Goal: Task Accomplishment & Management: Complete application form

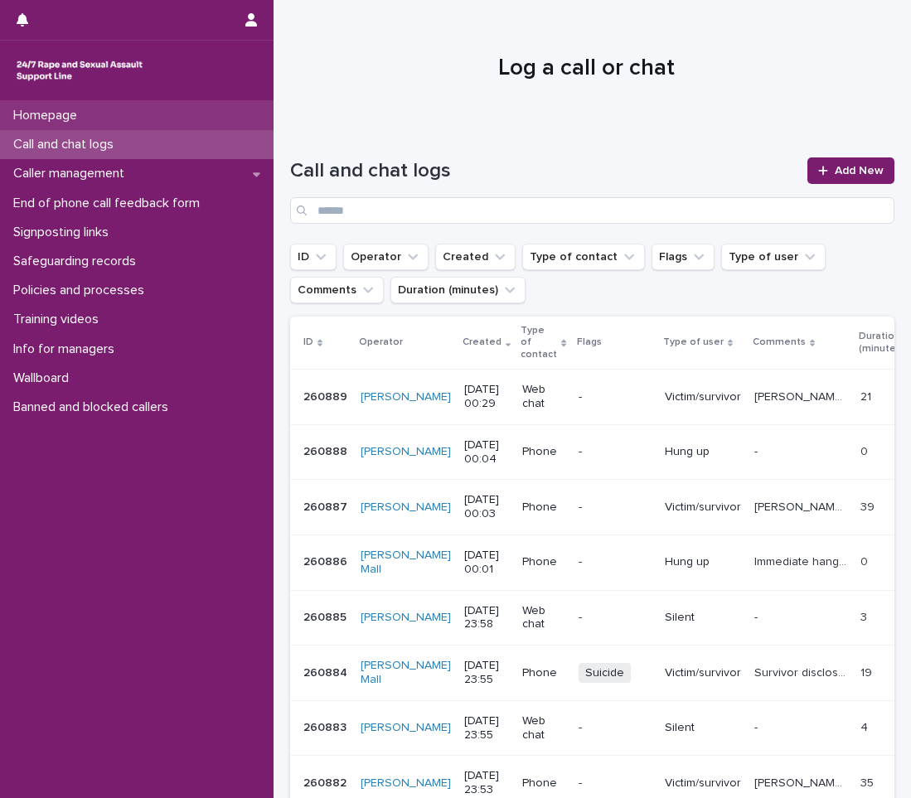
click at [75, 118] on p "Homepage" at bounding box center [49, 116] width 84 height 16
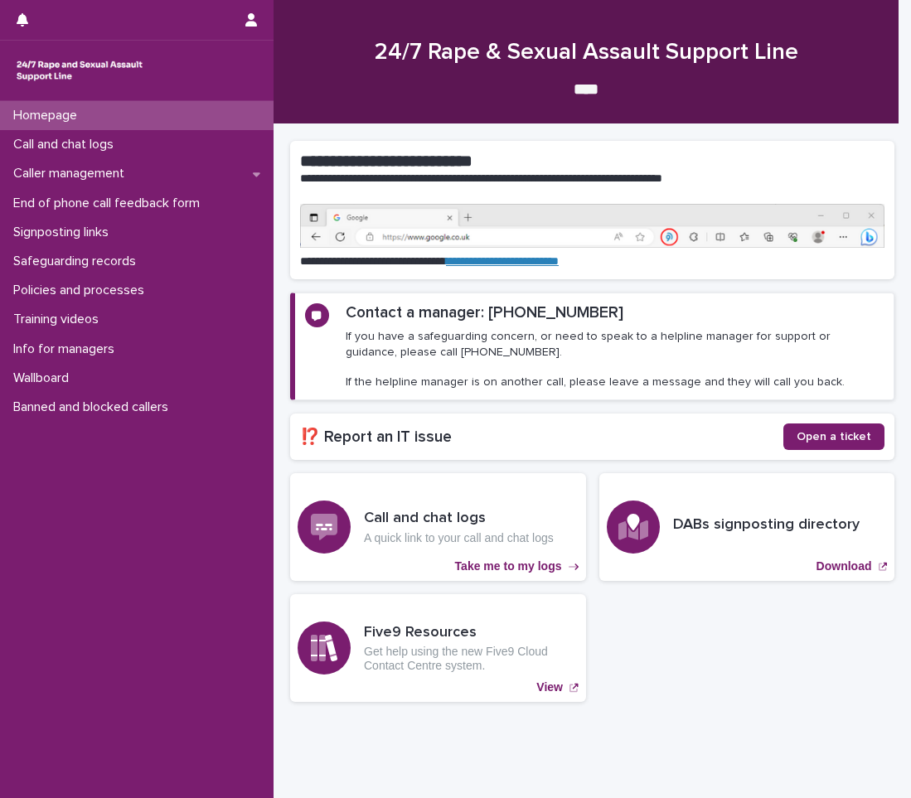
click at [75, 118] on p "Homepage" at bounding box center [49, 116] width 84 height 16
click at [127, 144] on p "Call and chat logs" at bounding box center [67, 145] width 120 height 16
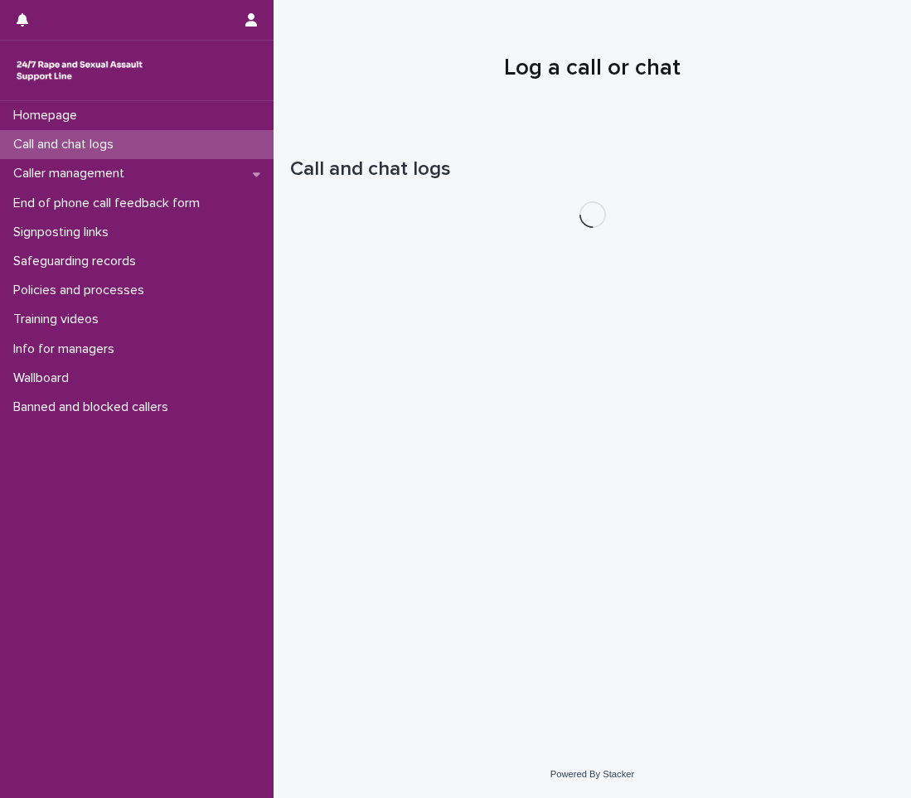
click at [127, 144] on p "Call and chat logs" at bounding box center [67, 145] width 120 height 16
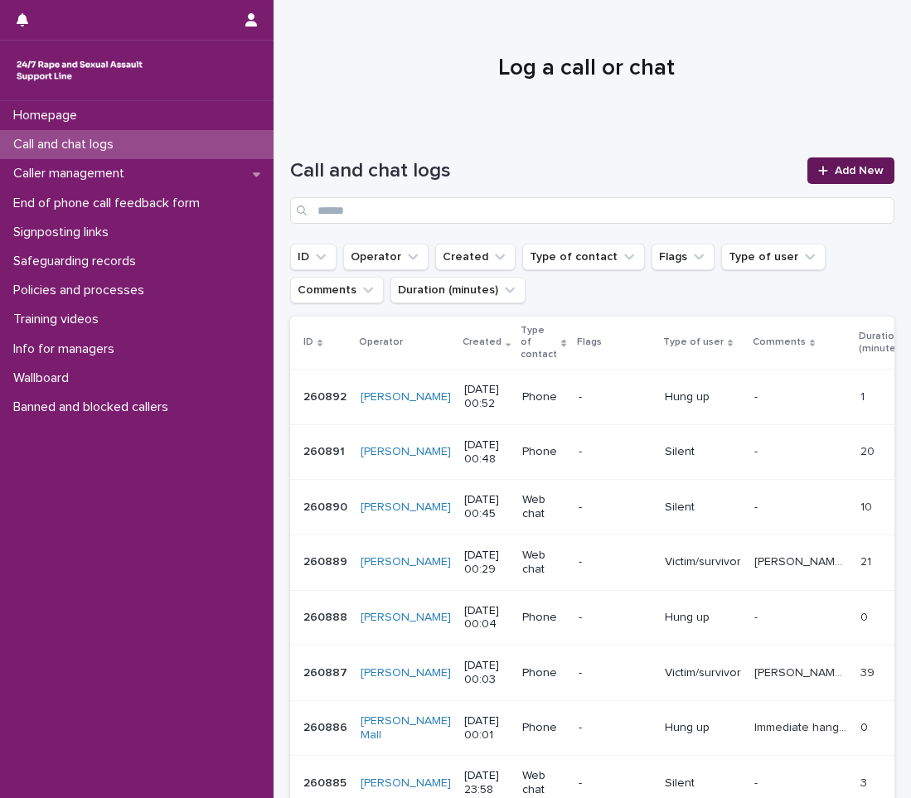
click at [849, 180] on link "Add New" at bounding box center [850, 170] width 87 height 27
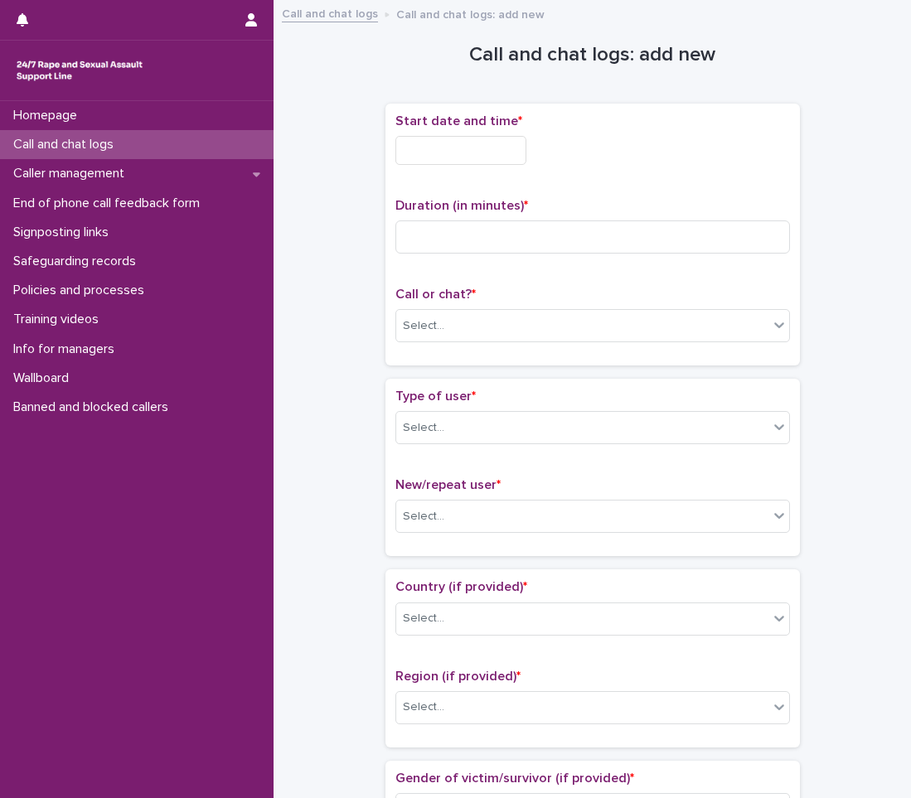
click at [490, 162] on input "text" at bounding box center [460, 150] width 131 height 29
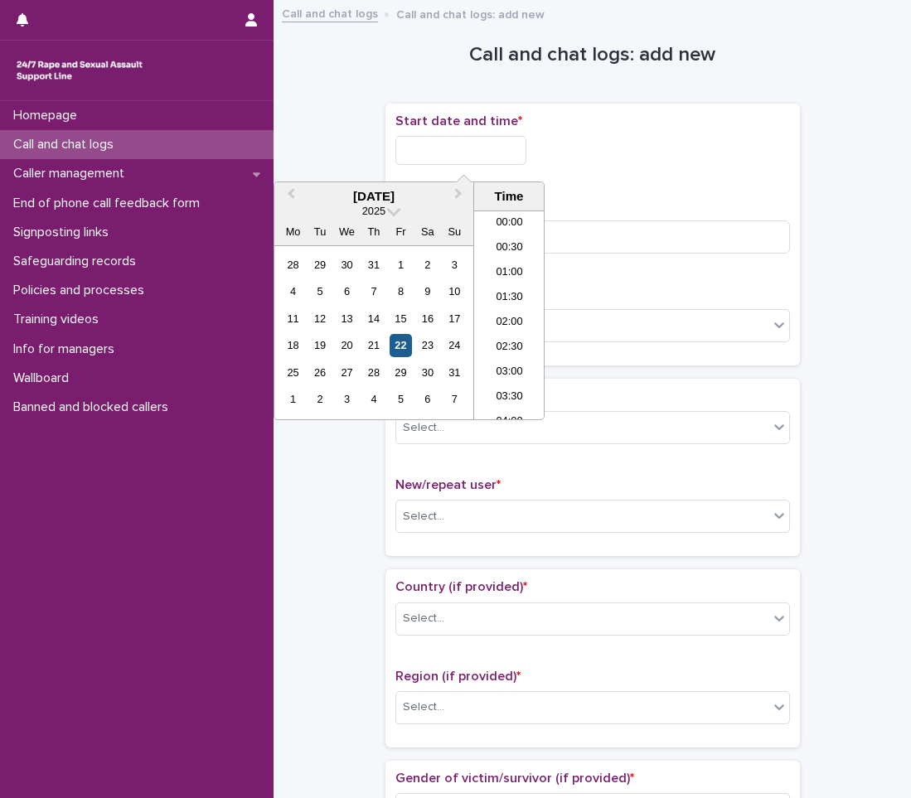
click at [396, 344] on div "22" at bounding box center [401, 345] width 22 height 22
click at [525, 254] on li "00:30" at bounding box center [509, 248] width 70 height 25
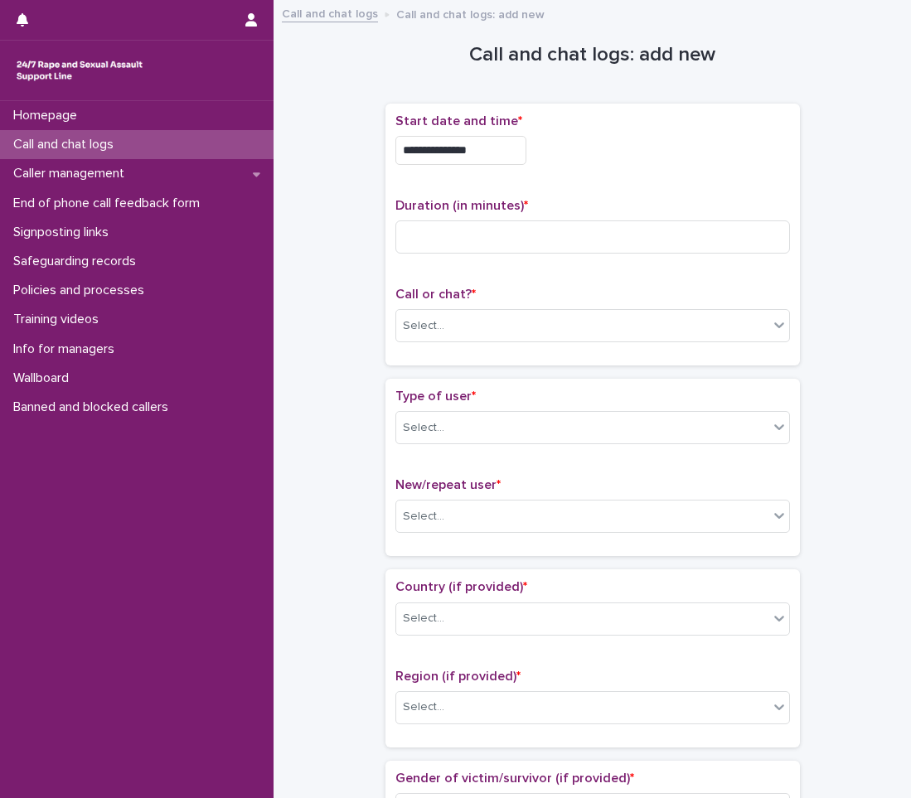
click at [509, 160] on input "**********" at bounding box center [460, 150] width 131 height 29
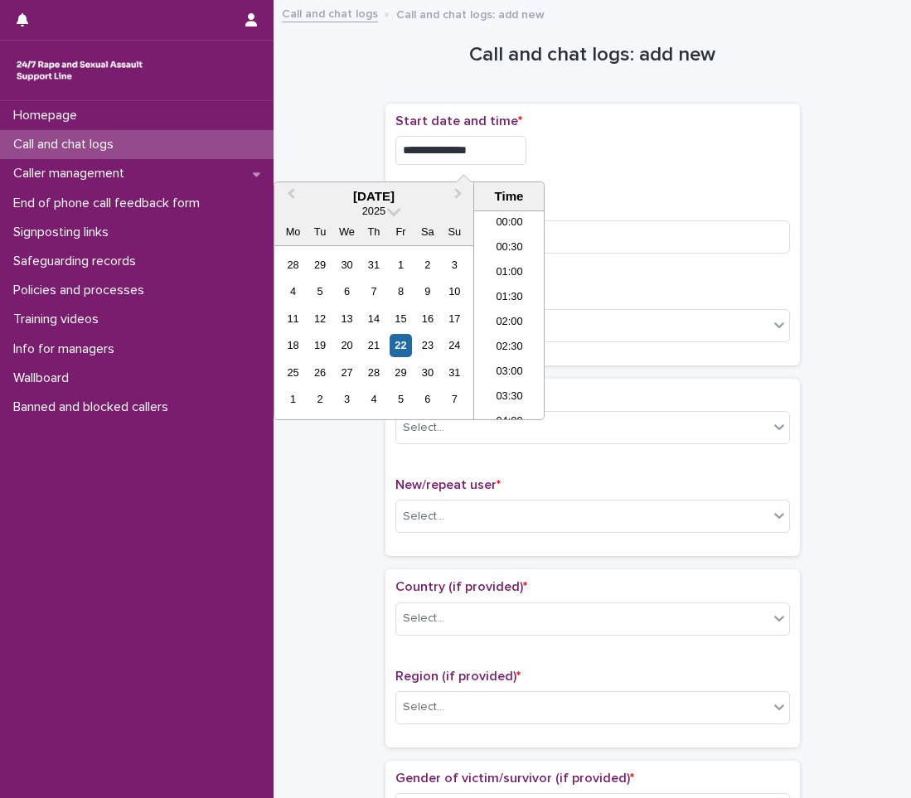
type input "**********"
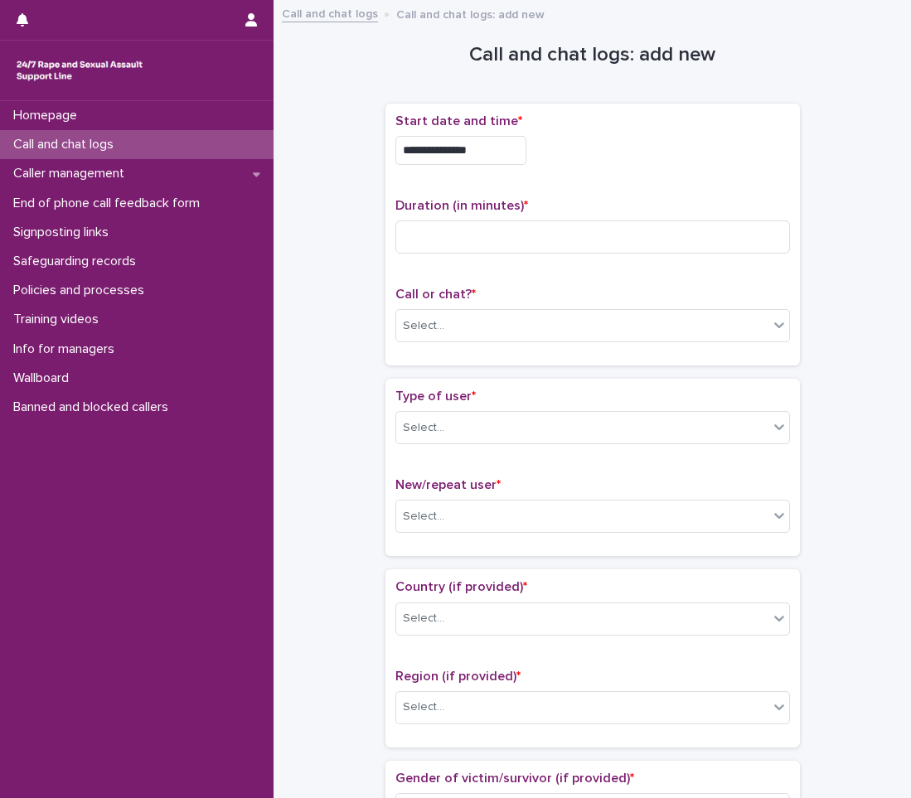
click at [618, 118] on p "Start date and time *" at bounding box center [592, 122] width 395 height 16
click at [478, 306] on div "Call or chat? * Select..." at bounding box center [592, 321] width 395 height 69
click at [478, 322] on div "Select..." at bounding box center [582, 326] width 372 height 27
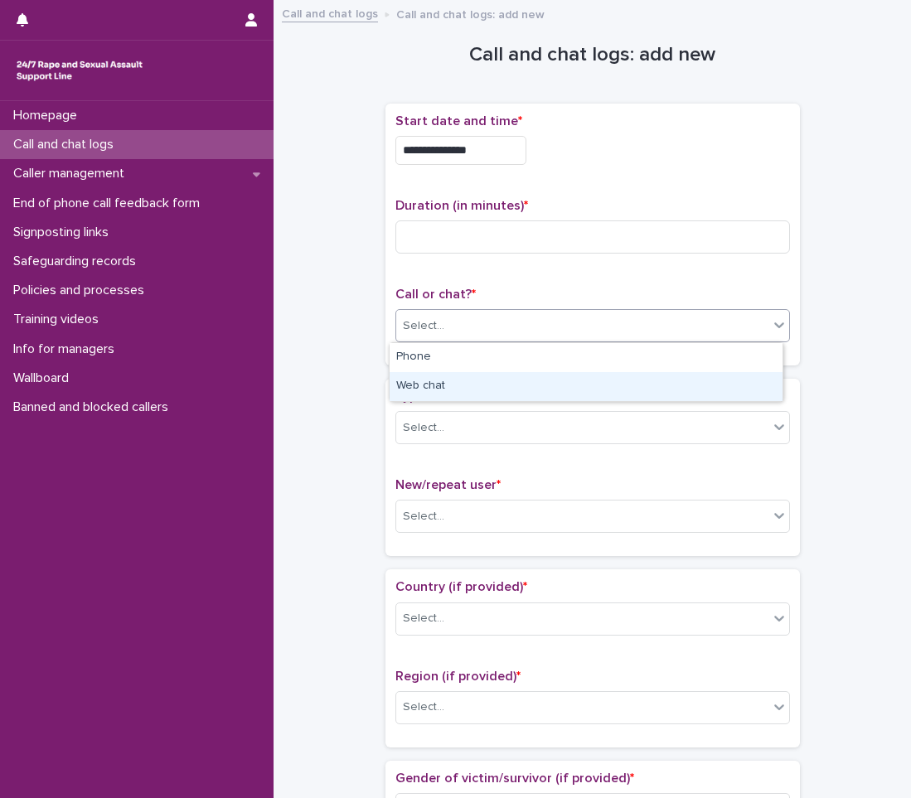
click at [481, 372] on div "Web chat" at bounding box center [586, 386] width 393 height 29
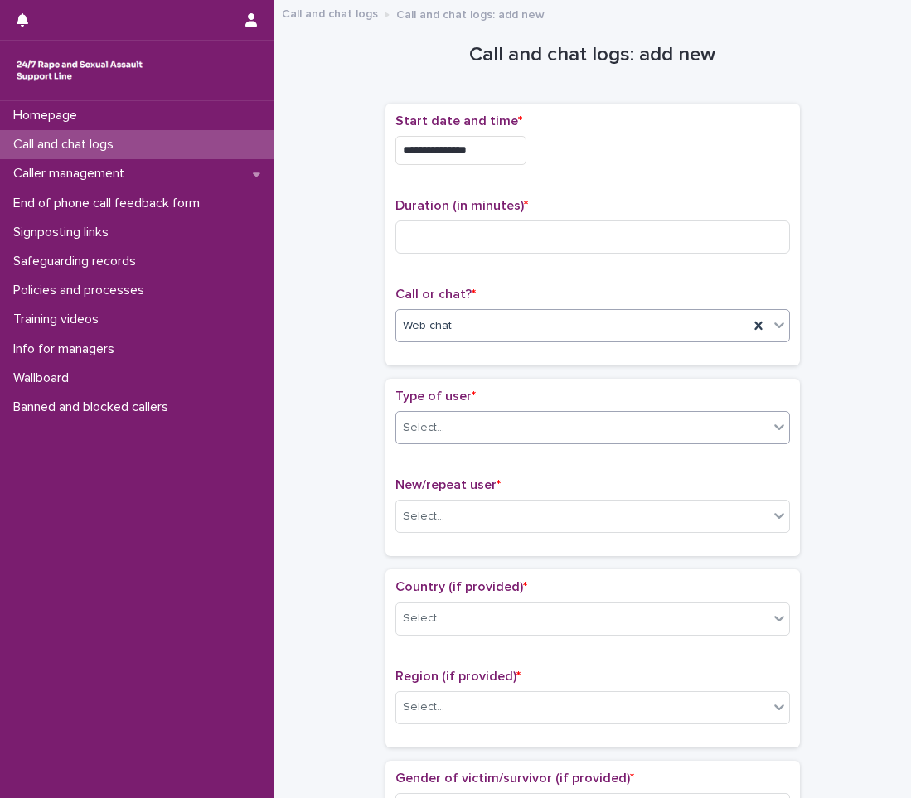
click at [506, 430] on div "Select..." at bounding box center [582, 427] width 372 height 27
click at [466, 236] on input at bounding box center [592, 236] width 395 height 33
type input "**"
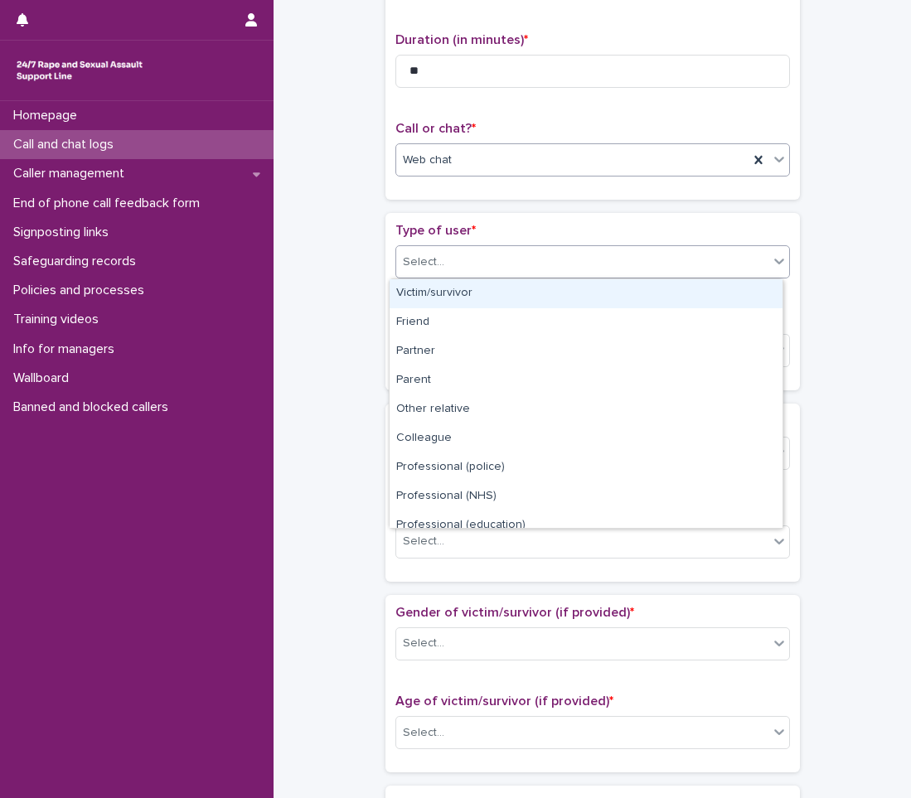
click at [498, 267] on div "Select..." at bounding box center [582, 262] width 372 height 27
click at [465, 294] on div "Victim/survivor" at bounding box center [586, 293] width 393 height 29
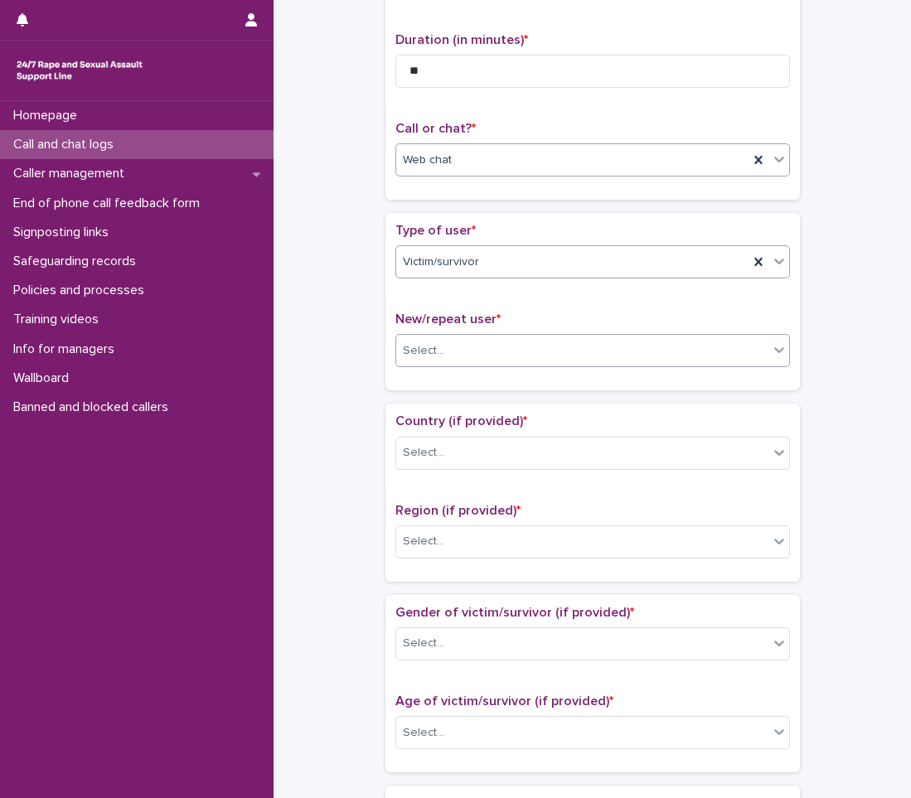
click at [472, 353] on div "Select..." at bounding box center [582, 350] width 372 height 27
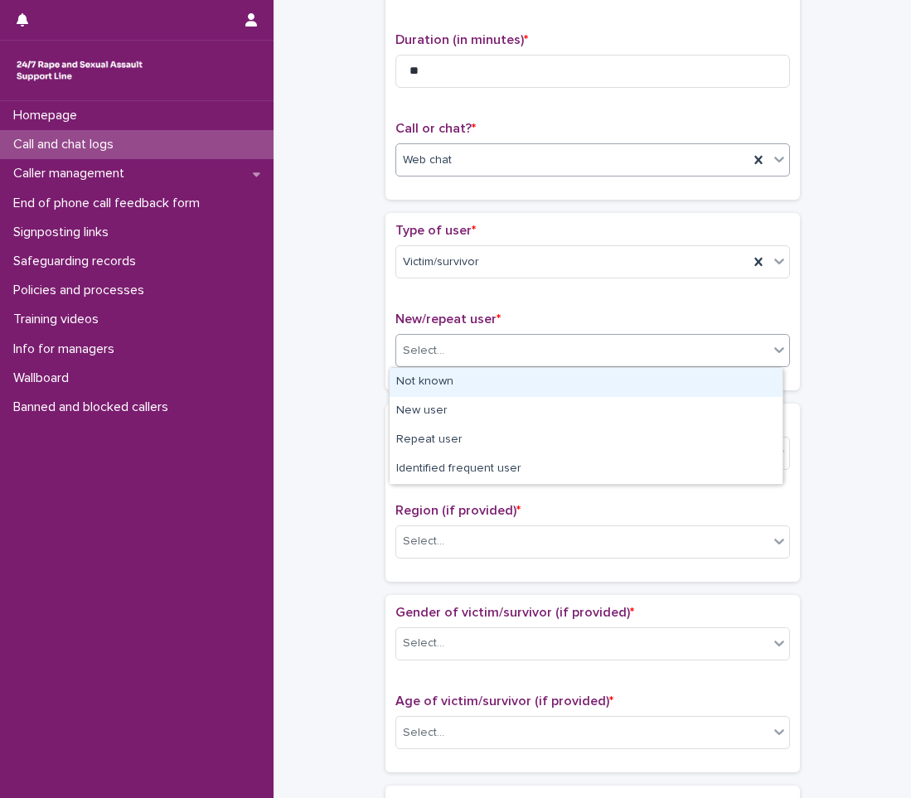
click at [454, 377] on div "Not known" at bounding box center [586, 382] width 393 height 29
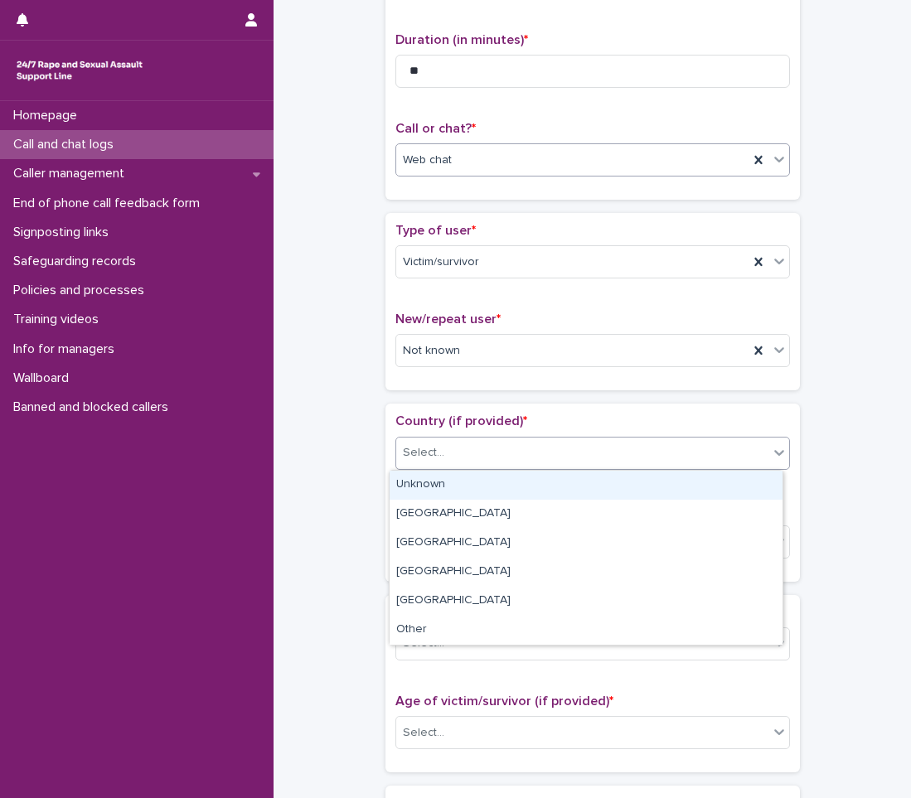
drag, startPoint x: 455, startPoint y: 451, endPoint x: 445, endPoint y: 476, distance: 26.8
click at [454, 451] on div "Select..." at bounding box center [582, 452] width 372 height 27
click at [443, 481] on div "Unknown" at bounding box center [586, 485] width 393 height 29
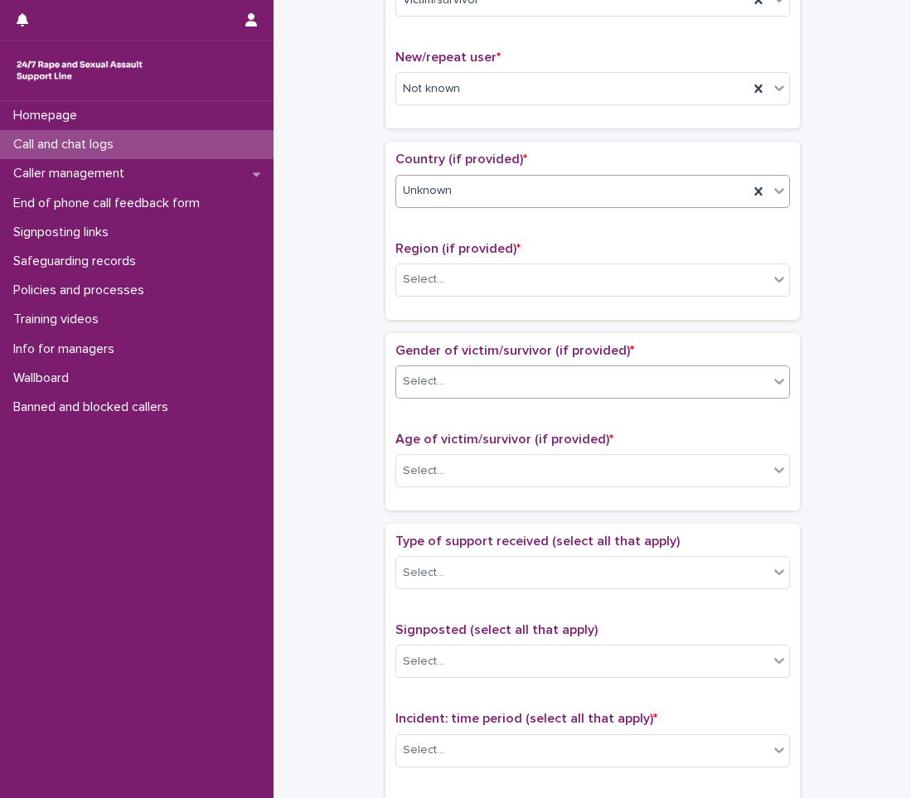
scroll to position [497, 0]
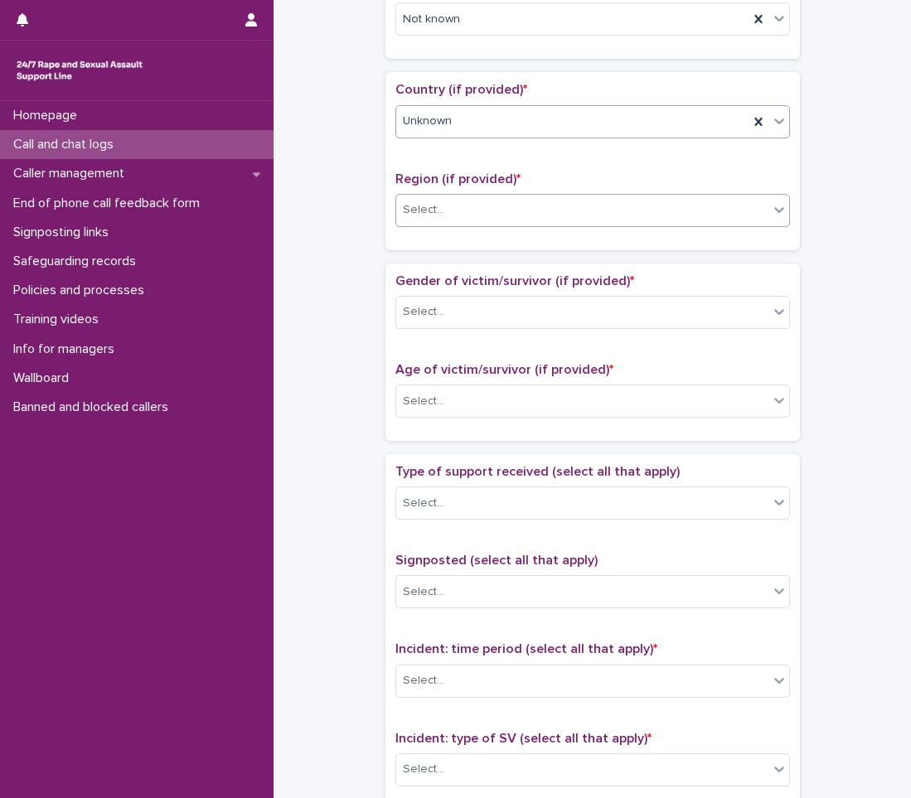
click at [492, 219] on div "Select..." at bounding box center [582, 209] width 372 height 27
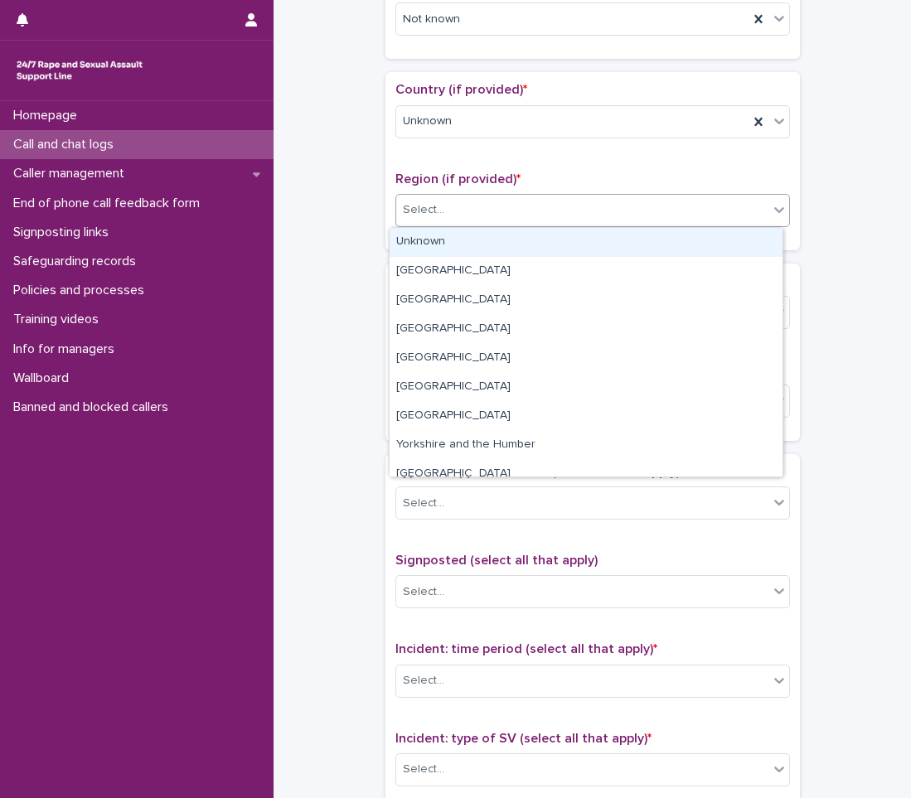
click at [472, 233] on div "Unknown" at bounding box center [586, 242] width 393 height 29
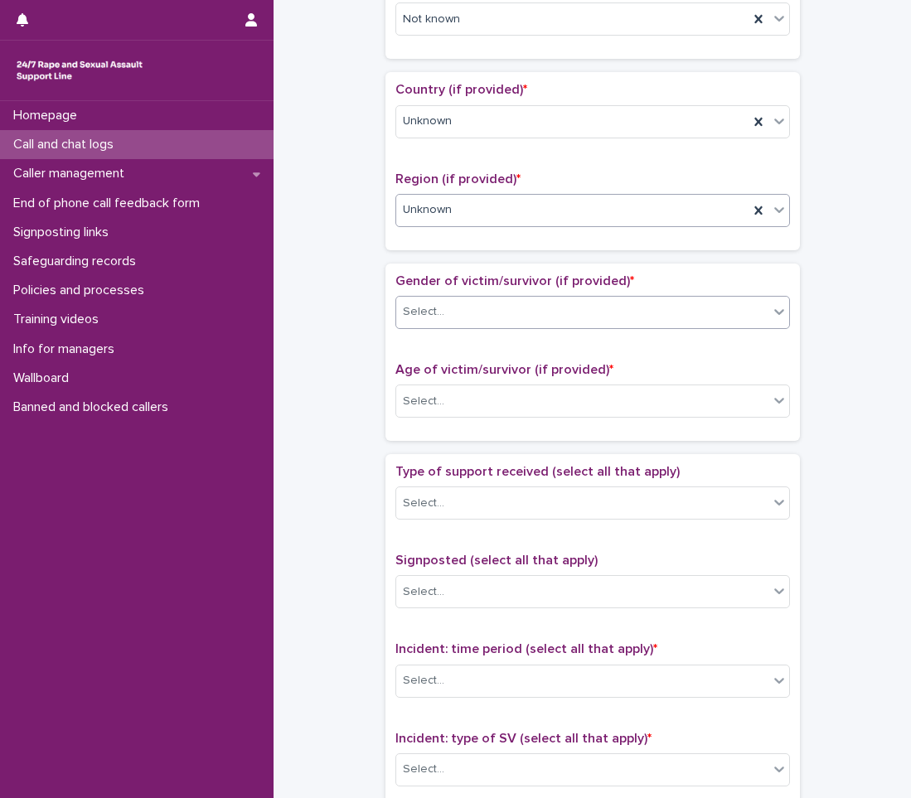
click at [454, 317] on div "Select..." at bounding box center [582, 311] width 372 height 27
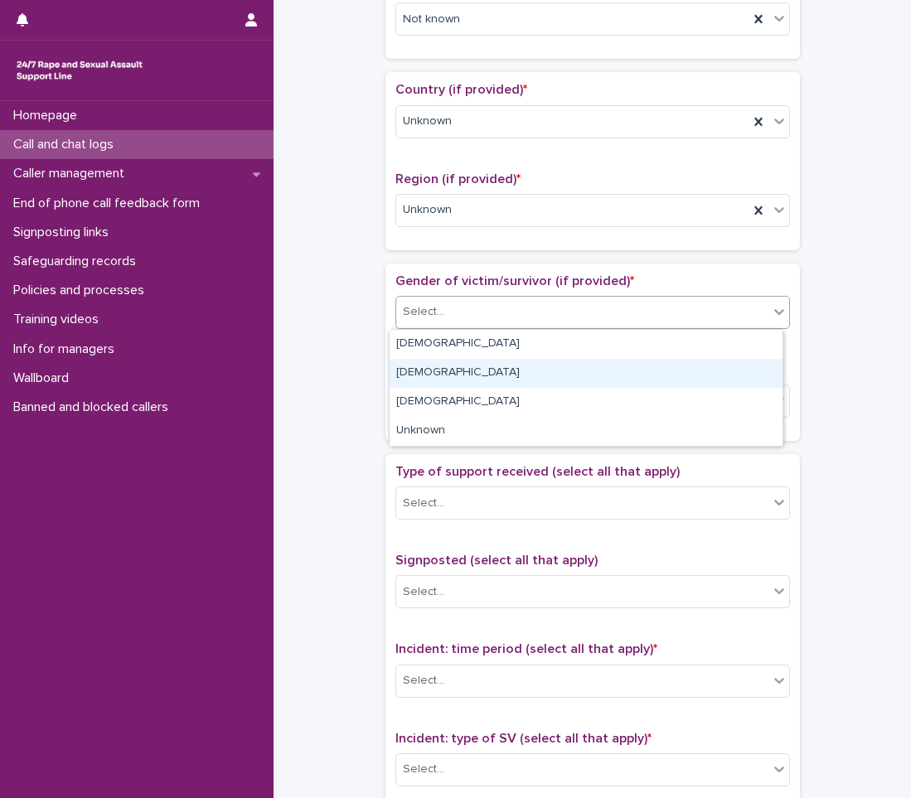
click at [430, 366] on div "[DEMOGRAPHIC_DATA]" at bounding box center [586, 373] width 393 height 29
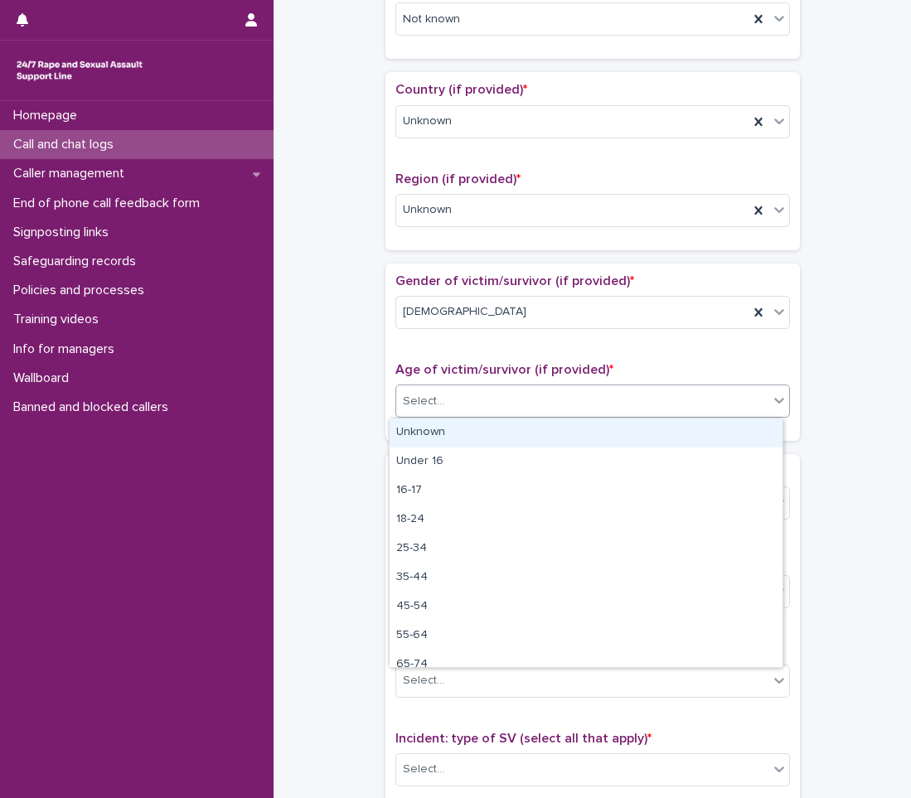
click at [424, 395] on div "Select..." at bounding box center [423, 401] width 41 height 17
click at [419, 429] on div "Unknown" at bounding box center [586, 433] width 393 height 29
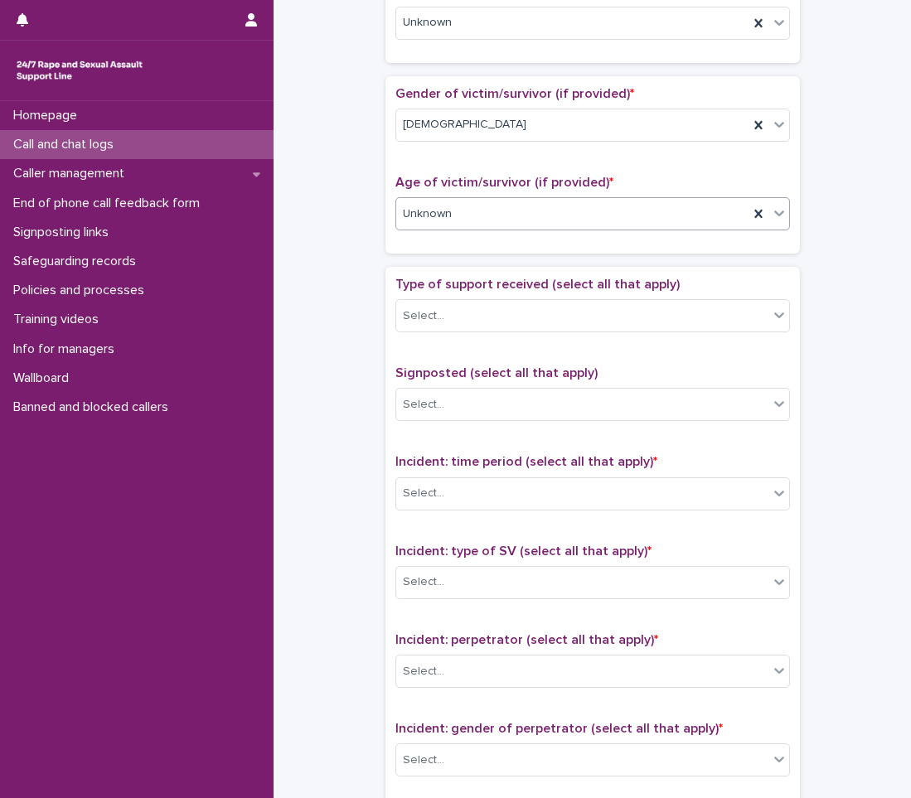
scroll to position [746, 0]
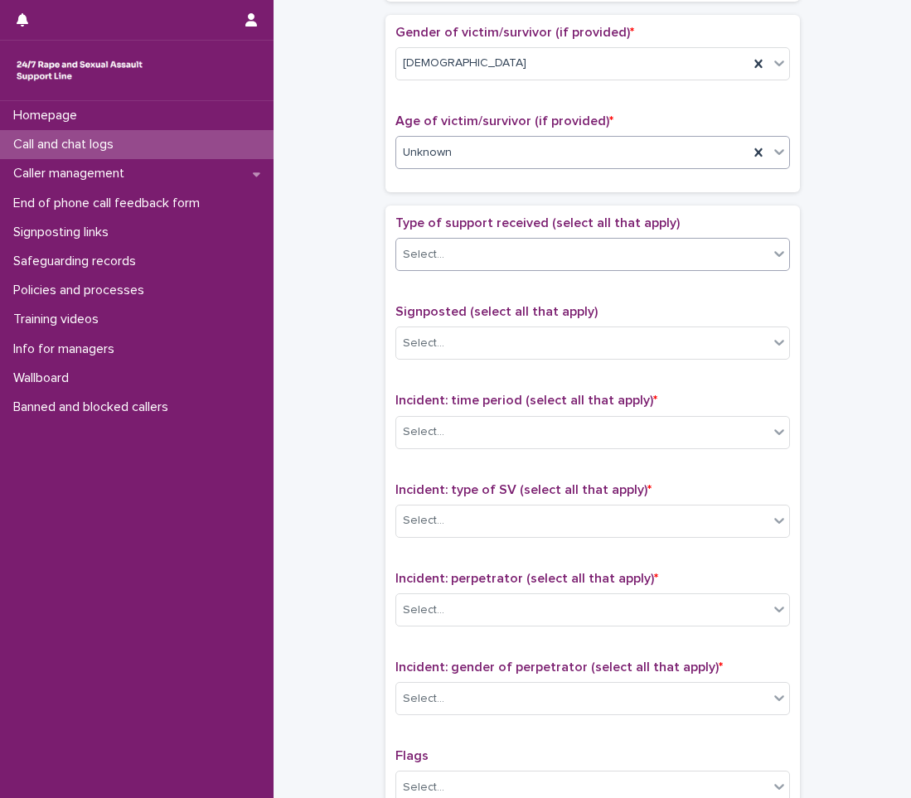
click at [486, 242] on div "Select..." at bounding box center [582, 254] width 372 height 27
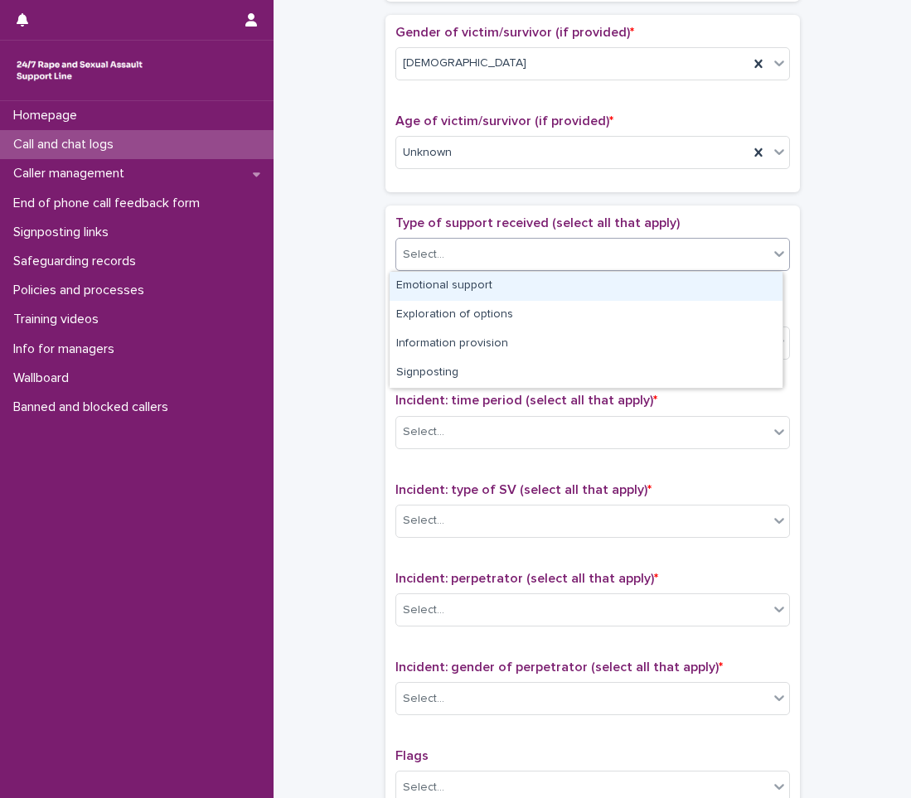
click at [480, 274] on div "Emotional support" at bounding box center [586, 286] width 393 height 29
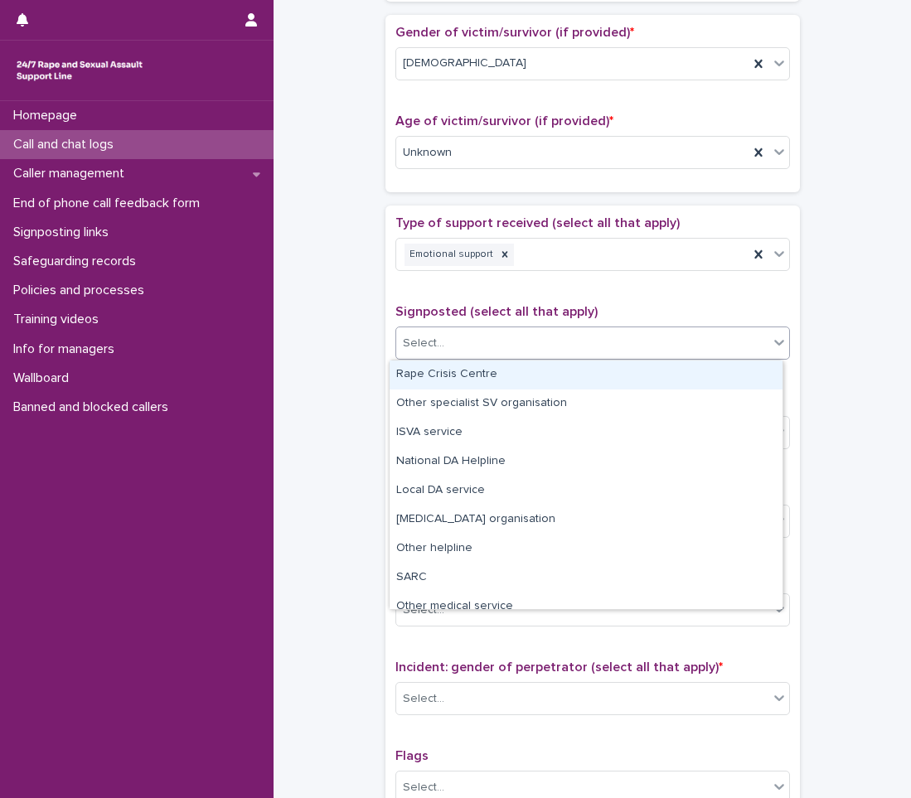
click at [490, 338] on div "Select..." at bounding box center [582, 343] width 372 height 27
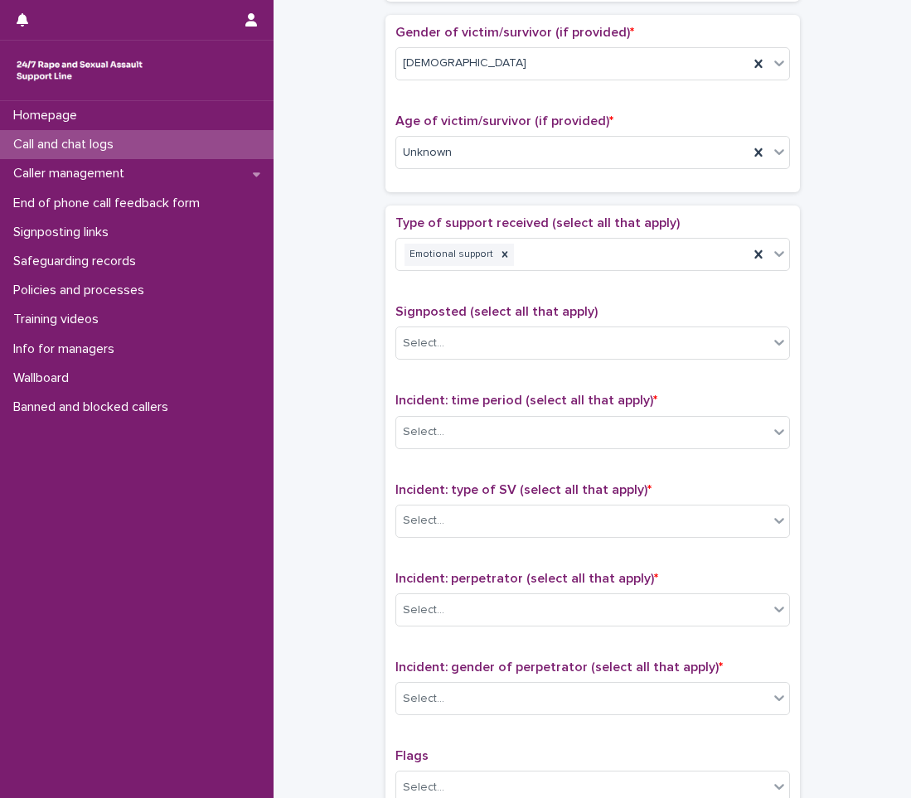
click at [326, 380] on div "**********" at bounding box center [592, 111] width 604 height 1695
click at [483, 429] on div "Select..." at bounding box center [582, 432] width 372 height 27
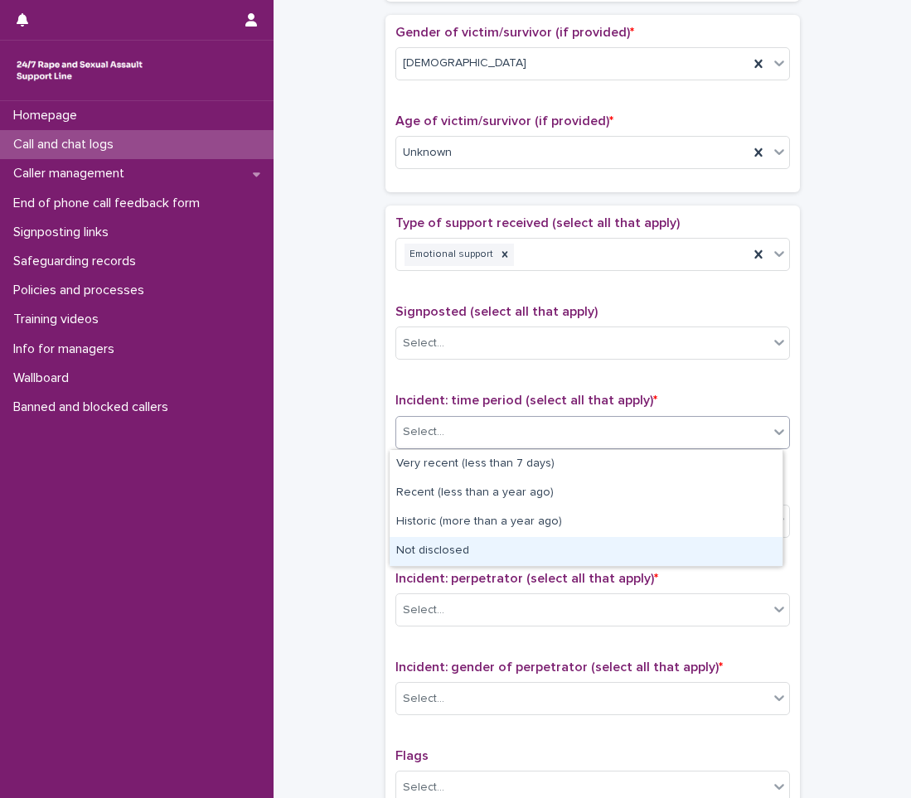
click at [455, 551] on div "Not disclosed" at bounding box center [586, 551] width 393 height 29
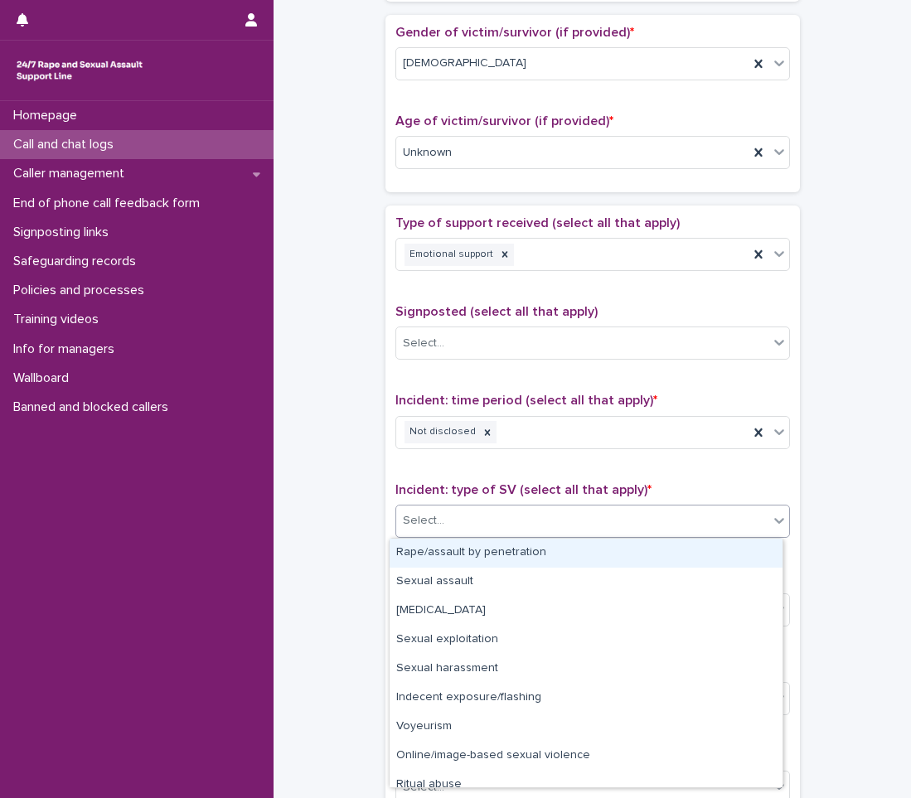
click at [498, 509] on div "Select..." at bounding box center [582, 520] width 372 height 27
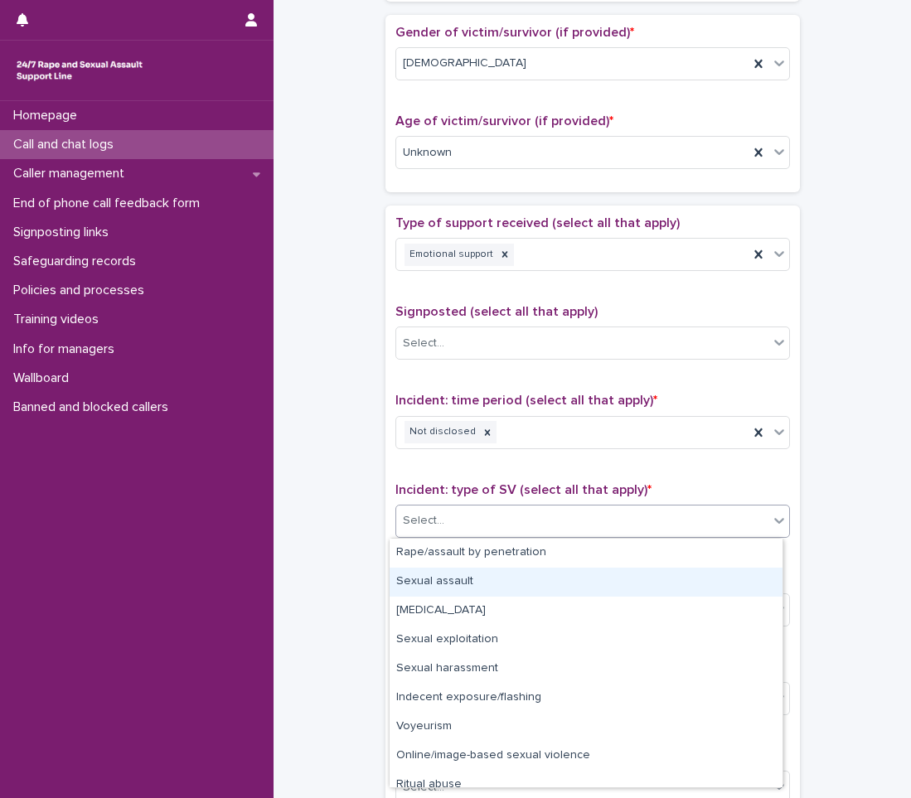
drag, startPoint x: 459, startPoint y: 566, endPoint x: 454, endPoint y: 576, distance: 11.1
click at [454, 576] on div "Sexual assault" at bounding box center [586, 582] width 393 height 29
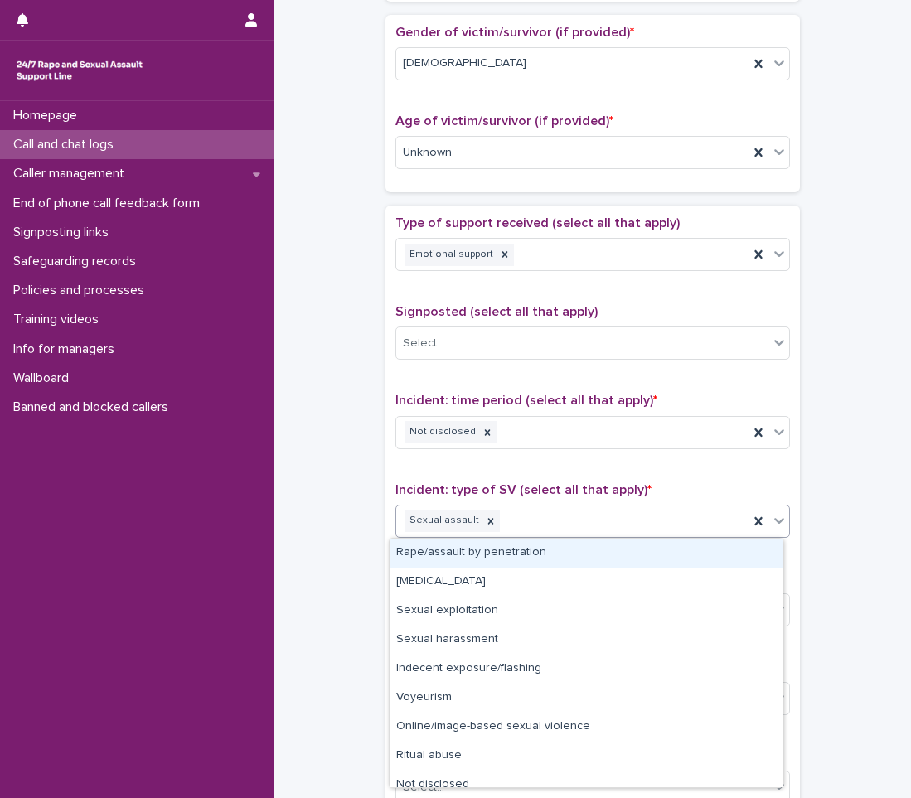
click at [570, 522] on div "Sexual assault" at bounding box center [572, 520] width 352 height 29
click at [532, 555] on div "Rape/assault by penetration" at bounding box center [586, 553] width 393 height 29
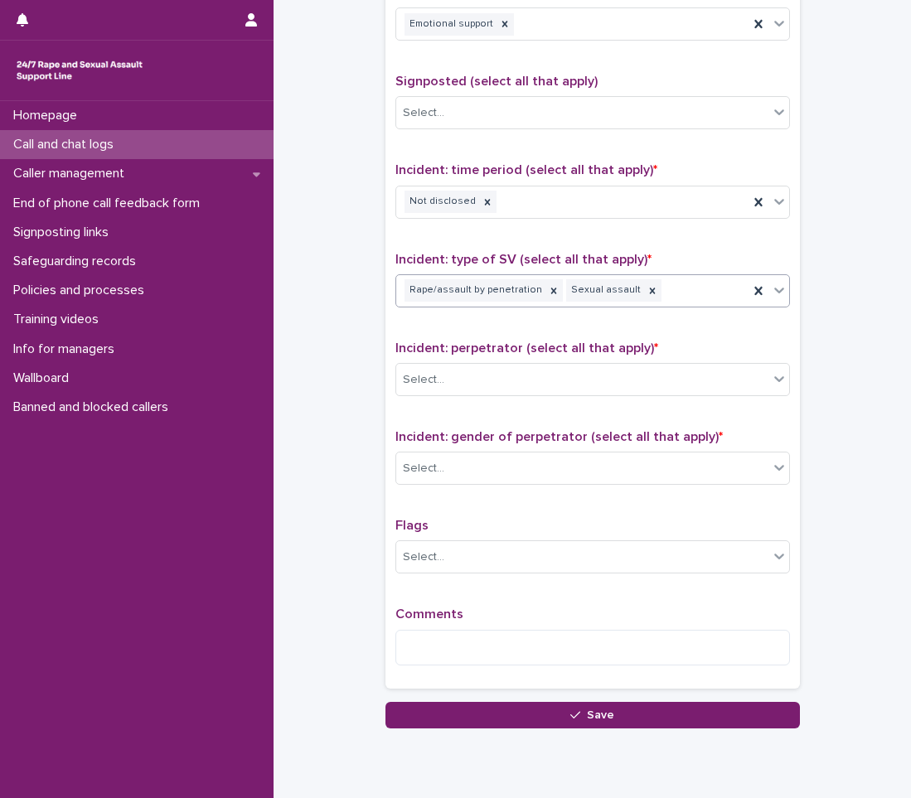
scroll to position [995, 0]
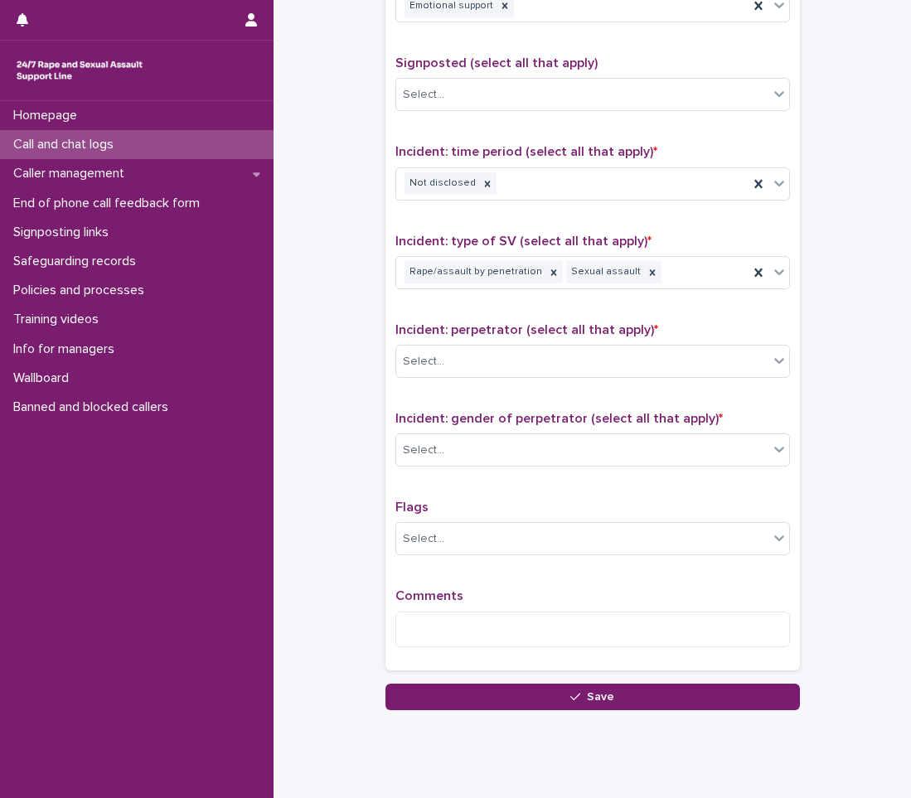
click at [524, 343] on div "Incident: perpetrator (select all that apply) * Select..." at bounding box center [592, 356] width 395 height 69
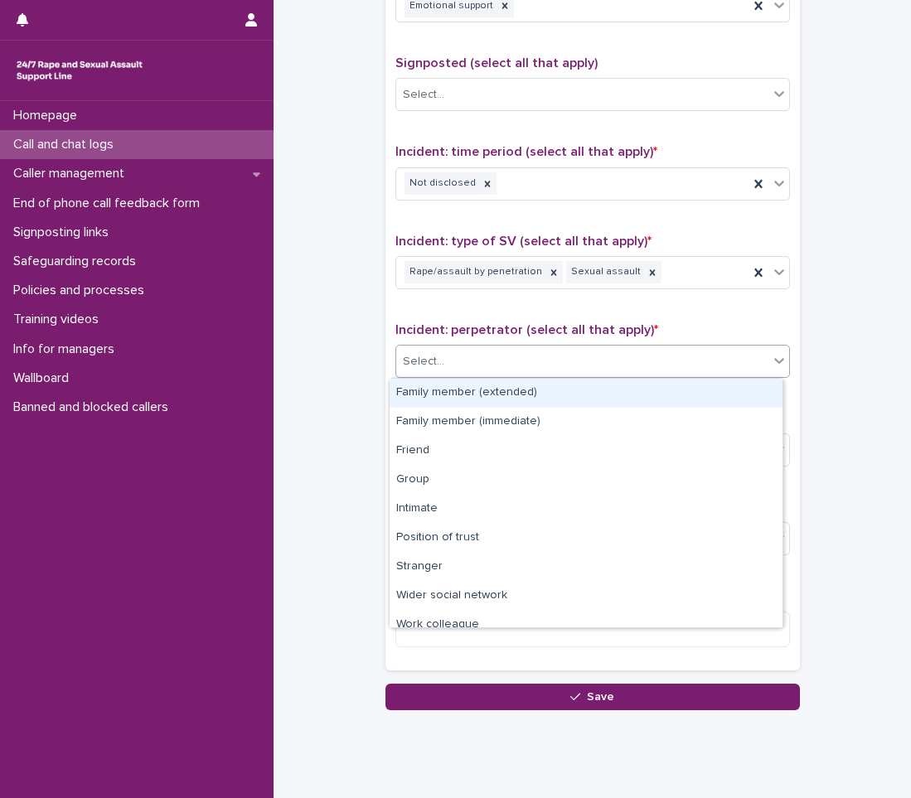
click at [517, 356] on div "Select..." at bounding box center [582, 361] width 372 height 27
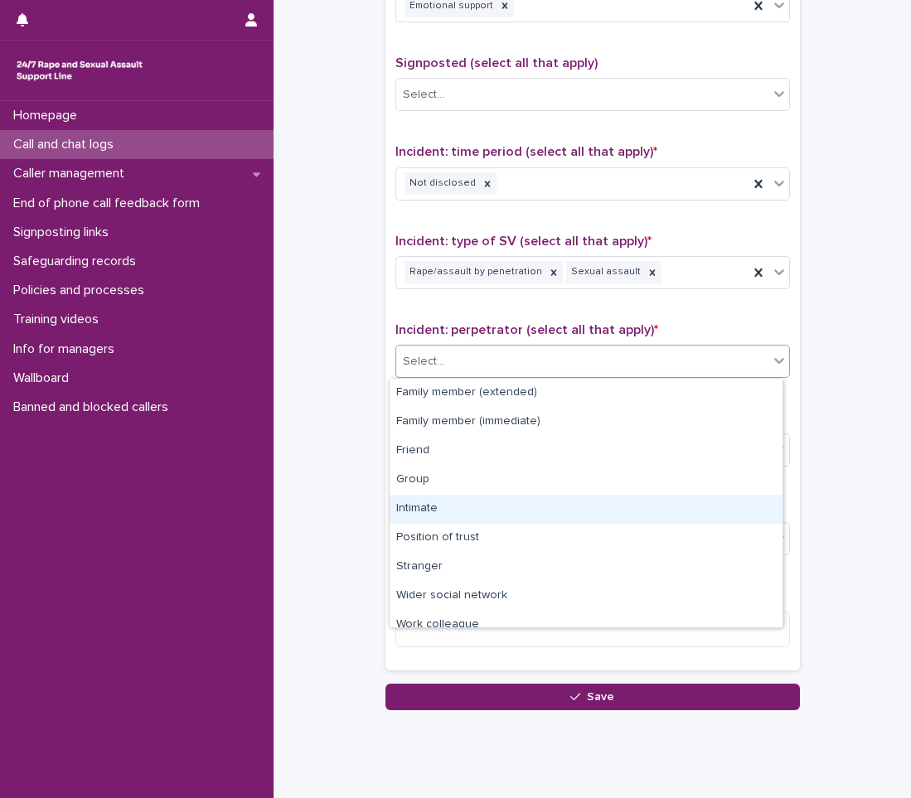
scroll to position [70, 0]
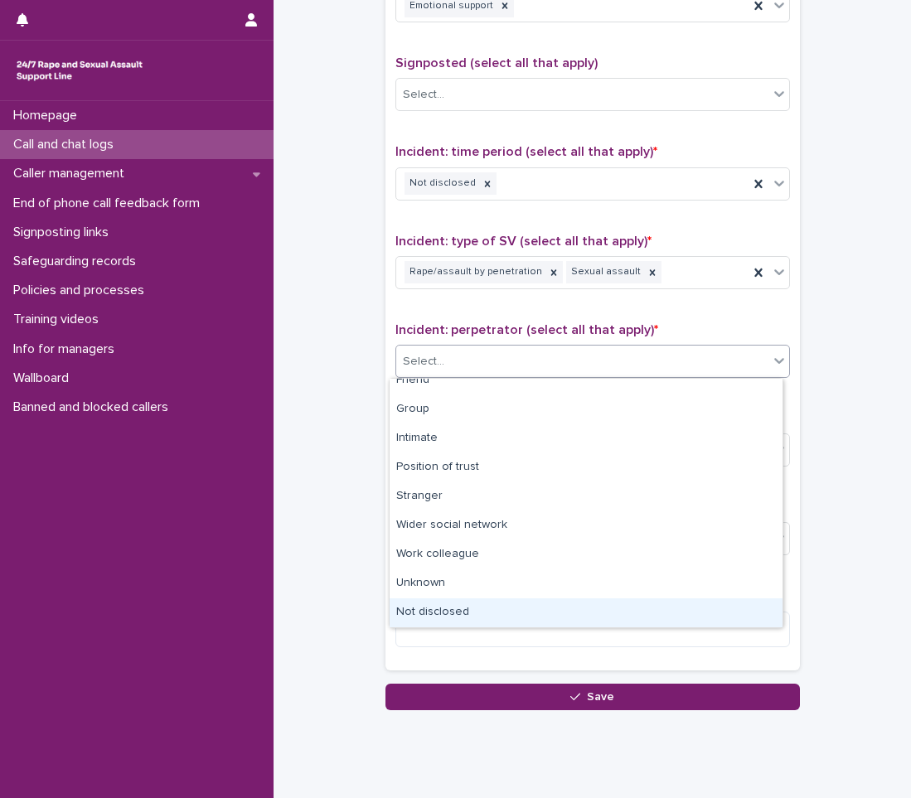
drag, startPoint x: 458, startPoint y: 596, endPoint x: 469, endPoint y: 603, distance: 13.1
click at [462, 617] on div "Not disclosed" at bounding box center [586, 612] width 393 height 29
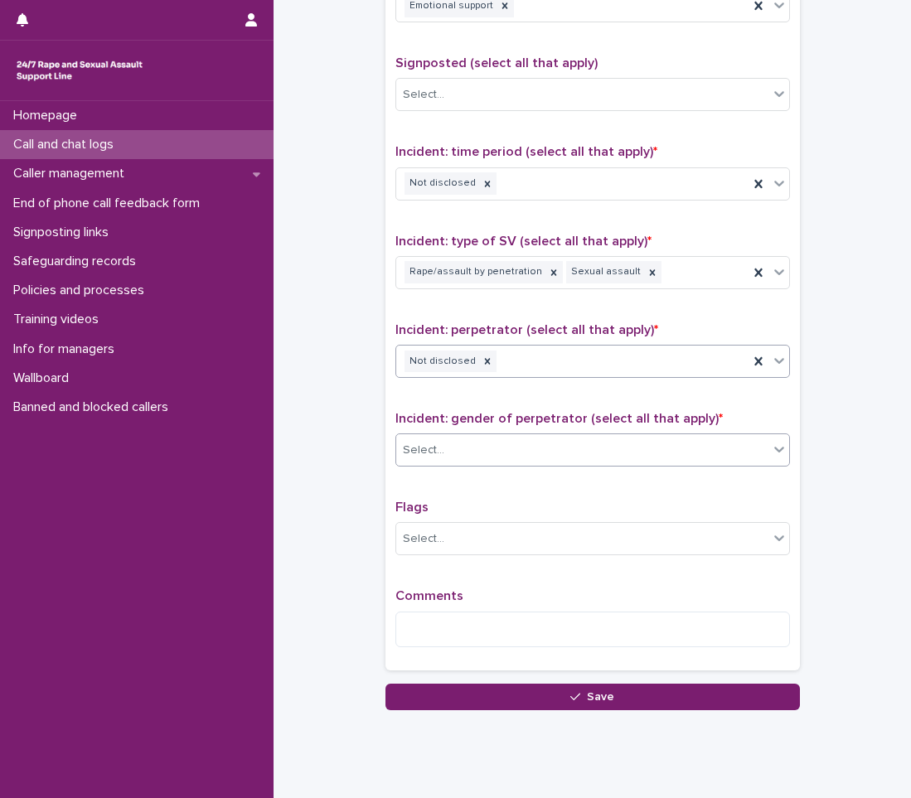
click at [479, 443] on div "Select..." at bounding box center [582, 450] width 372 height 27
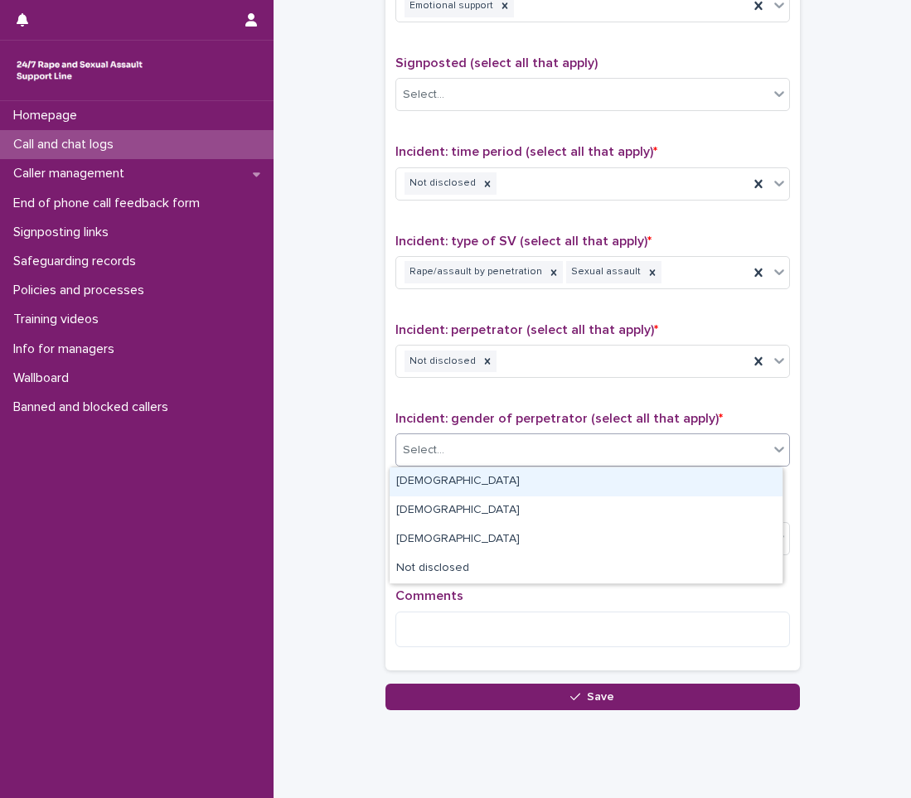
click at [460, 466] on div "Select..." at bounding box center [592, 450] width 395 height 33
click at [459, 451] on div "Select..." at bounding box center [582, 450] width 372 height 27
click at [443, 478] on div "[DEMOGRAPHIC_DATA]" at bounding box center [586, 482] width 393 height 29
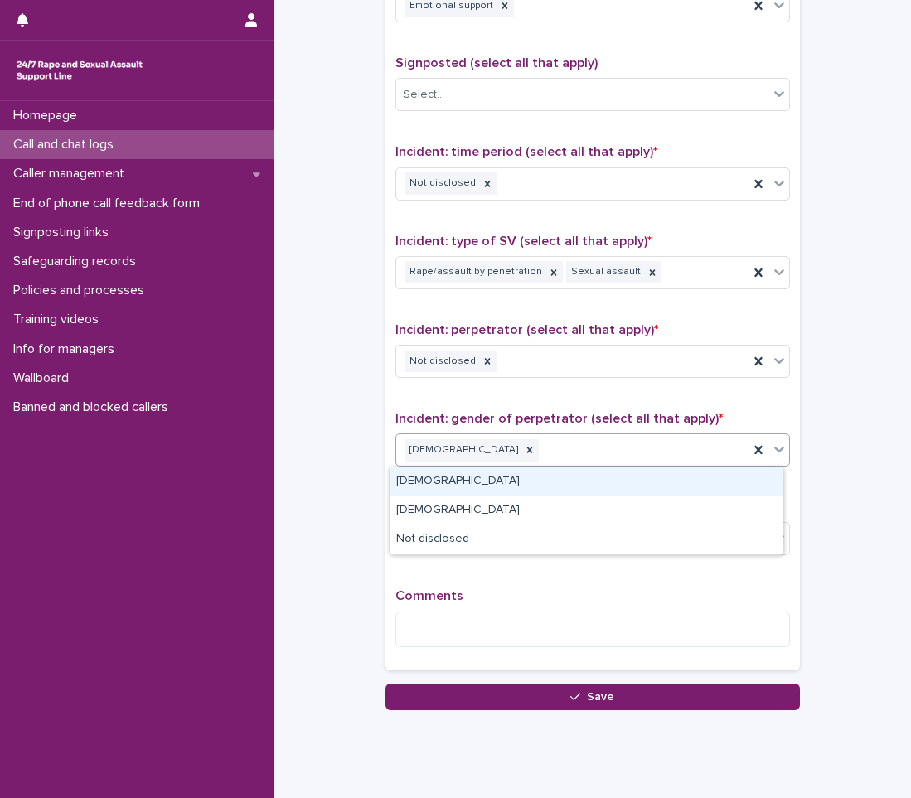
click at [561, 445] on div "[DEMOGRAPHIC_DATA]" at bounding box center [572, 450] width 352 height 29
click at [463, 484] on div "[DEMOGRAPHIC_DATA]" at bounding box center [586, 482] width 393 height 29
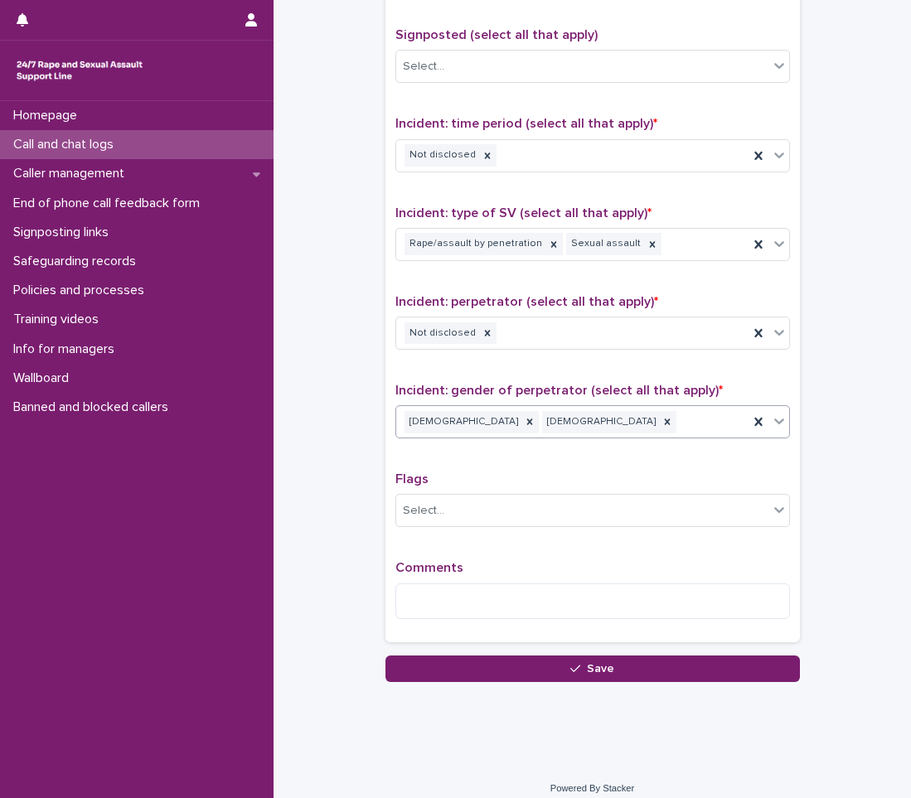
scroll to position [1036, 0]
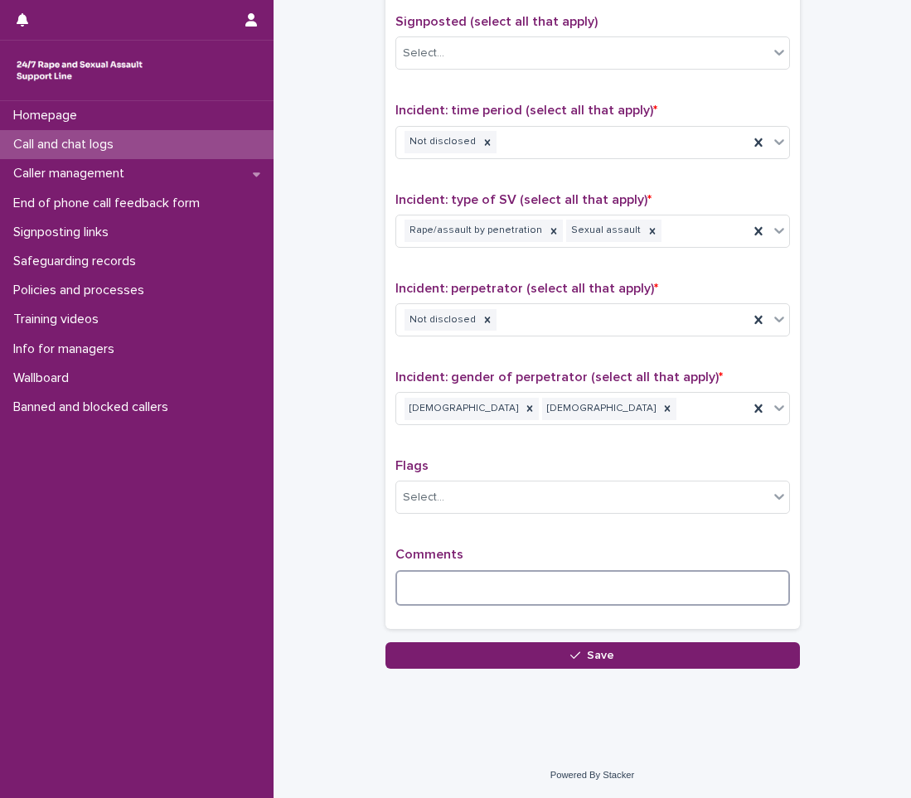
click at [467, 570] on textarea at bounding box center [592, 588] width 395 height 36
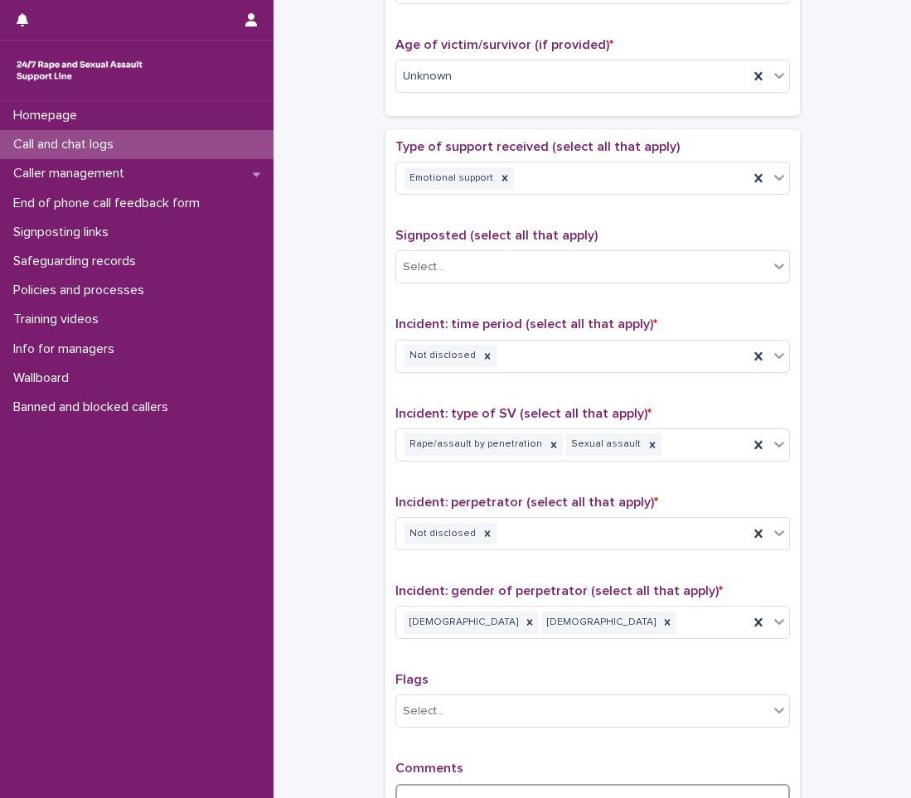
scroll to position [1063, 0]
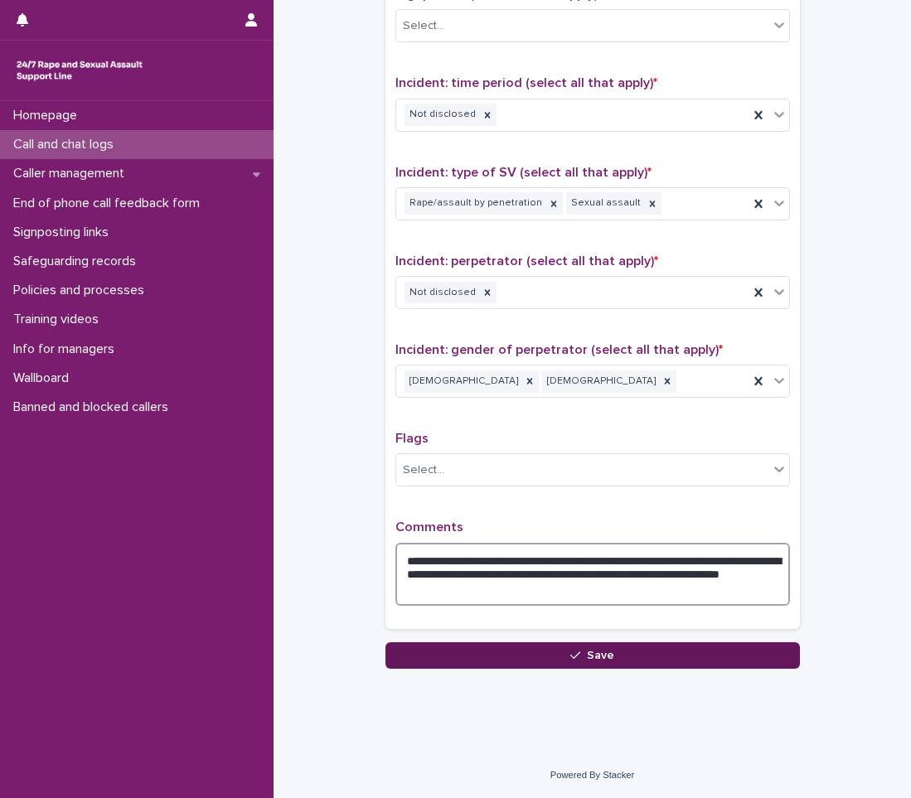
type textarea "**********"
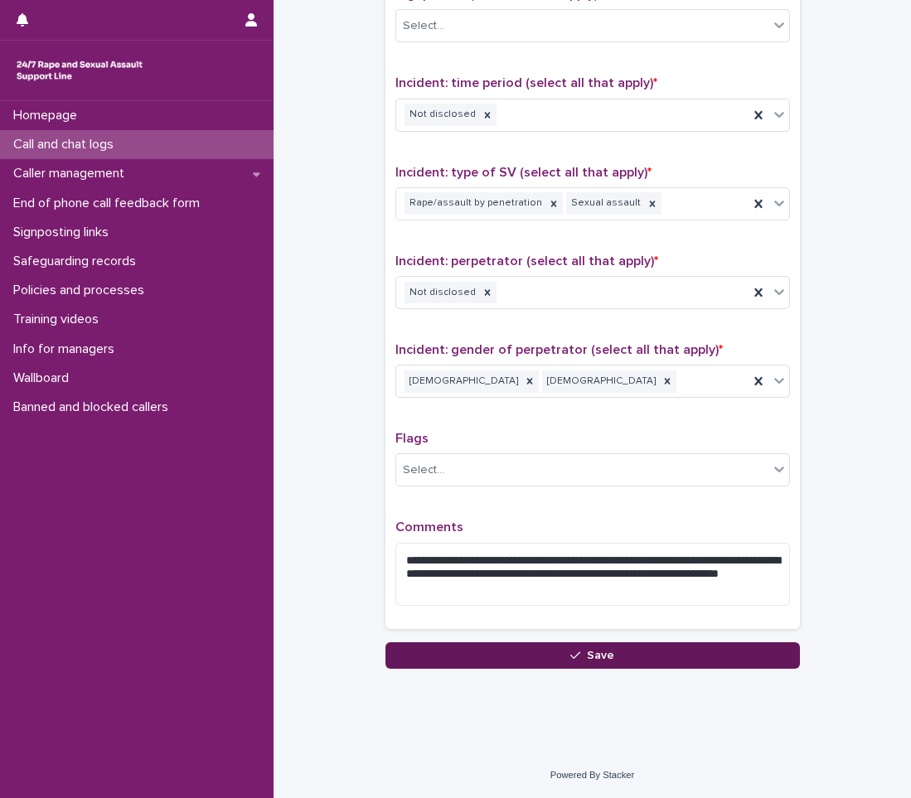
click at [511, 657] on button "Save" at bounding box center [592, 655] width 414 height 27
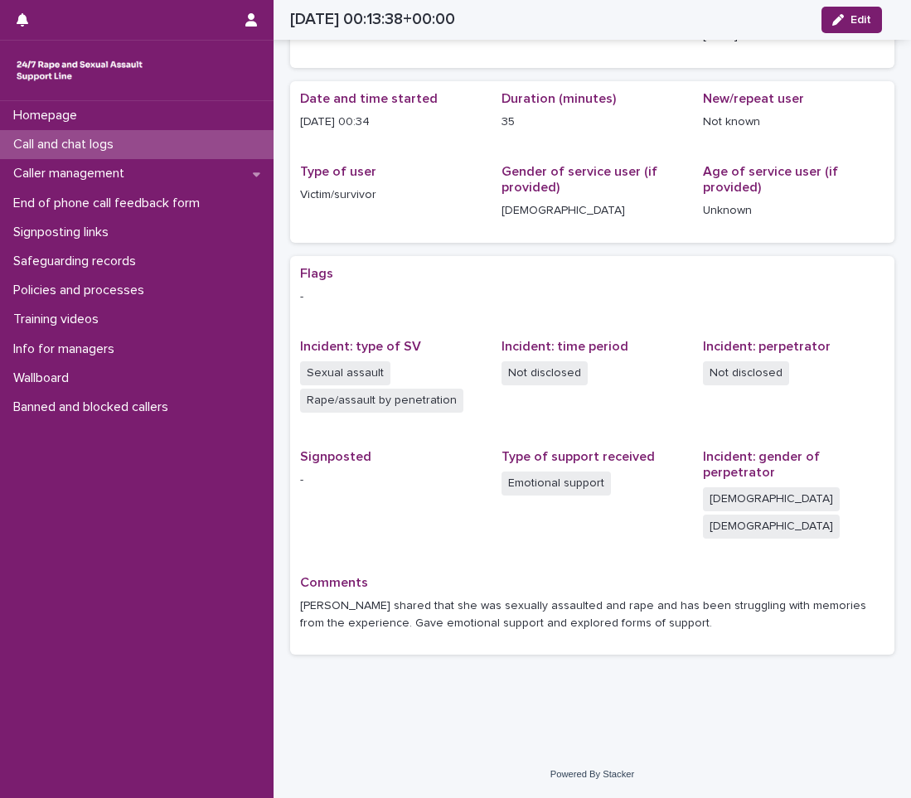
scroll to position [77, 0]
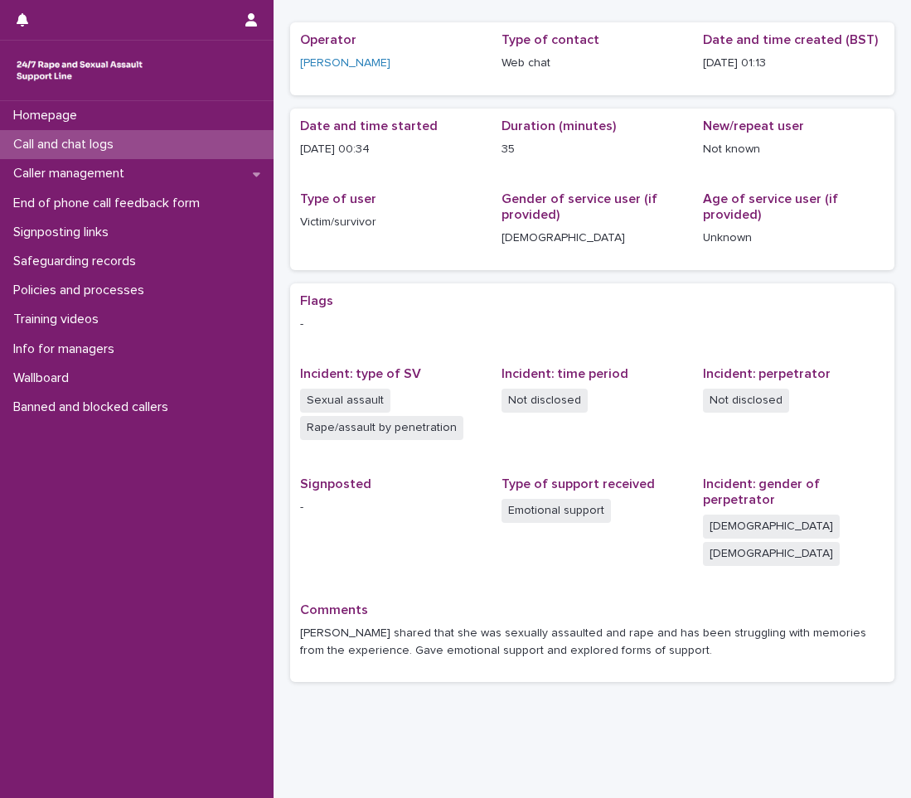
click at [213, 656] on div "Homepage Call and chat logs Caller management End of phone call feedback form S…" at bounding box center [137, 449] width 274 height 697
click at [213, 647] on div "Homepage Call and chat logs Caller management End of phone call feedback form S…" at bounding box center [137, 449] width 274 height 697
click at [252, 613] on div "Homepage Call and chat logs Caller management End of phone call feedback form S…" at bounding box center [137, 449] width 274 height 697
click at [225, 140] on div "Call and chat logs" at bounding box center [137, 144] width 274 height 29
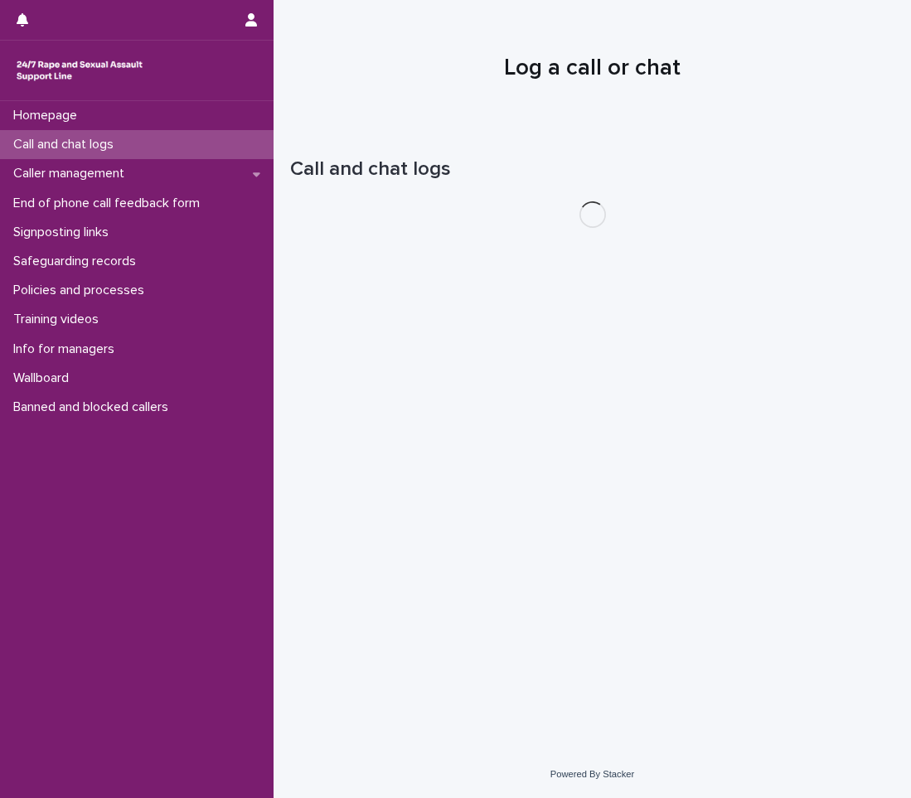
click at [225, 140] on div "Call and chat logs" at bounding box center [137, 144] width 274 height 29
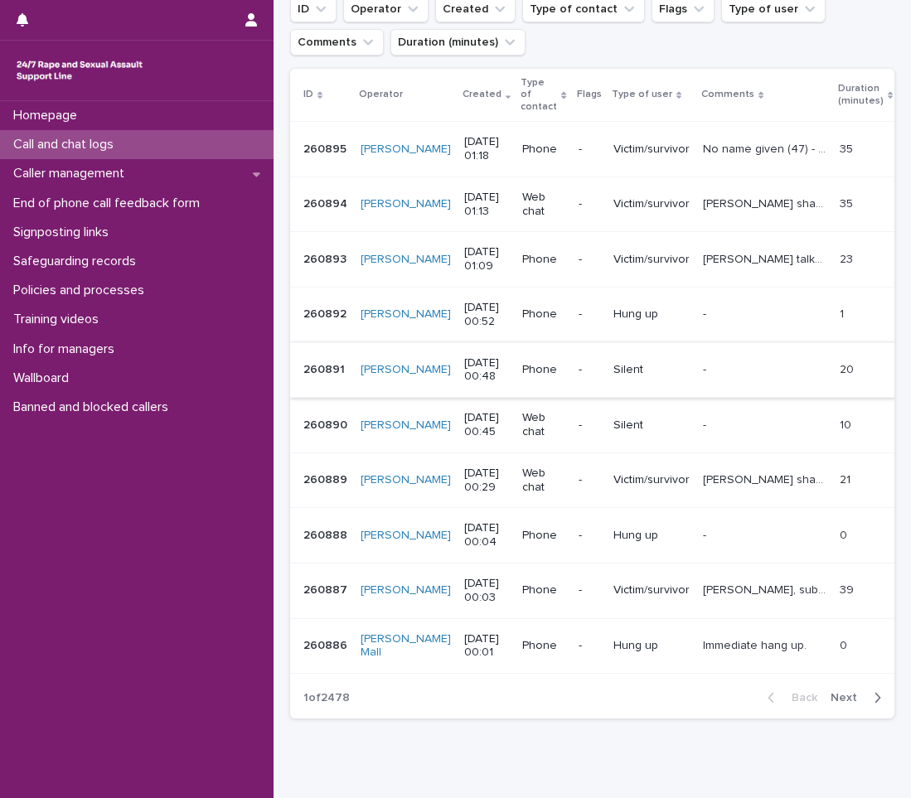
scroll to position [249, 0]
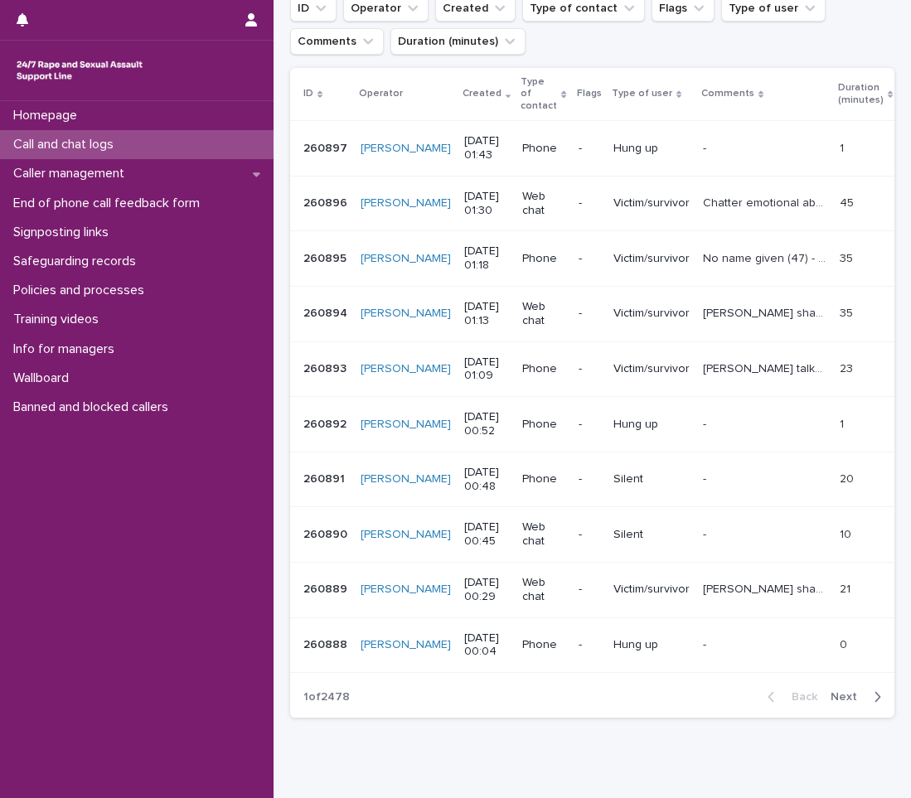
click at [194, 144] on div "Call and chat logs" at bounding box center [137, 144] width 274 height 29
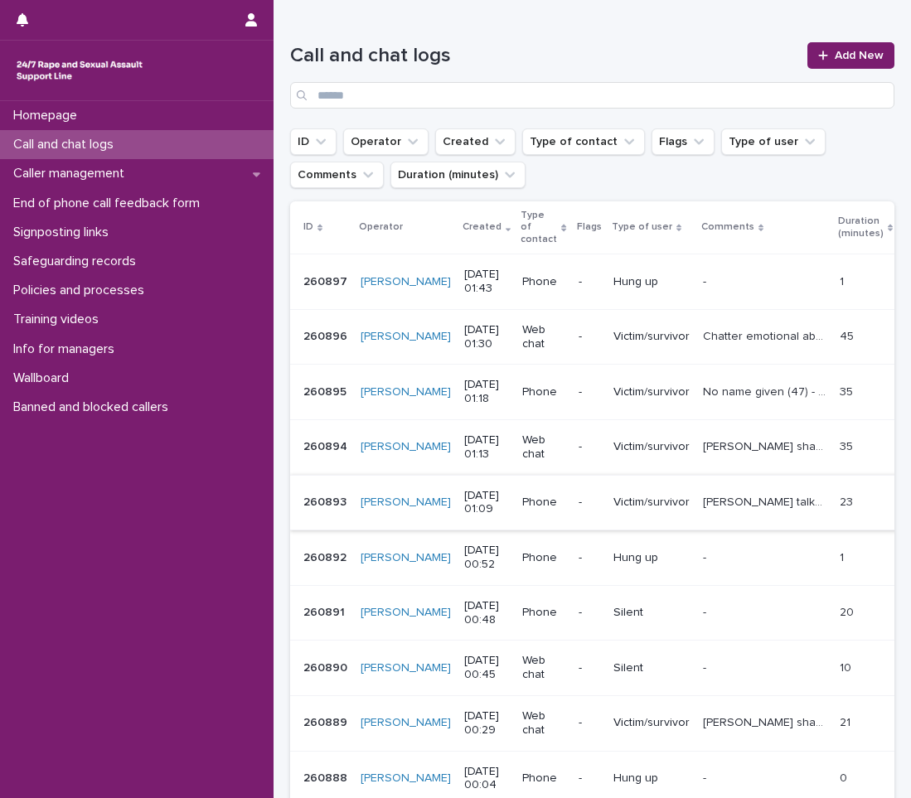
scroll to position [0, 0]
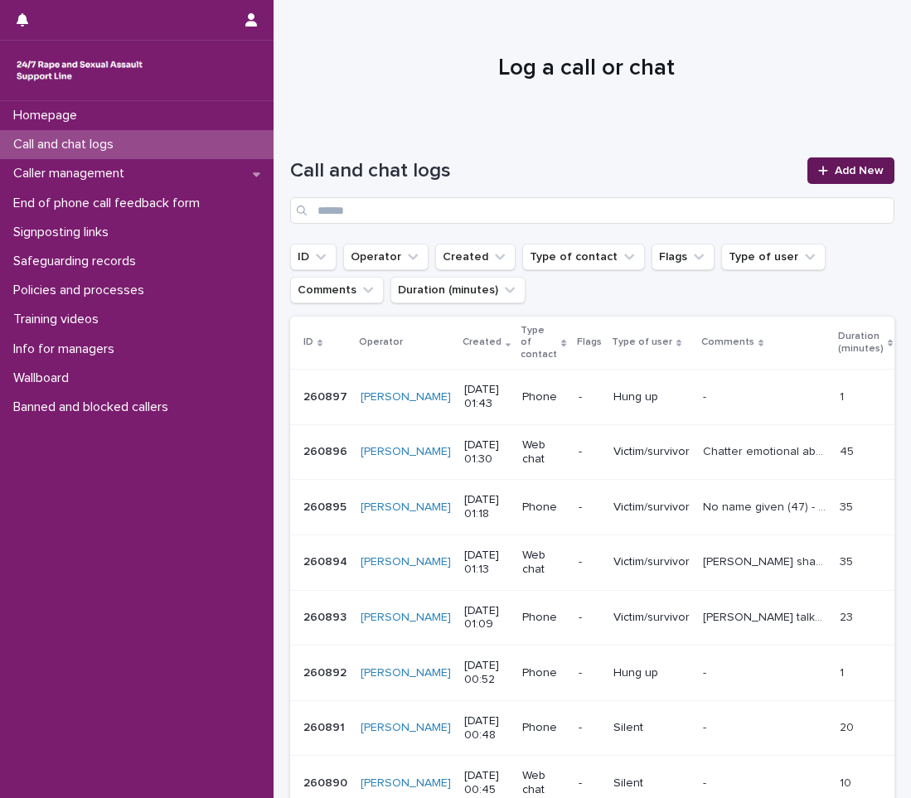
click at [863, 166] on span "Add New" at bounding box center [859, 171] width 49 height 12
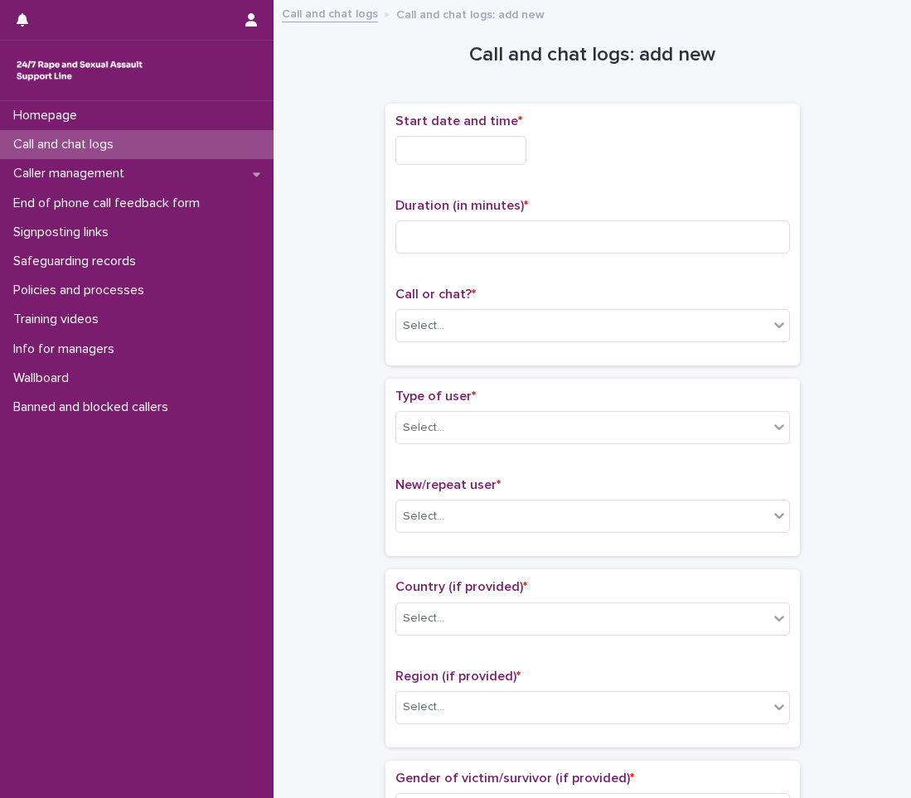
click at [420, 150] on input "text" at bounding box center [460, 150] width 131 height 29
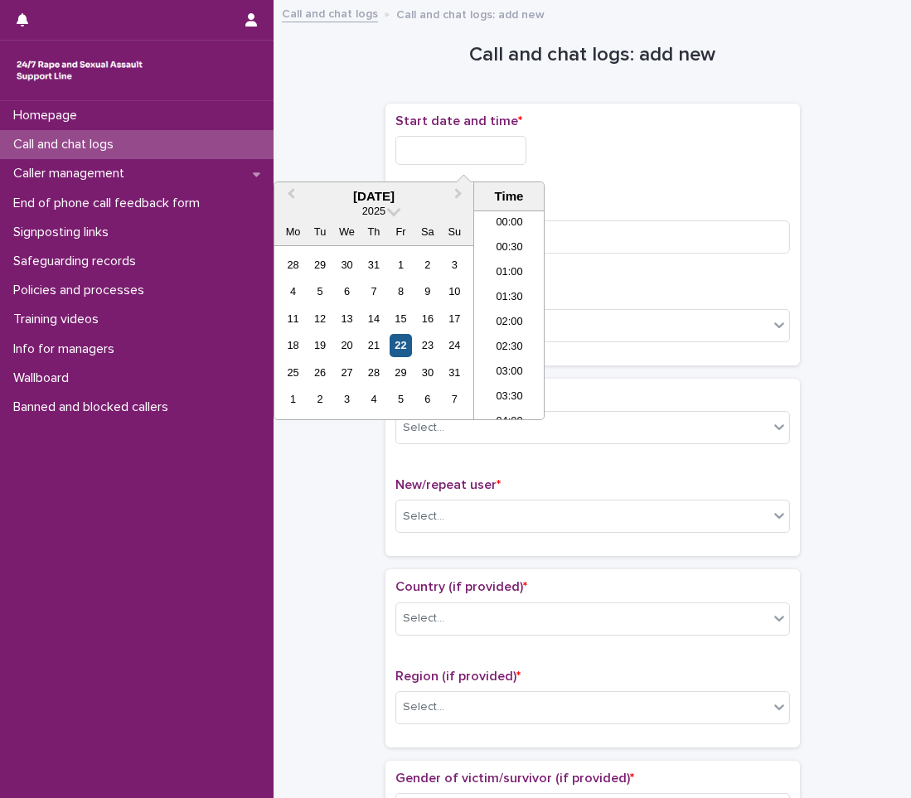
click at [399, 353] on div "22" at bounding box center [401, 345] width 22 height 22
click at [504, 269] on li "01:00" at bounding box center [509, 273] width 70 height 25
click at [502, 147] on input "**********" at bounding box center [460, 150] width 131 height 29
type input "**********"
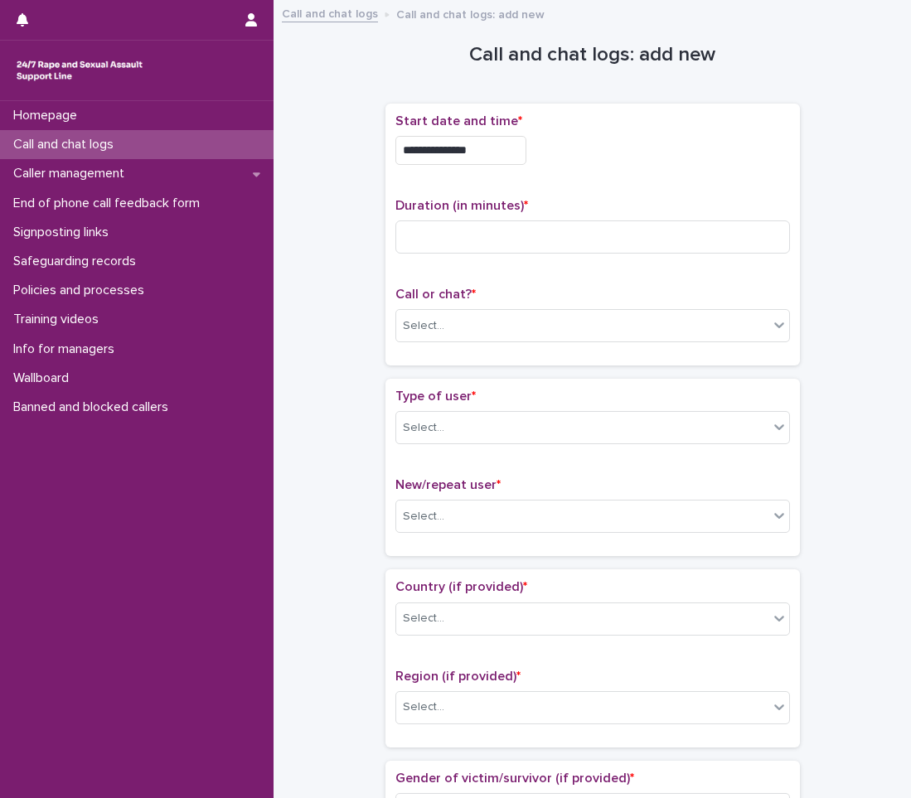
click at [674, 198] on p "Duration (in minutes) *" at bounding box center [592, 206] width 395 height 16
click at [634, 259] on div "Duration (in minutes) *" at bounding box center [592, 232] width 395 height 69
click at [632, 240] on input at bounding box center [592, 236] width 395 height 33
type input "**"
click at [459, 322] on div "Select..." at bounding box center [582, 326] width 372 height 27
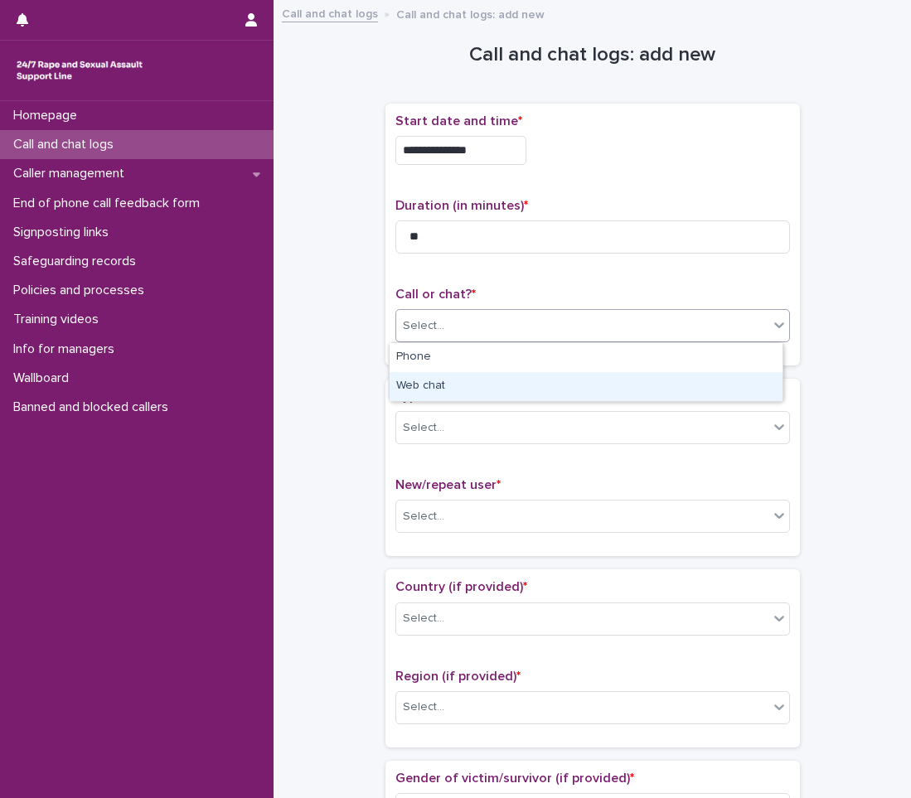
click at [461, 386] on div "Web chat" at bounding box center [586, 386] width 393 height 29
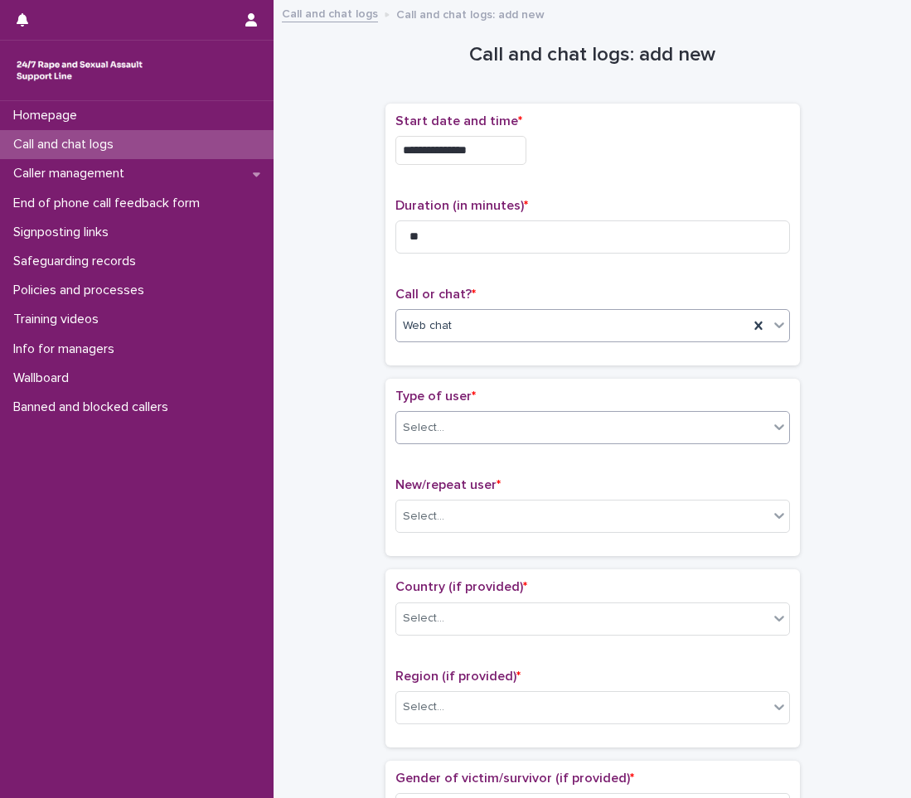
click at [483, 429] on div "Select..." at bounding box center [582, 427] width 372 height 27
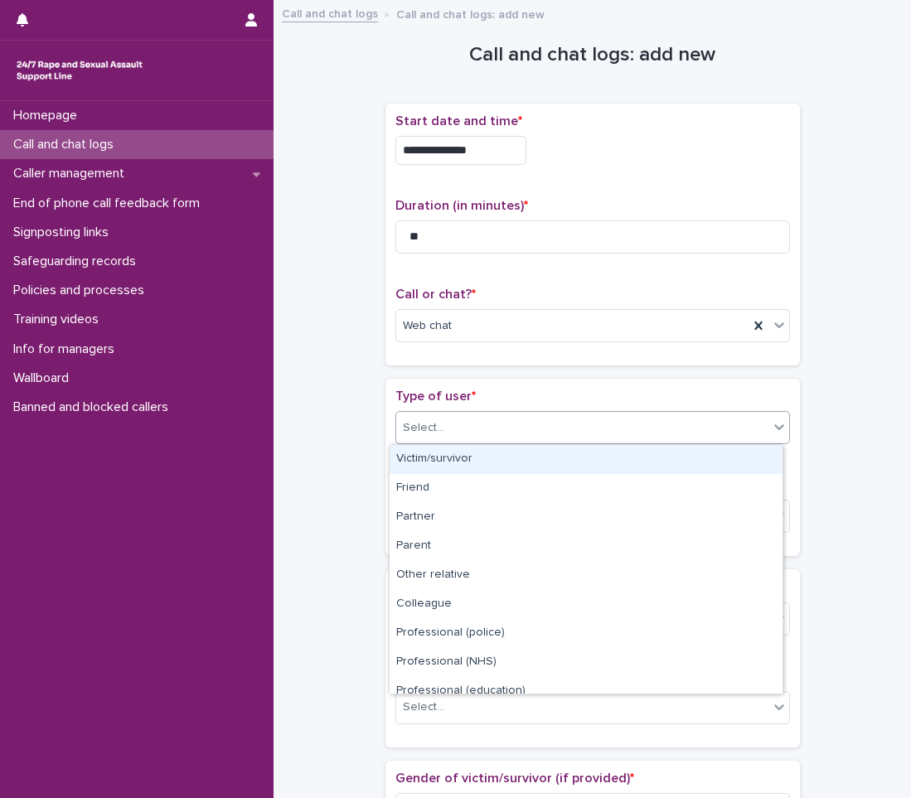
drag, startPoint x: 495, startPoint y: 472, endPoint x: 482, endPoint y: 472, distance: 12.5
click at [486, 461] on div "Victim/survivor" at bounding box center [586, 459] width 393 height 29
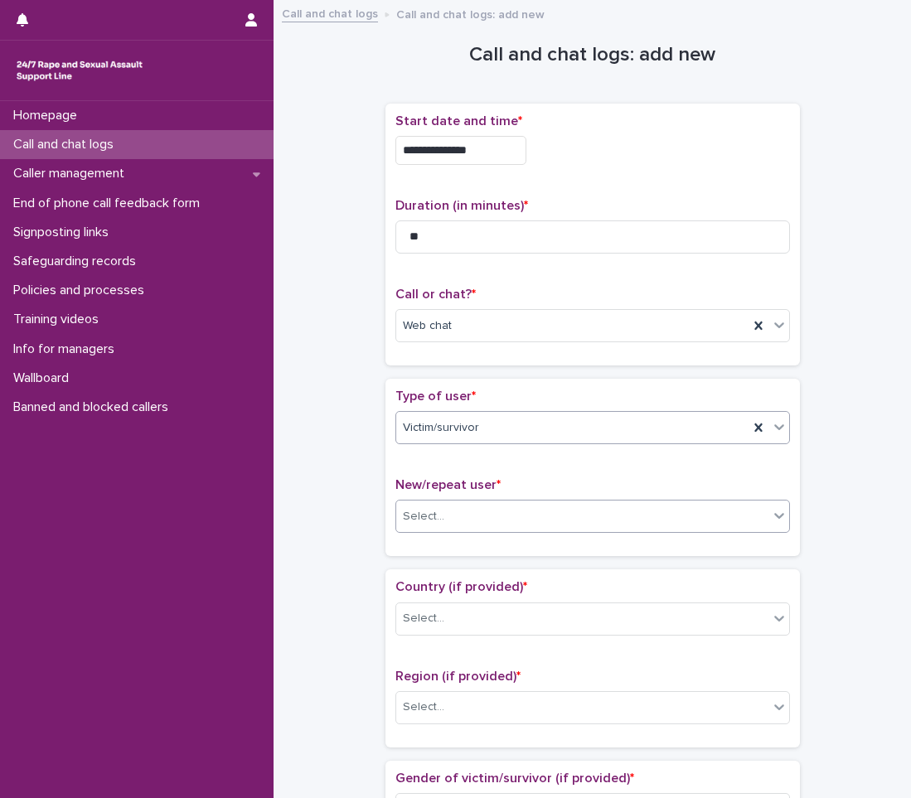
click at [466, 518] on div "Select..." at bounding box center [582, 516] width 372 height 27
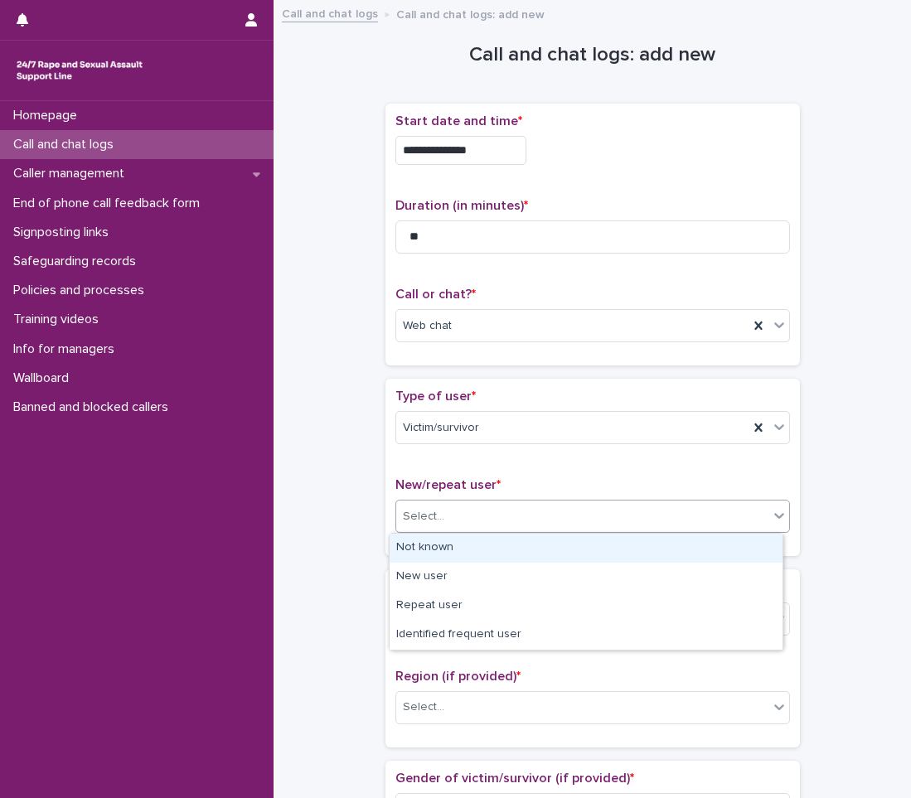
click at [469, 550] on div "Not known" at bounding box center [586, 548] width 393 height 29
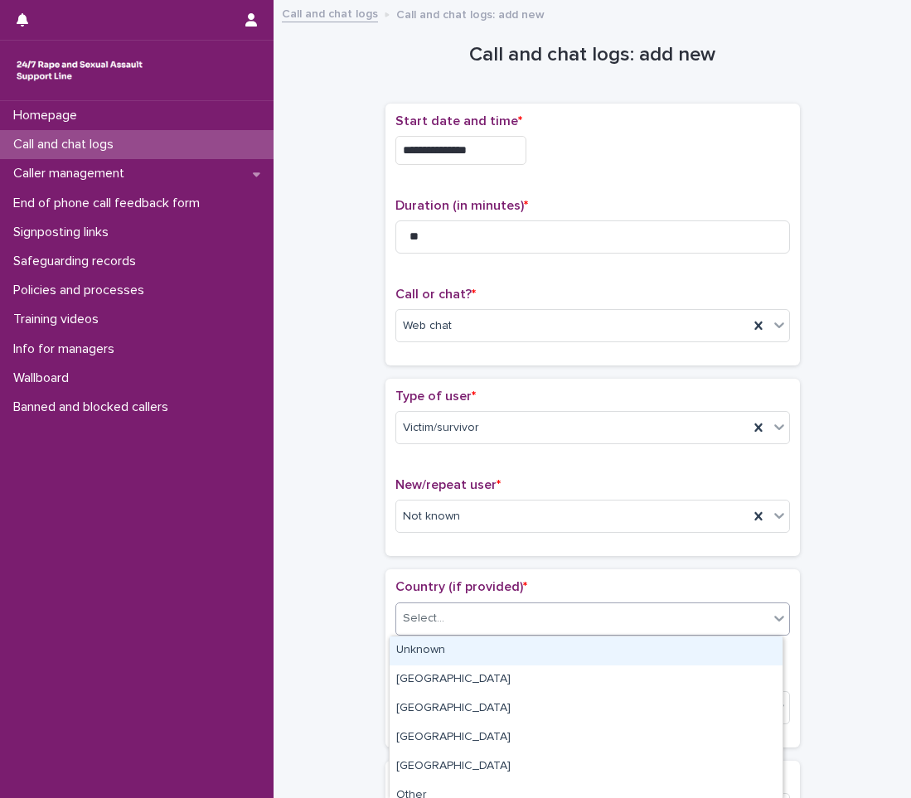
drag, startPoint x: 472, startPoint y: 611, endPoint x: 457, endPoint y: 664, distance: 55.3
click at [471, 611] on div "Select..." at bounding box center [582, 618] width 372 height 27
click at [459, 650] on div "Unknown" at bounding box center [586, 651] width 393 height 29
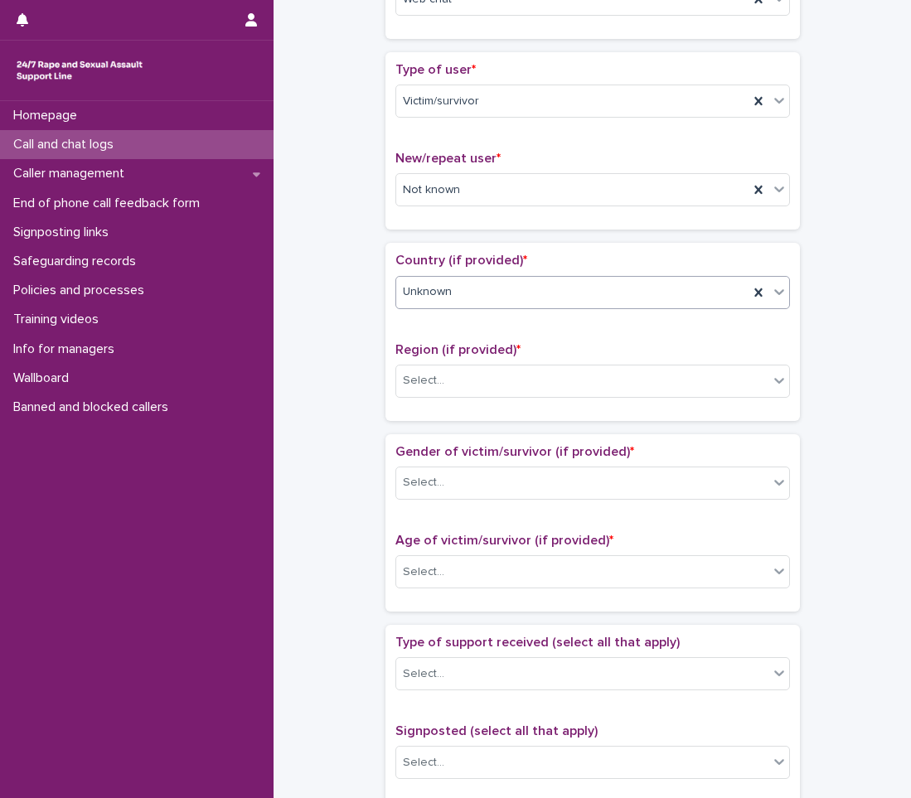
scroll to position [332, 0]
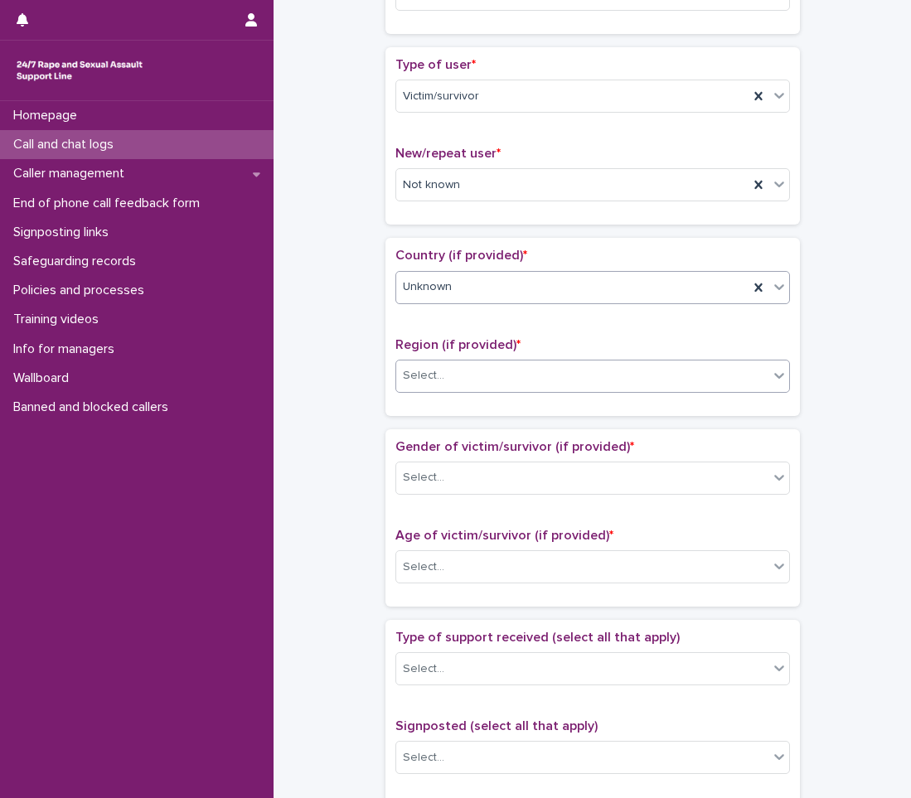
click at [503, 383] on div "Select..." at bounding box center [582, 375] width 372 height 27
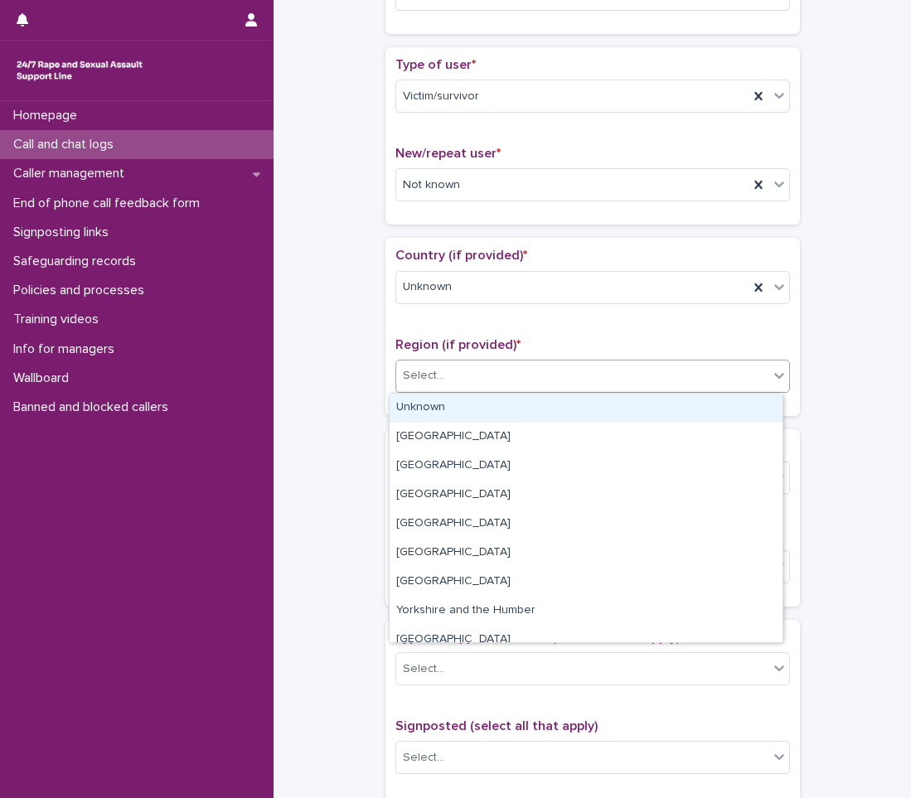
click at [500, 390] on div "Select..." at bounding box center [592, 376] width 395 height 33
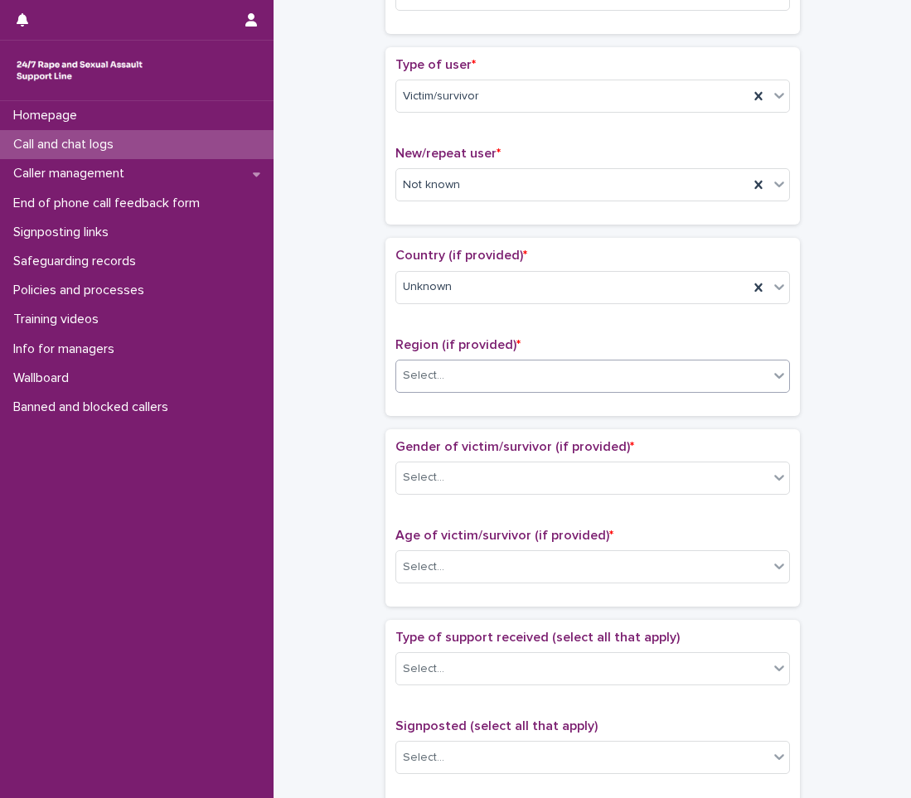
click at [493, 385] on div "Select..." at bounding box center [582, 375] width 372 height 27
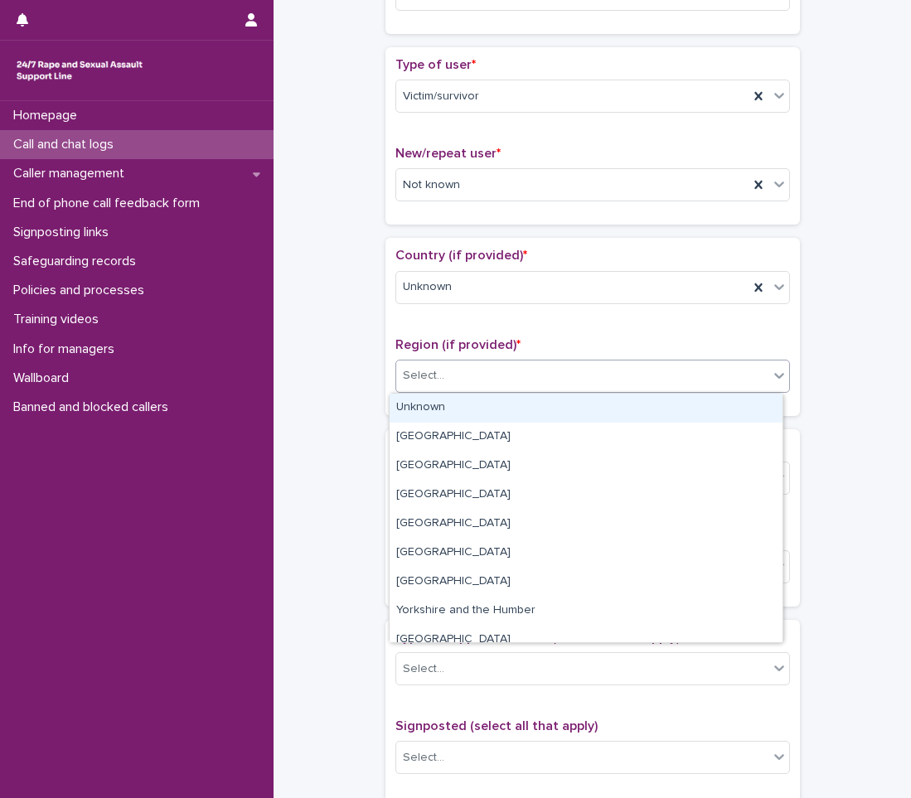
click at [487, 418] on div "Unknown" at bounding box center [586, 408] width 393 height 29
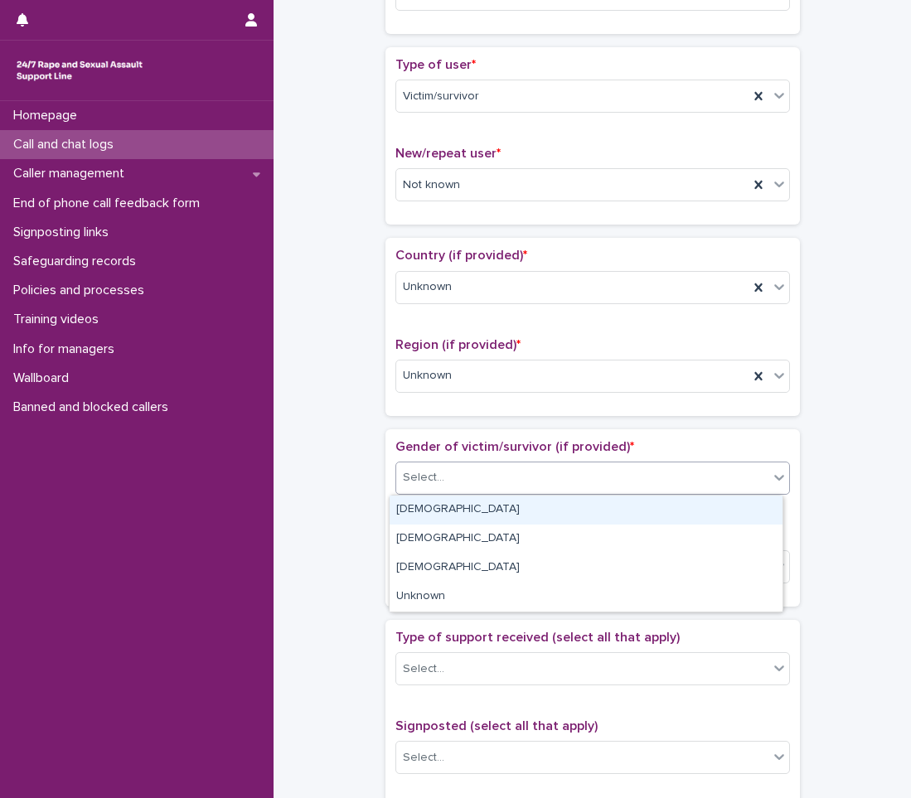
click at [468, 474] on div "Select..." at bounding box center [582, 477] width 372 height 27
click at [453, 504] on div "[DEMOGRAPHIC_DATA]" at bounding box center [586, 510] width 393 height 29
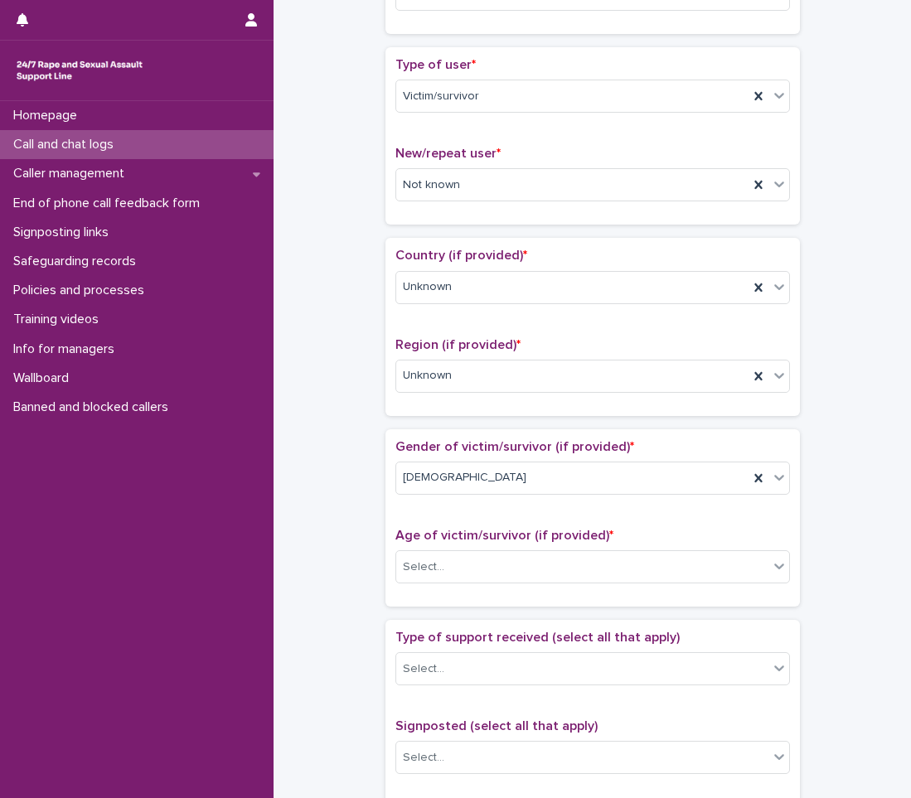
click at [446, 550] on div "Age of victim/survivor (if provided) * Select..." at bounding box center [592, 562] width 395 height 69
click at [444, 569] on div "Select..." at bounding box center [582, 567] width 372 height 27
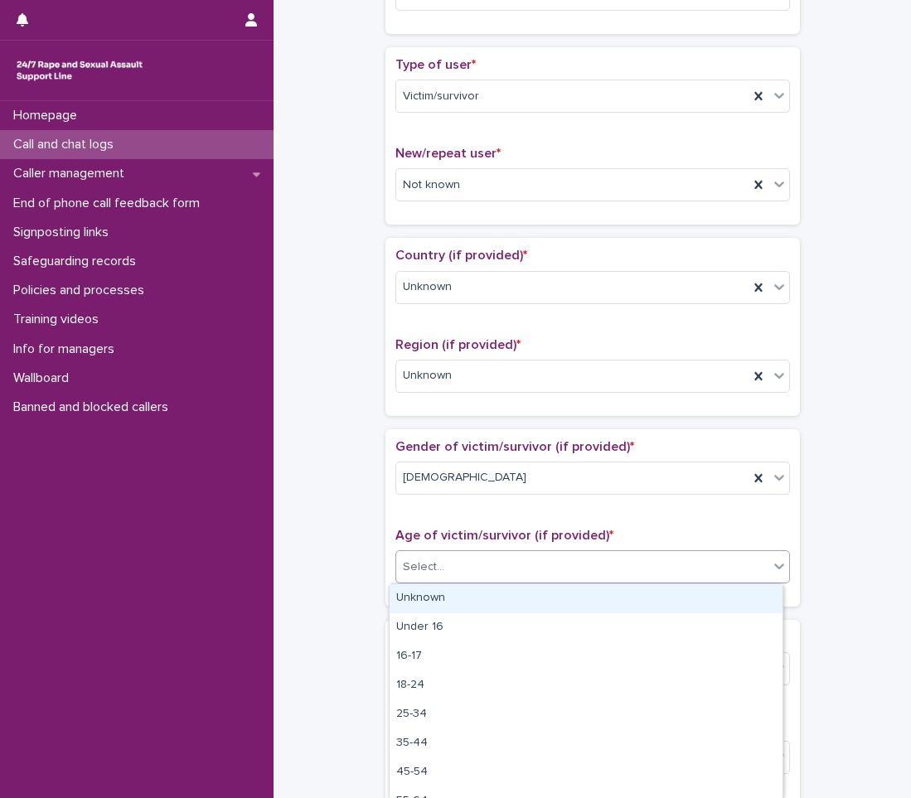
click at [434, 591] on div "Unknown" at bounding box center [586, 598] width 393 height 29
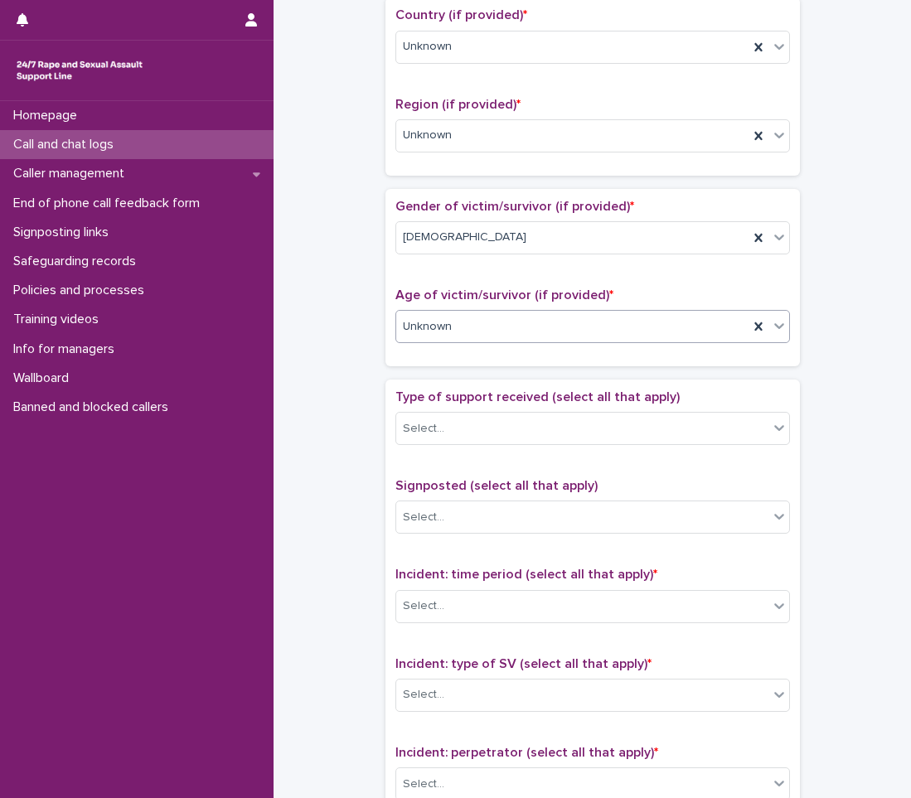
scroll to position [580, 0]
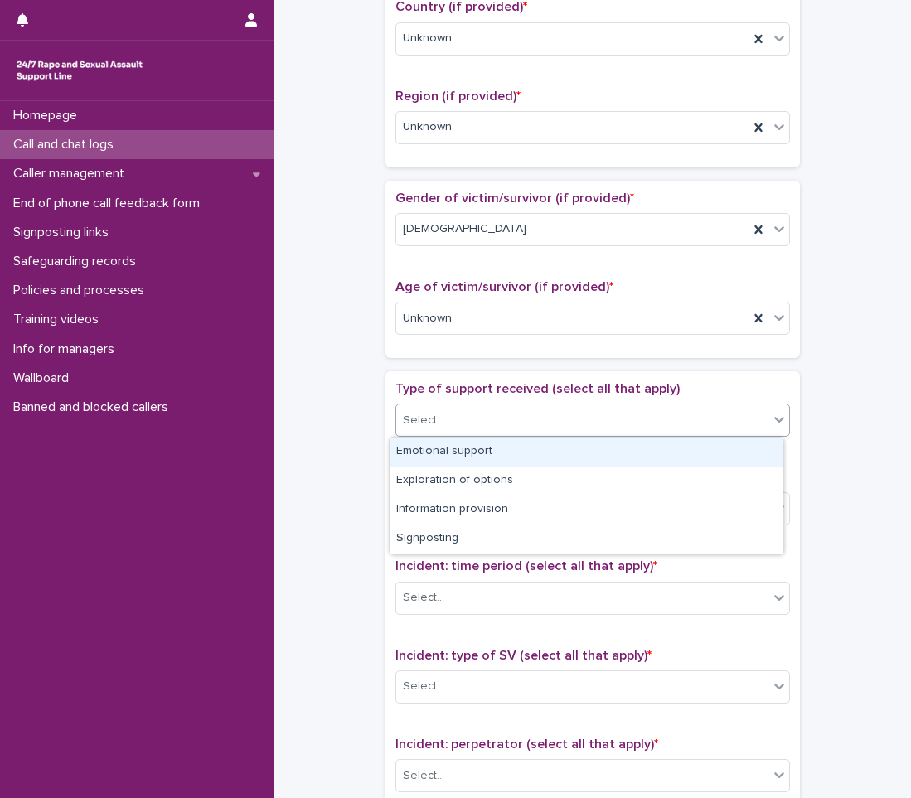
click at [485, 419] on div "Select..." at bounding box center [582, 420] width 372 height 27
click at [475, 455] on div "Emotional support" at bounding box center [586, 452] width 393 height 29
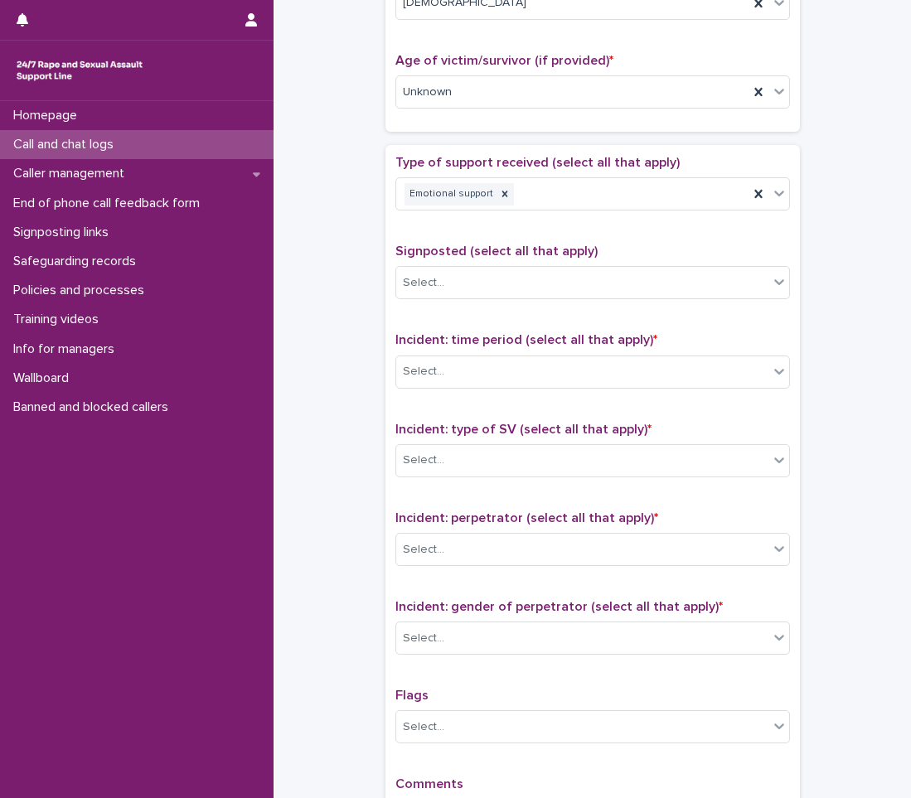
scroll to position [829, 0]
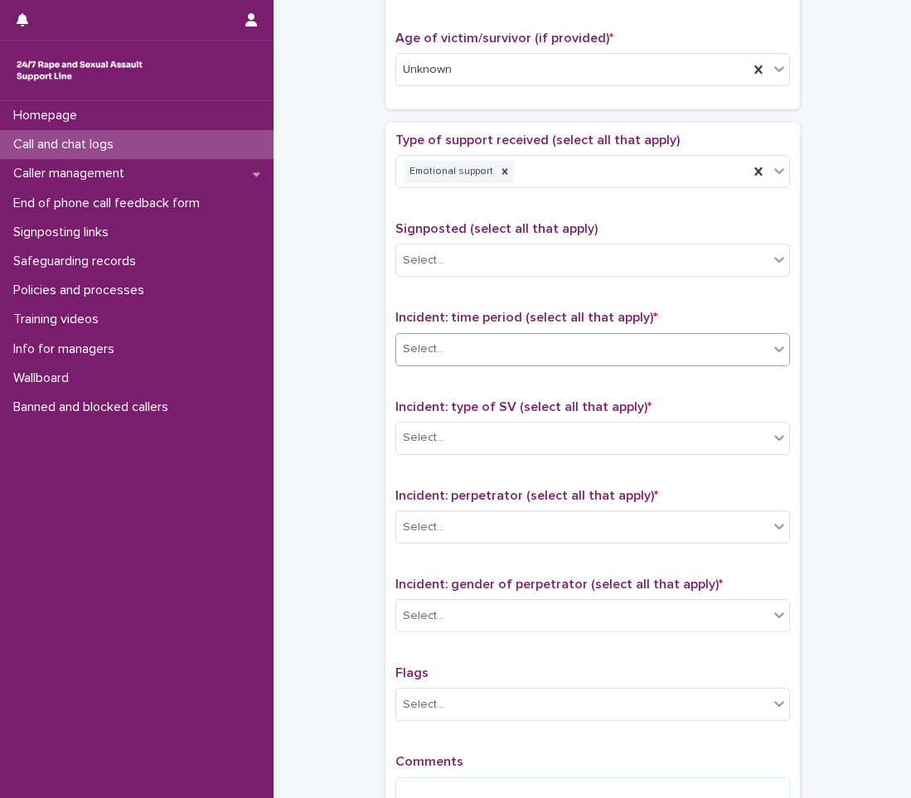
click at [507, 353] on div "Select..." at bounding box center [582, 349] width 372 height 27
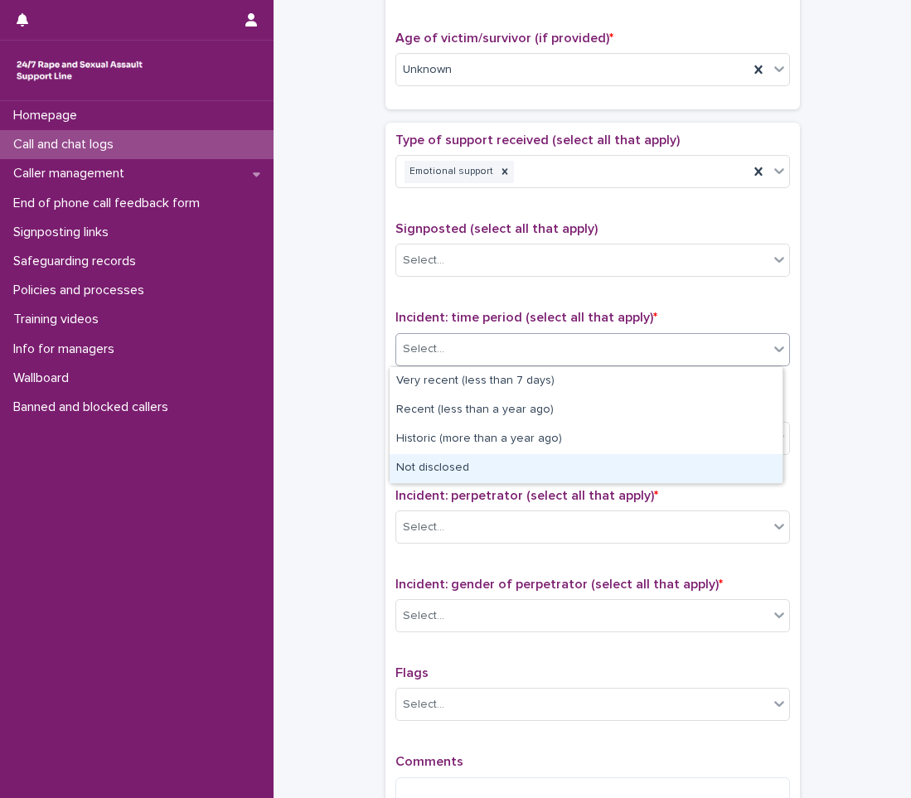
click at [432, 471] on div "Not disclosed" at bounding box center [586, 468] width 393 height 29
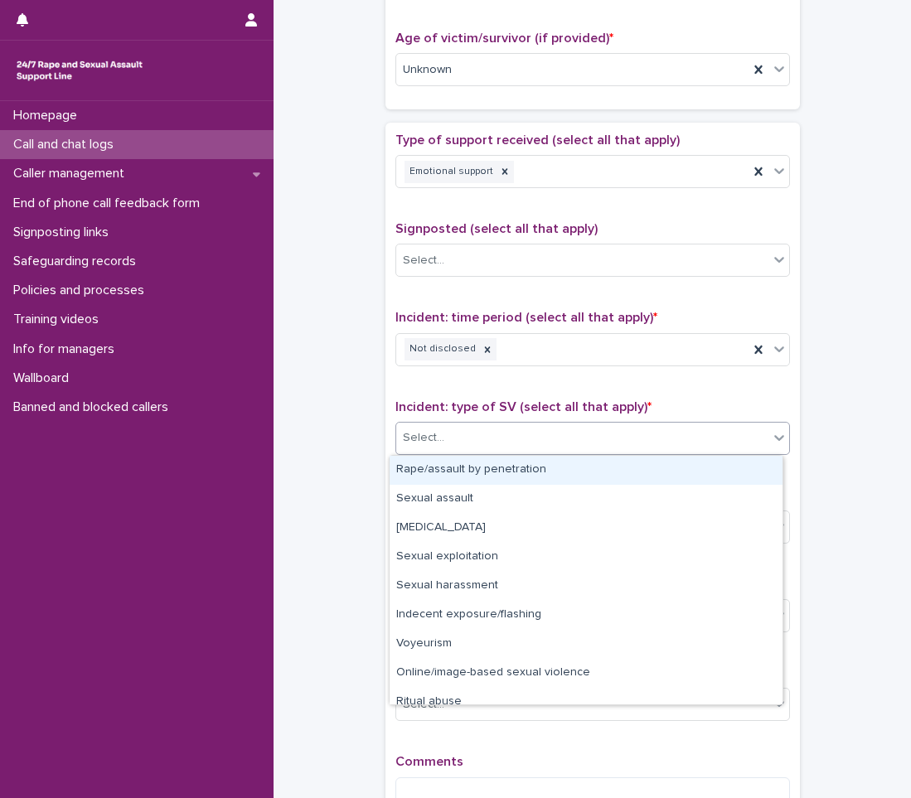
click at [498, 447] on div "Select..." at bounding box center [582, 437] width 372 height 27
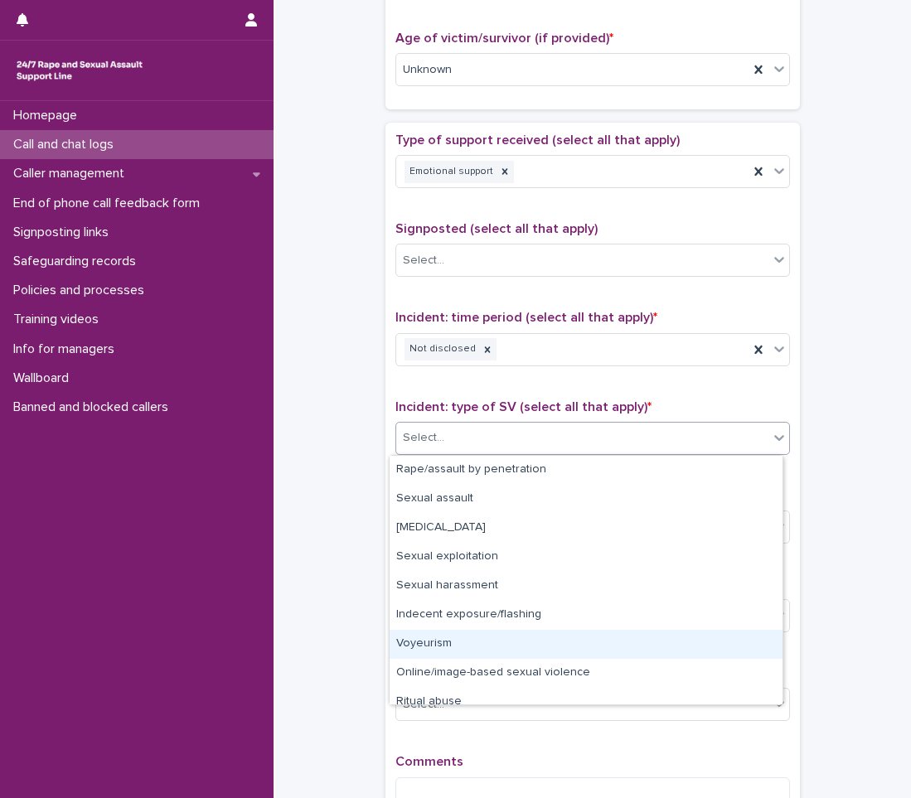
scroll to position [41, 0]
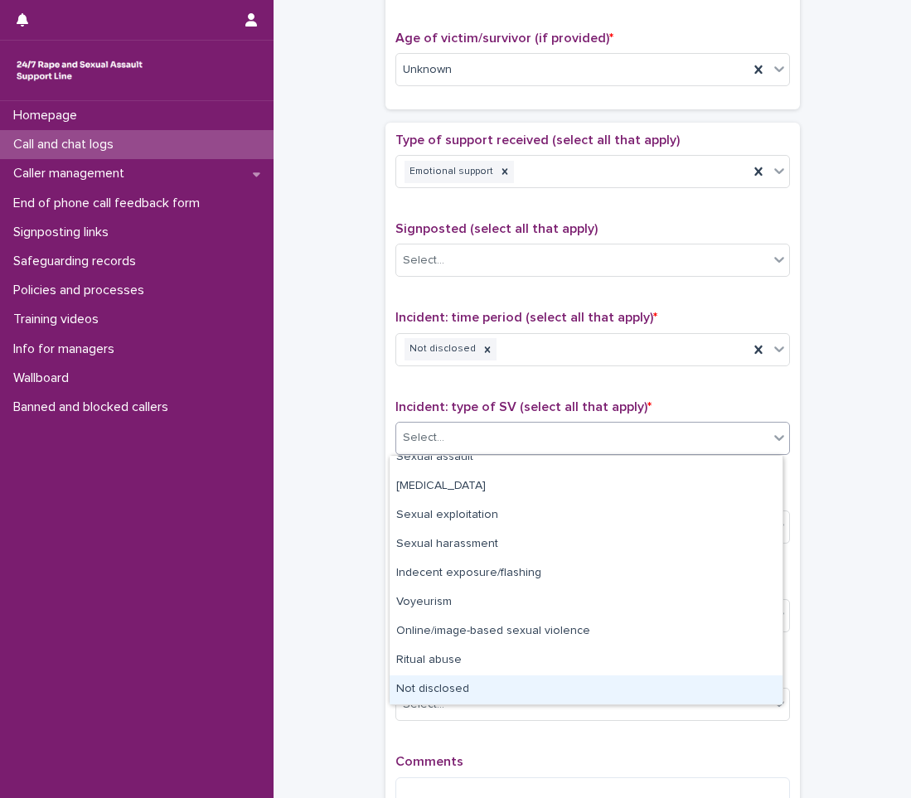
click at [439, 680] on div "Not disclosed" at bounding box center [586, 690] width 393 height 29
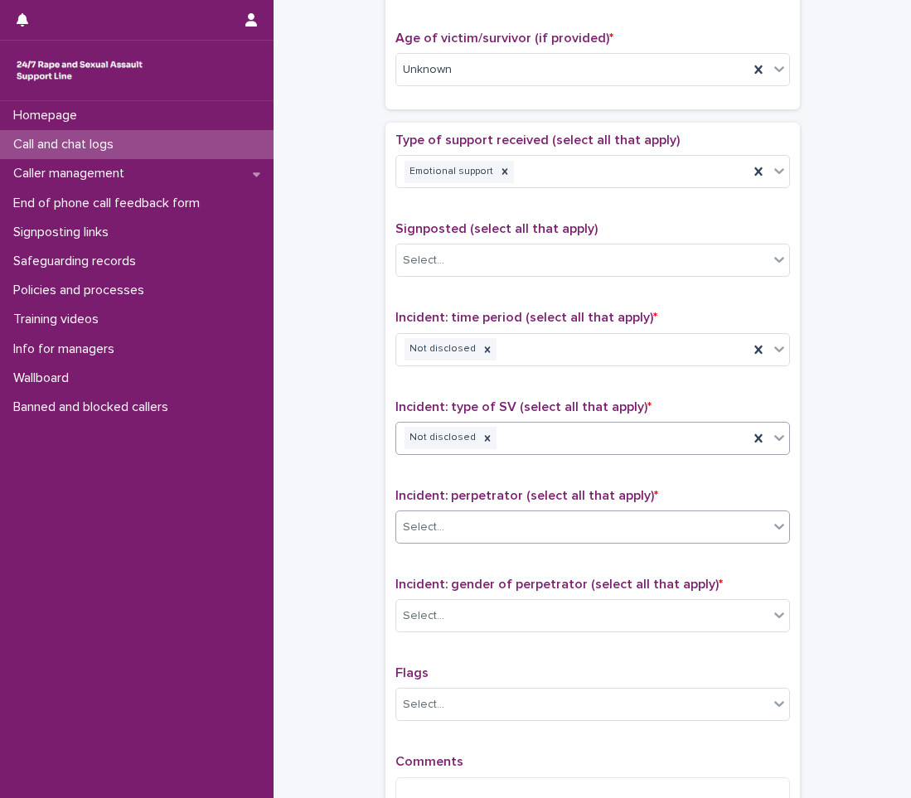
click at [441, 536] on div "Select..." at bounding box center [582, 527] width 372 height 27
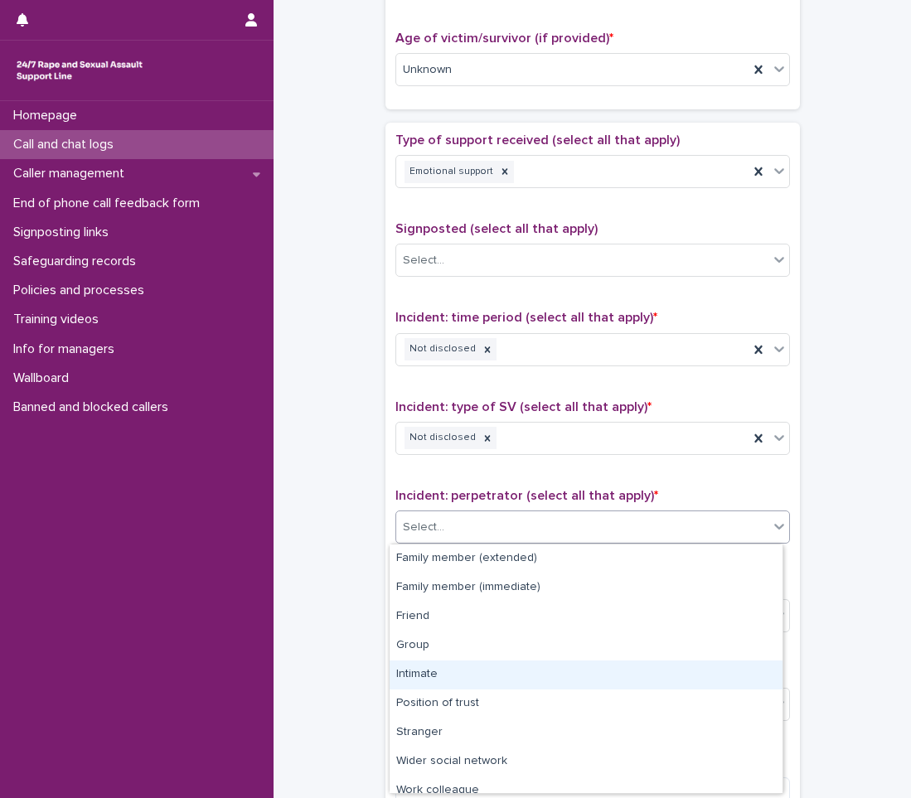
scroll to position [70, 0]
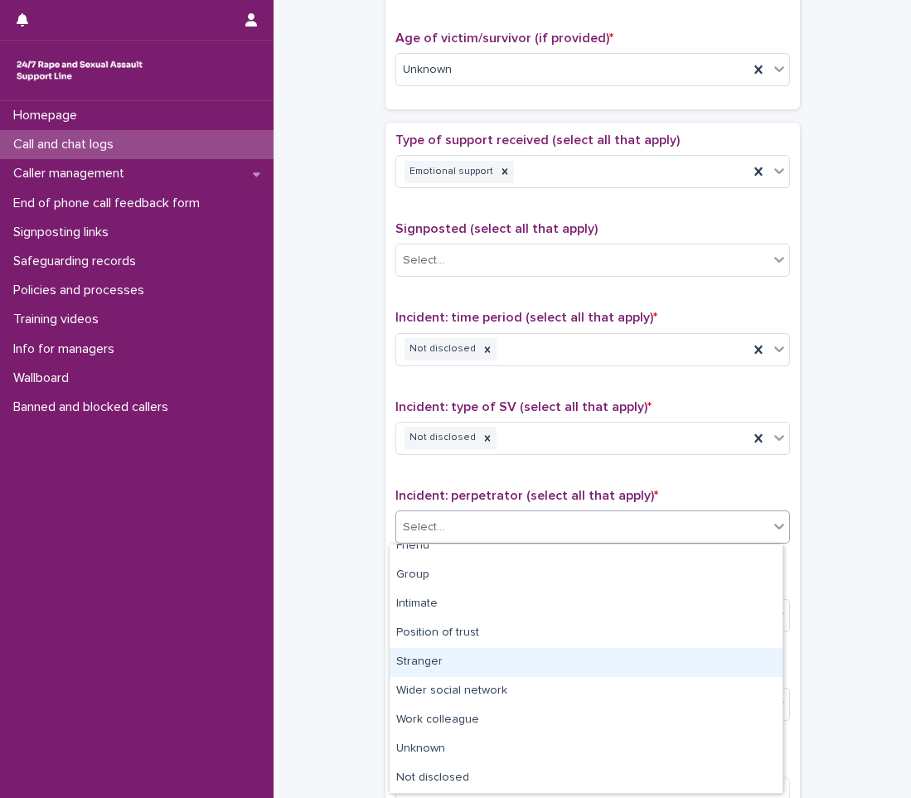
click at [468, 668] on div "Stranger" at bounding box center [586, 662] width 393 height 29
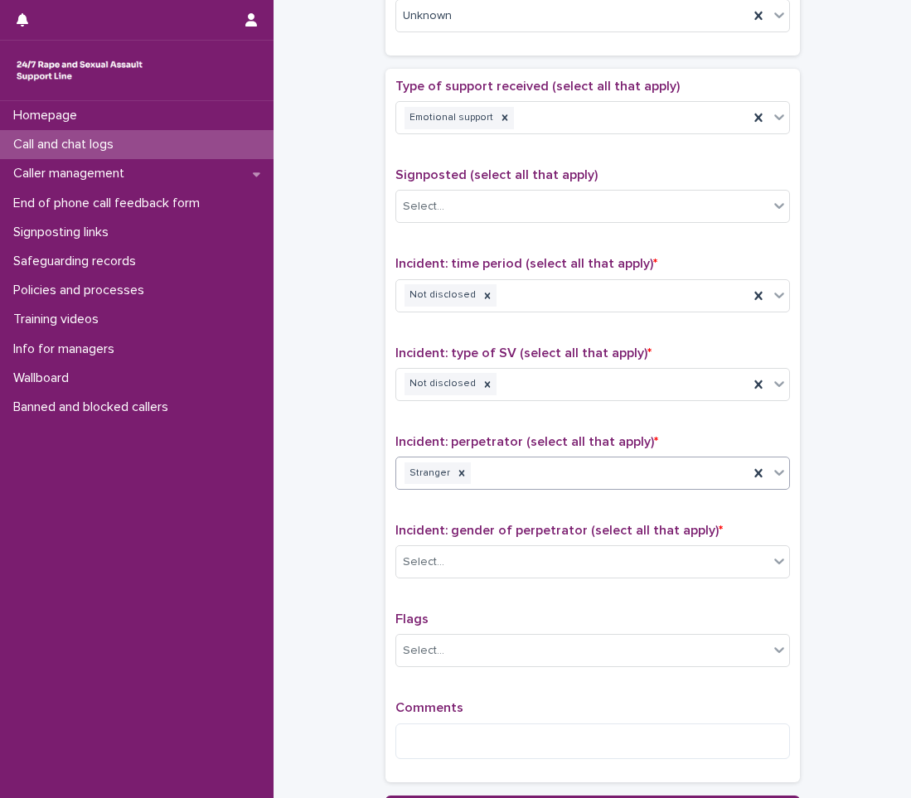
scroll to position [912, 0]
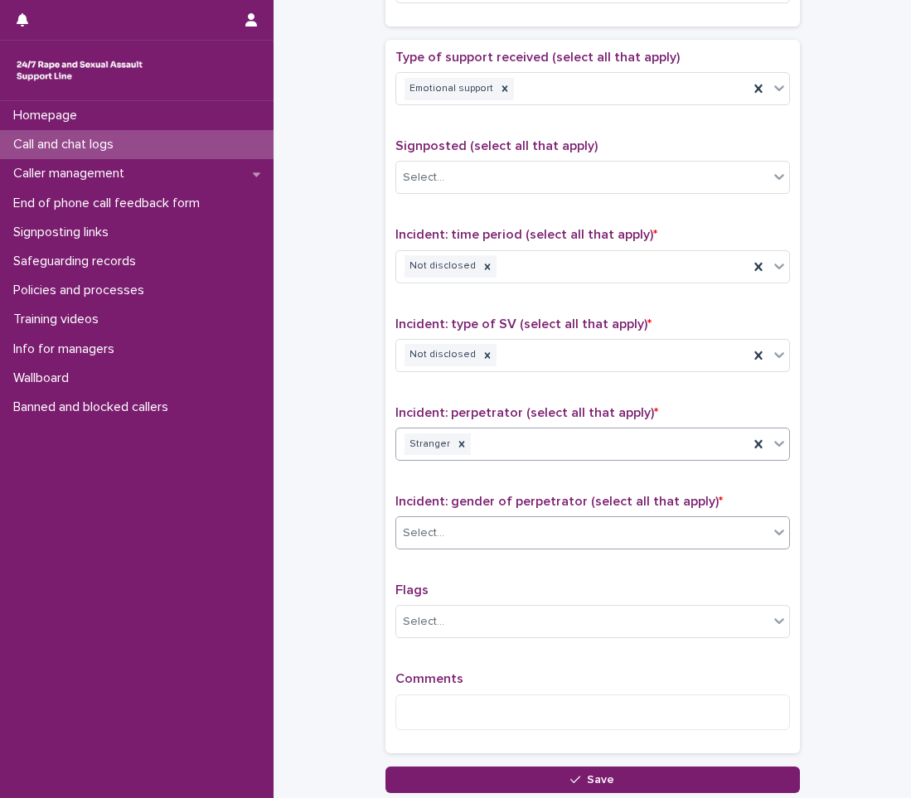
click at [526, 531] on div "Select..." at bounding box center [582, 533] width 372 height 27
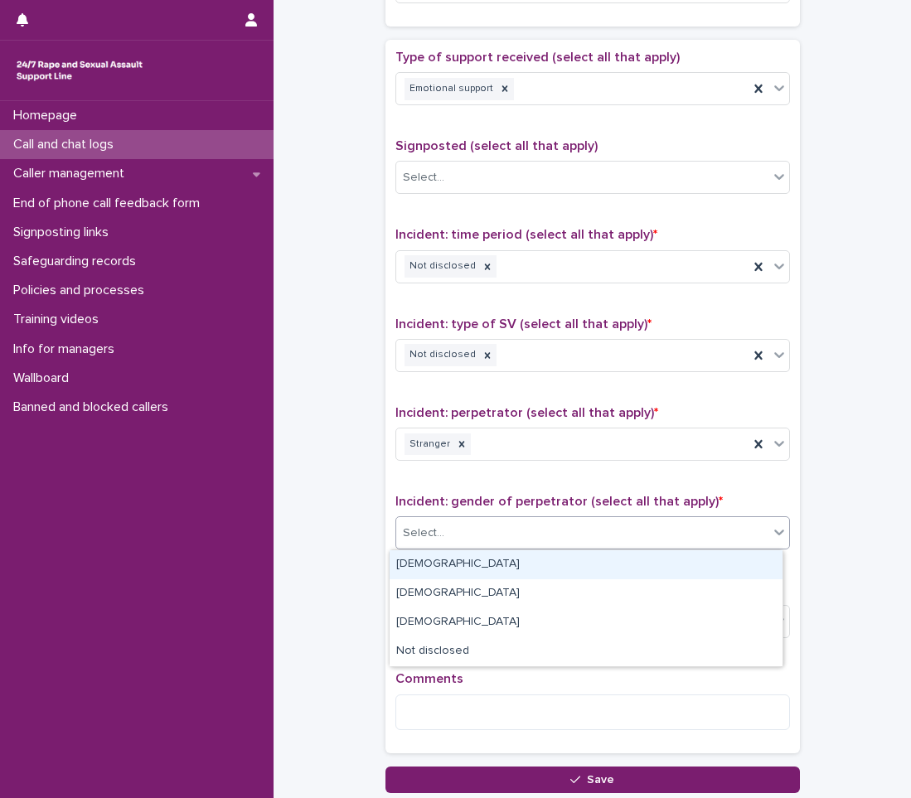
click at [511, 564] on div "[DEMOGRAPHIC_DATA]" at bounding box center [586, 564] width 393 height 29
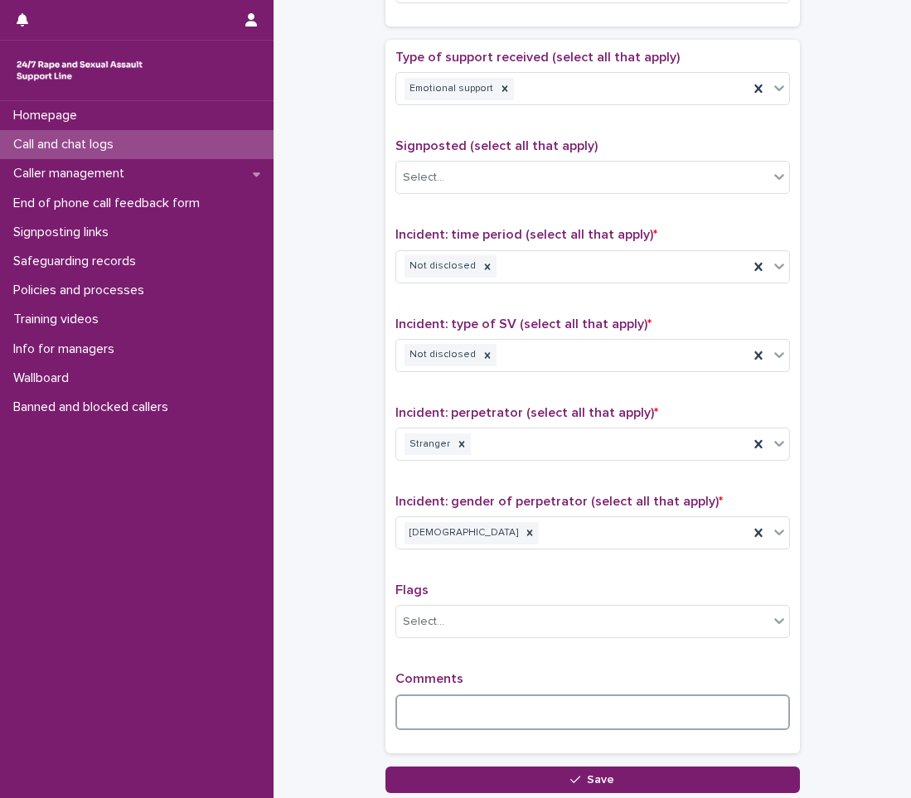
click at [427, 713] on textarea at bounding box center [592, 713] width 395 height 36
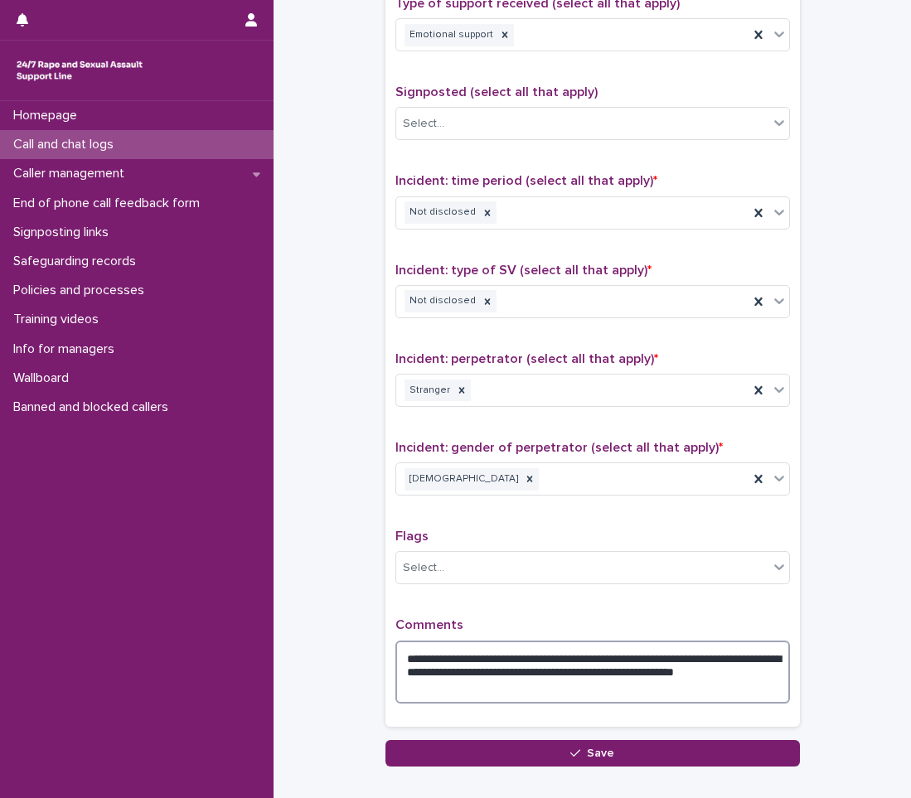
scroll to position [995, 0]
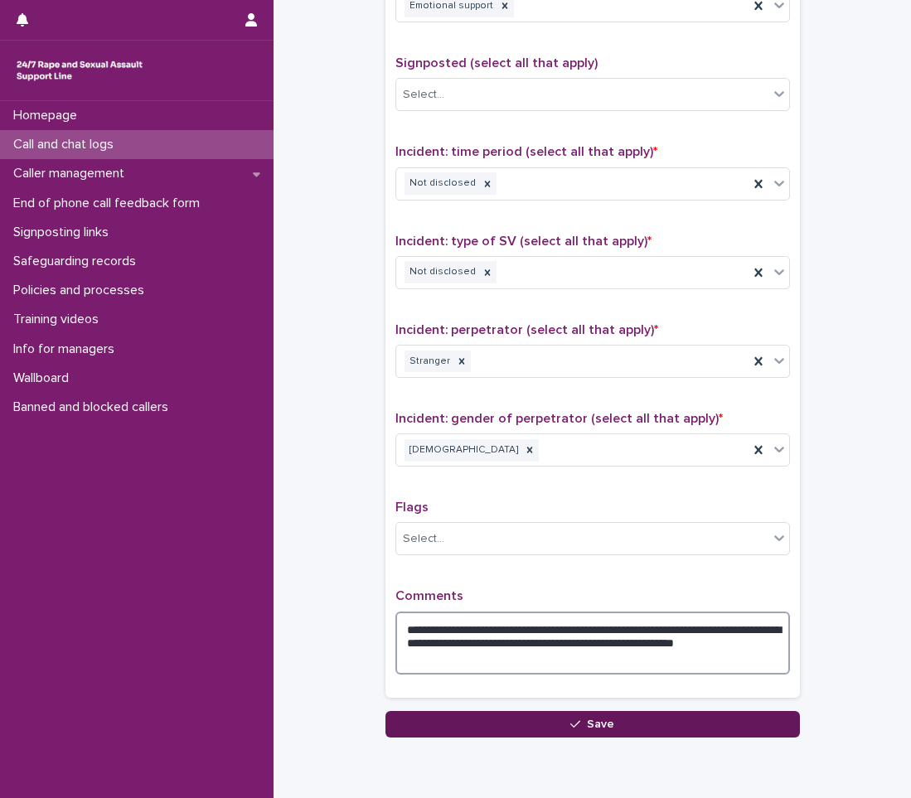
type textarea "**********"
click at [702, 715] on button "Save" at bounding box center [592, 724] width 414 height 27
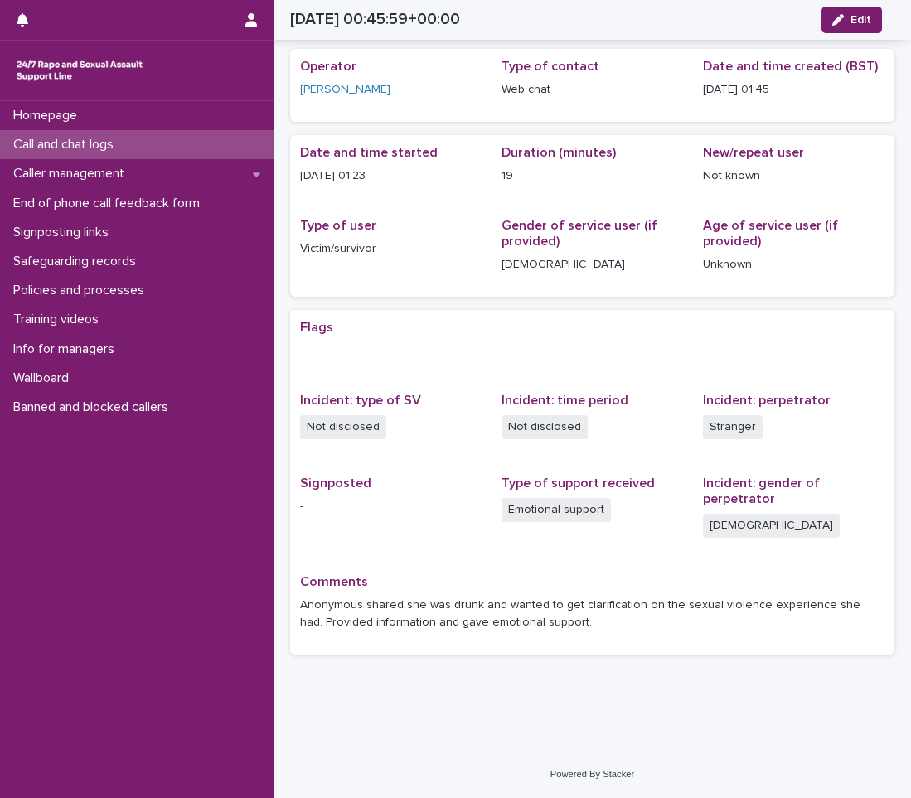
scroll to position [51, 0]
click at [182, 149] on div "Call and chat logs" at bounding box center [137, 144] width 274 height 29
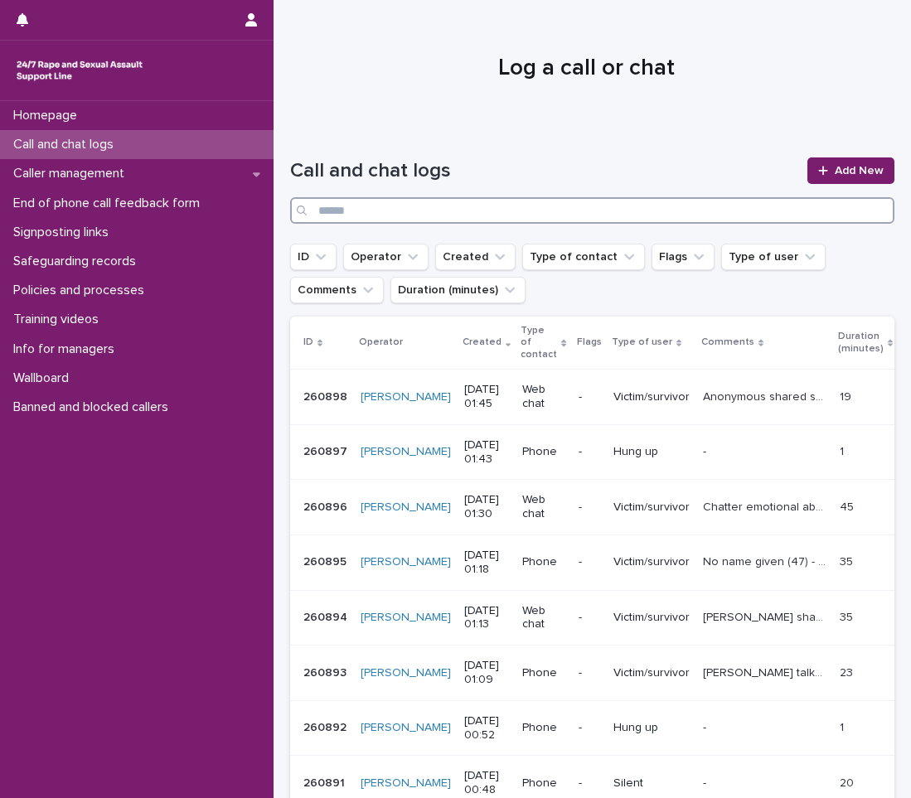
click at [509, 217] on input "Search" at bounding box center [592, 210] width 604 height 27
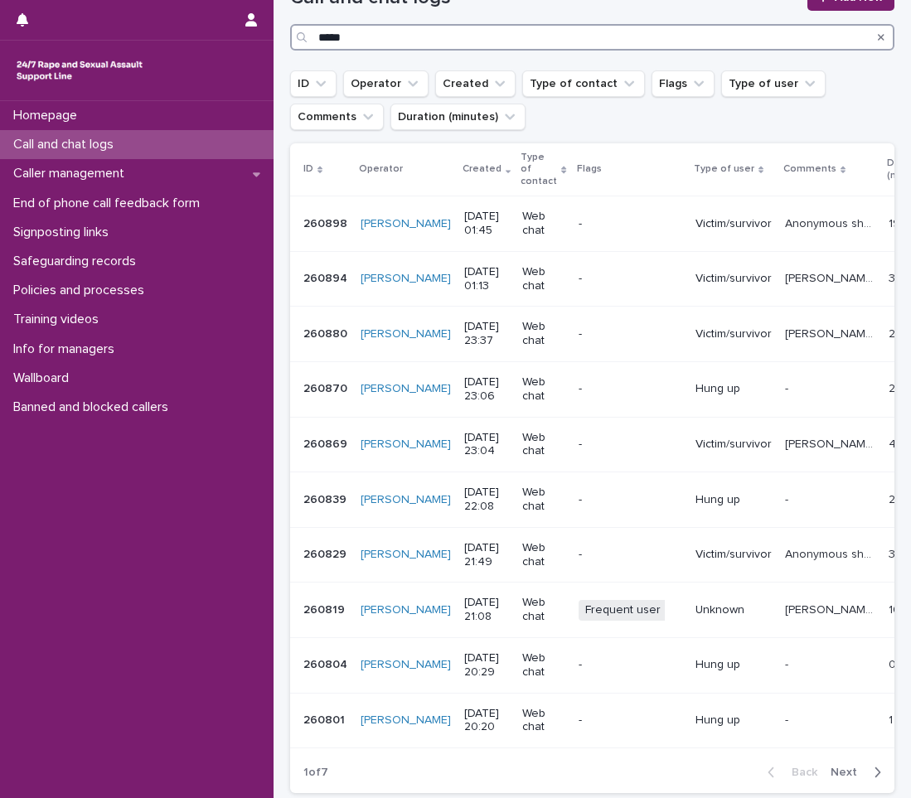
scroll to position [158, 0]
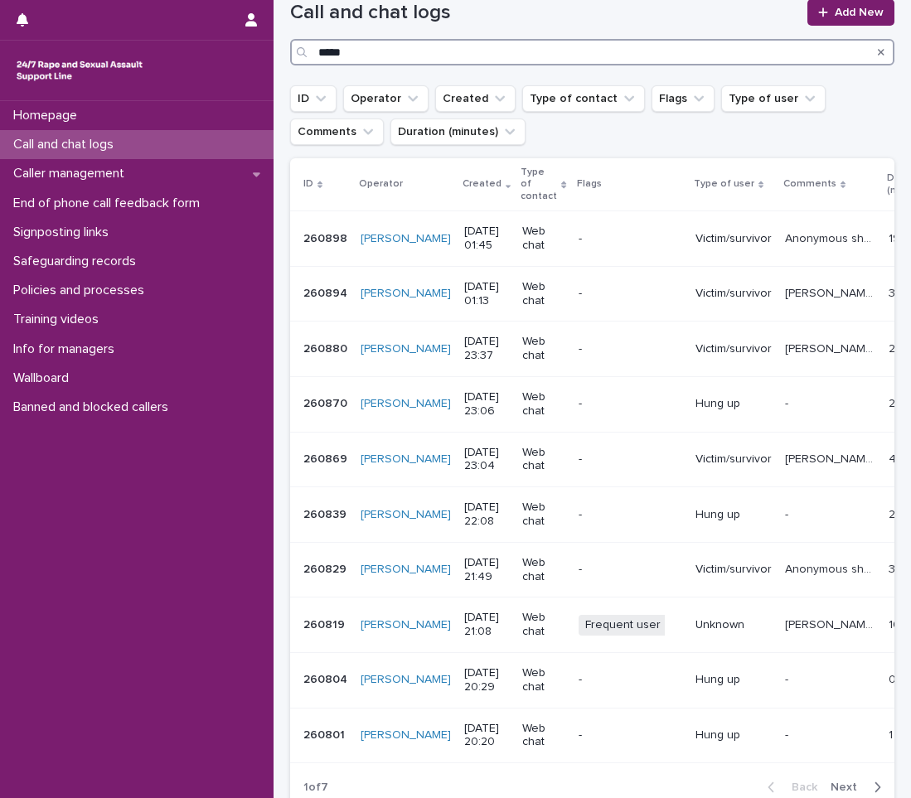
type input "*****"
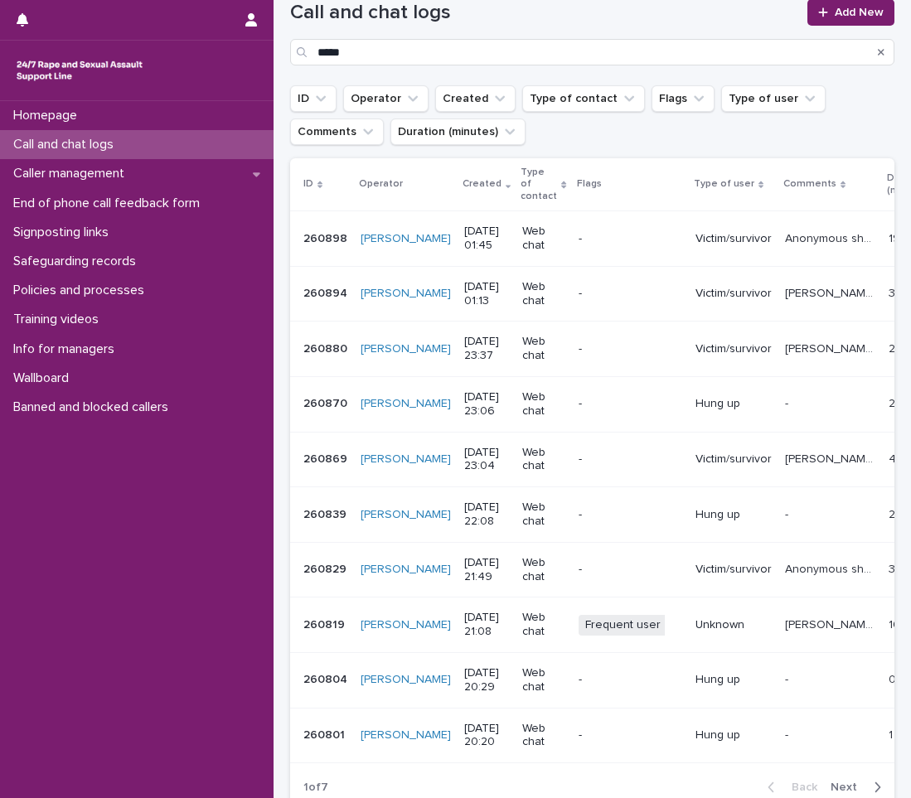
click at [878, 52] on icon "Search" at bounding box center [881, 52] width 7 height 7
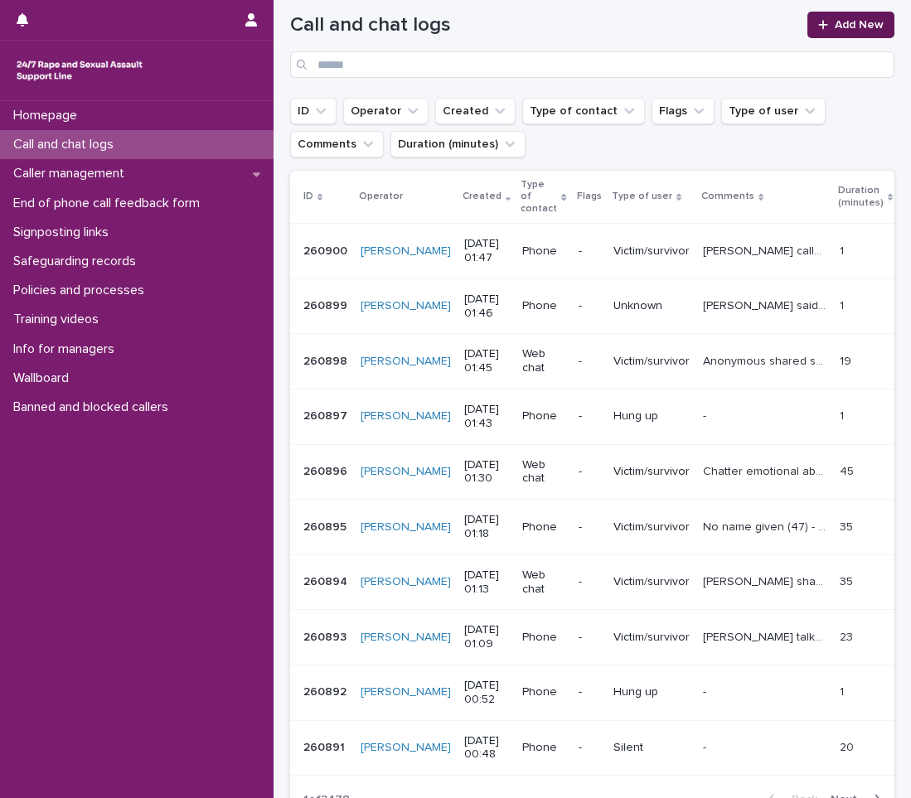
click at [822, 33] on link "Add New" at bounding box center [850, 25] width 87 height 27
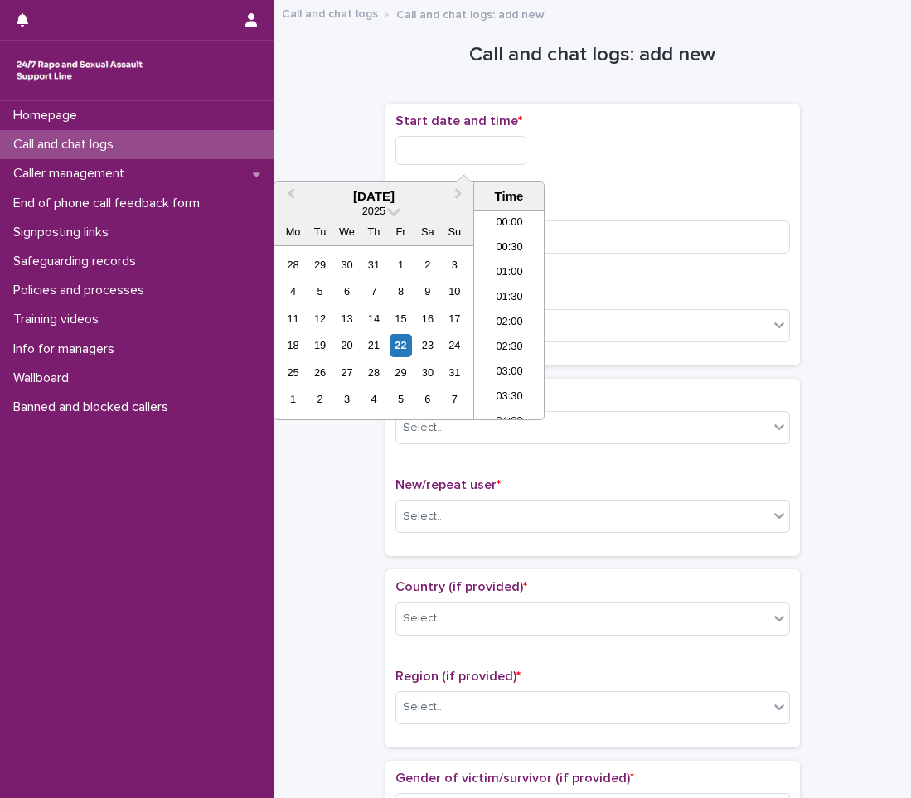
drag, startPoint x: 490, startPoint y: 150, endPoint x: 406, endPoint y: 271, distance: 147.2
click at [487, 151] on input "text" at bounding box center [460, 150] width 131 height 29
drag, startPoint x: 397, startPoint y: 346, endPoint x: 494, endPoint y: 334, distance: 97.8
click at [396, 346] on div "22" at bounding box center [401, 345] width 22 height 22
click at [521, 277] on li "01:00" at bounding box center [509, 273] width 70 height 25
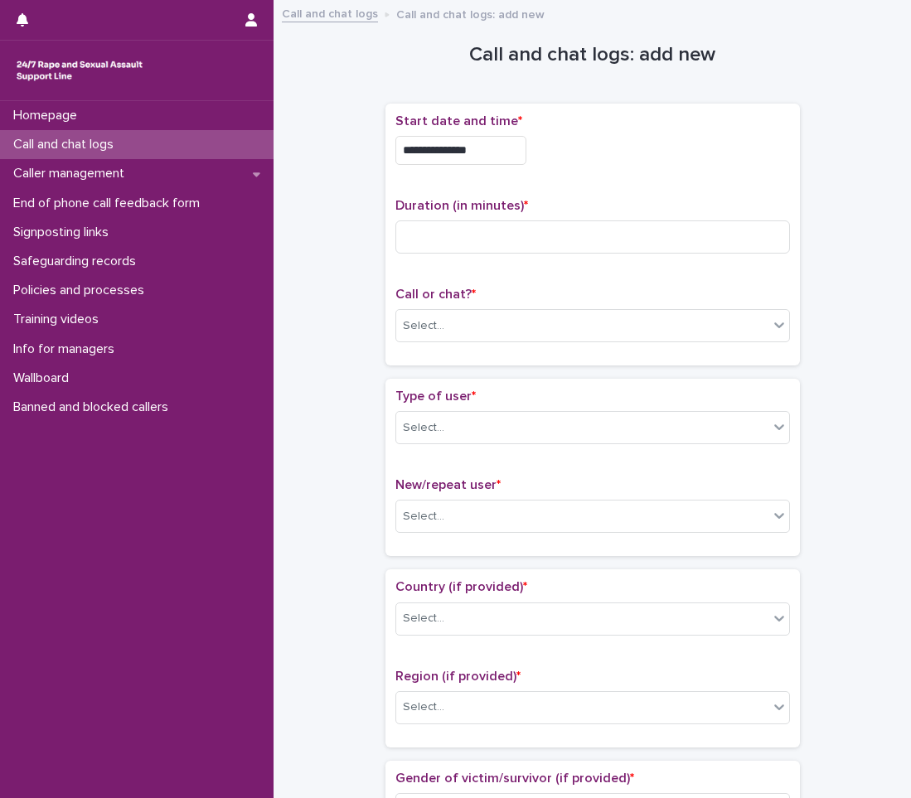
click at [506, 148] on input "**********" at bounding box center [460, 150] width 131 height 29
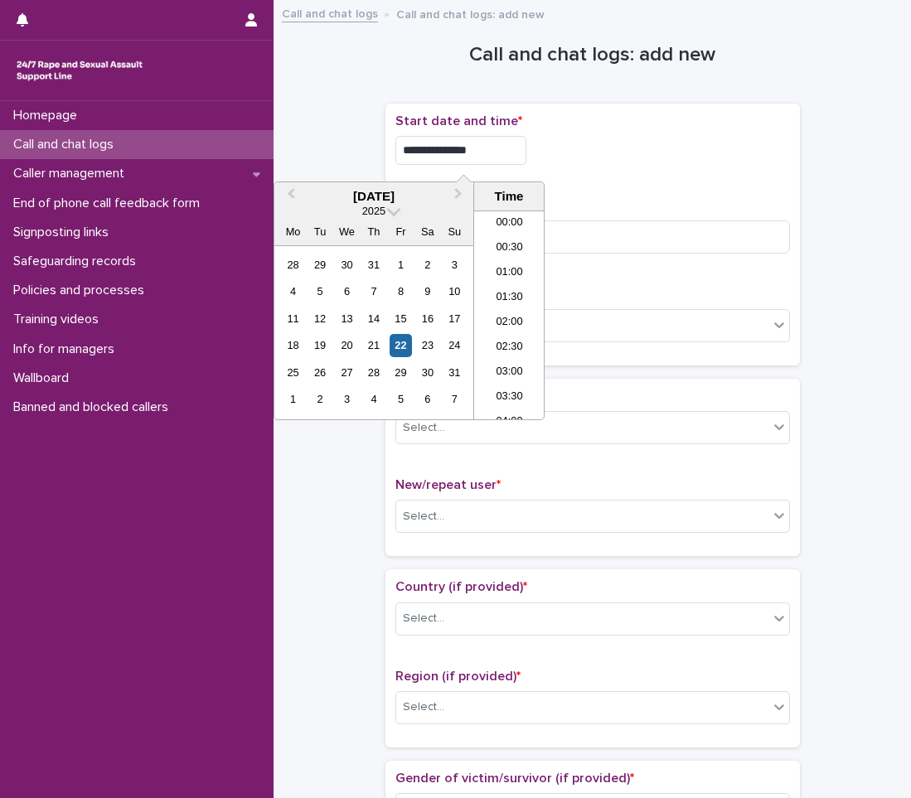
type input "**********"
click at [579, 176] on div "**********" at bounding box center [592, 146] width 395 height 65
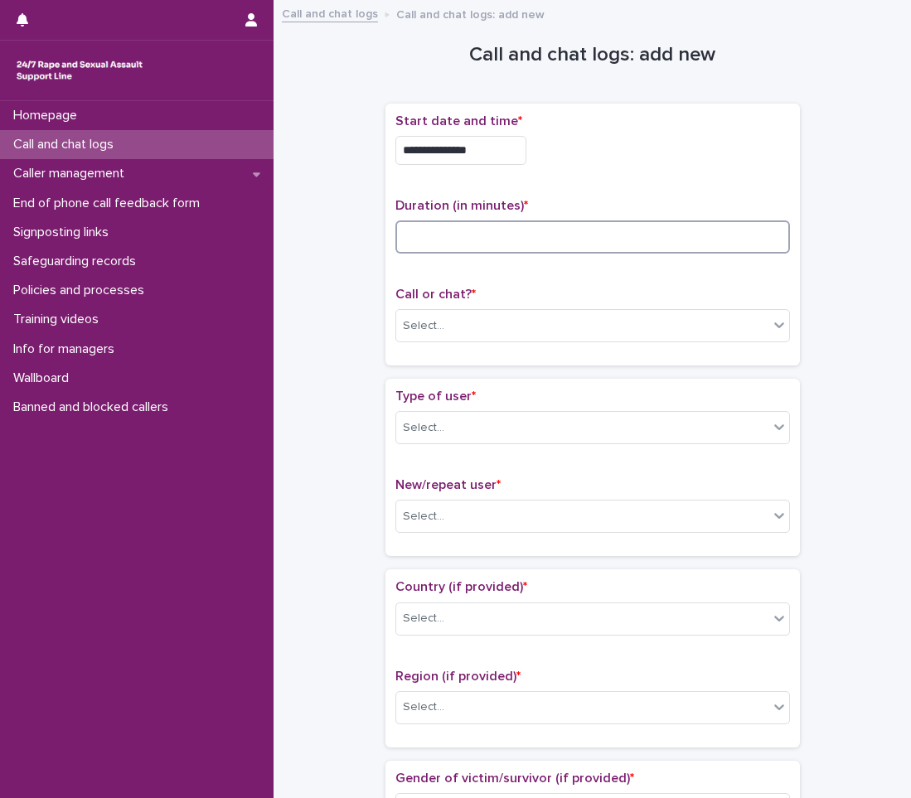
click at [566, 240] on input at bounding box center [592, 236] width 395 height 33
type input "*"
click at [535, 317] on div "Select..." at bounding box center [582, 326] width 372 height 27
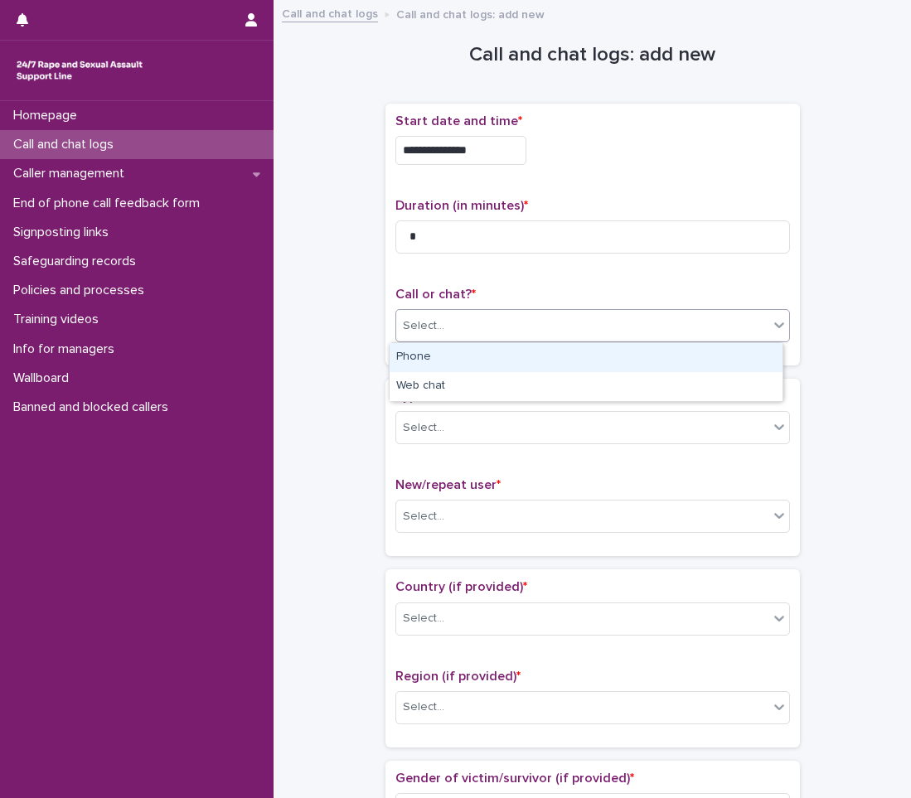
click at [527, 351] on div "Phone" at bounding box center [586, 357] width 393 height 29
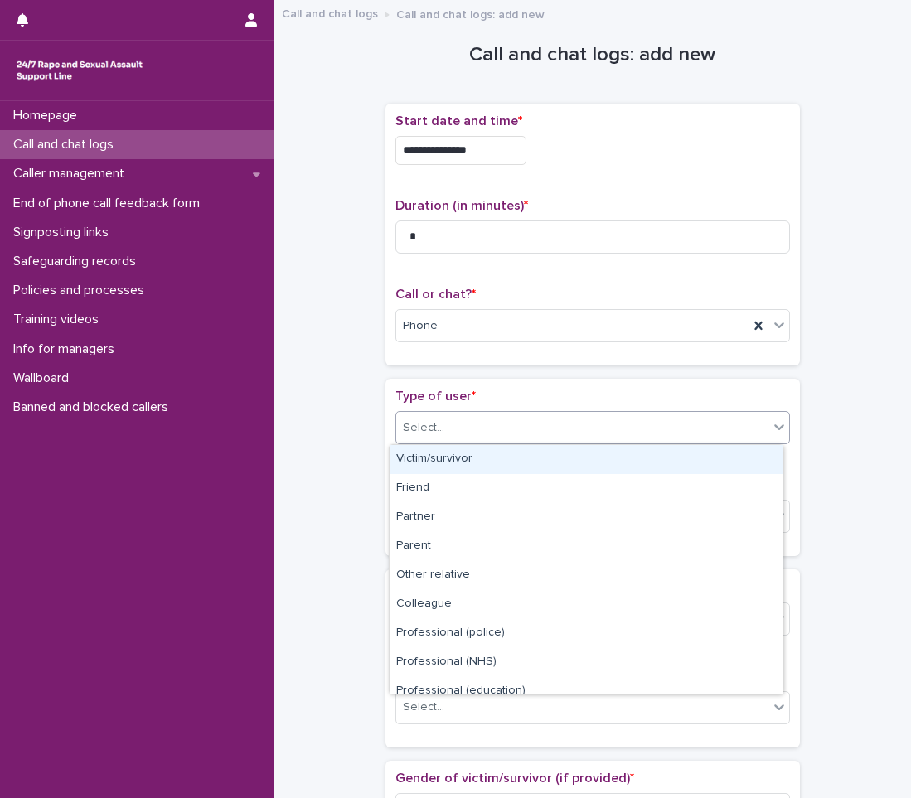
click at [515, 423] on div "Select..." at bounding box center [582, 427] width 372 height 27
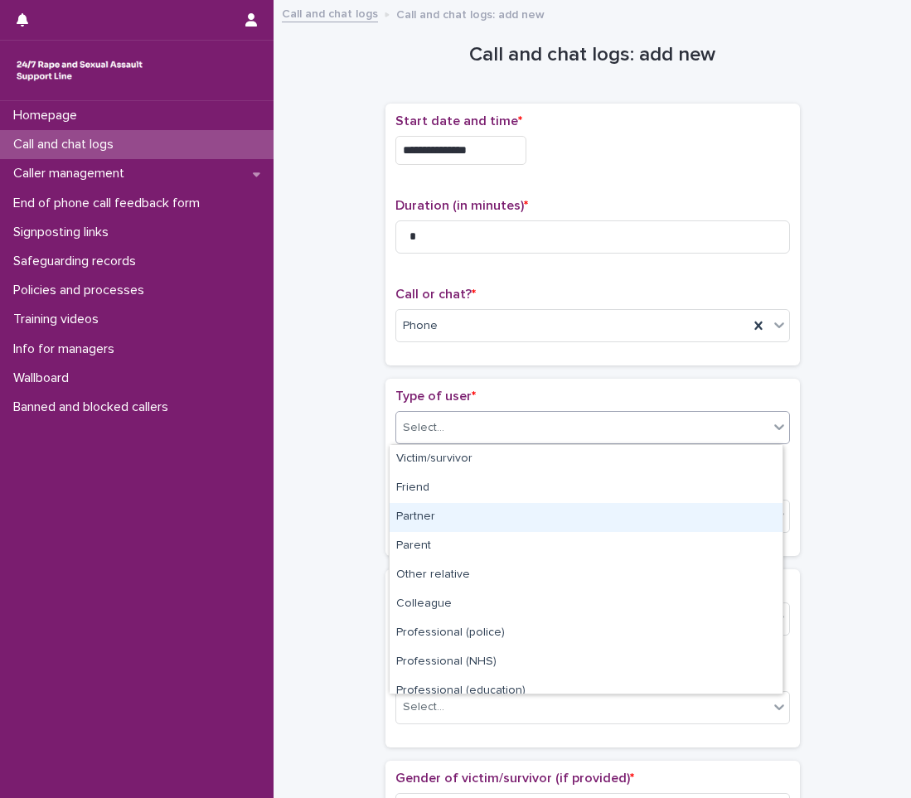
scroll to position [187, 0]
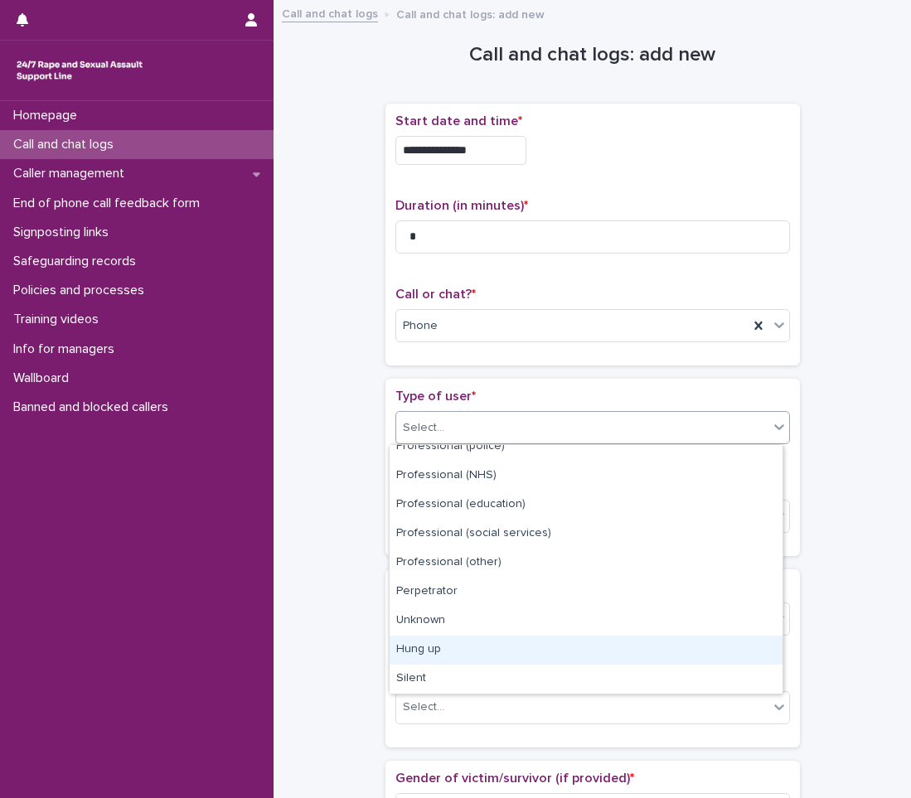
click at [472, 661] on div "Hung up" at bounding box center [586, 650] width 393 height 29
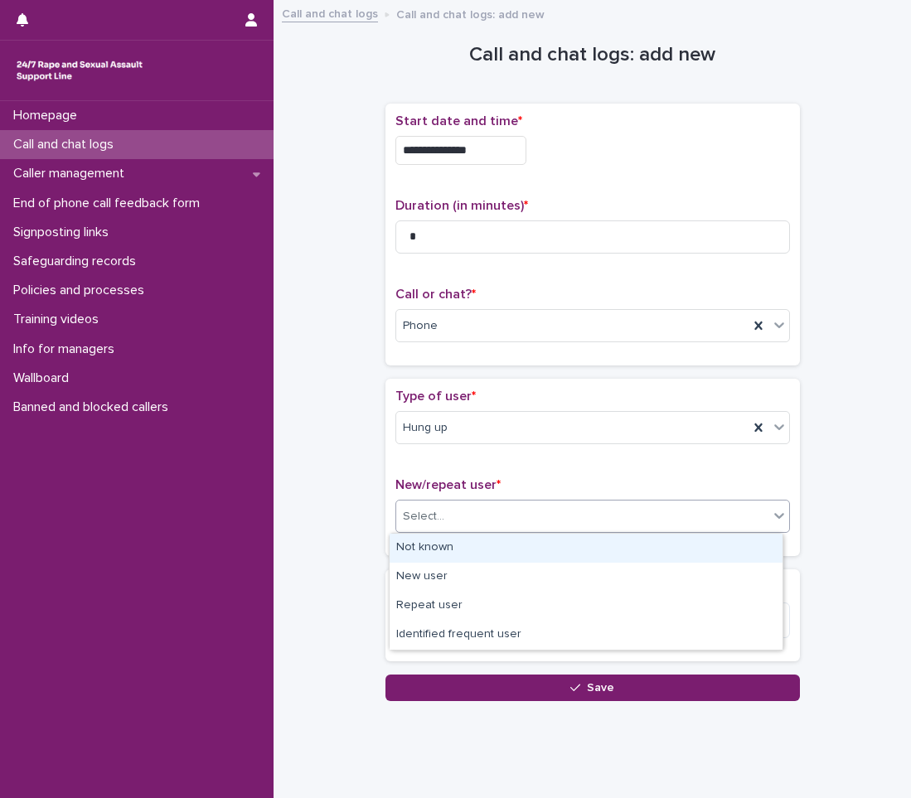
click at [490, 501] on div "Select..." at bounding box center [592, 516] width 395 height 33
click at [481, 550] on div "Not known" at bounding box center [586, 548] width 393 height 29
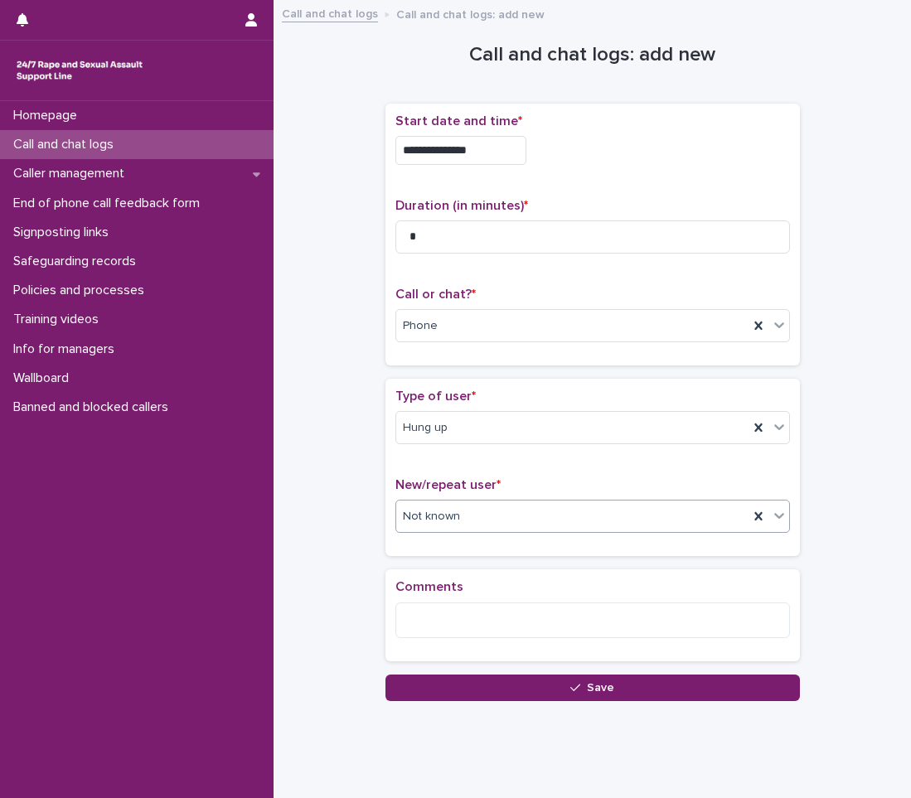
click at [464, 673] on div "Loading... Saving… Comments" at bounding box center [592, 621] width 414 height 104
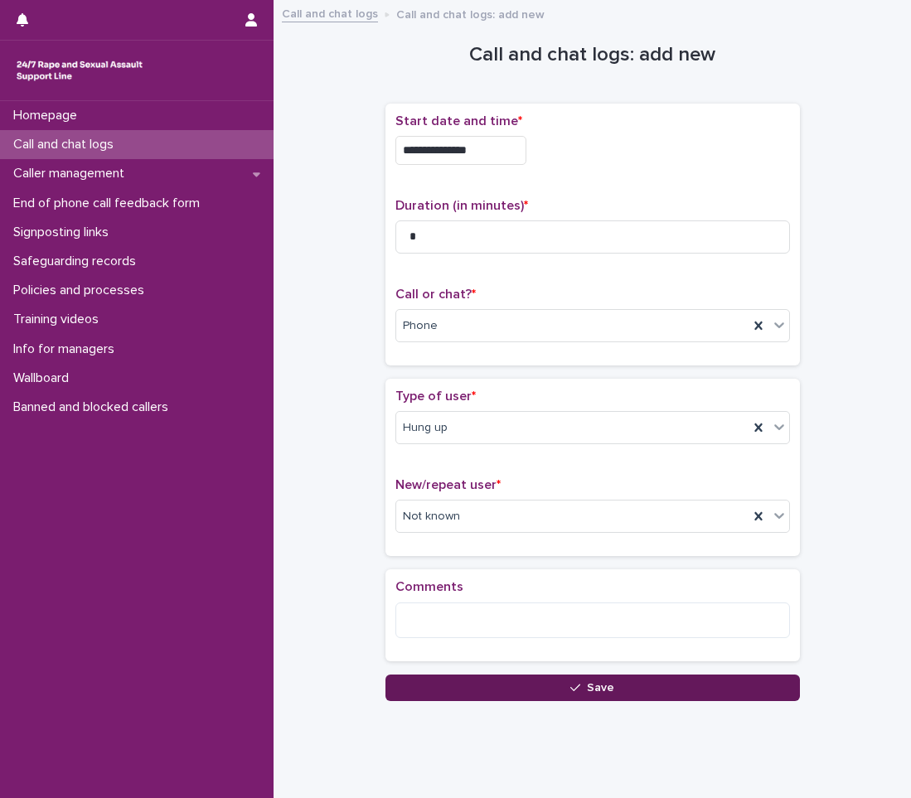
click at [461, 688] on button "Save" at bounding box center [592, 688] width 414 height 27
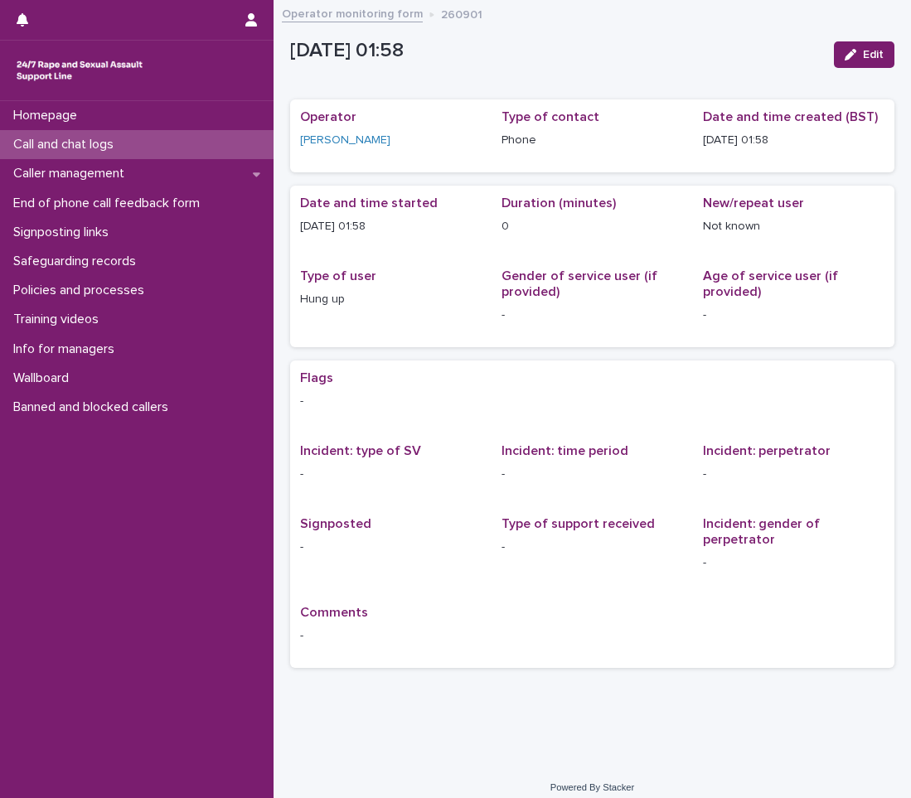
click at [348, 65] on div "[DATE] 01:58" at bounding box center [555, 54] width 531 height 31
click at [215, 140] on div "Call and chat logs" at bounding box center [137, 144] width 274 height 29
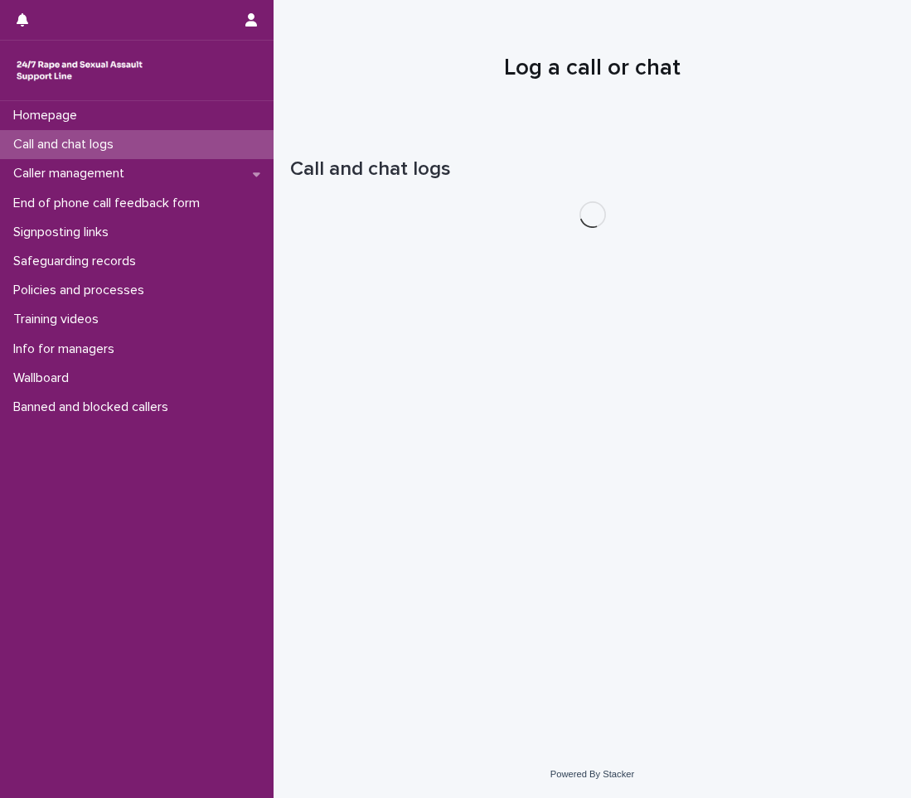
click at [215, 140] on div "Call and chat logs" at bounding box center [137, 144] width 274 height 29
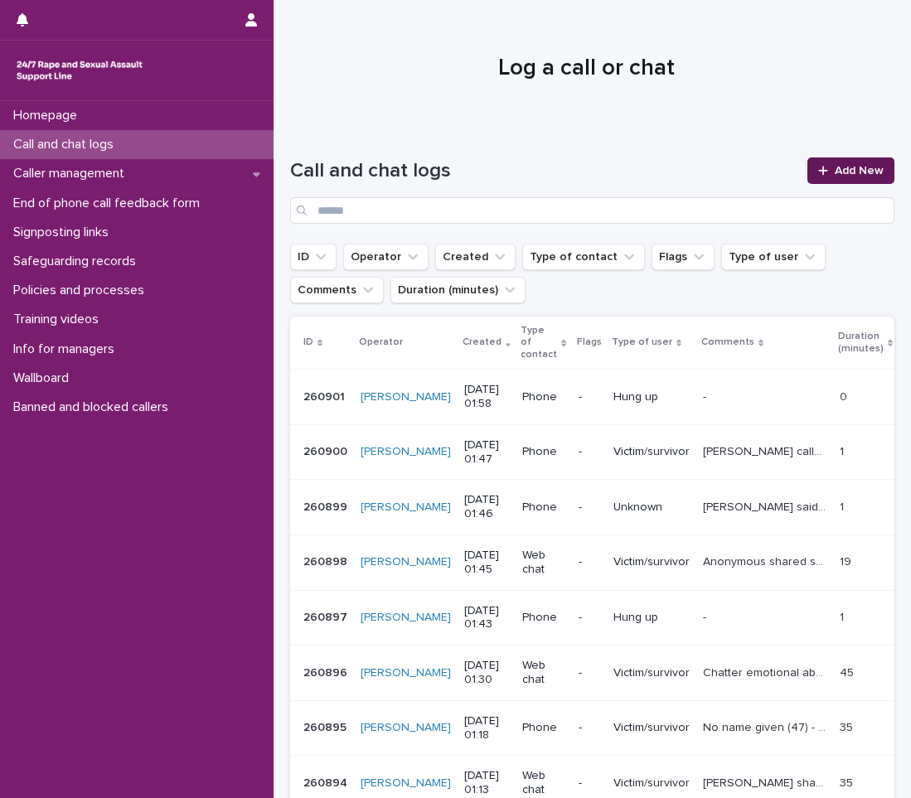
click at [835, 167] on span "Add New" at bounding box center [859, 171] width 49 height 12
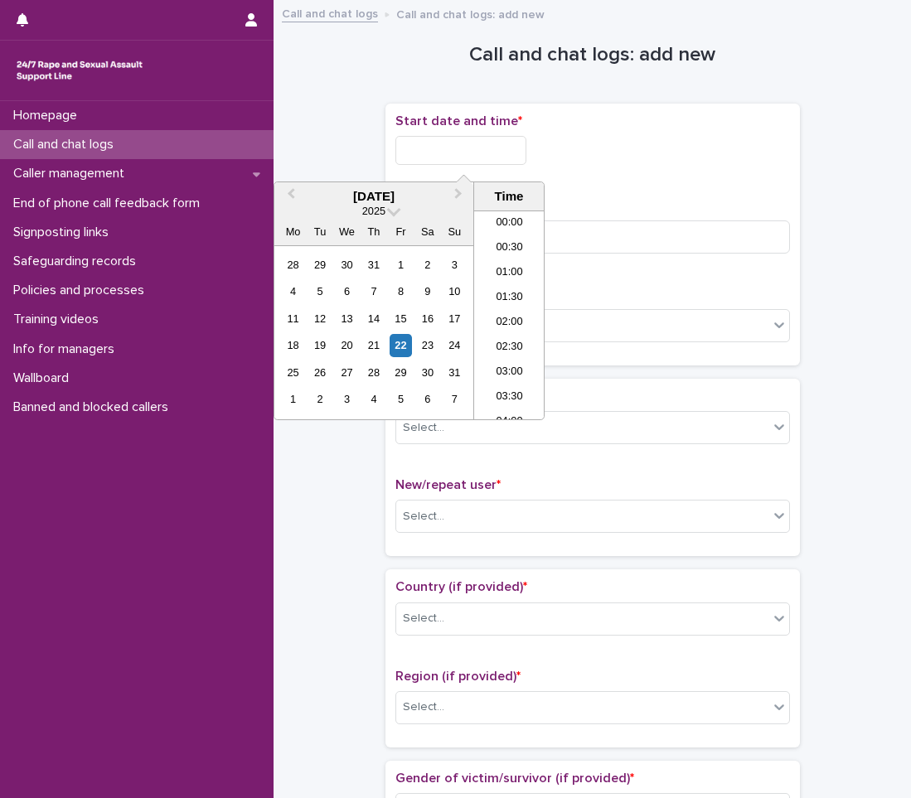
click at [518, 152] on input "text" at bounding box center [460, 150] width 131 height 29
click at [403, 342] on div "22" at bounding box center [401, 345] width 22 height 22
click at [492, 313] on li "02:00" at bounding box center [509, 315] width 70 height 25
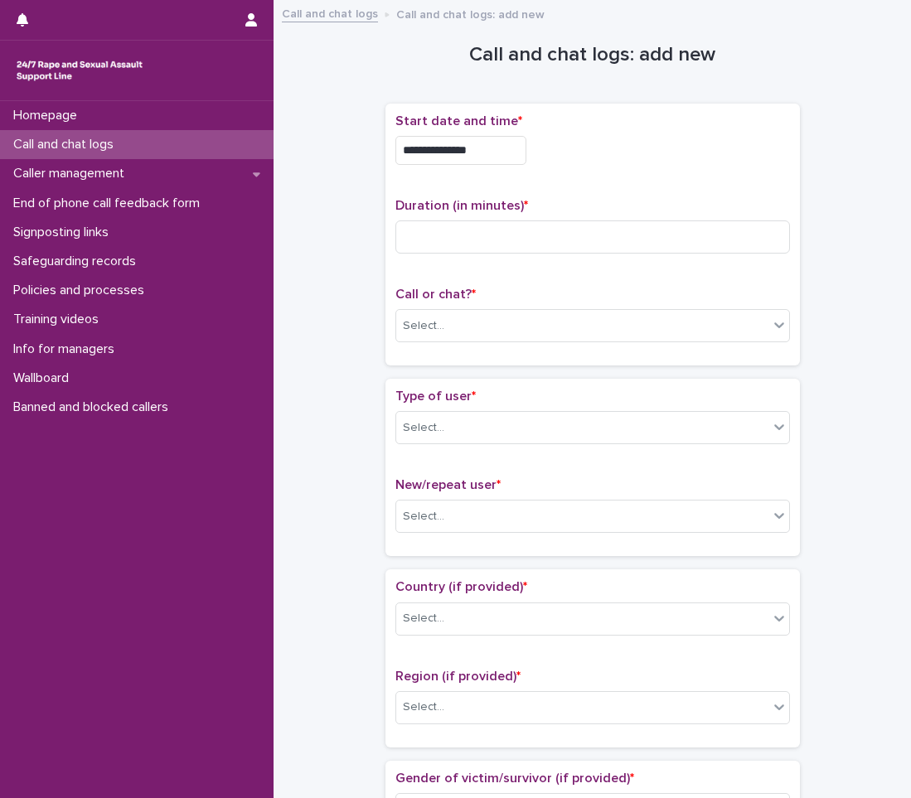
type input "**********"
click at [517, 246] on input at bounding box center [592, 236] width 395 height 33
type input "*"
click at [411, 306] on div "Call or chat? * Select..." at bounding box center [592, 321] width 395 height 69
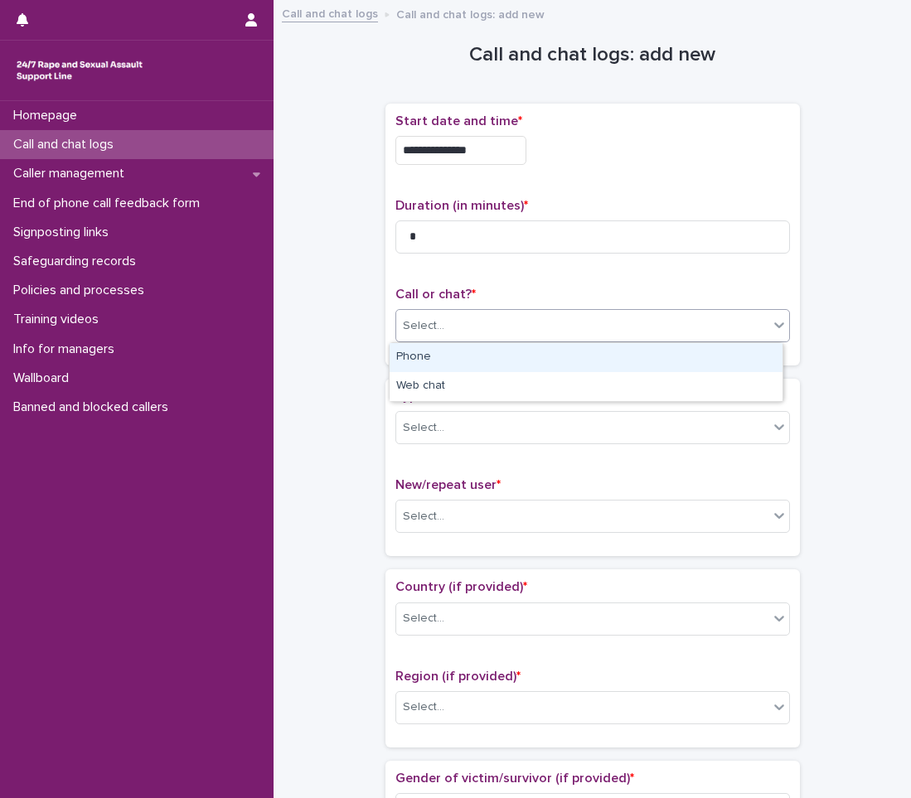
click at [413, 318] on div "Select..." at bounding box center [423, 325] width 41 height 17
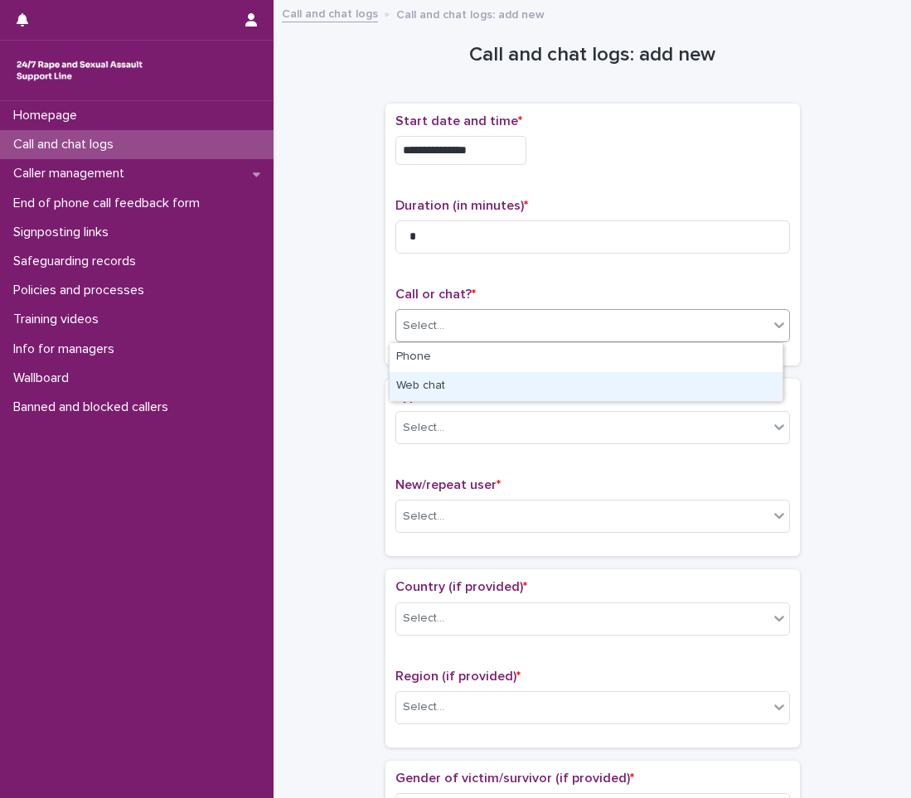
click at [412, 385] on div "Web chat" at bounding box center [586, 386] width 393 height 29
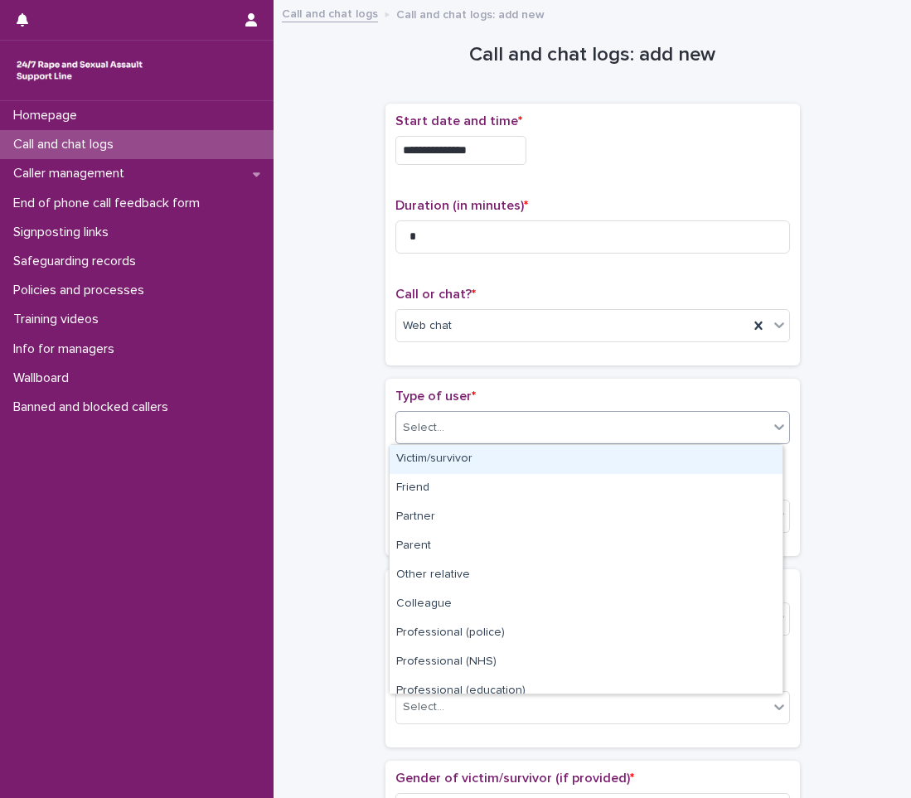
click at [436, 435] on div "Select..." at bounding box center [582, 427] width 372 height 27
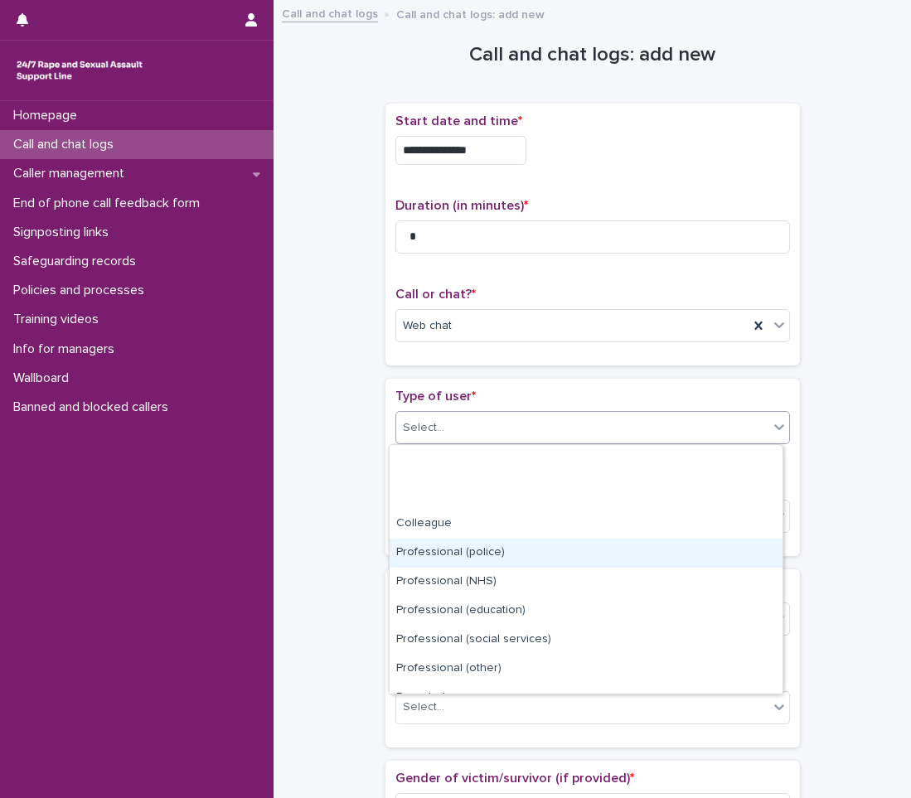
scroll to position [187, 0]
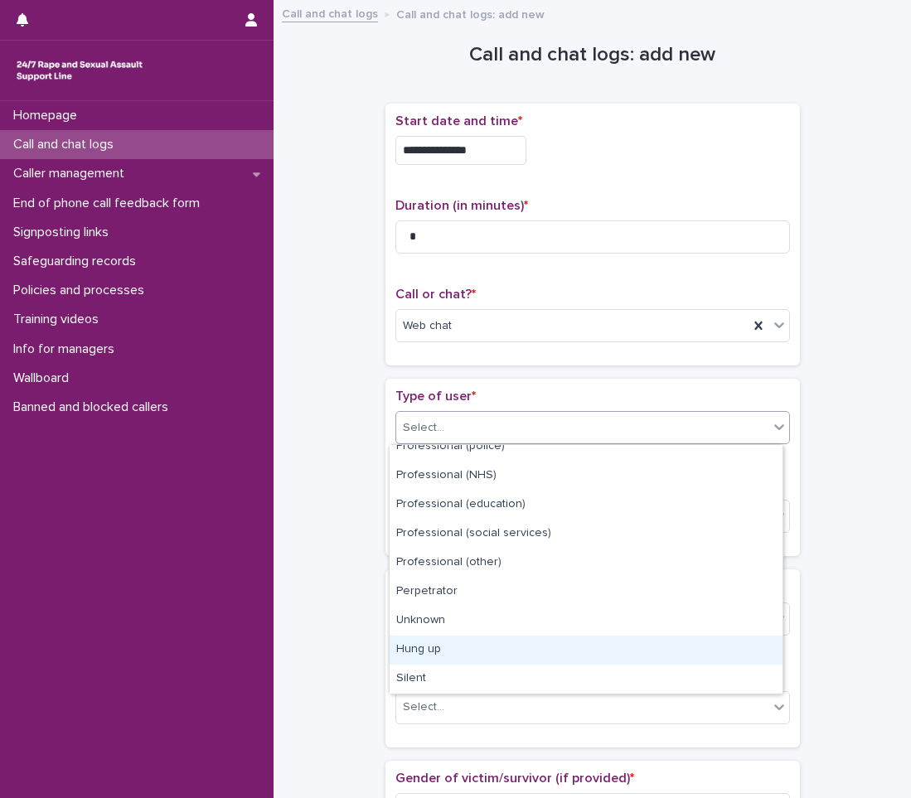
click at [420, 644] on div "Hung up" at bounding box center [586, 650] width 393 height 29
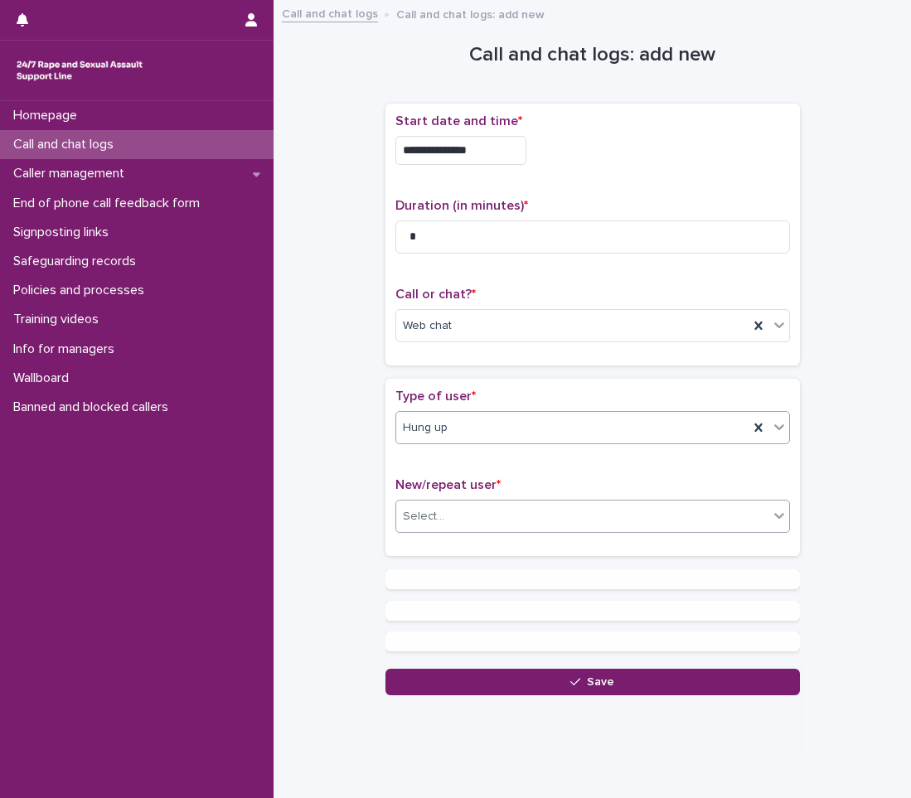
click at [435, 525] on div "Select..." at bounding box center [423, 516] width 41 height 17
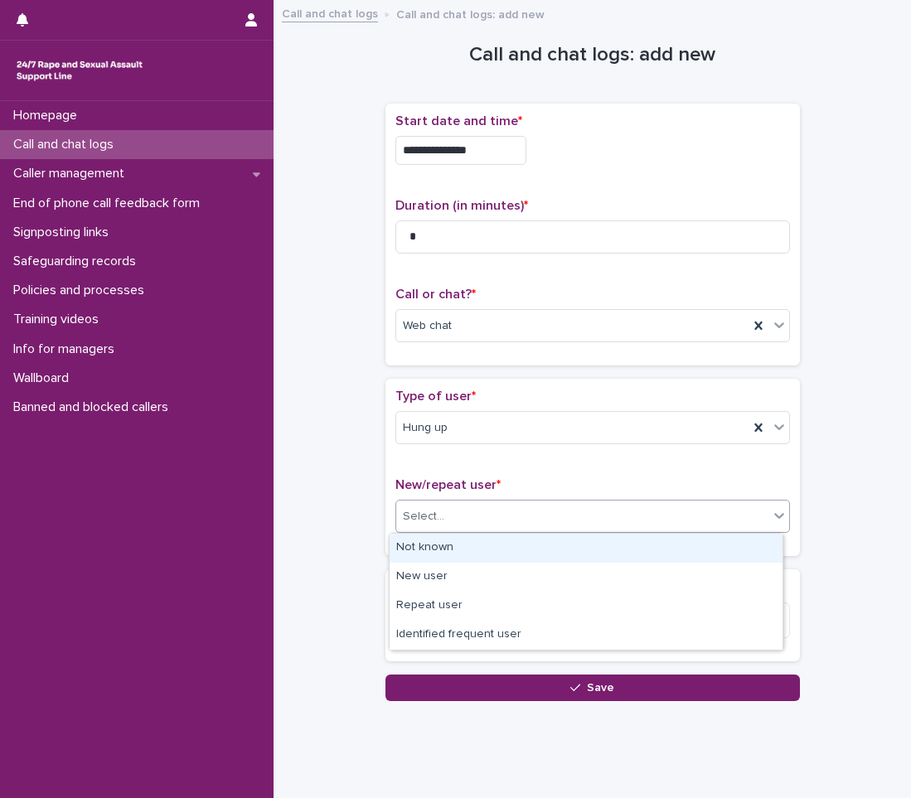
click at [435, 537] on div "Not known" at bounding box center [586, 548] width 393 height 29
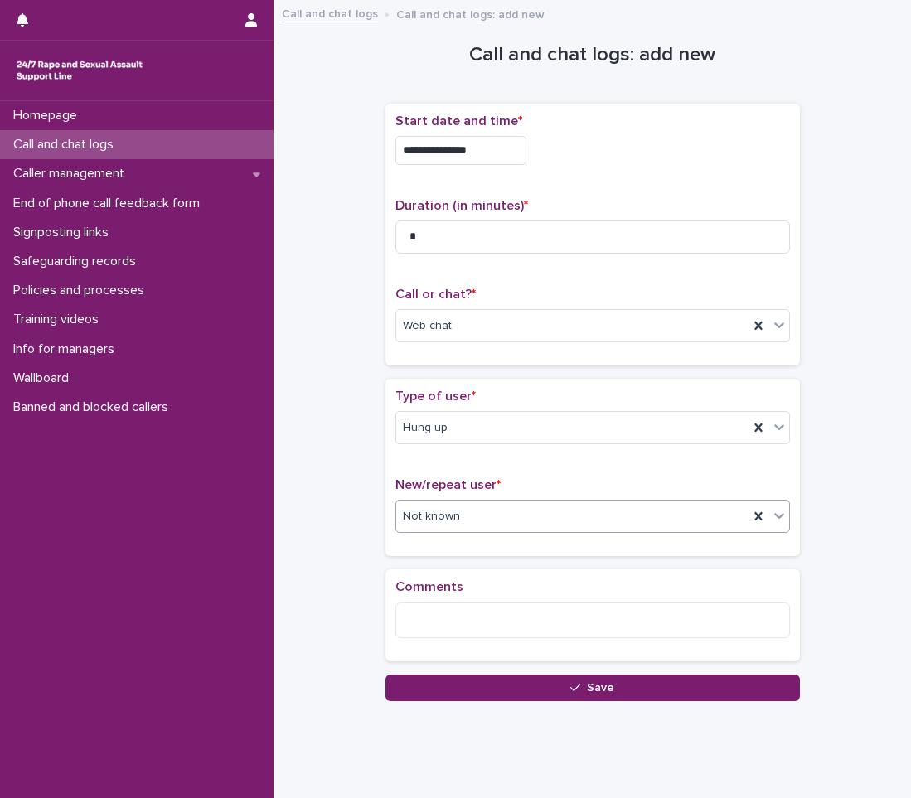
click at [433, 670] on div "Loading... Saving… Comments" at bounding box center [592, 621] width 414 height 104
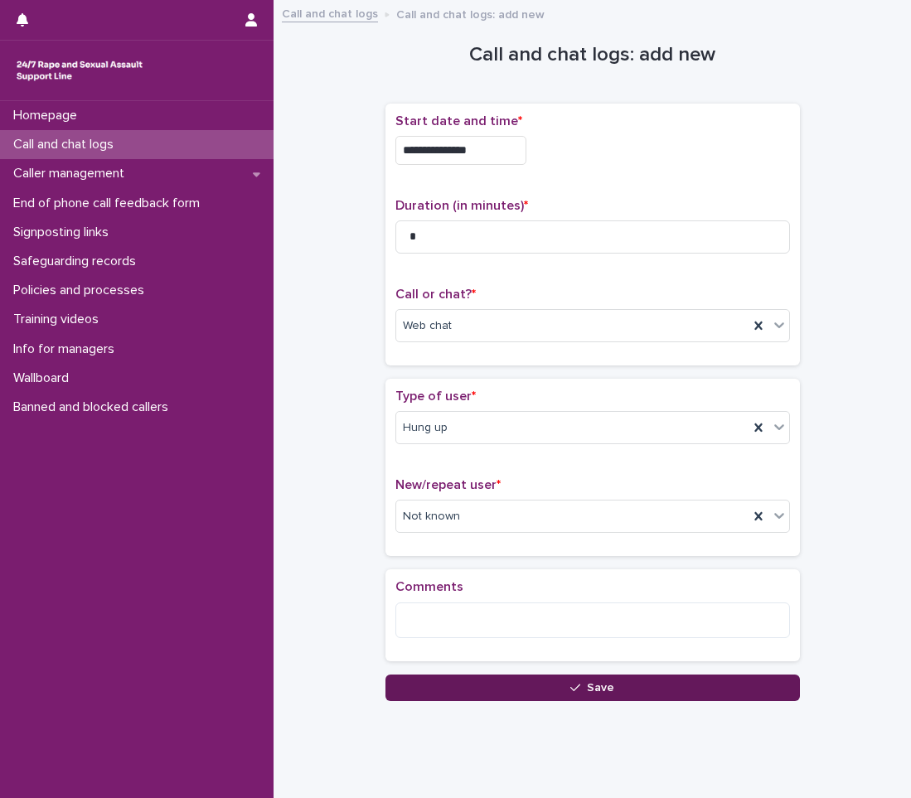
click at [432, 676] on button "Save" at bounding box center [592, 688] width 414 height 27
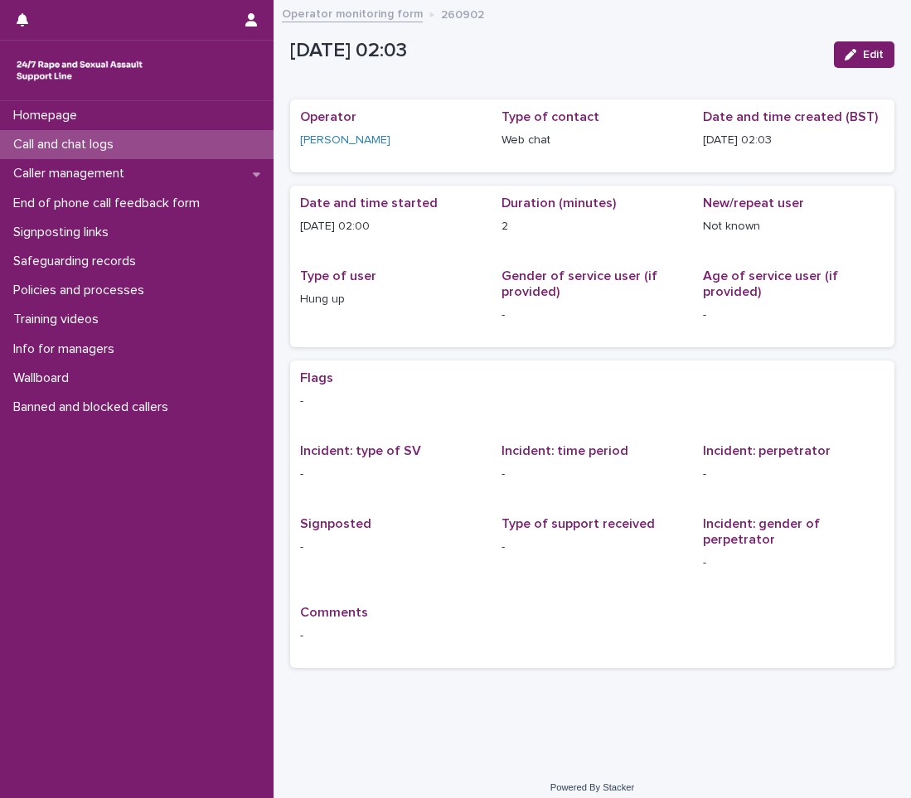
click at [100, 665] on div "Homepage Call and chat logs Caller management End of phone call feedback form S…" at bounding box center [137, 449] width 274 height 697
click at [27, 706] on div "Homepage Call and chat logs Caller management End of phone call feedback form S…" at bounding box center [137, 449] width 274 height 697
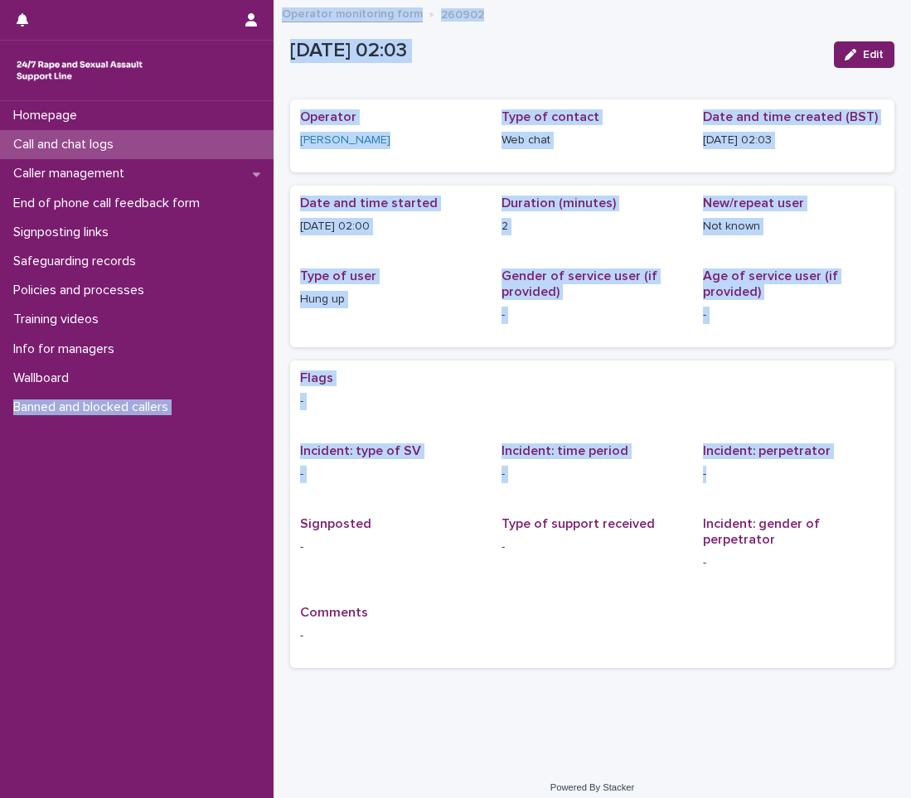
click at [0, 525] on html "Homepage Call and chat logs Caller management End of phone call feedback form S…" at bounding box center [455, 399] width 911 height 798
click at [542, 54] on p "[DATE] 02:03" at bounding box center [555, 51] width 531 height 24
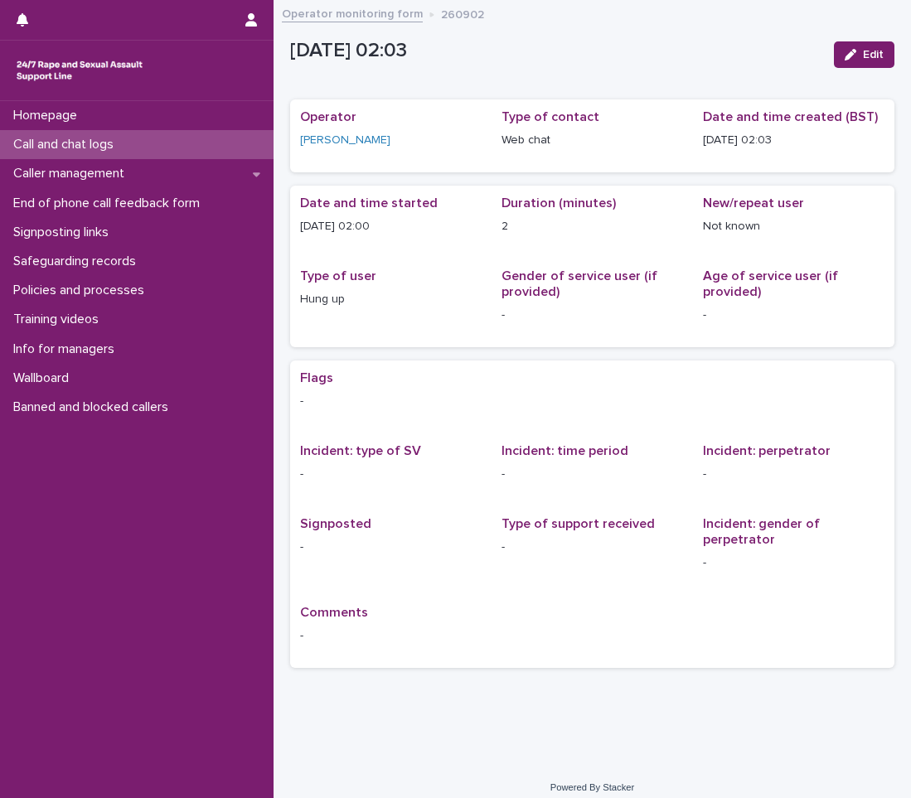
click at [135, 138] on div "Call and chat logs" at bounding box center [137, 144] width 274 height 29
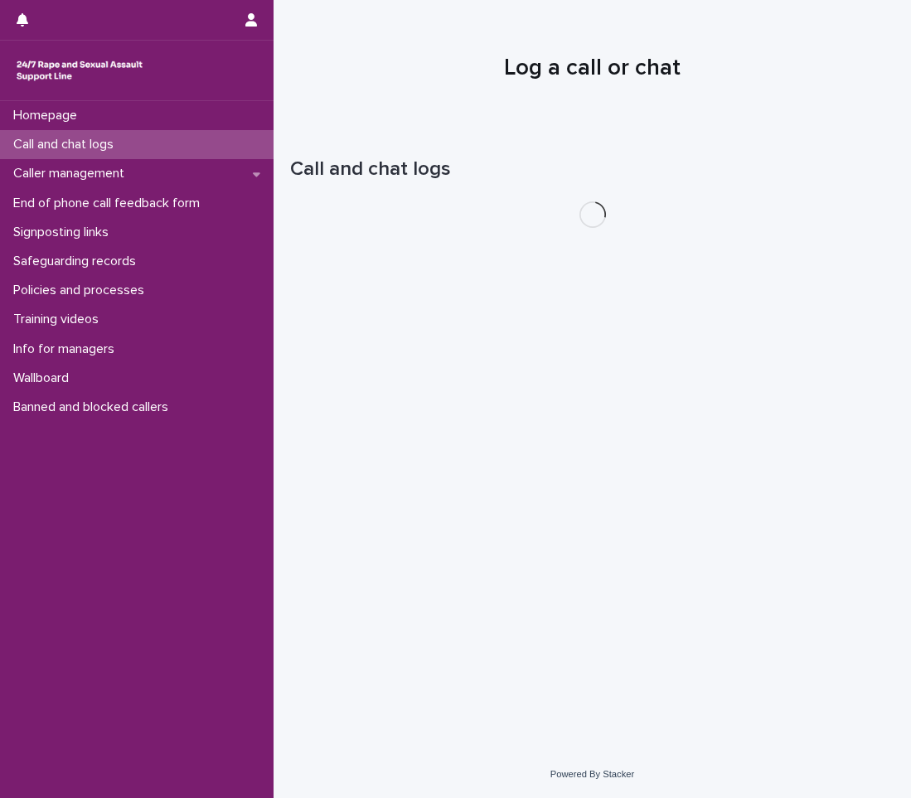
click at [135, 138] on div "Call and chat logs" at bounding box center [137, 144] width 274 height 29
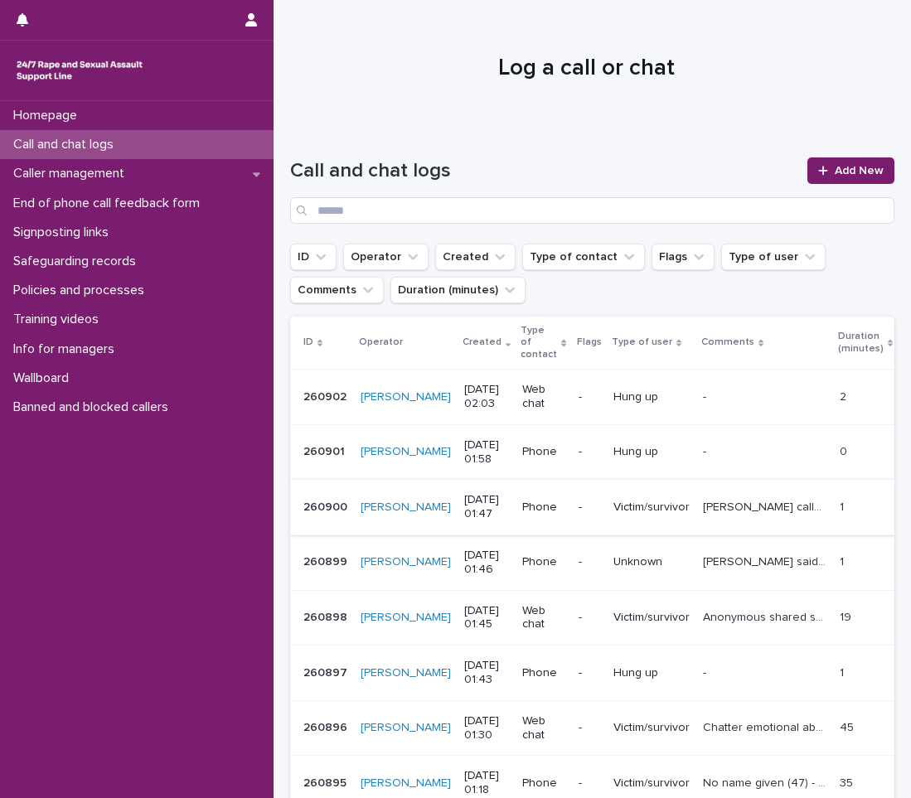
scroll to position [83, 0]
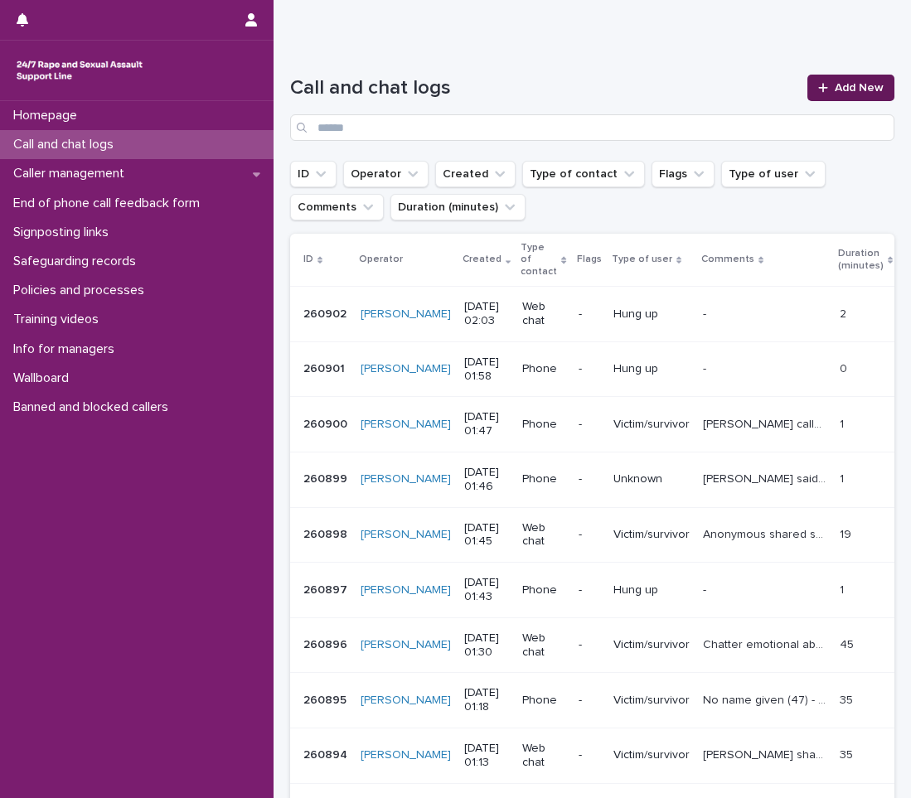
click at [835, 87] on span "Add New" at bounding box center [859, 88] width 49 height 12
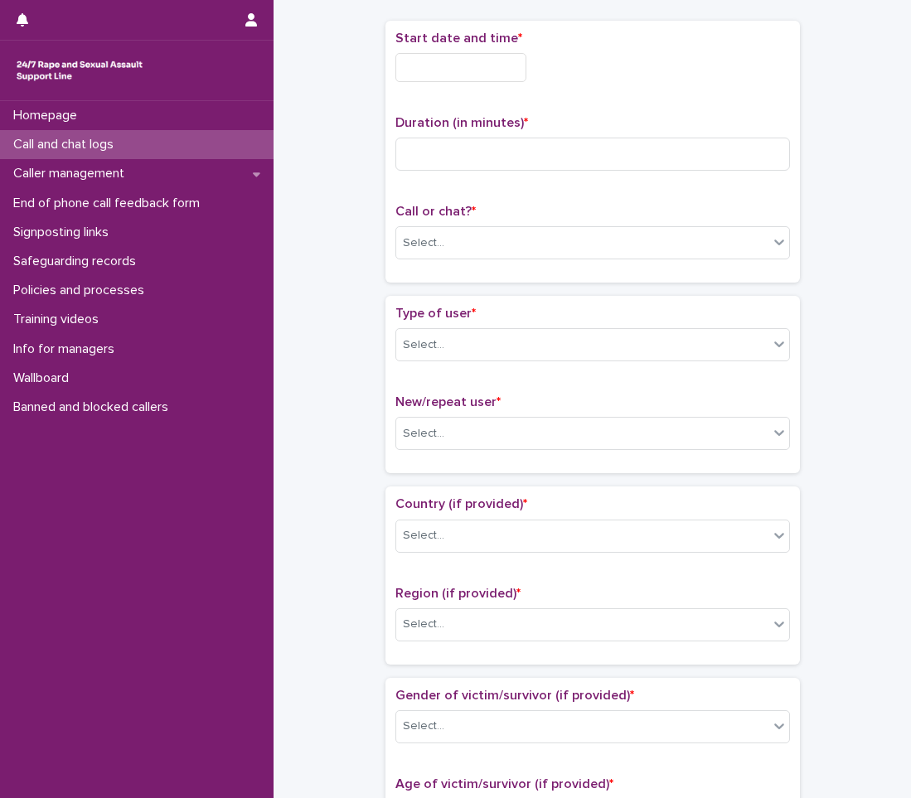
scroll to position [93, 0]
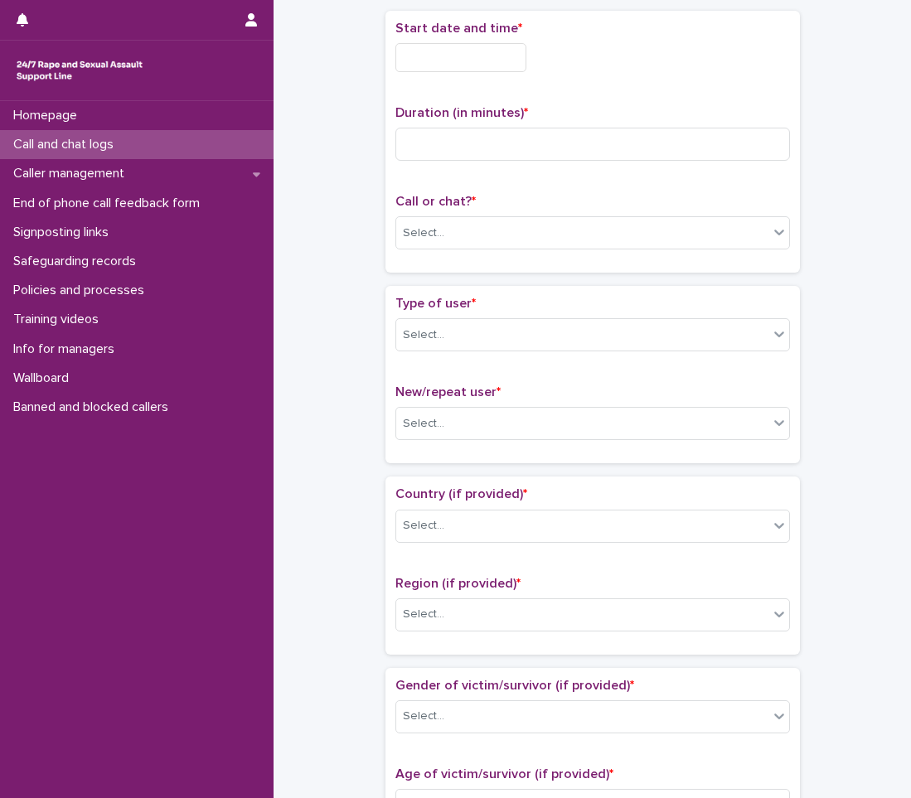
drag, startPoint x: 254, startPoint y: 749, endPoint x: 259, endPoint y: 735, distance: 13.9
click at [254, 749] on div "Homepage Call and chat logs Caller management End of phone call feedback form S…" at bounding box center [137, 449] width 274 height 697
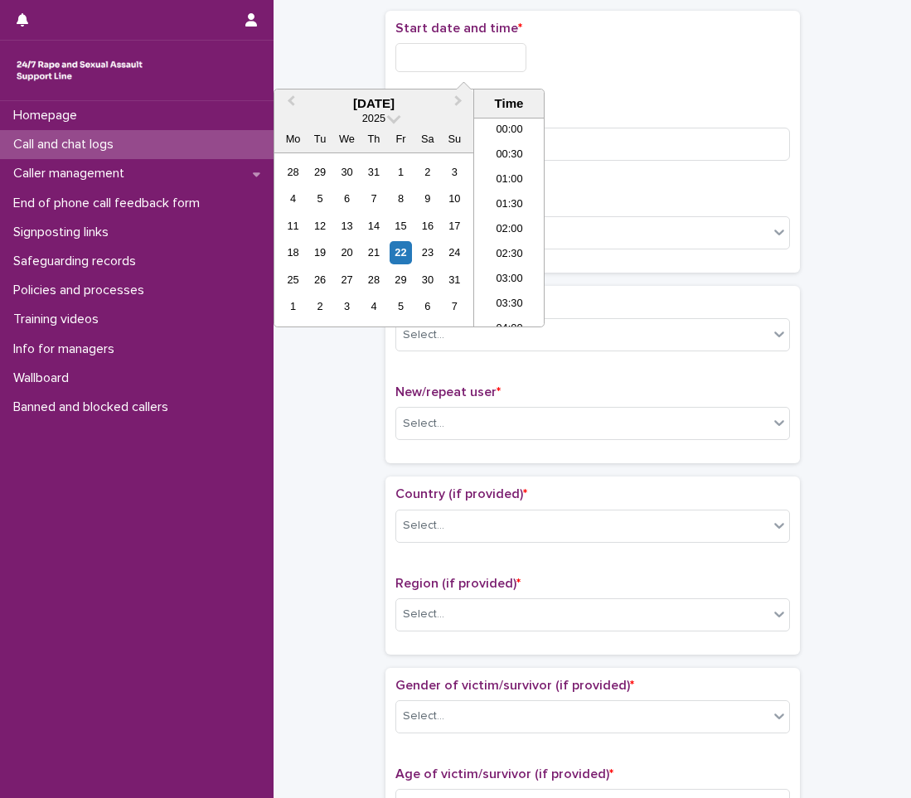
click at [444, 51] on input "text" at bounding box center [460, 57] width 131 height 29
click at [397, 256] on div "22" at bounding box center [401, 252] width 22 height 22
click at [497, 221] on li "02:00" at bounding box center [509, 222] width 70 height 25
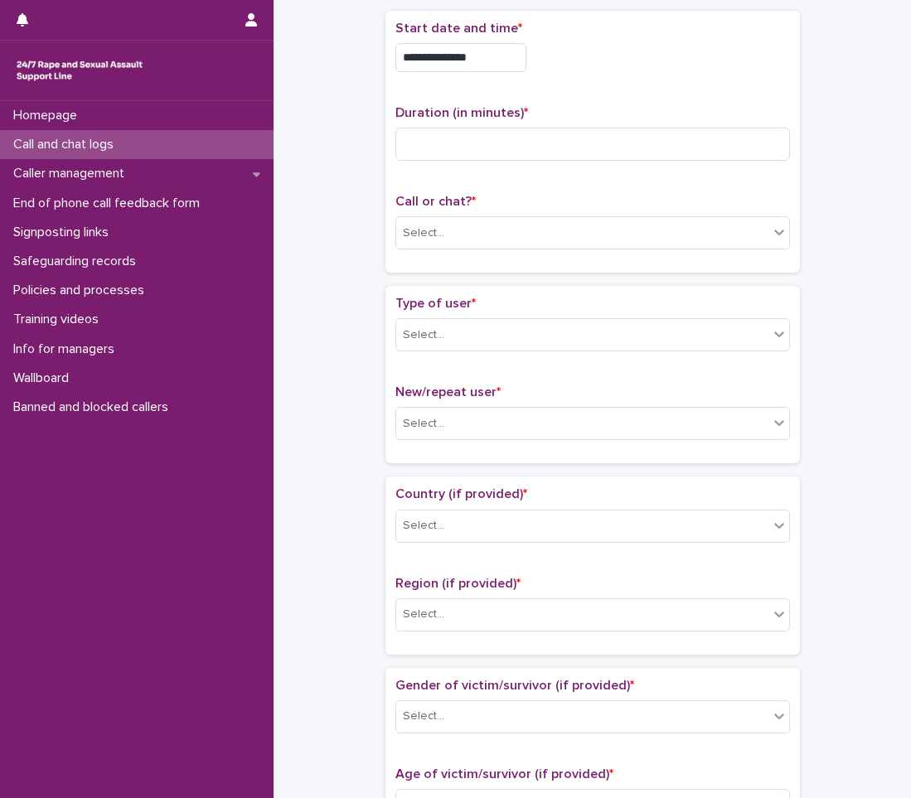
click at [503, 62] on input "**********" at bounding box center [460, 57] width 131 height 29
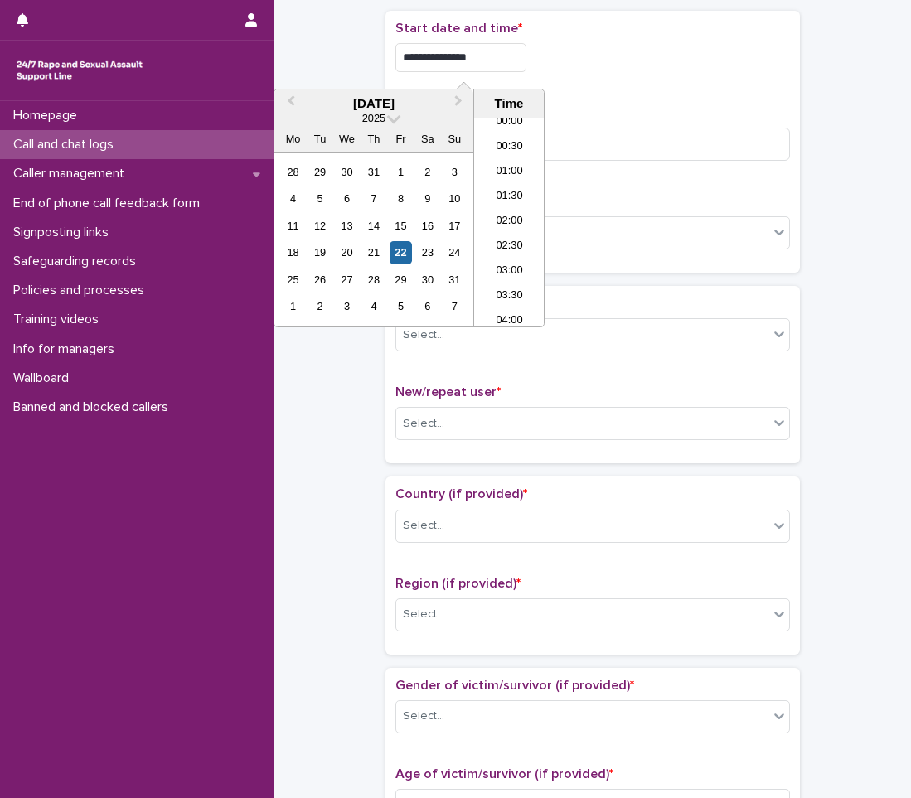
type input "**********"
click at [584, 70] on div "**********" at bounding box center [592, 57] width 395 height 29
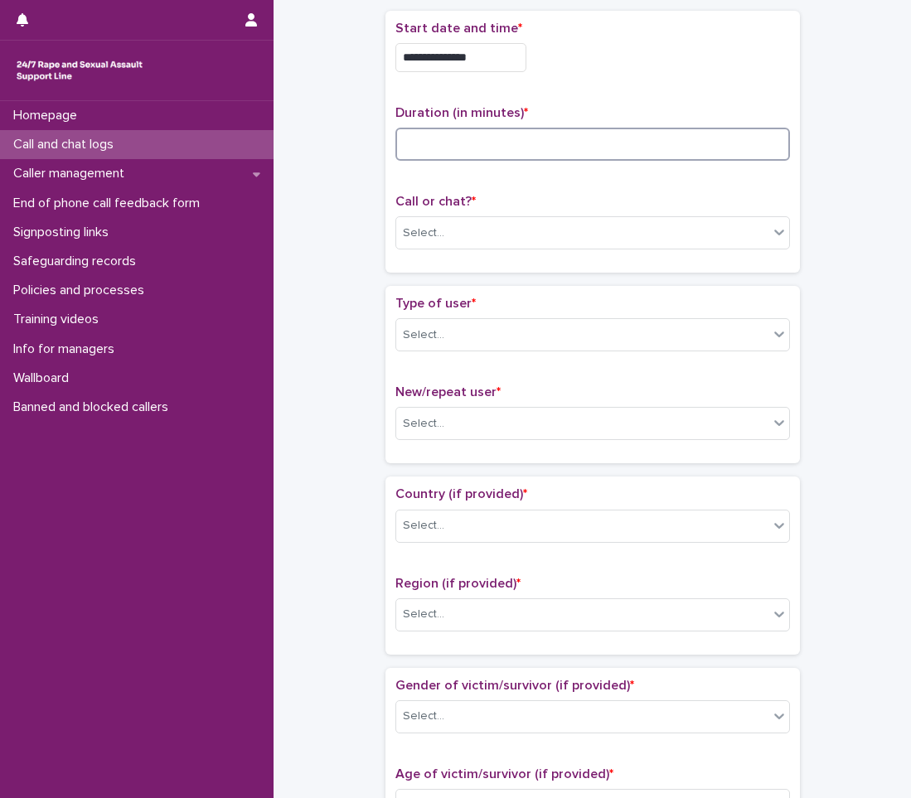
click at [584, 143] on input at bounding box center [592, 144] width 395 height 33
type input "*"
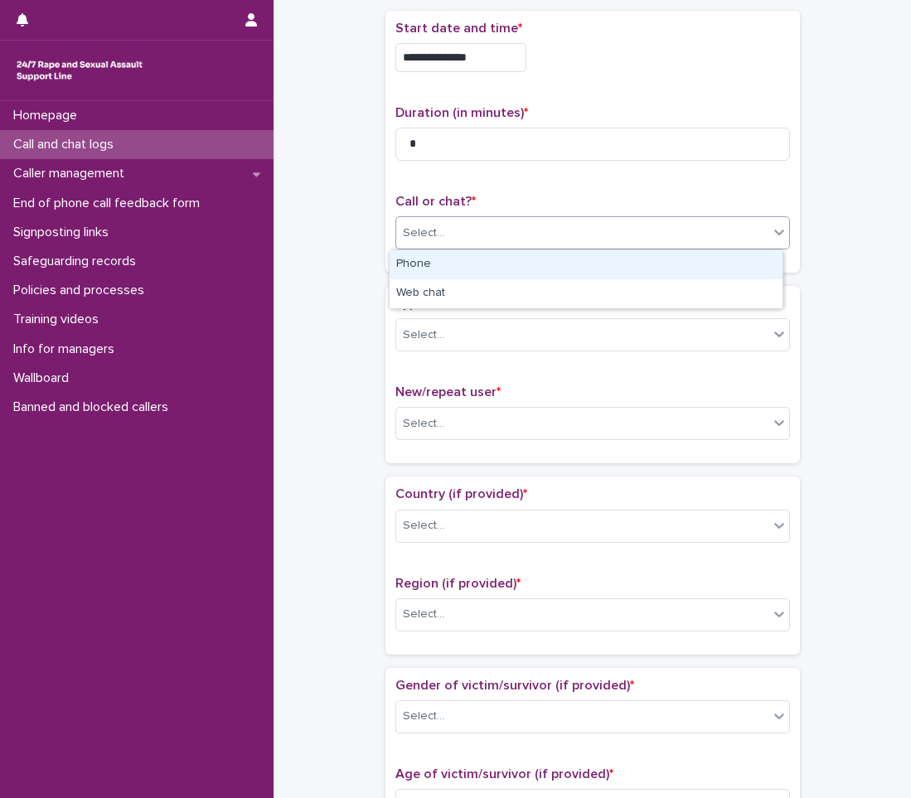
click at [587, 230] on div "Select..." at bounding box center [582, 233] width 372 height 27
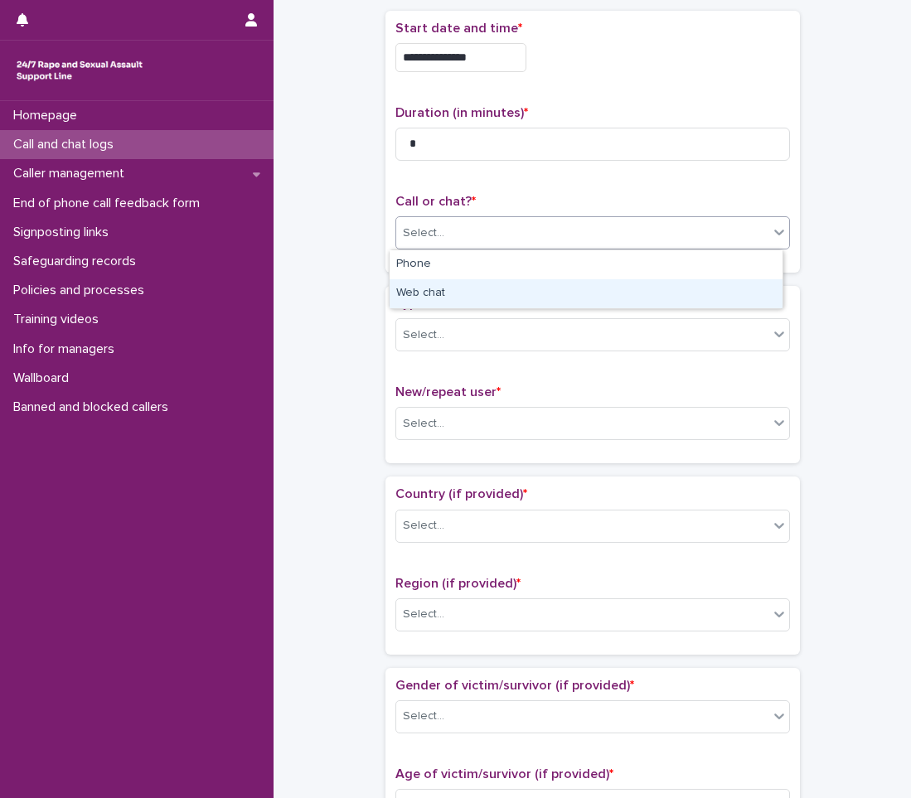
click at [552, 287] on div "Web chat" at bounding box center [586, 293] width 393 height 29
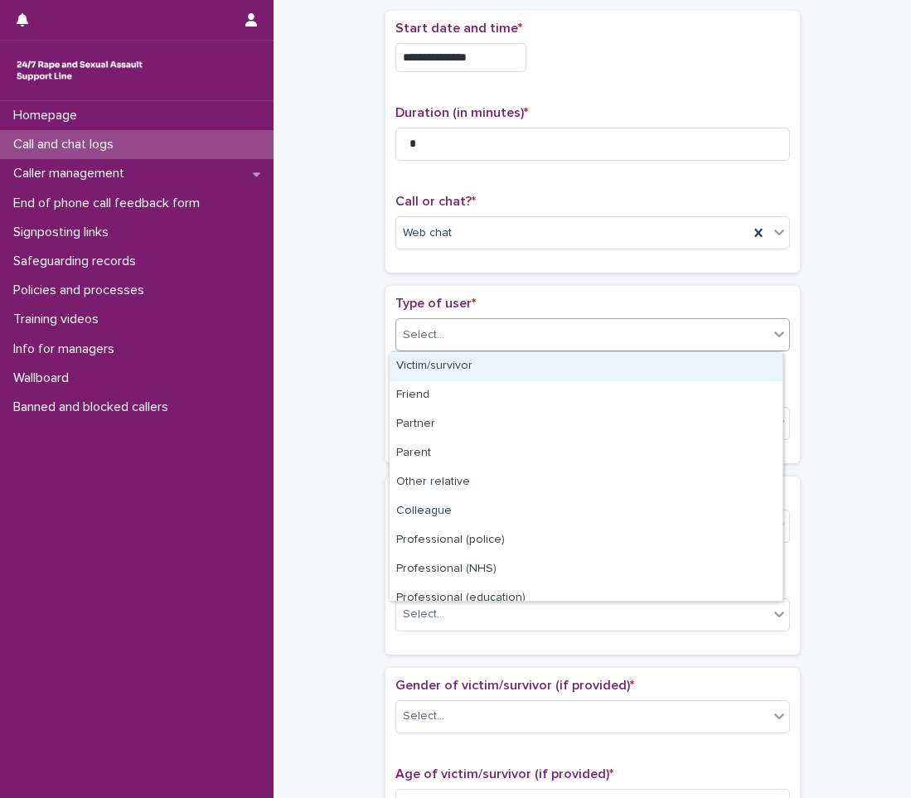
click at [540, 350] on div "Select..." at bounding box center [592, 334] width 395 height 33
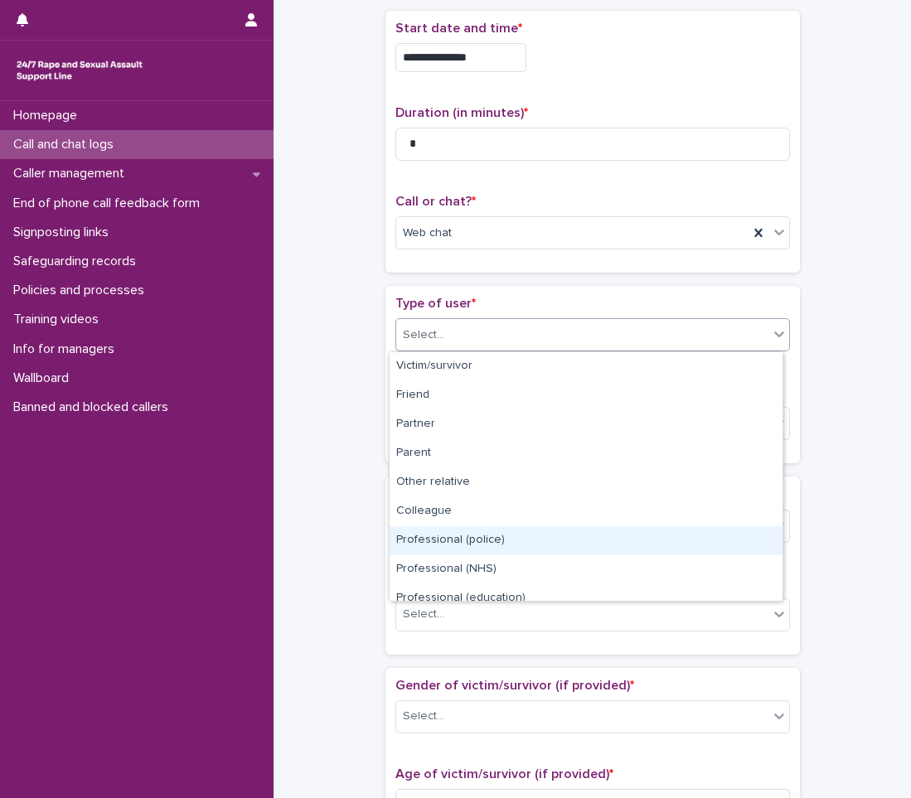
scroll to position [187, 0]
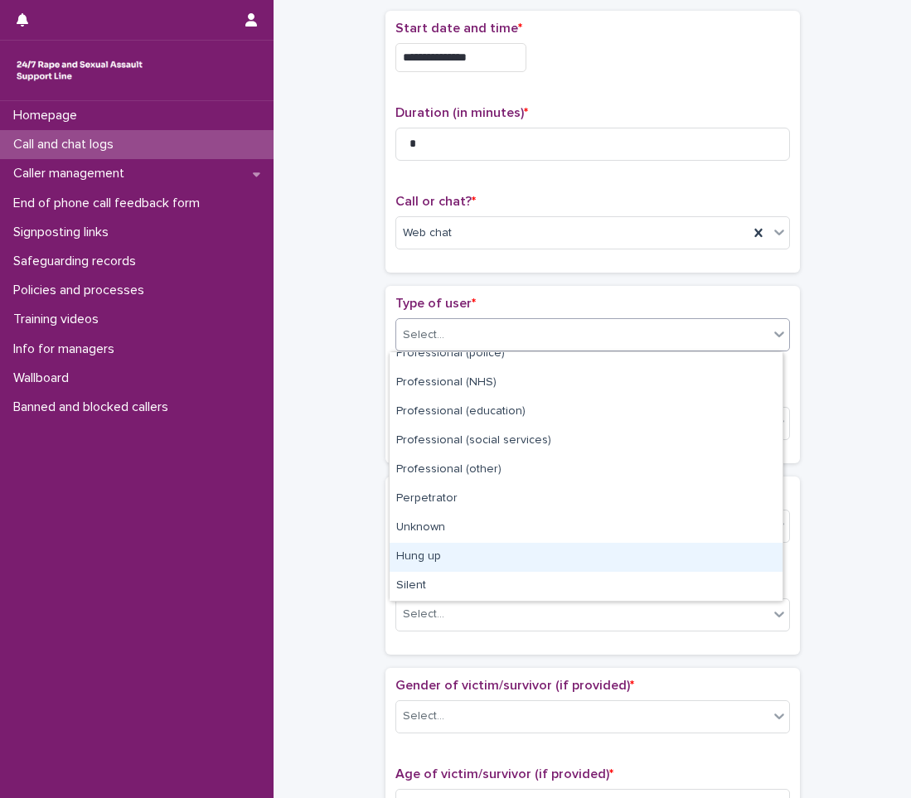
click at [438, 565] on div "Hung up" at bounding box center [586, 557] width 393 height 29
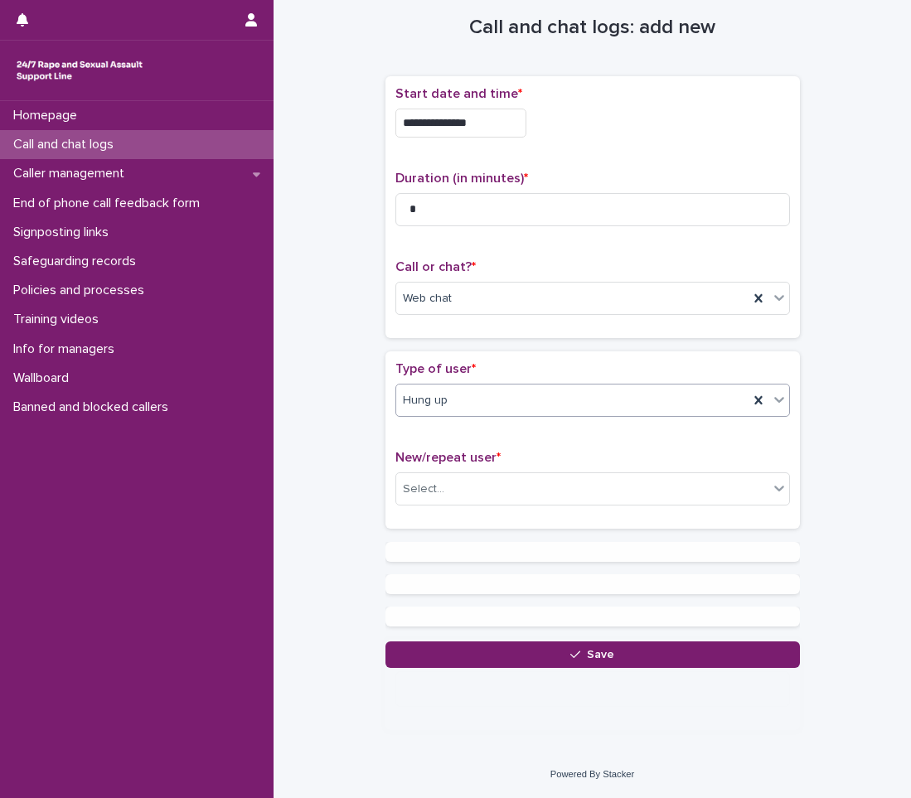
scroll to position [0, 0]
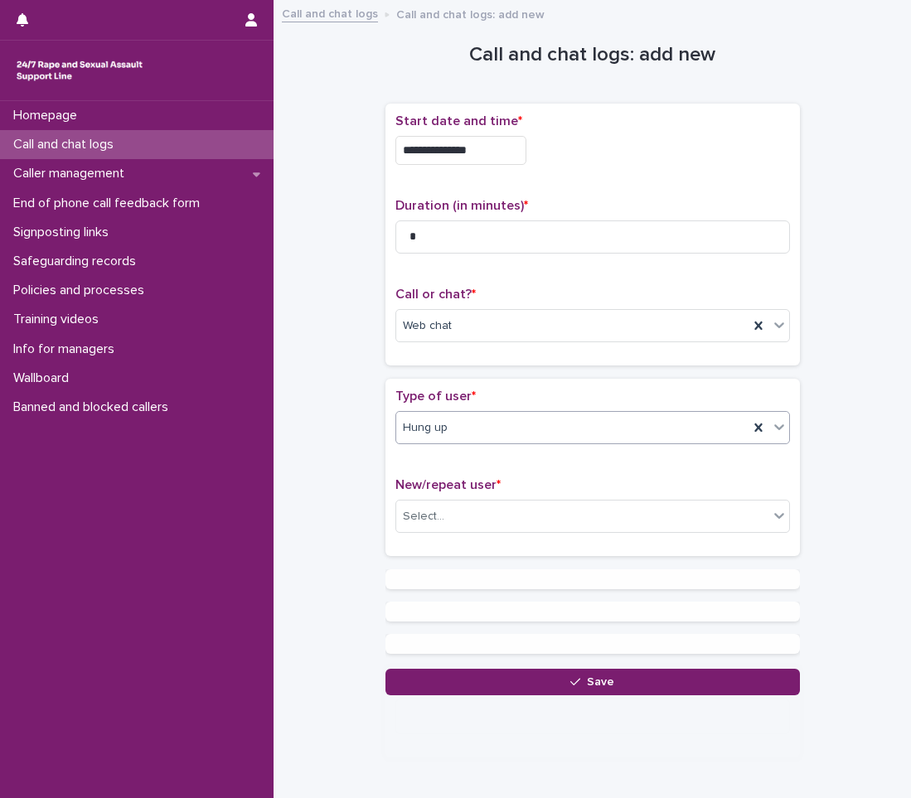
click at [445, 450] on div "Type of user * option Hung up, selected. 0 results available. Select is focused…" at bounding box center [592, 423] width 395 height 69
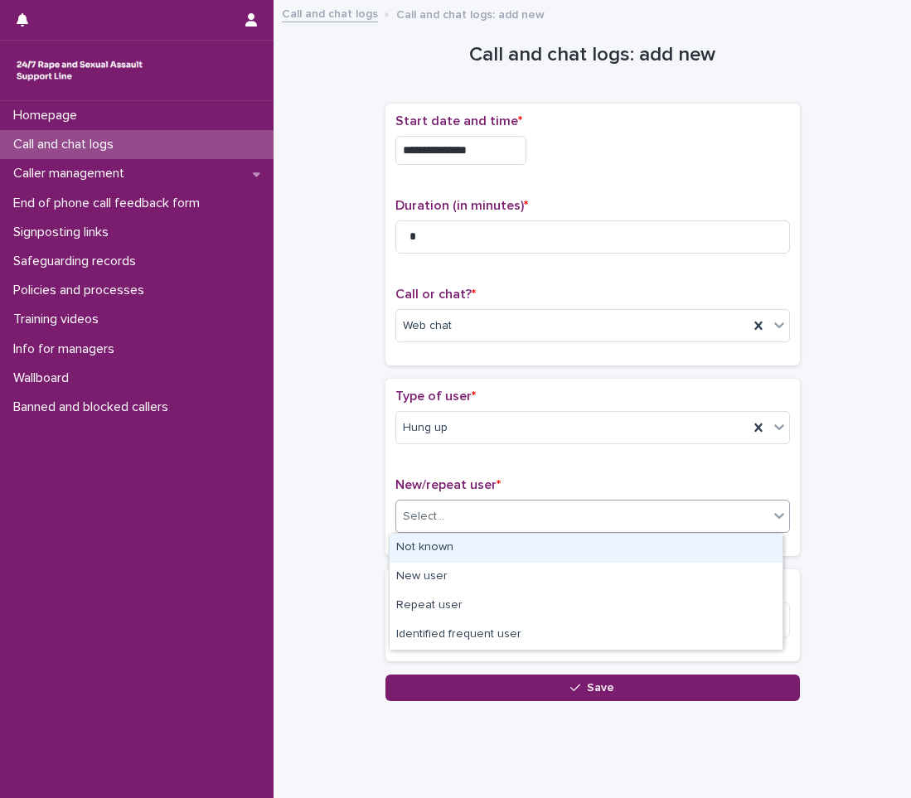
click at [455, 514] on div "Select..." at bounding box center [582, 516] width 372 height 27
click at [453, 540] on div "Not known" at bounding box center [586, 548] width 393 height 29
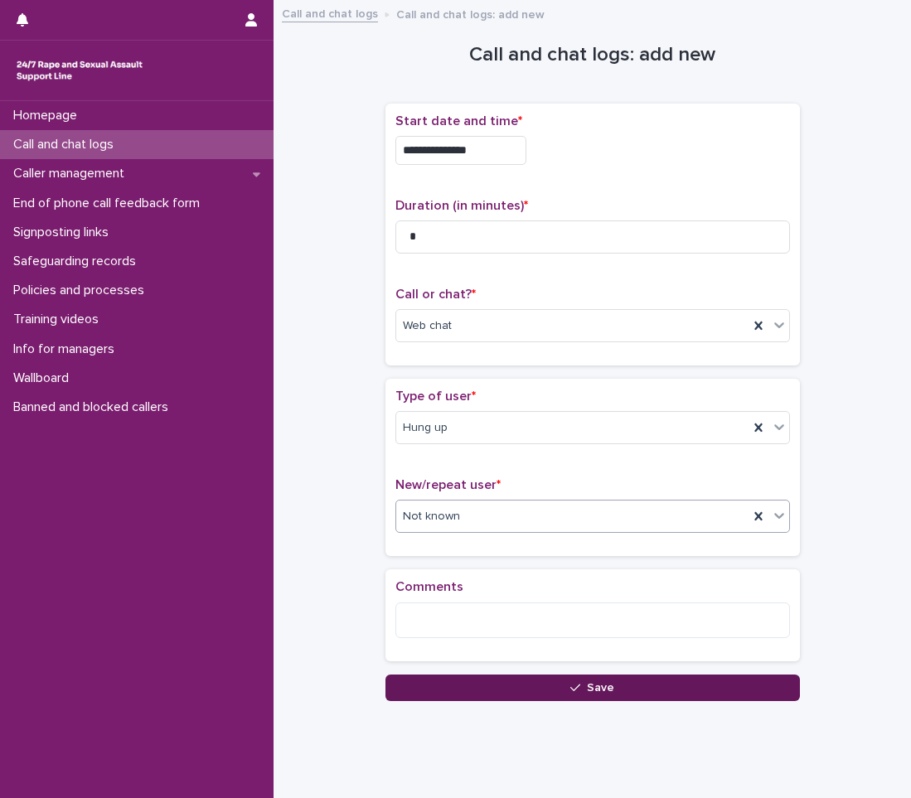
click at [459, 675] on button "Save" at bounding box center [592, 688] width 414 height 27
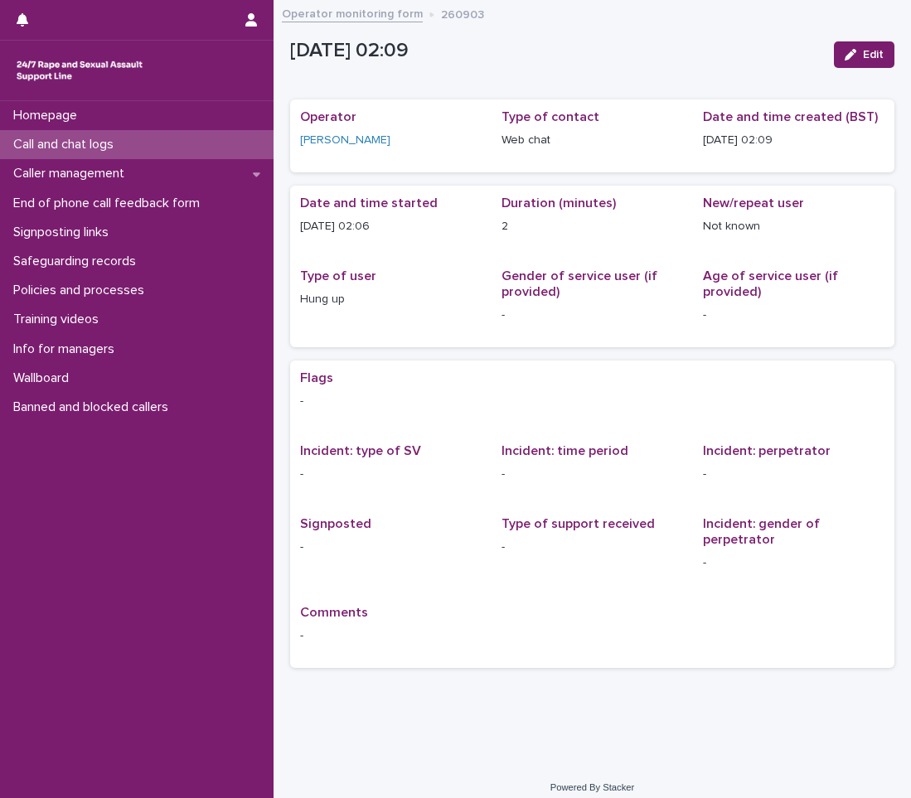
click at [63, 707] on div "Homepage Call and chat logs Caller management End of phone call feedback form S…" at bounding box center [137, 449] width 274 height 697
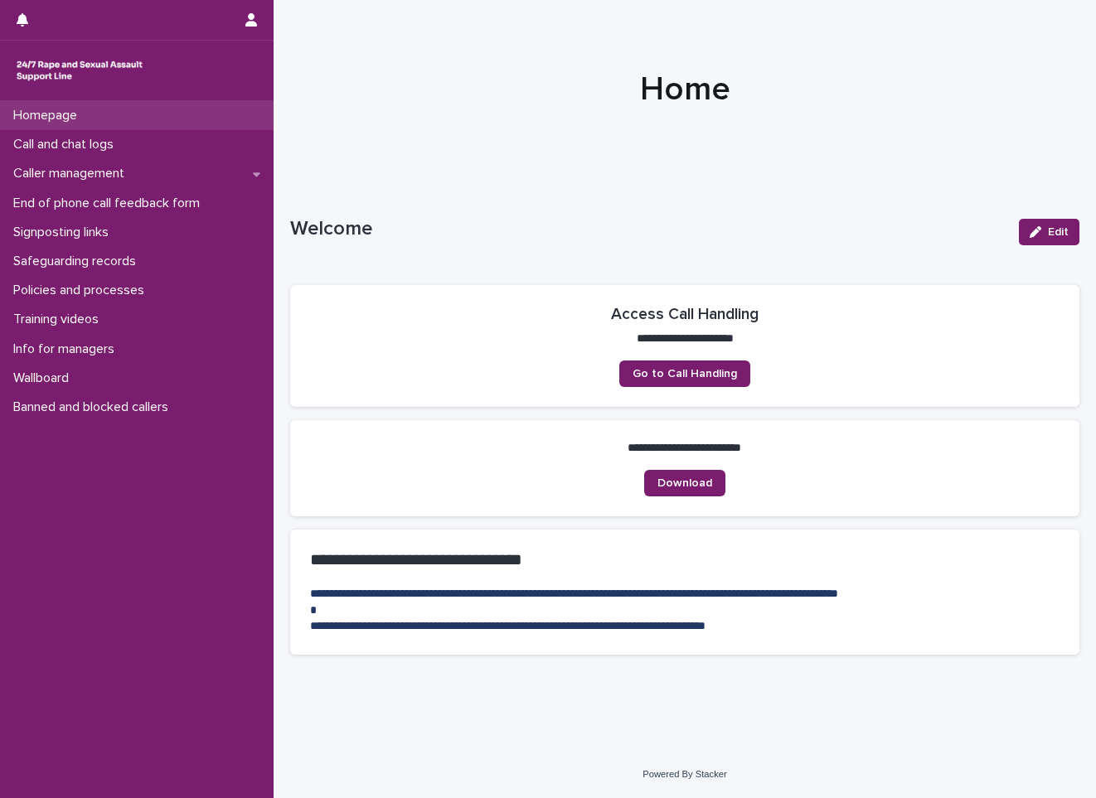
click at [180, 129] on div "Homepage" at bounding box center [137, 115] width 274 height 29
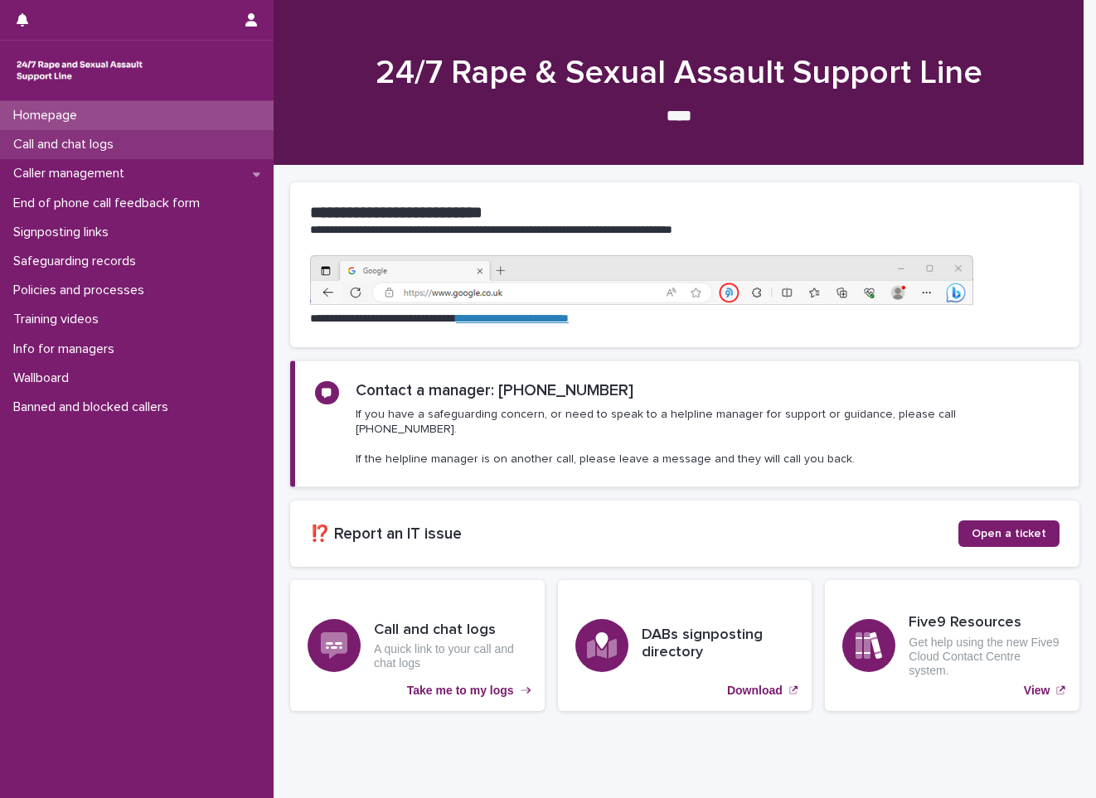
click at [182, 141] on div "Call and chat logs" at bounding box center [137, 144] width 274 height 29
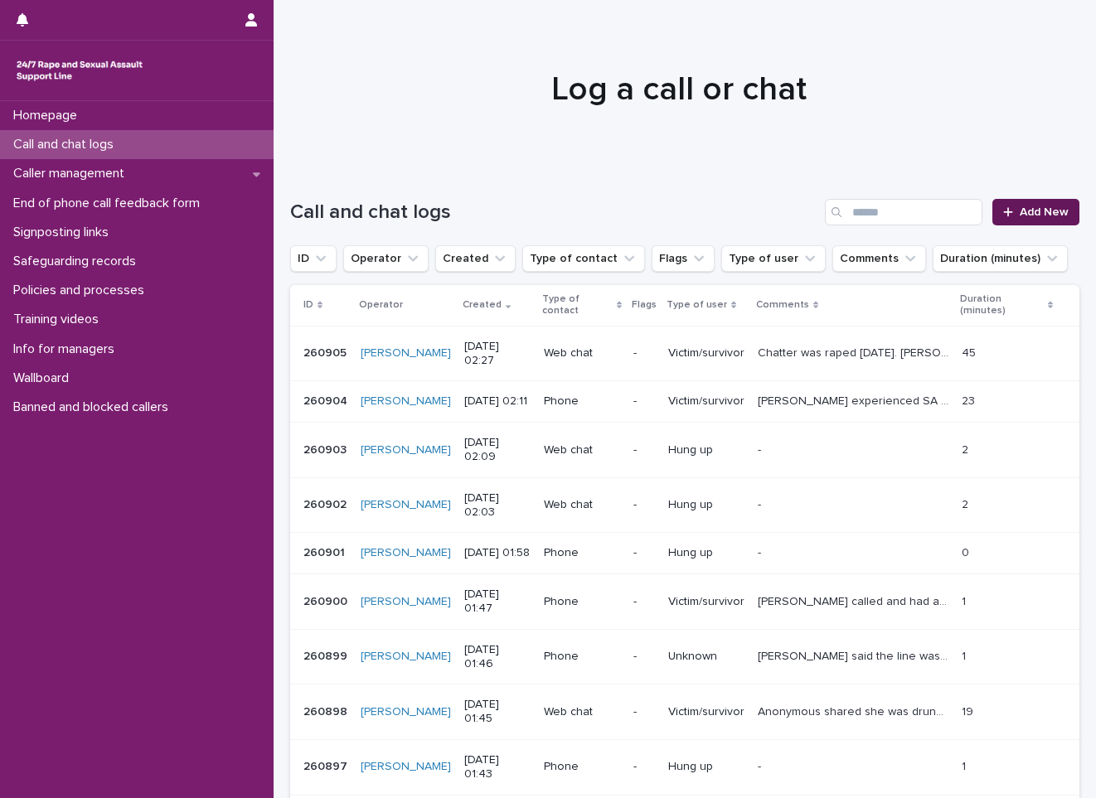
click at [1020, 211] on span "Add New" at bounding box center [1044, 212] width 49 height 12
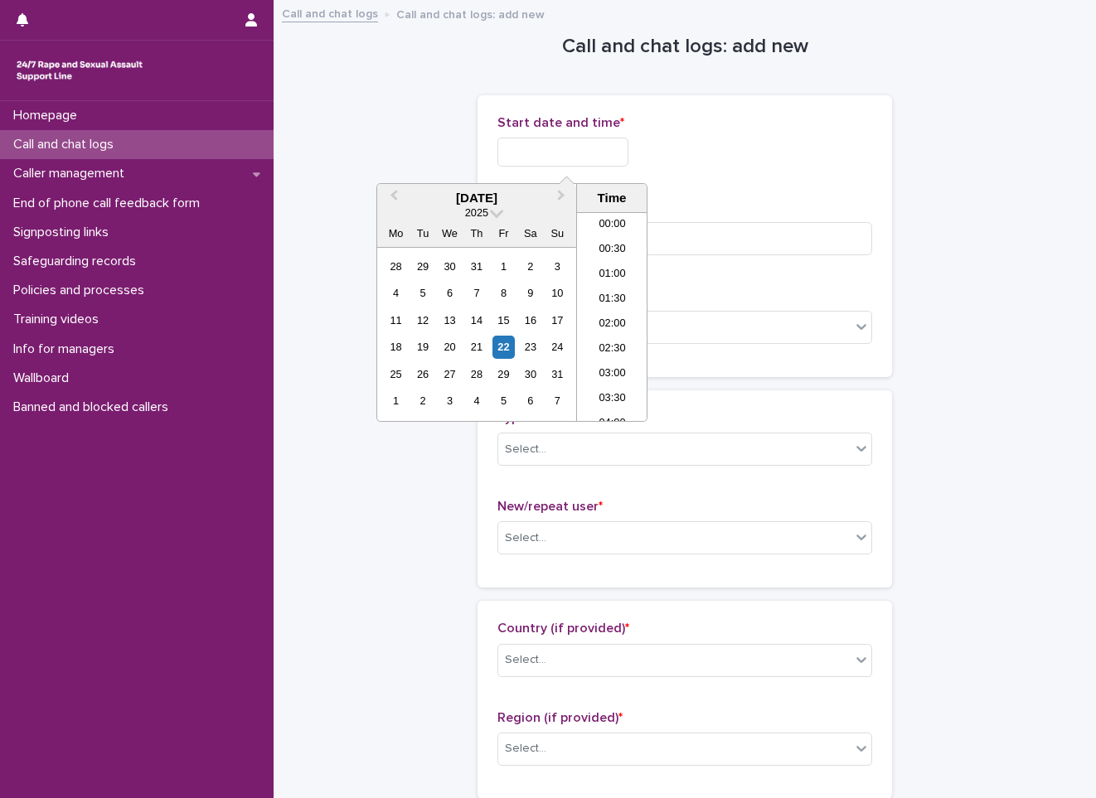
click at [545, 159] on input "text" at bounding box center [562, 152] width 131 height 29
click at [501, 347] on div "22" at bounding box center [503, 347] width 22 height 22
click at [593, 288] on li "02:00" at bounding box center [612, 291] width 70 height 25
click at [611, 161] on input "**********" at bounding box center [562, 152] width 131 height 29
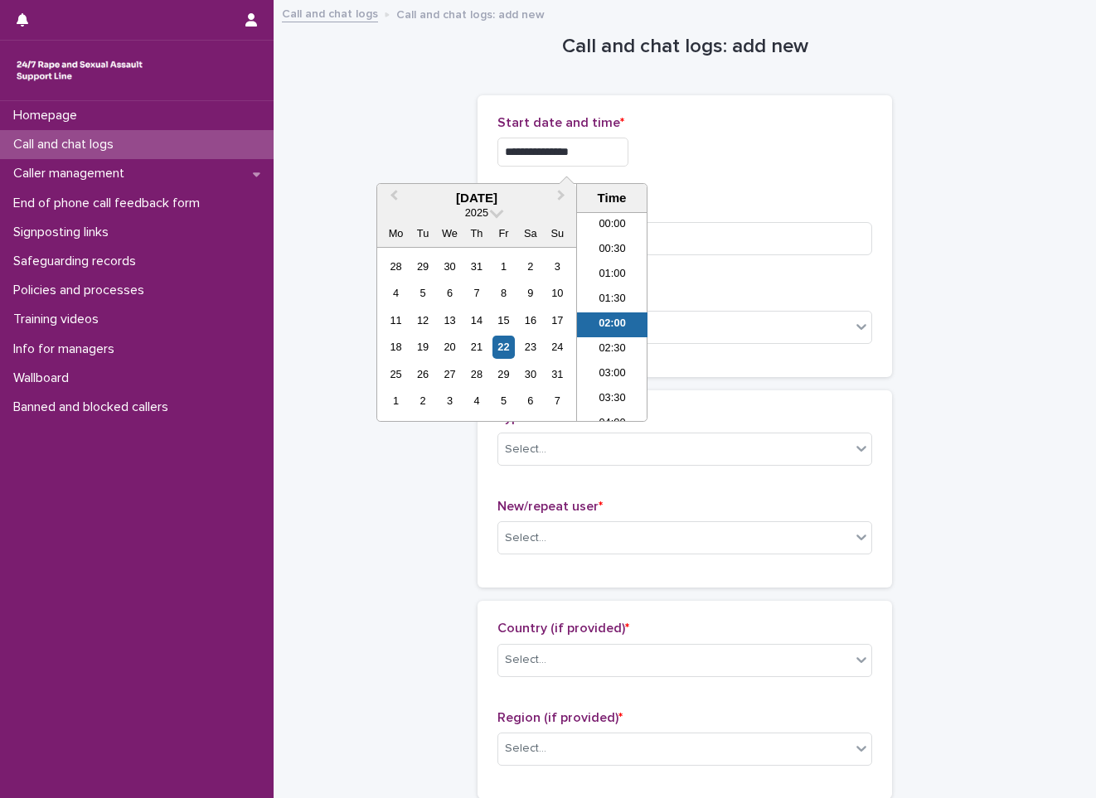
scroll to position [8, 0]
type input "**********"
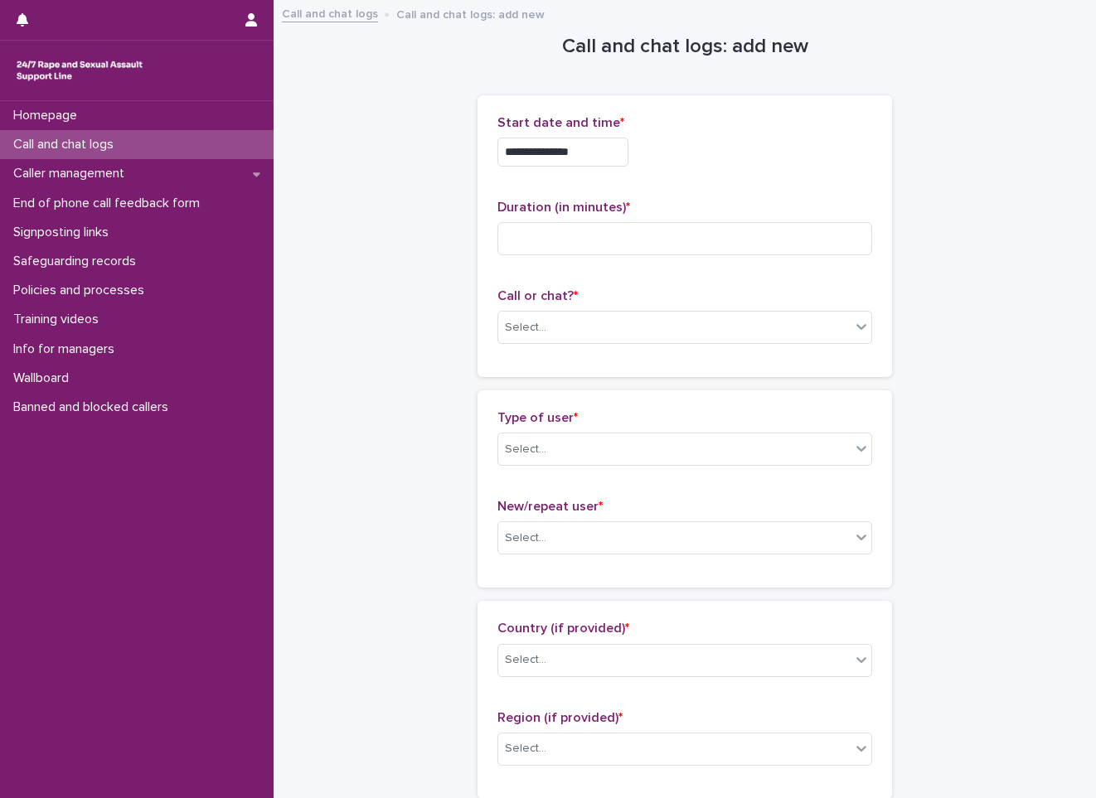
click at [796, 188] on div "**********" at bounding box center [684, 236] width 375 height 242
click at [711, 250] on input at bounding box center [684, 238] width 375 height 33
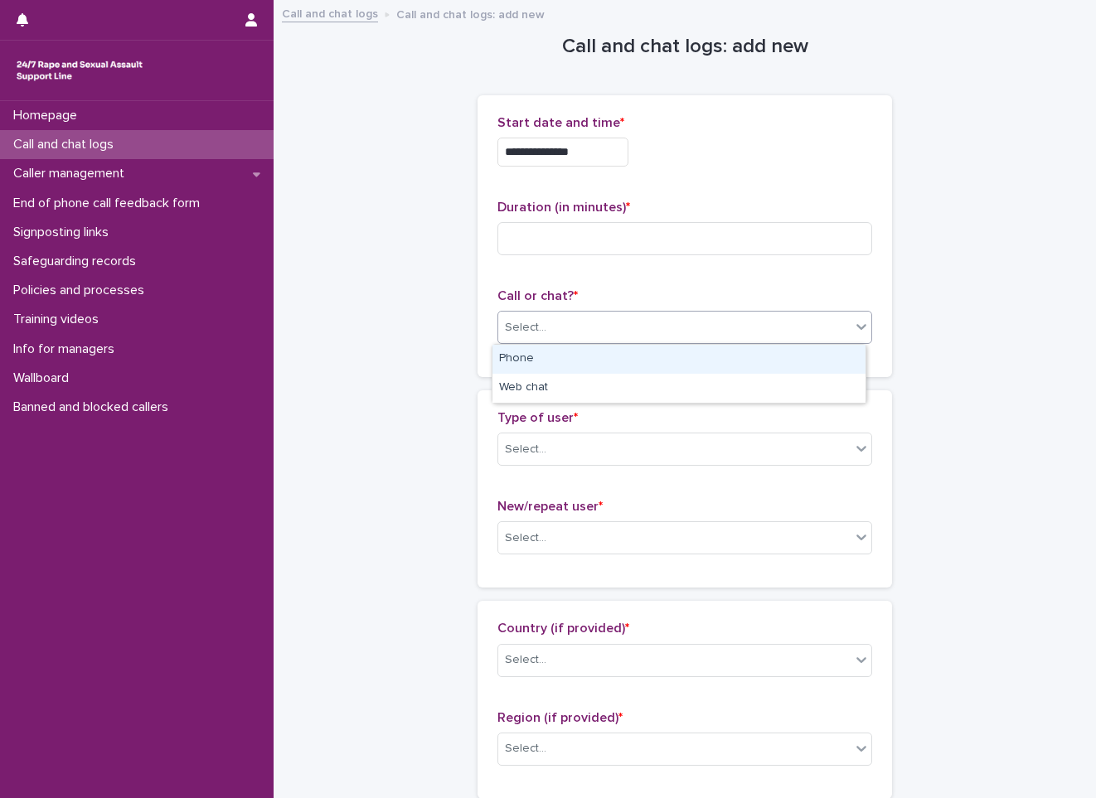
click at [579, 334] on div "Select..." at bounding box center [674, 327] width 352 height 27
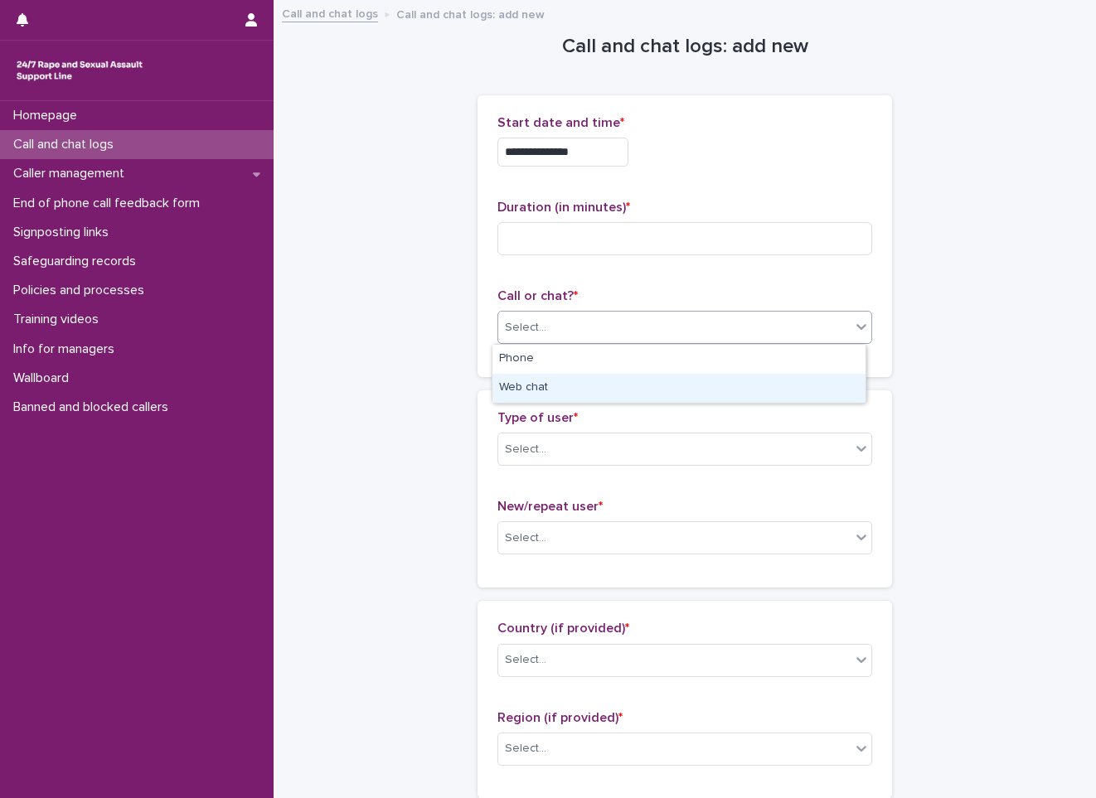
click at [574, 388] on div "Web chat" at bounding box center [678, 388] width 373 height 29
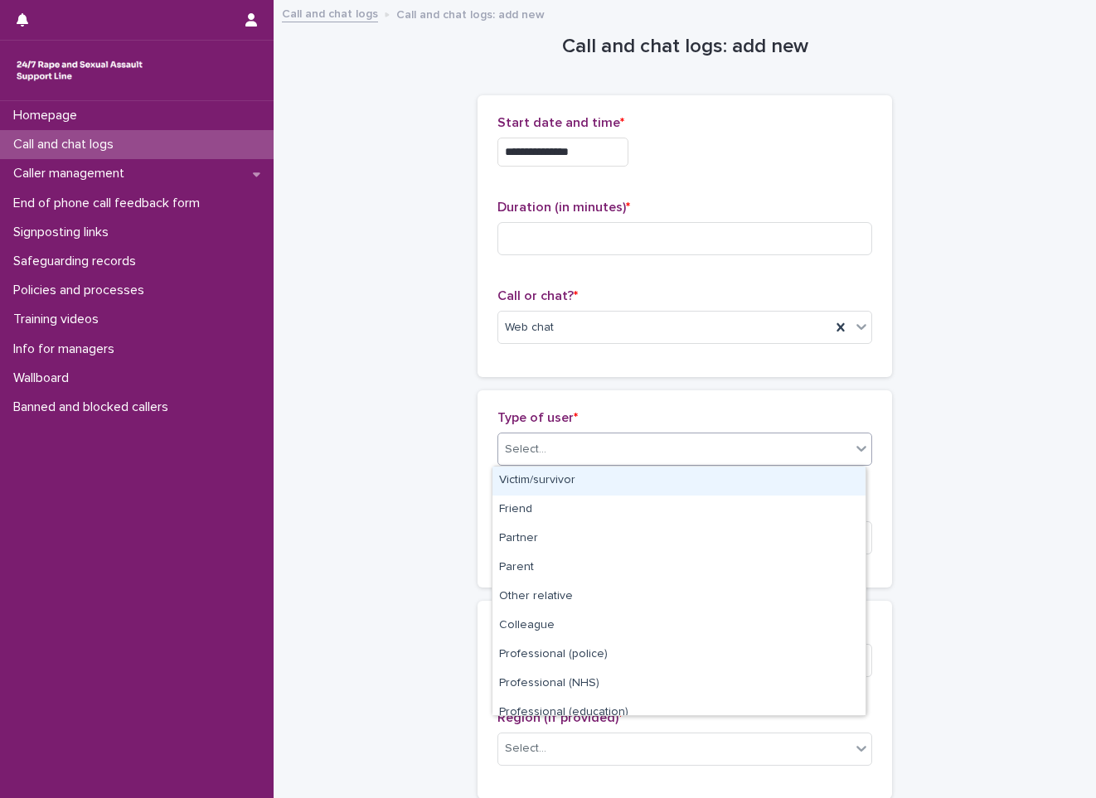
click at [555, 437] on div "Select..." at bounding box center [674, 449] width 352 height 27
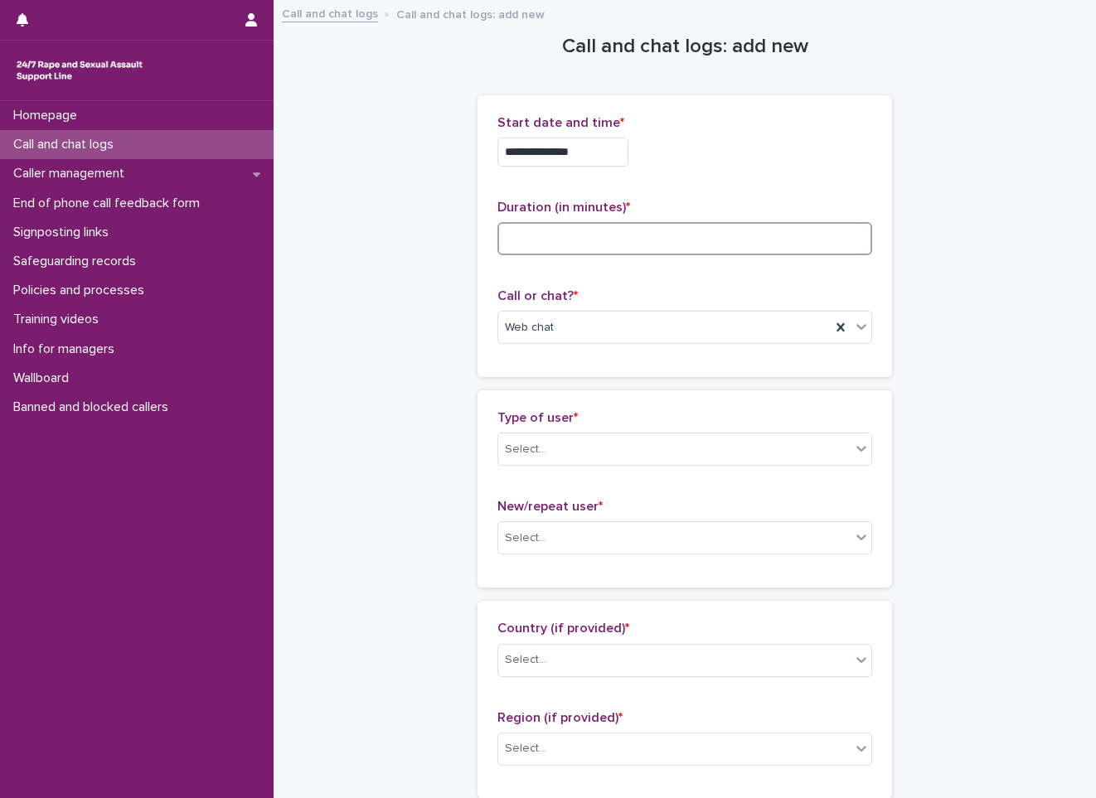
click at [614, 244] on input at bounding box center [684, 238] width 375 height 33
click at [693, 226] on input at bounding box center [684, 238] width 375 height 33
type input "**"
click at [647, 431] on div "Type of user * Select..." at bounding box center [684, 444] width 375 height 69
click at [645, 445] on div "Select..." at bounding box center [674, 449] width 352 height 27
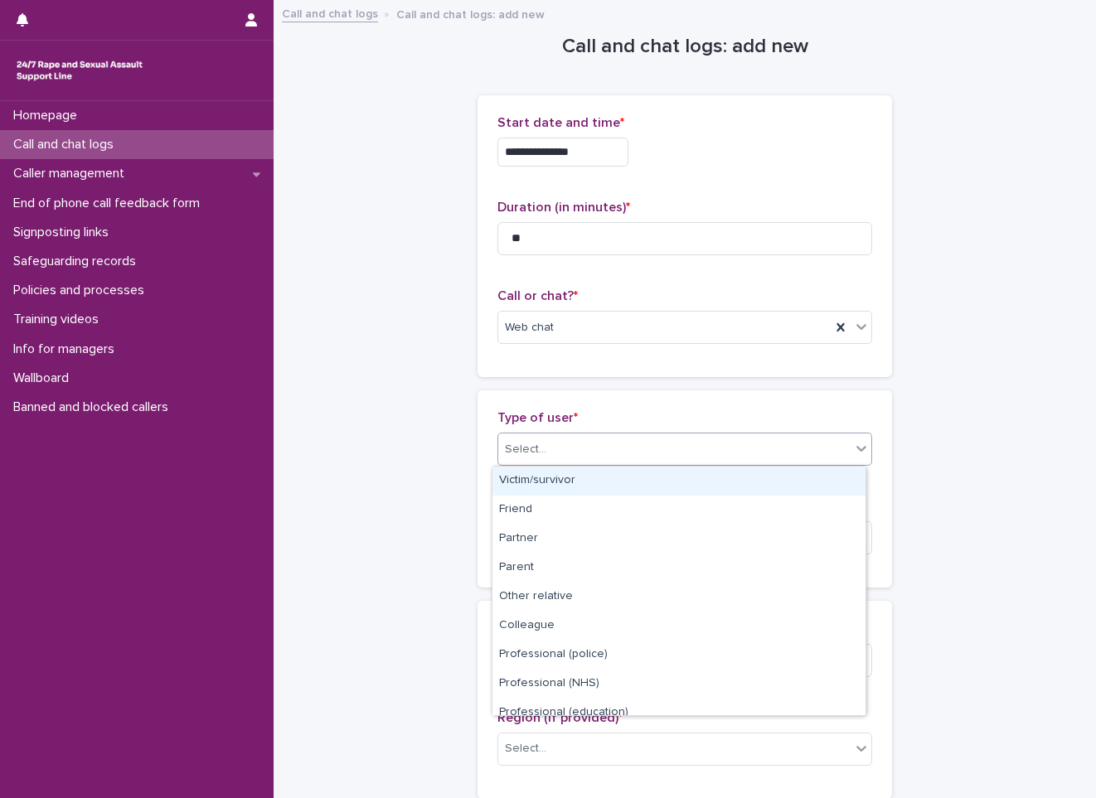
click at [608, 477] on div "Victim/survivor" at bounding box center [678, 481] width 373 height 29
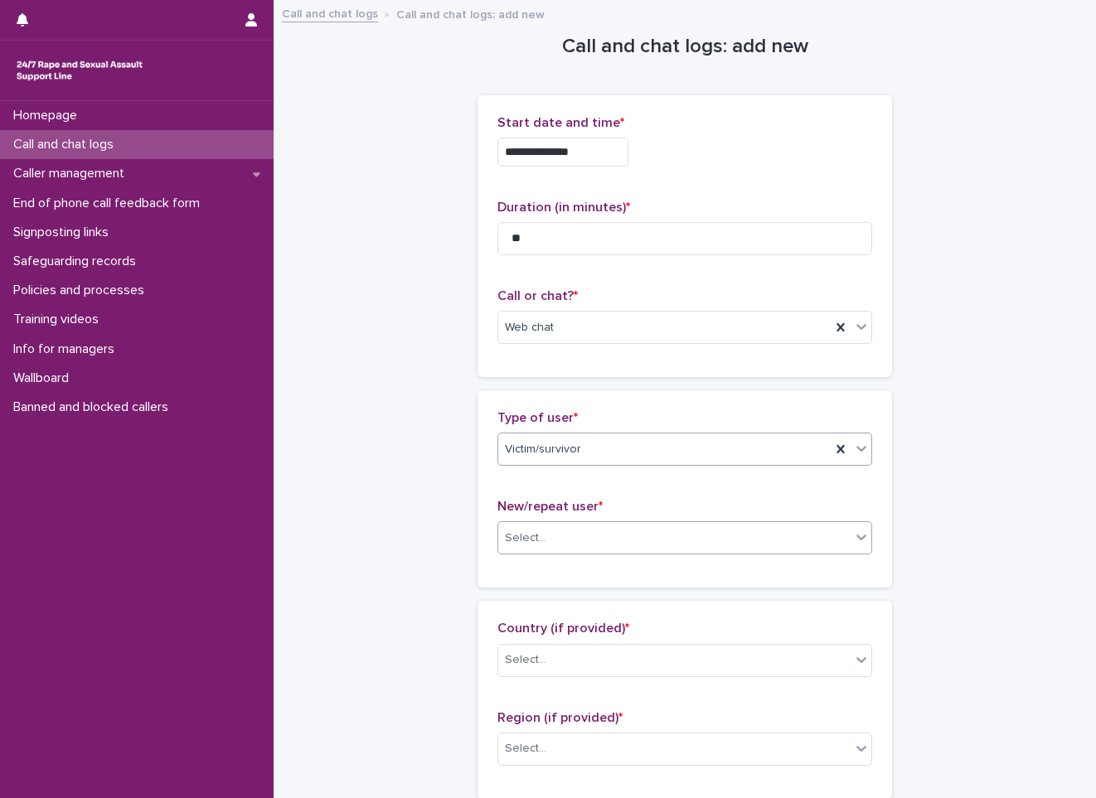
click at [585, 546] on div "Select..." at bounding box center [674, 538] width 352 height 27
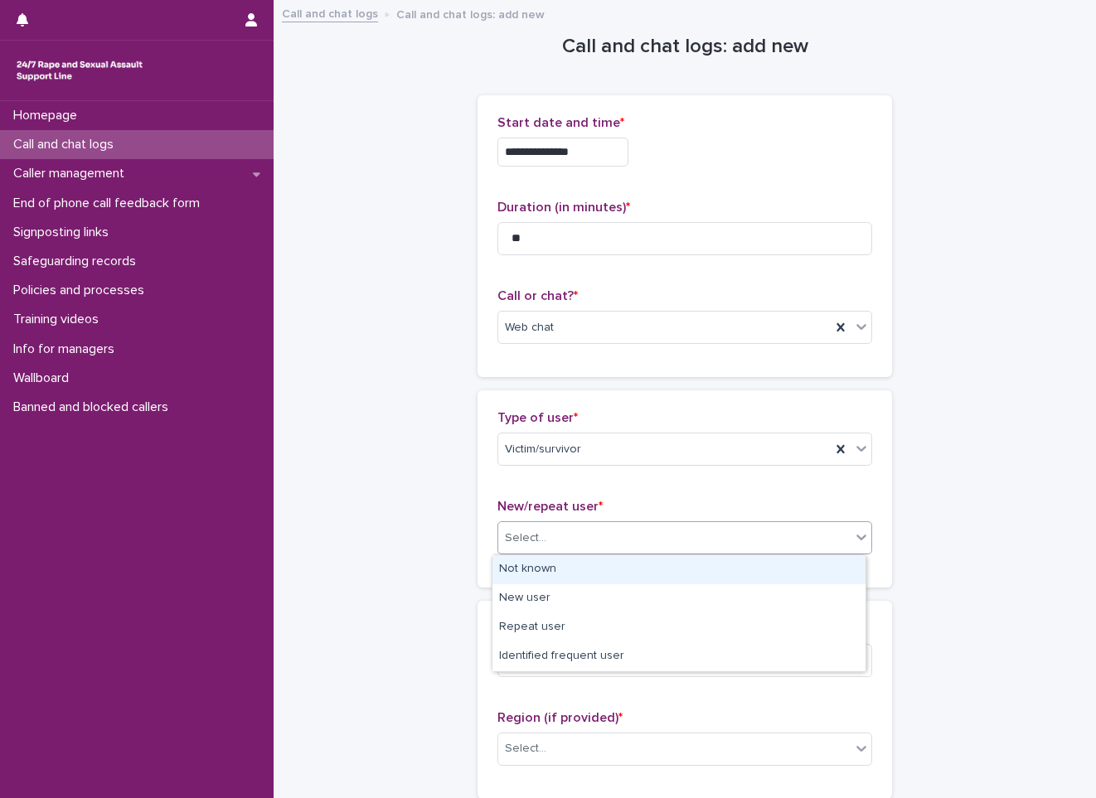
click at [574, 577] on div "Not known" at bounding box center [678, 569] width 373 height 29
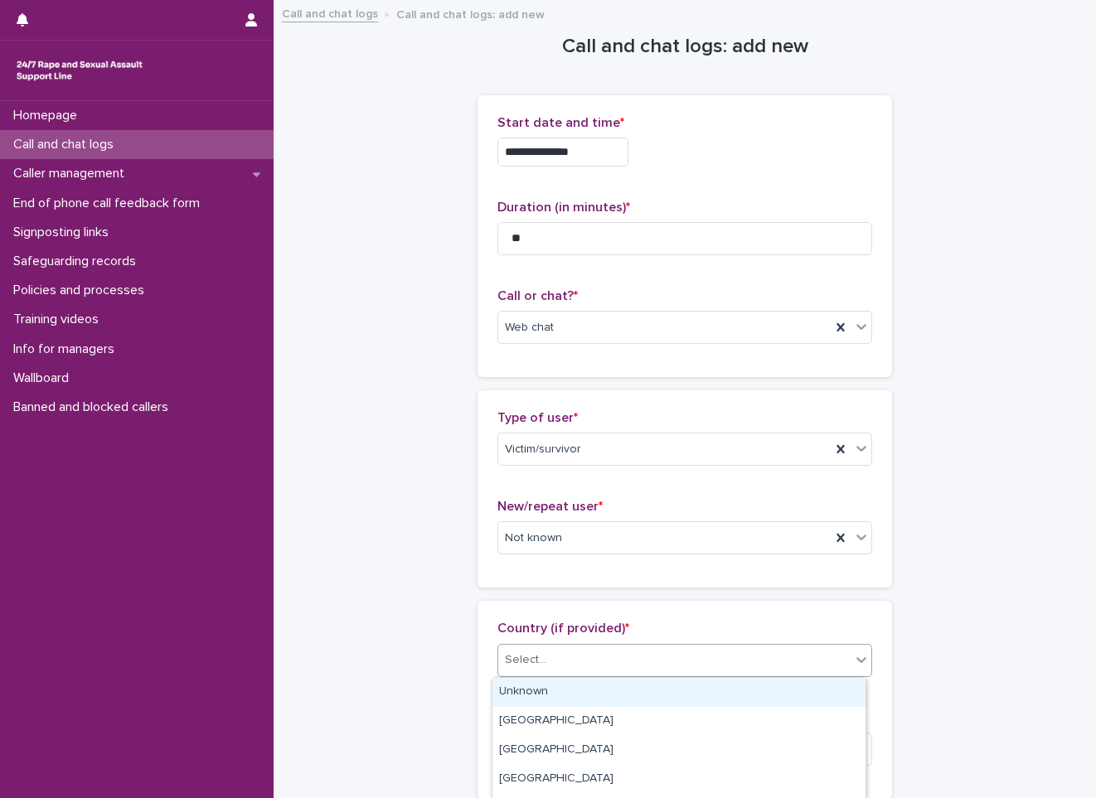
drag, startPoint x: 568, startPoint y: 654, endPoint x: 563, endPoint y: 681, distance: 27.8
click at [568, 655] on div "Select..." at bounding box center [674, 660] width 352 height 27
drag, startPoint x: 563, startPoint y: 682, endPoint x: 559, endPoint y: 666, distance: 16.3
click at [562, 682] on div "Unknown" at bounding box center [678, 692] width 373 height 29
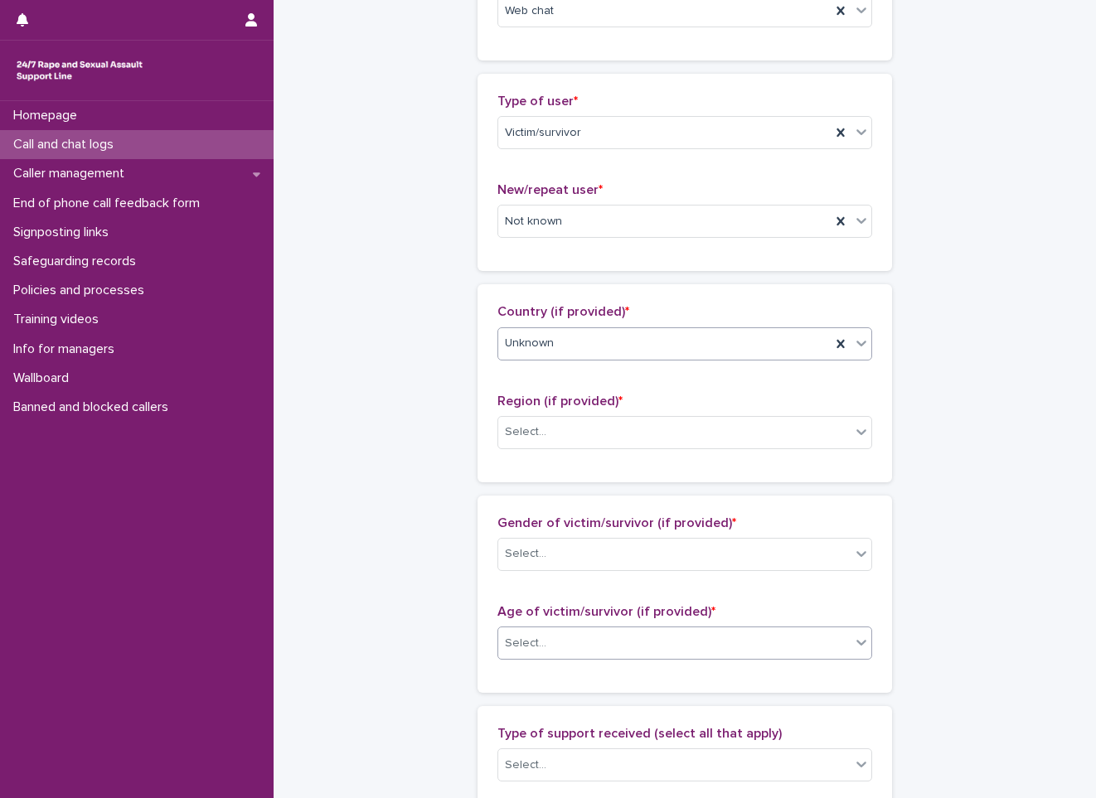
scroll to position [332, 0]
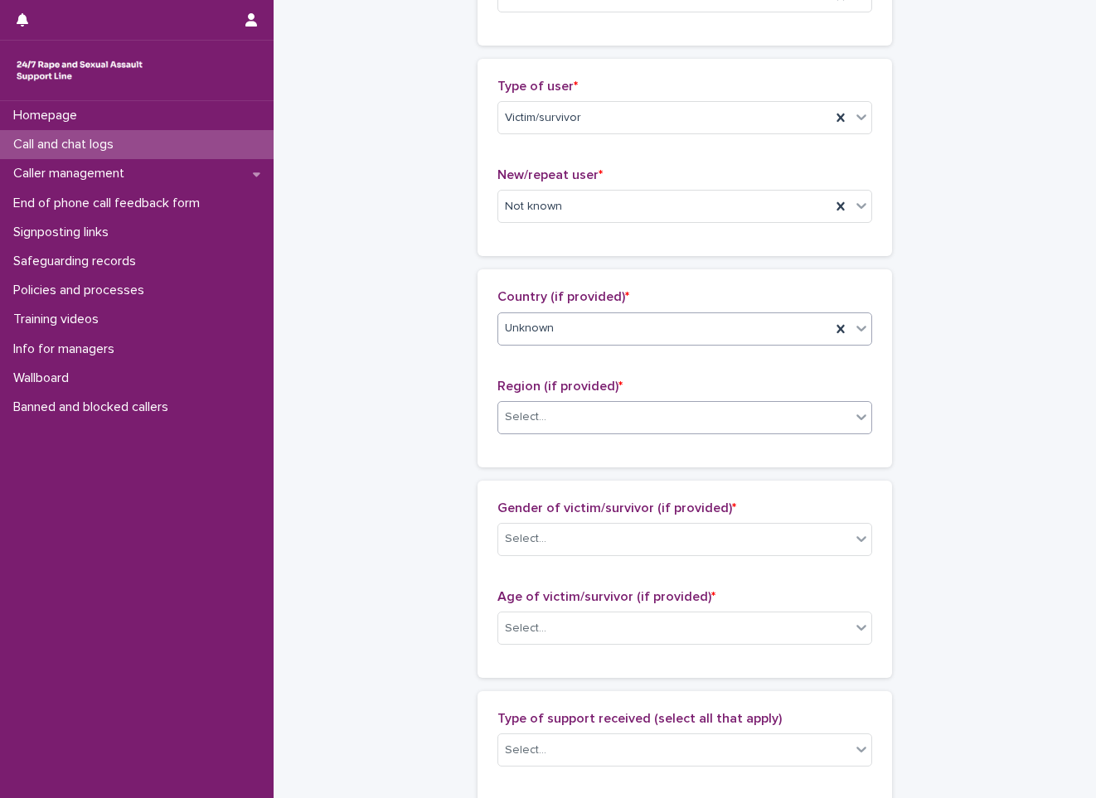
click at [608, 428] on div "Select..." at bounding box center [674, 417] width 352 height 27
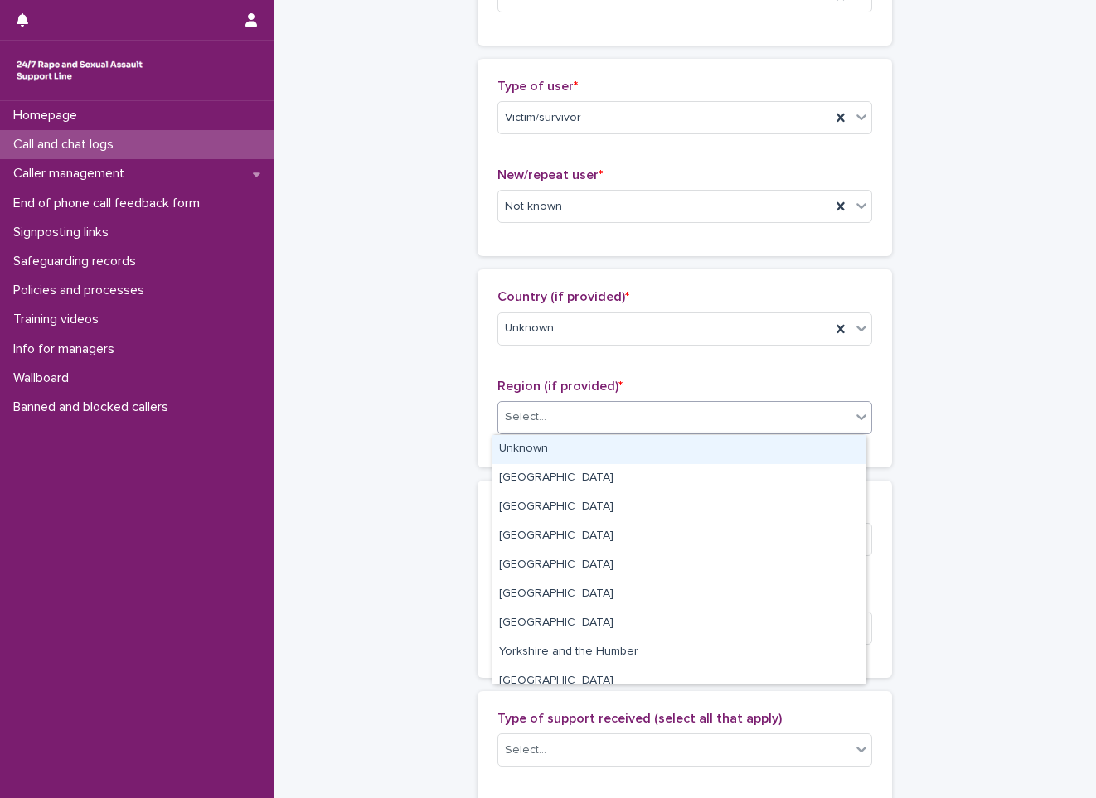
click at [584, 453] on div "Unknown" at bounding box center [678, 449] width 373 height 29
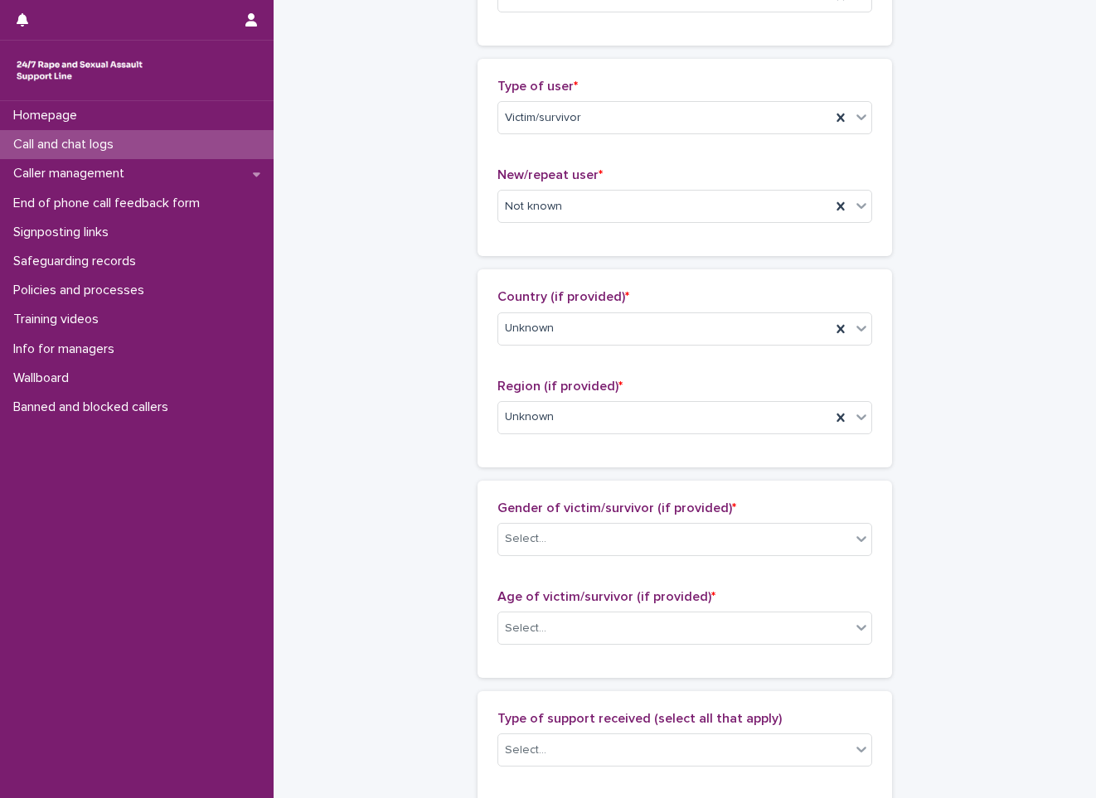
click at [560, 517] on div "Gender of victim/survivor (if provided) * Select..." at bounding box center [684, 535] width 375 height 69
click at [555, 540] on div "Select..." at bounding box center [674, 539] width 352 height 27
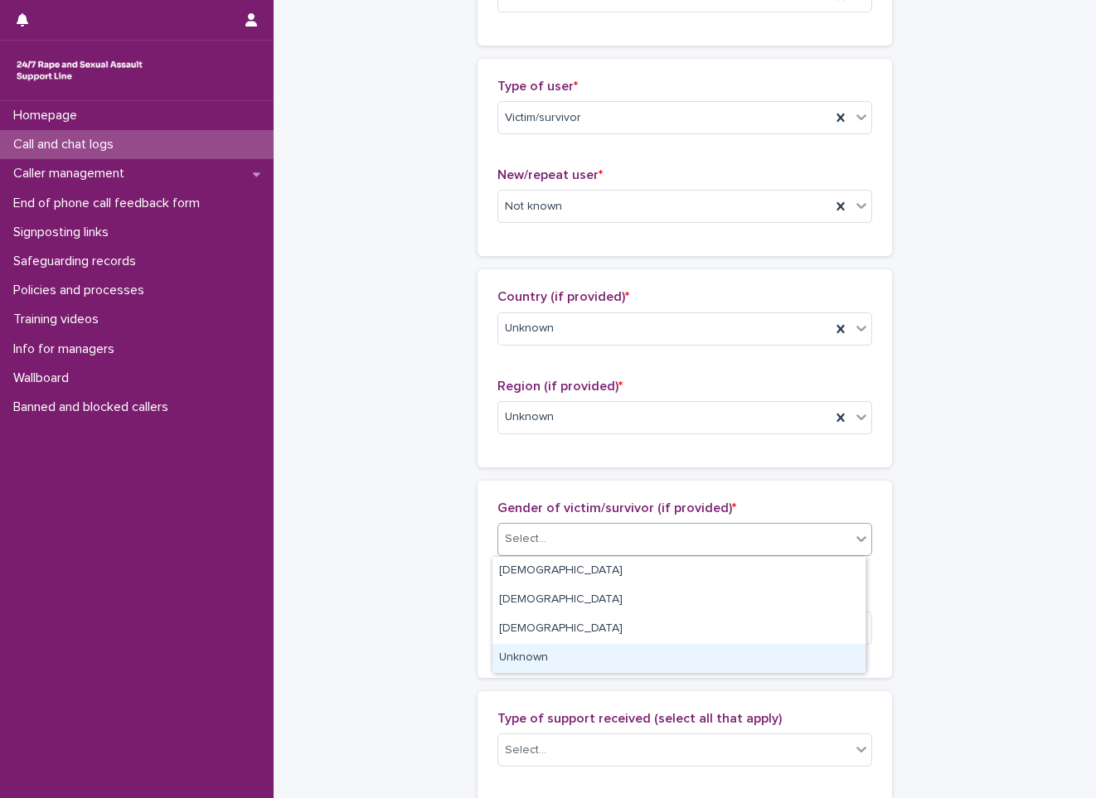
click at [524, 657] on div "Unknown" at bounding box center [678, 658] width 373 height 29
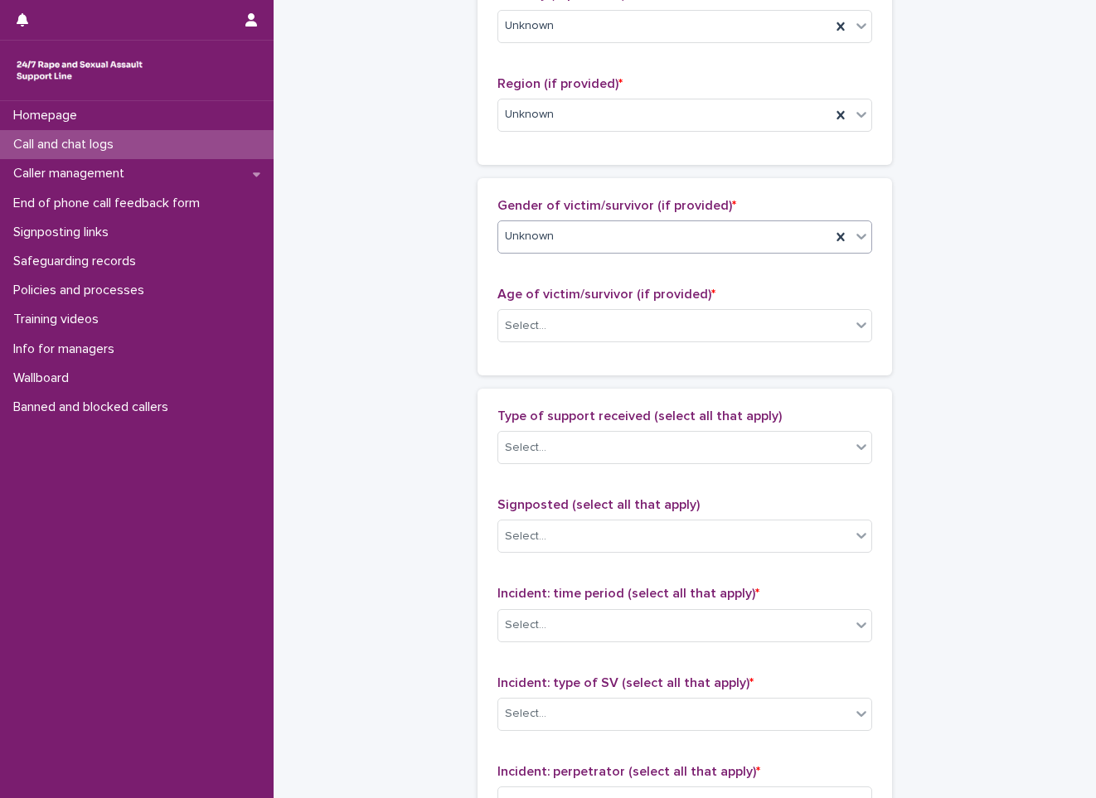
scroll to position [663, 0]
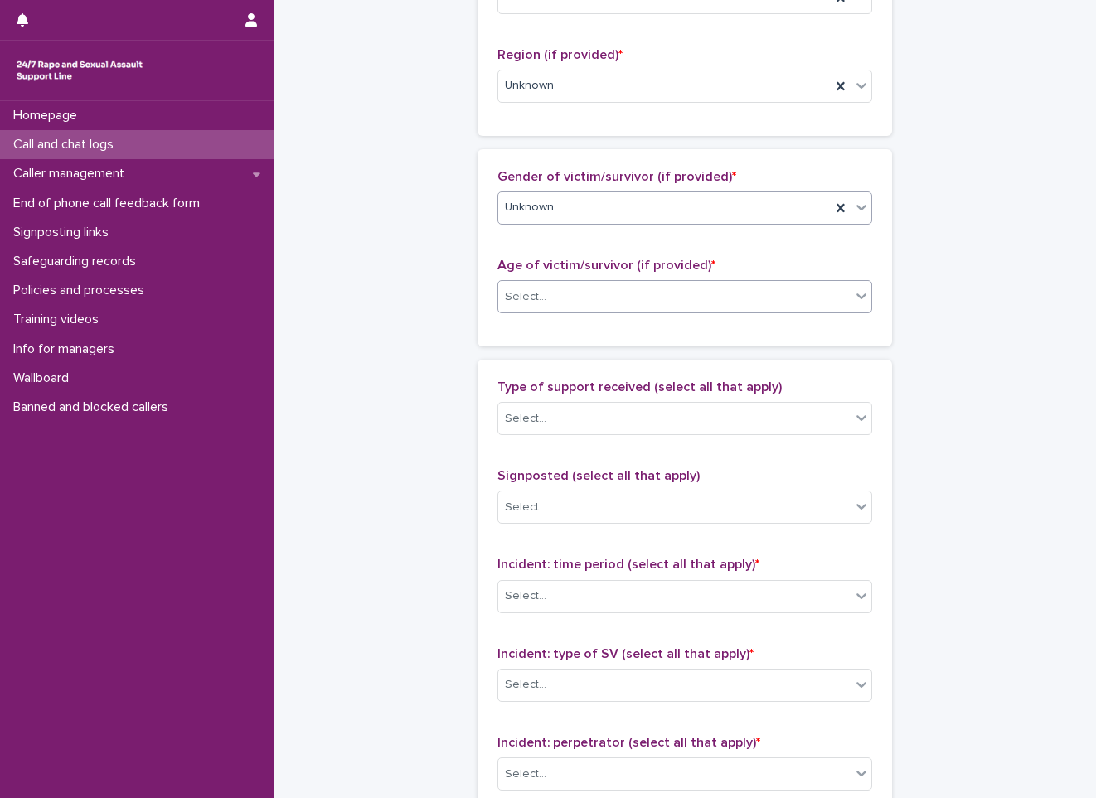
click at [617, 291] on div "Select..." at bounding box center [674, 296] width 352 height 27
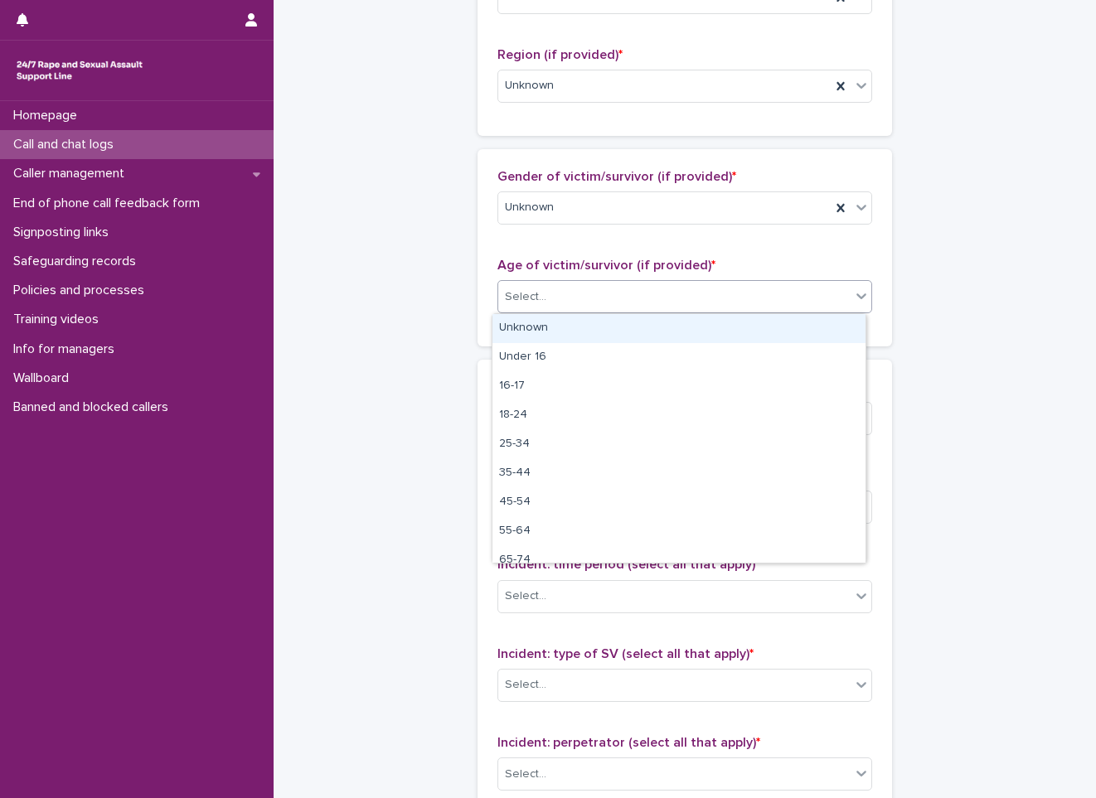
click at [591, 325] on div "Unknown" at bounding box center [678, 328] width 373 height 29
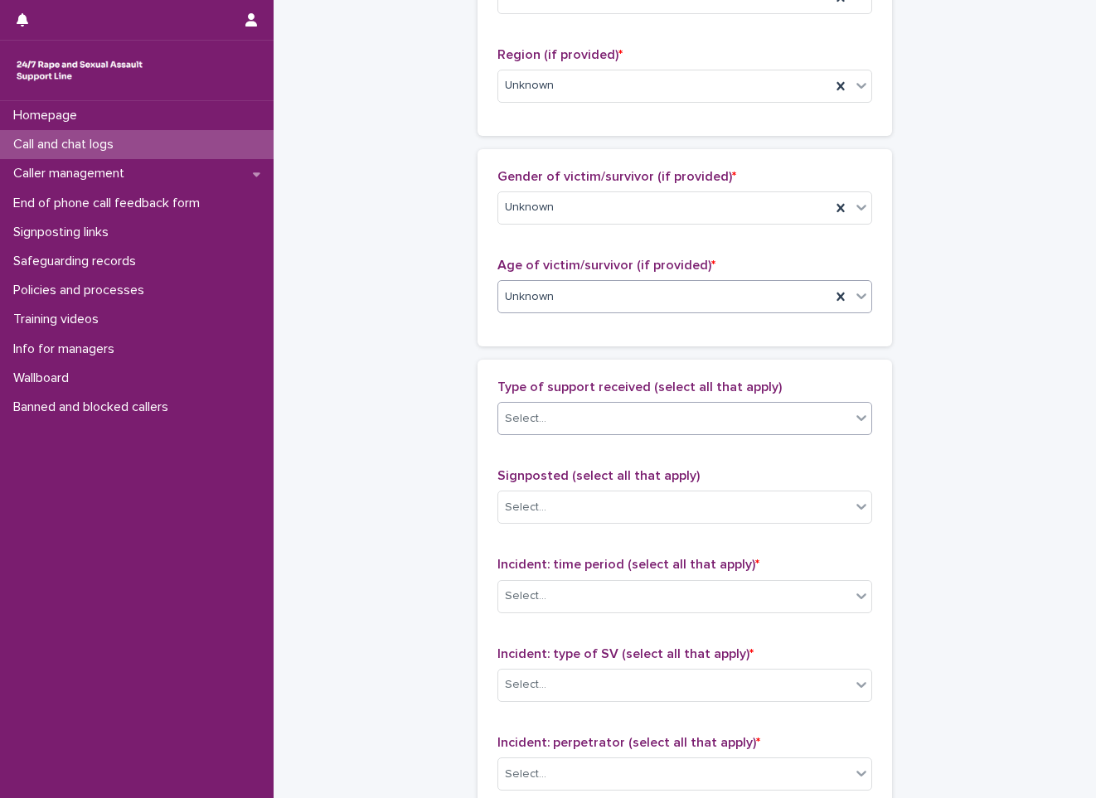
click at [555, 426] on div "Select..." at bounding box center [674, 418] width 352 height 27
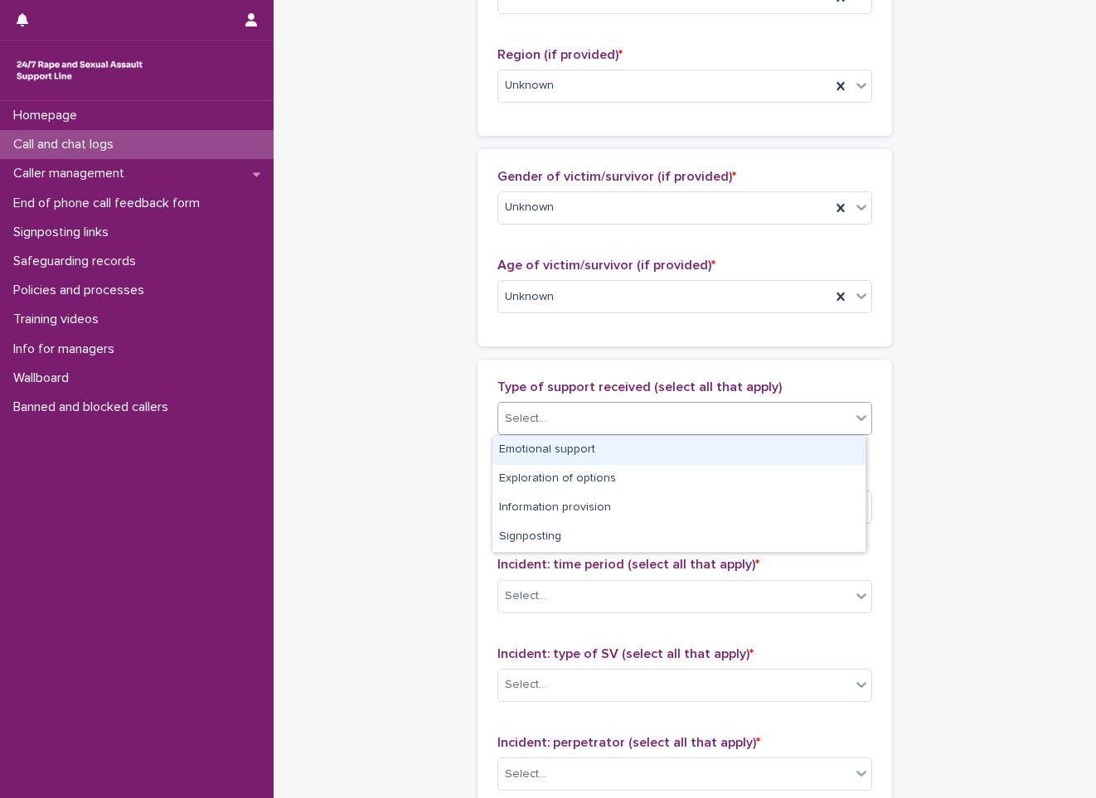
click at [543, 456] on div "Emotional support" at bounding box center [678, 450] width 373 height 29
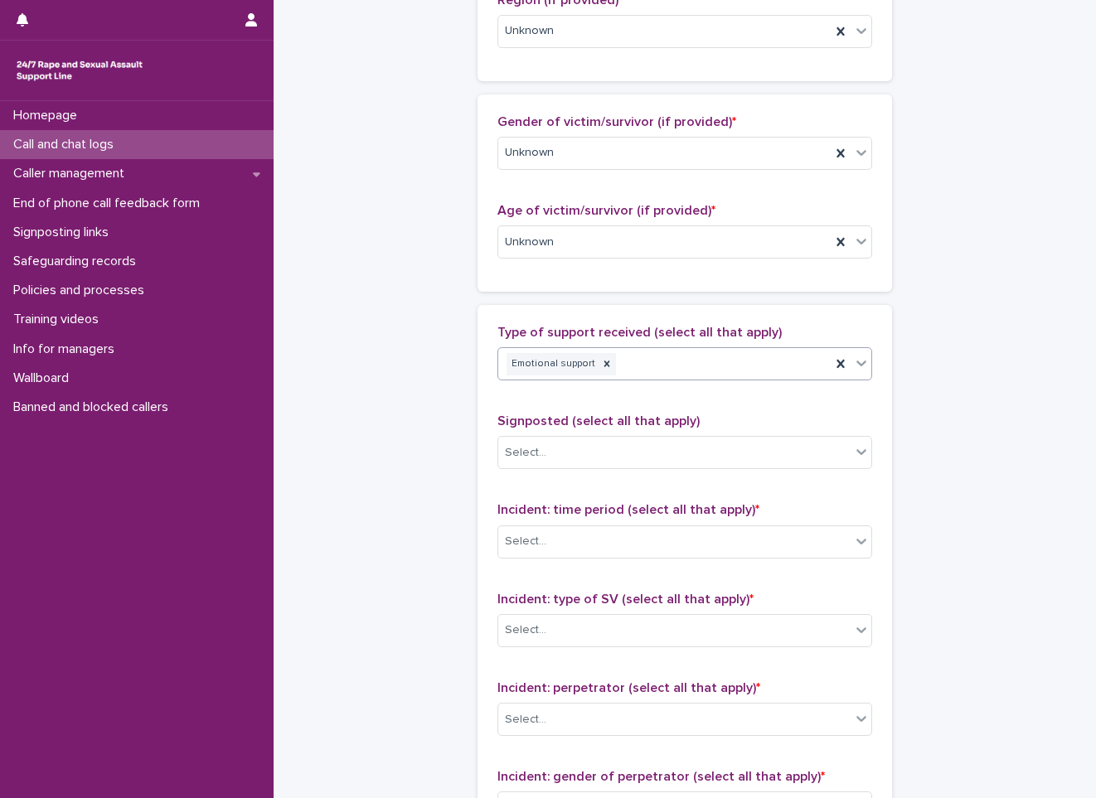
scroll to position [746, 0]
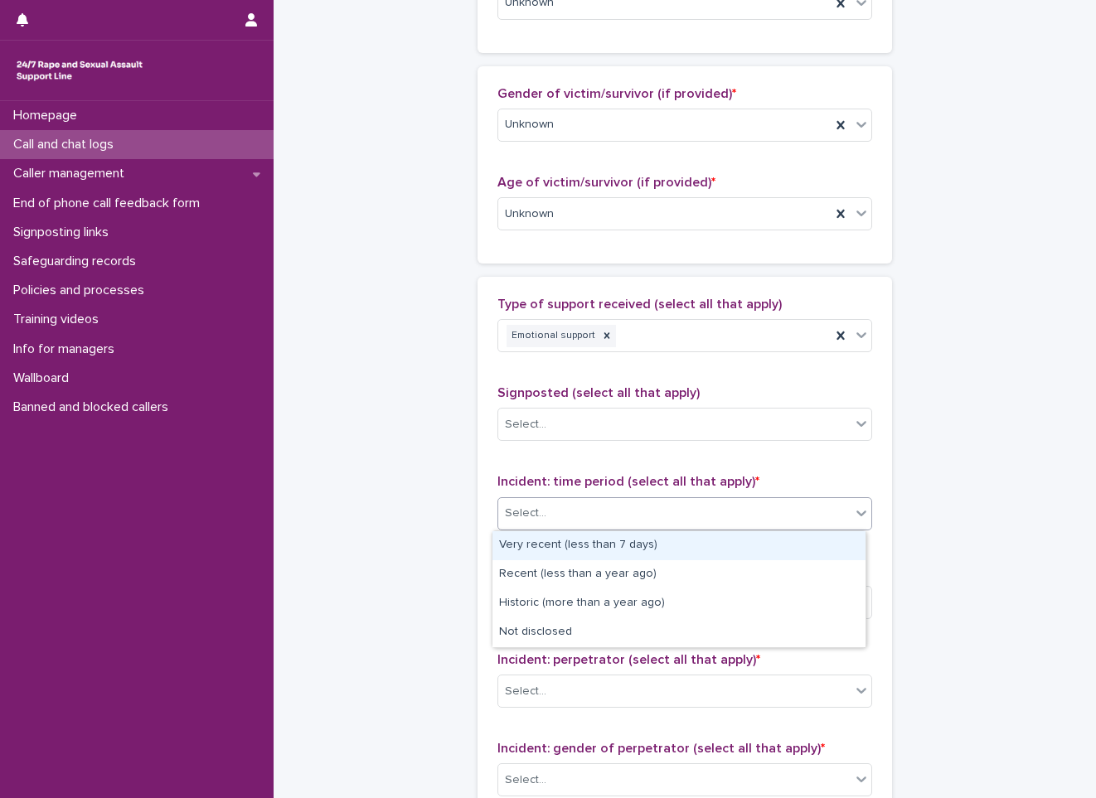
click at [554, 520] on div "Select..." at bounding box center [674, 513] width 352 height 27
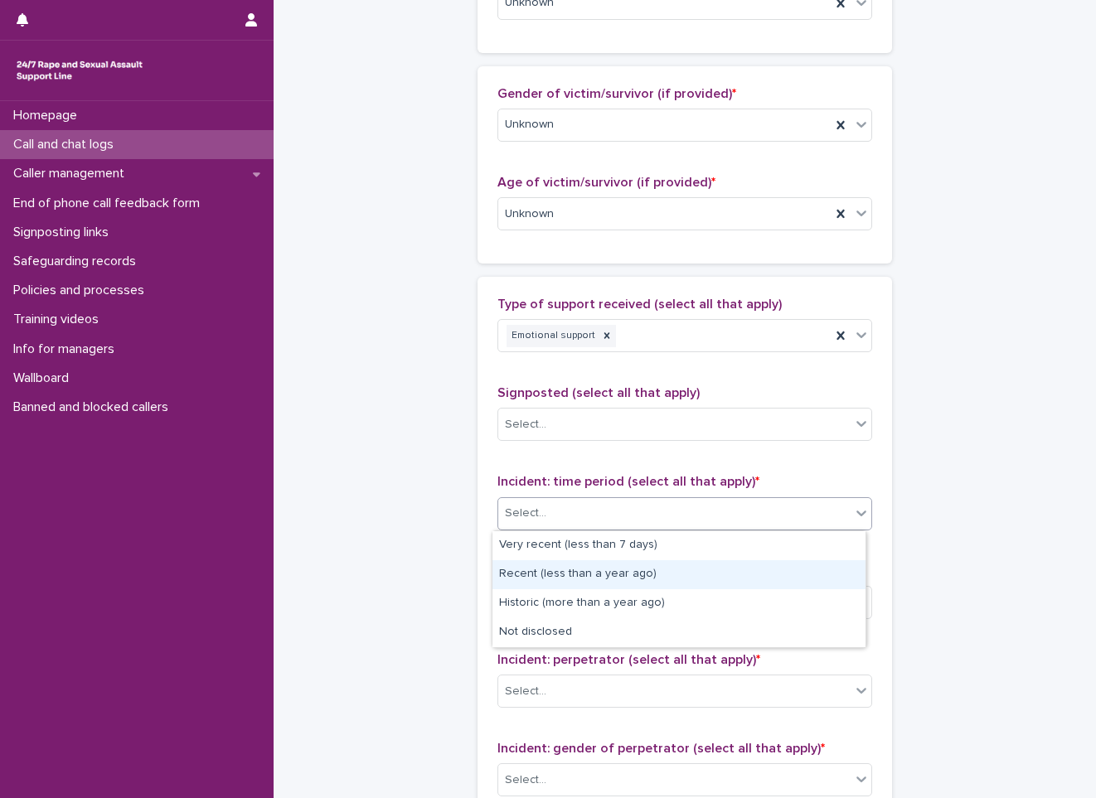
click at [539, 582] on div "Recent (less than a year ago)" at bounding box center [678, 574] width 373 height 29
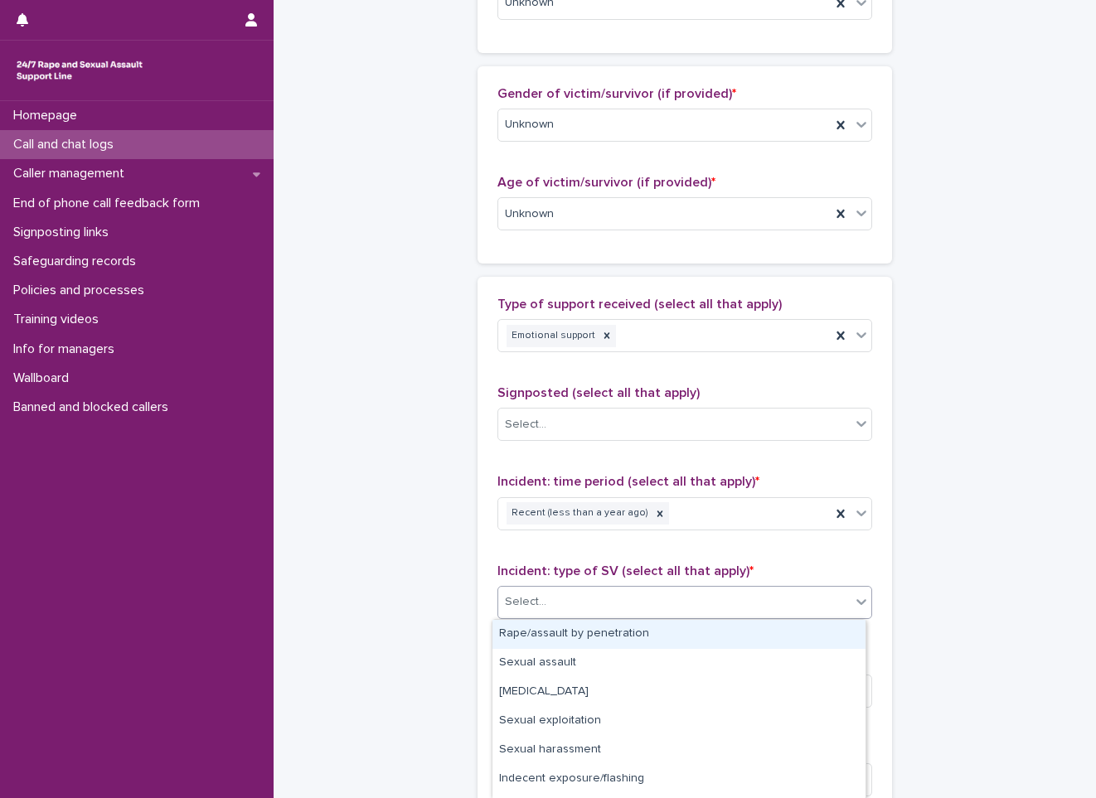
click at [547, 608] on div "Select..." at bounding box center [674, 602] width 352 height 27
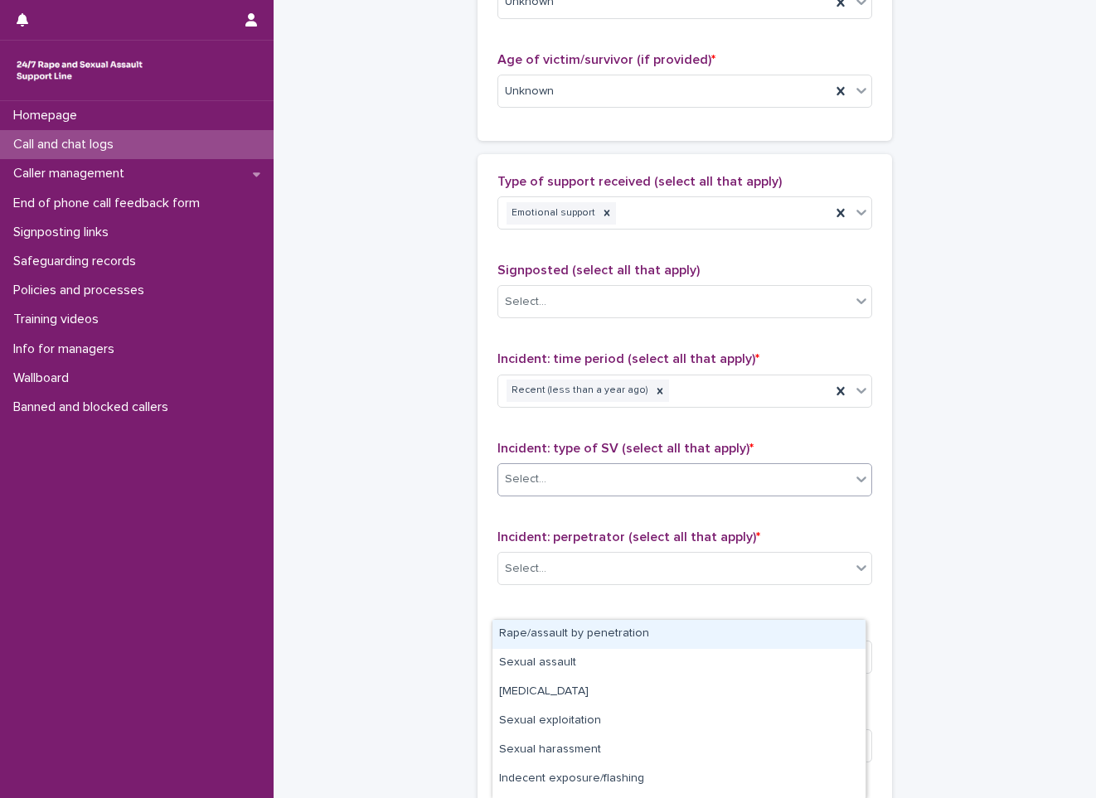
scroll to position [995, 0]
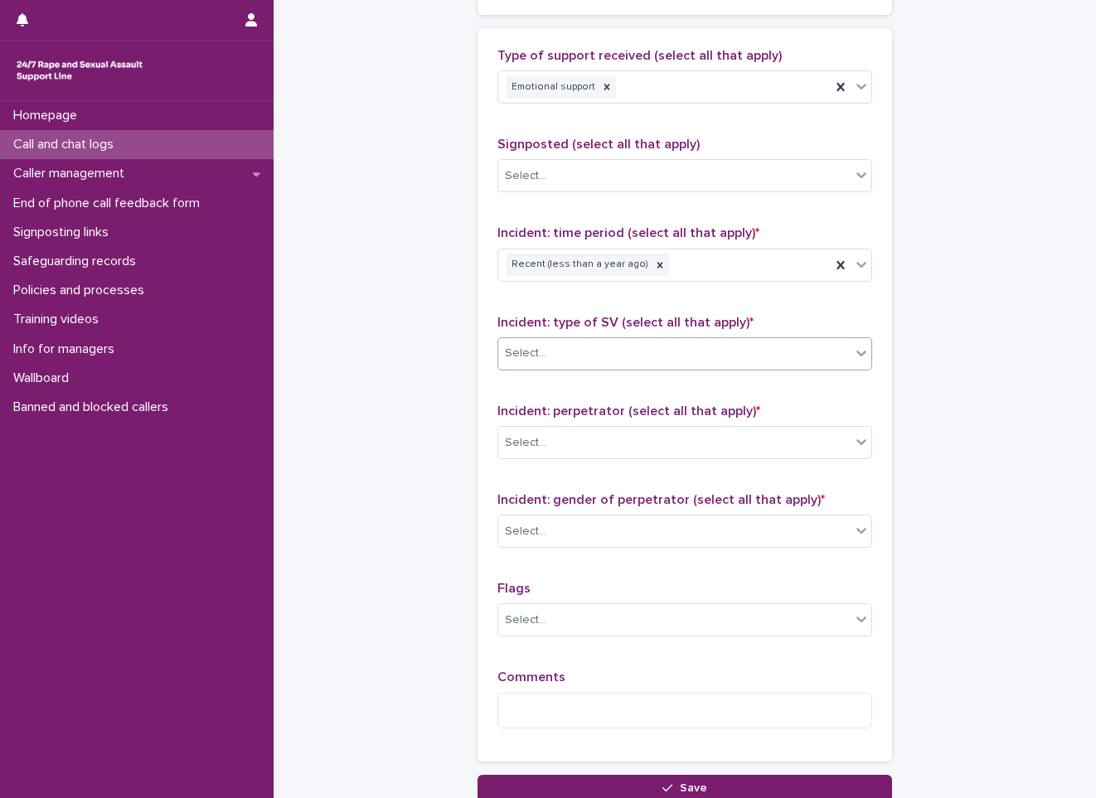
click at [686, 348] on div "Select..." at bounding box center [674, 353] width 352 height 27
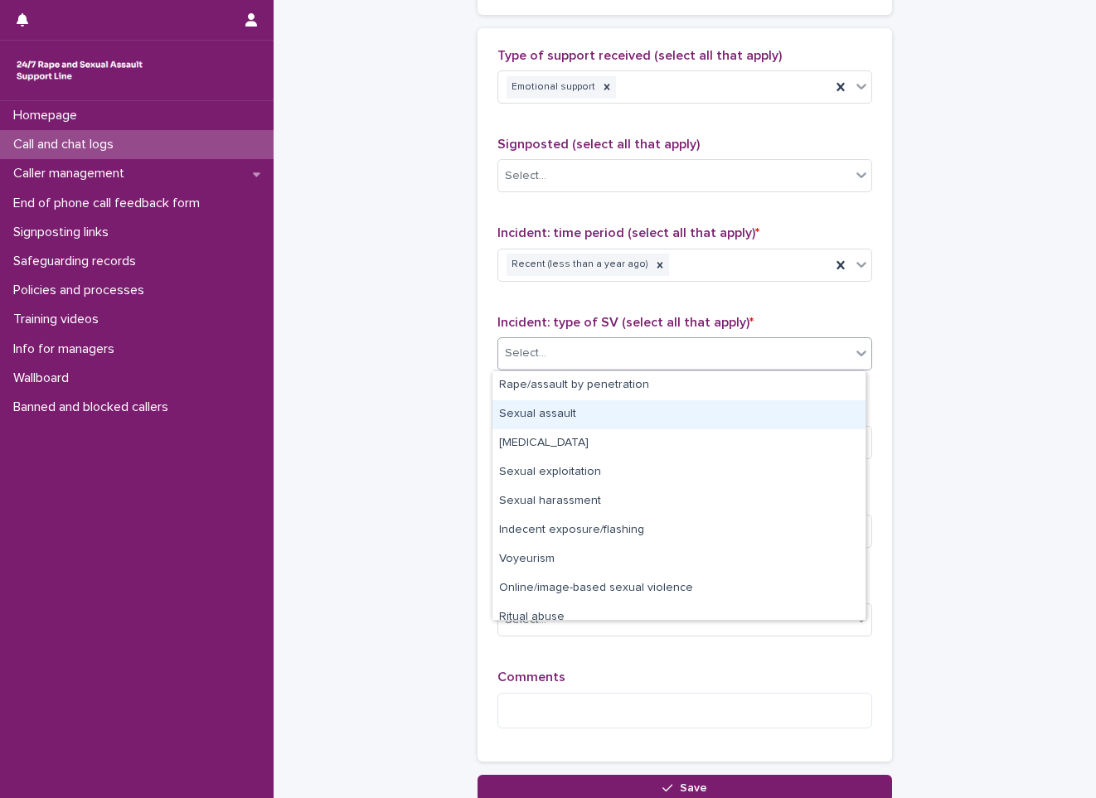
click at [599, 419] on div "Sexual assault" at bounding box center [678, 414] width 373 height 29
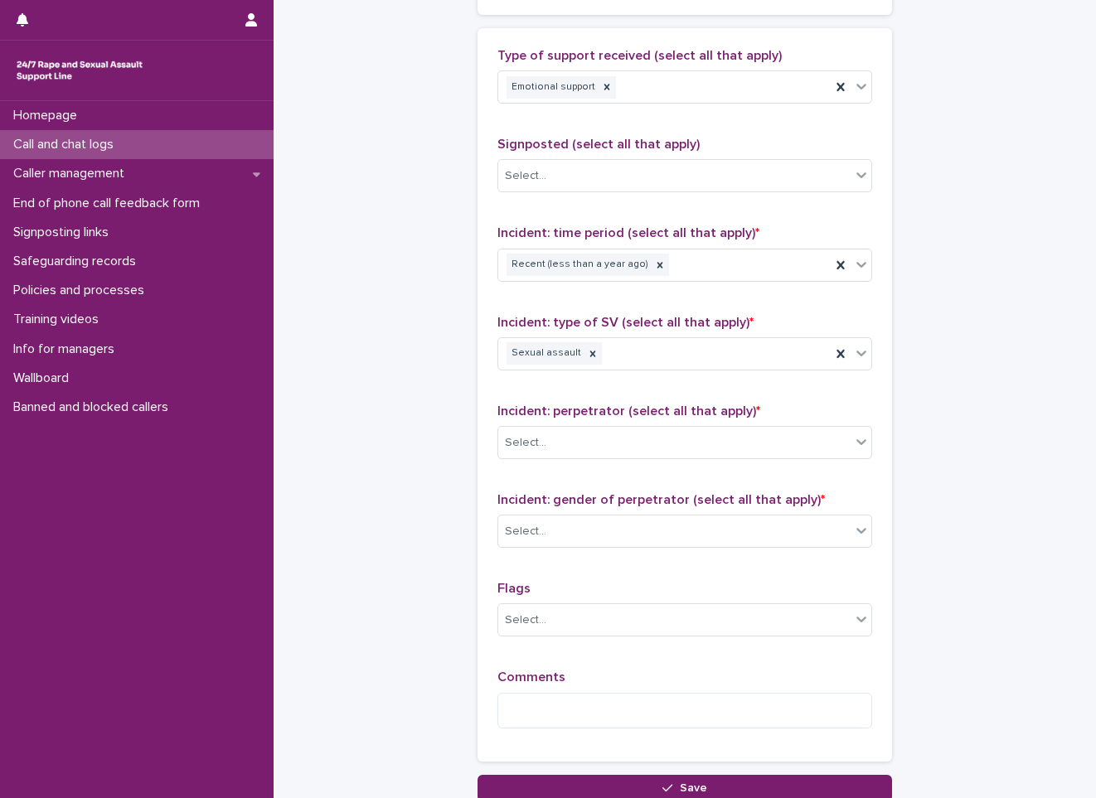
click at [590, 463] on div "Incident: perpetrator (select all that apply) * Select..." at bounding box center [684, 438] width 375 height 69
click at [591, 444] on div "Select..." at bounding box center [674, 442] width 352 height 27
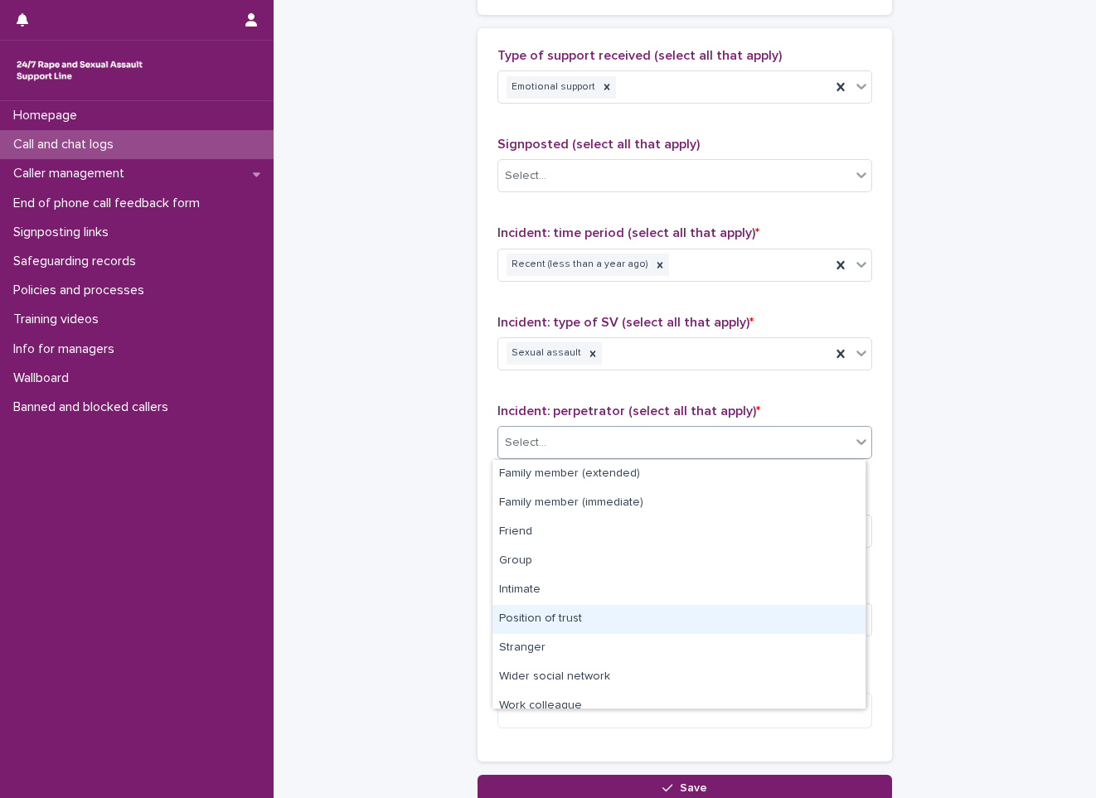
scroll to position [70, 0]
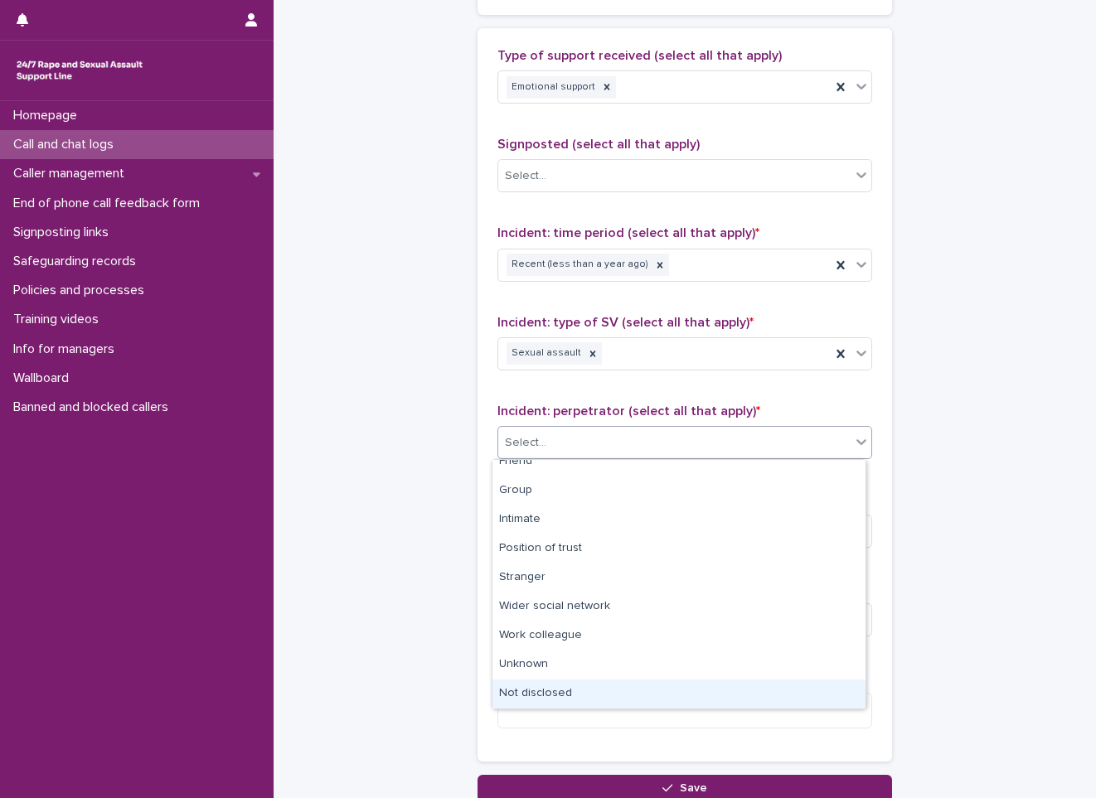
click at [580, 692] on div "Not disclosed" at bounding box center [678, 694] width 373 height 29
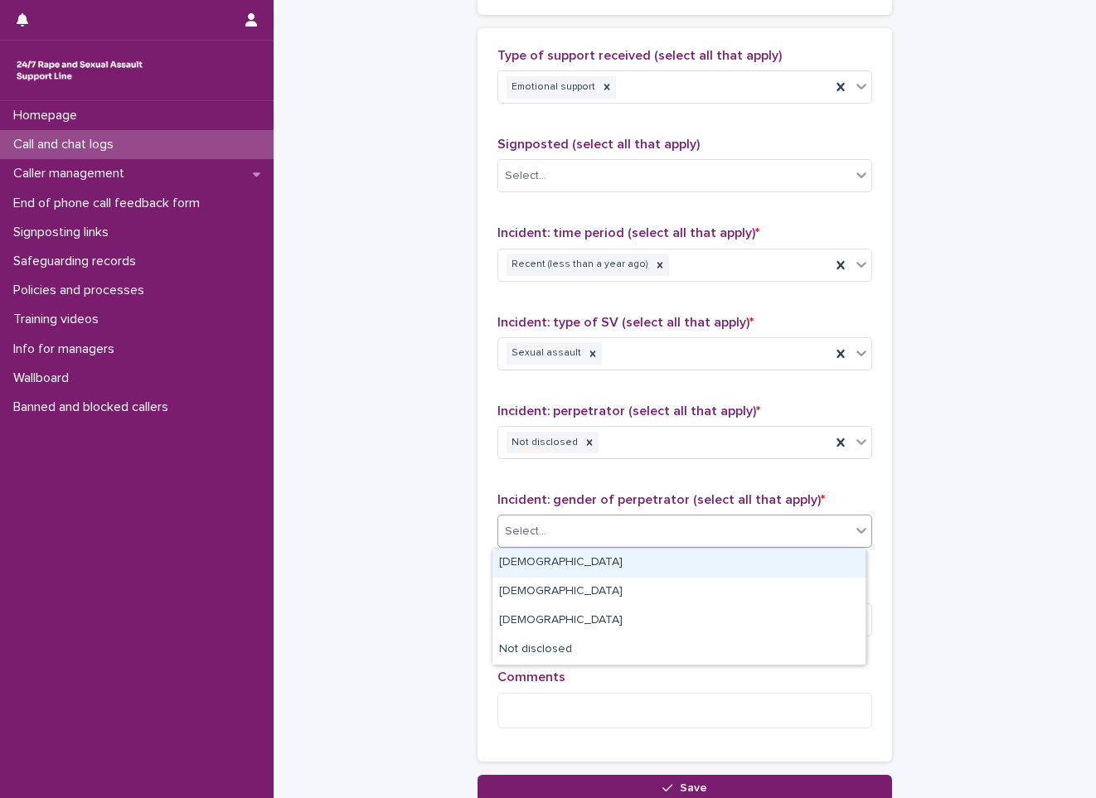
click at [600, 536] on div "Select..." at bounding box center [674, 531] width 352 height 27
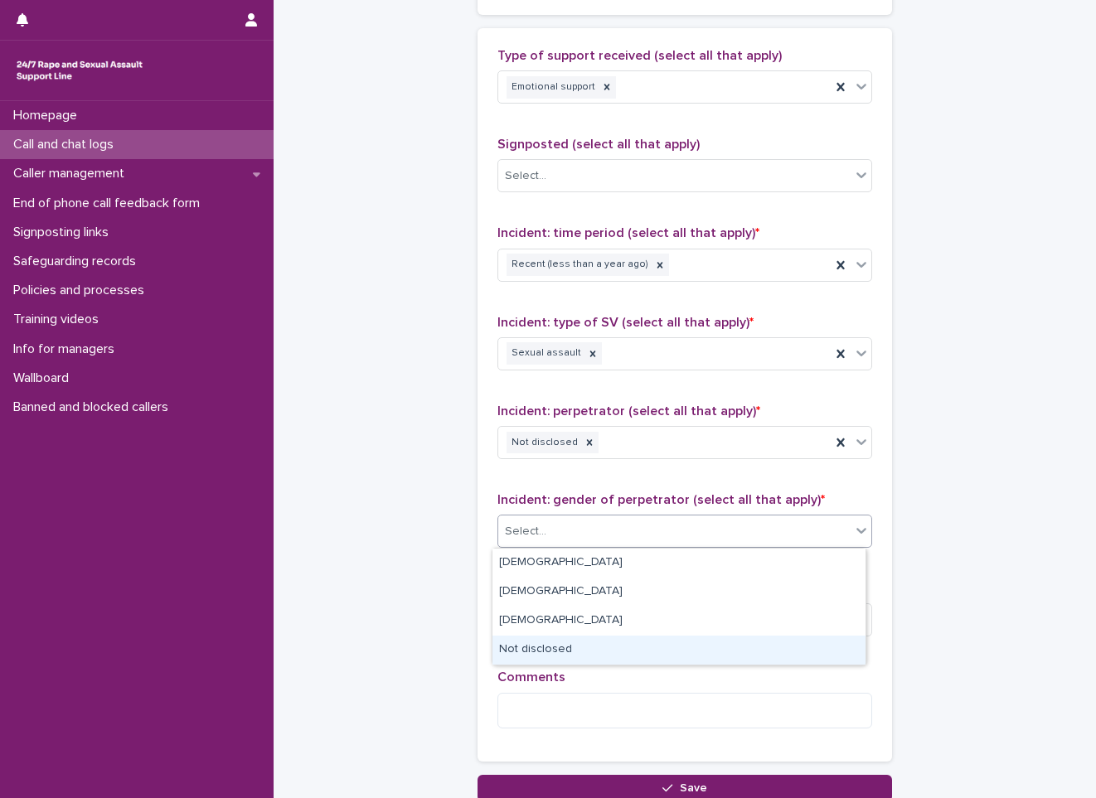
drag, startPoint x: 599, startPoint y: 603, endPoint x: 580, endPoint y: 653, distance: 54.0
click at [581, 653] on div "Not disclosed" at bounding box center [678, 650] width 373 height 29
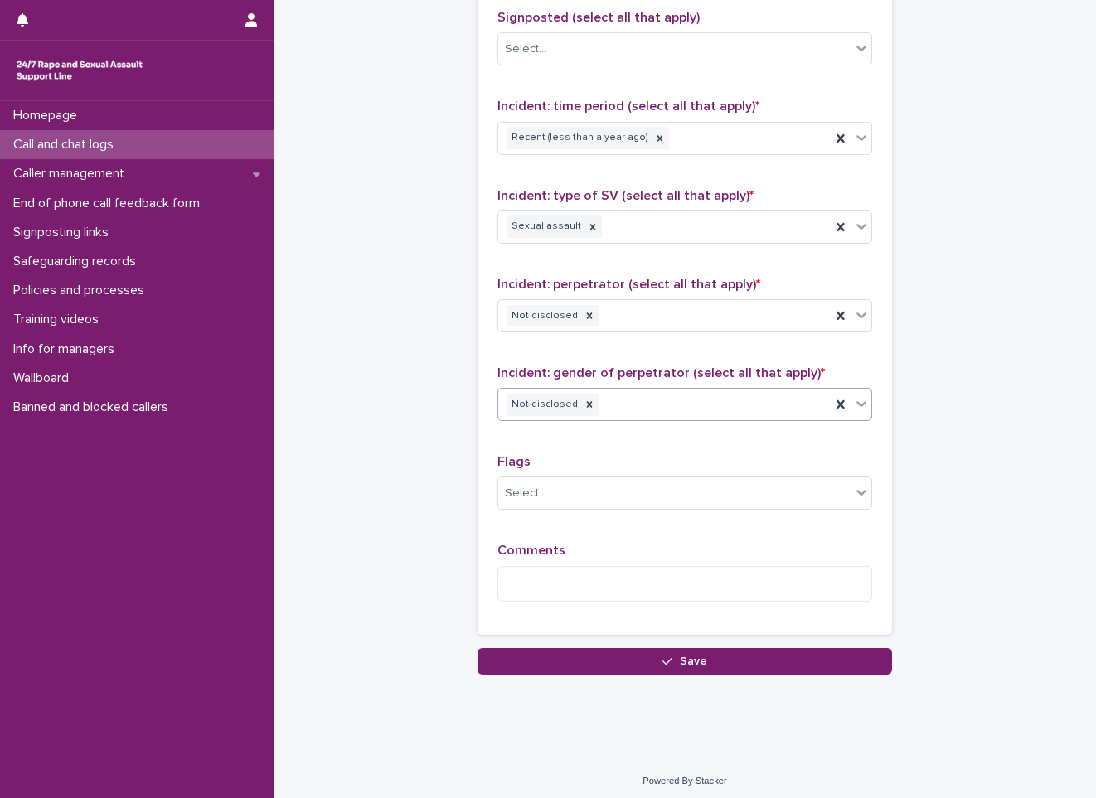
scroll to position [1127, 0]
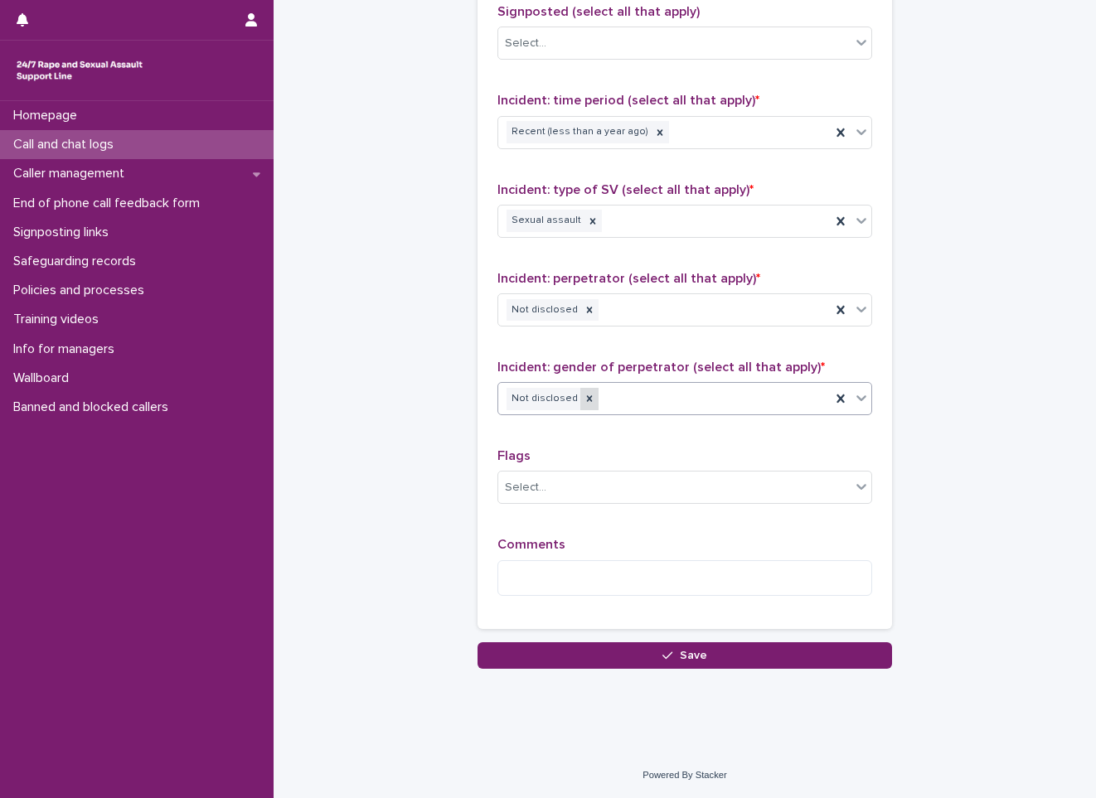
click at [580, 407] on div at bounding box center [589, 399] width 18 height 22
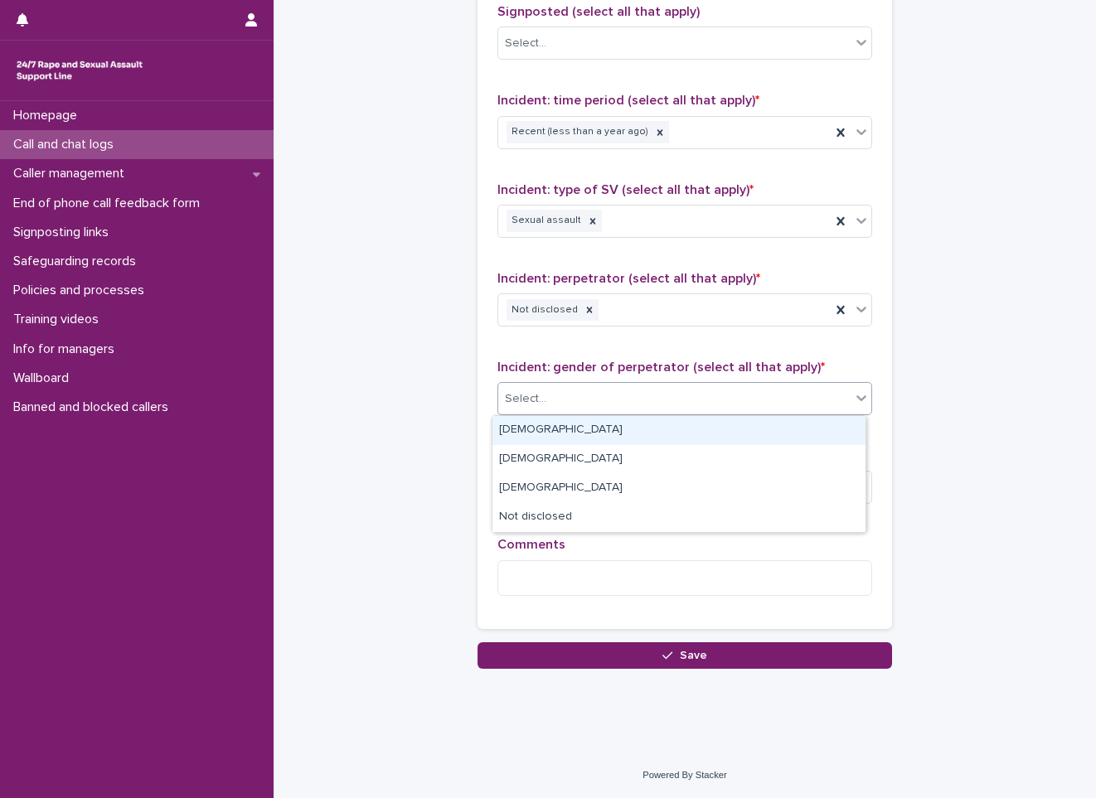
click at [598, 400] on div "Select..." at bounding box center [674, 398] width 352 height 27
click at [574, 438] on div "[DEMOGRAPHIC_DATA]" at bounding box center [678, 430] width 373 height 29
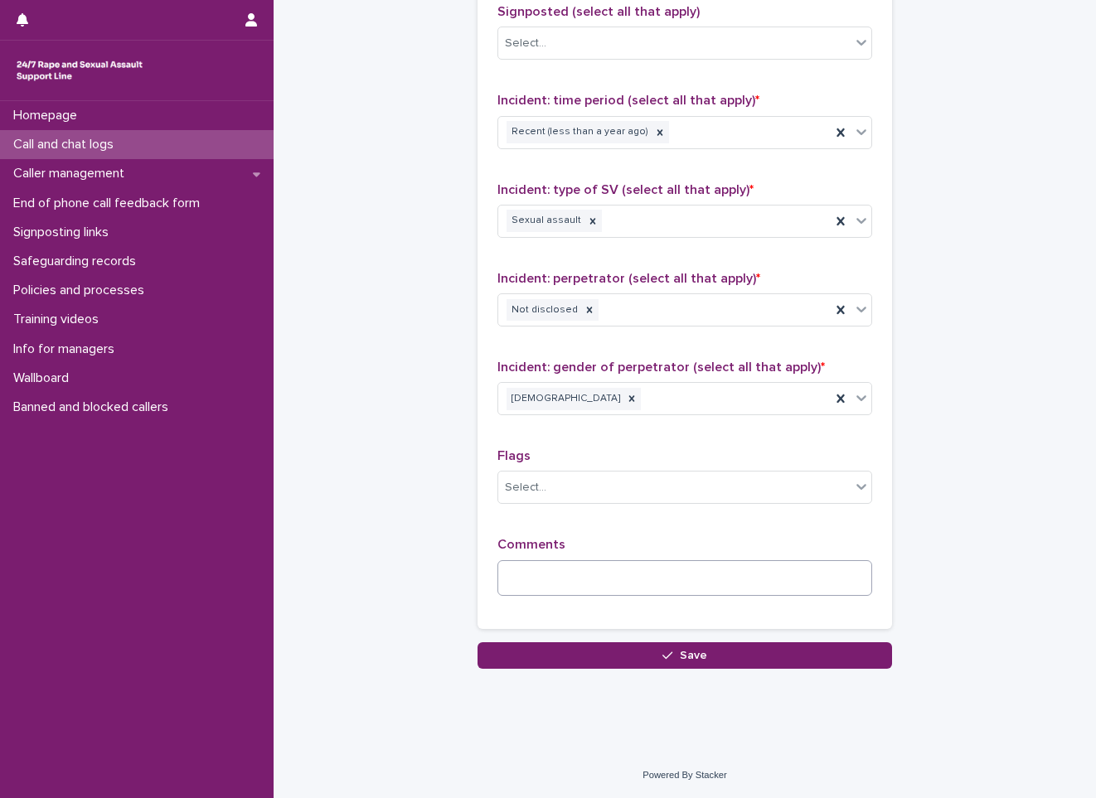
drag, startPoint x: 574, startPoint y: 558, endPoint x: 574, endPoint y: 567, distance: 9.1
click at [574, 564] on div "Comments" at bounding box center [684, 572] width 375 height 71
click at [571, 582] on textarea at bounding box center [684, 578] width 375 height 36
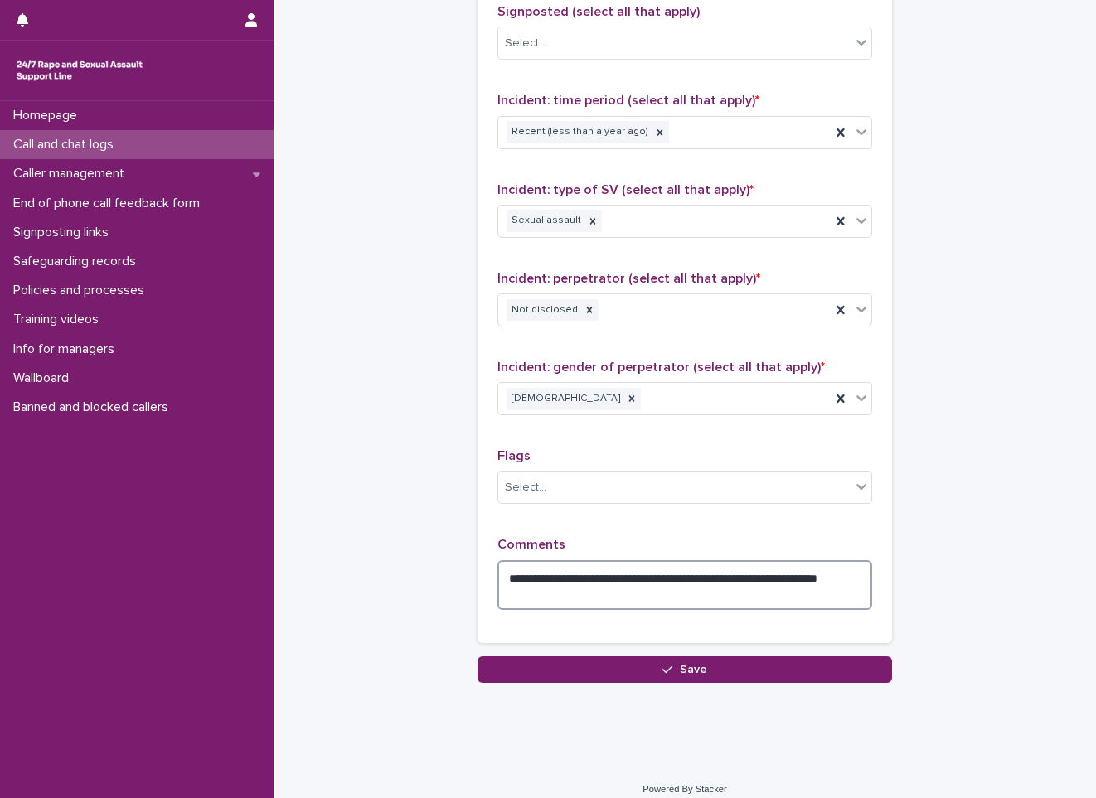
click at [563, 577] on textarea "**********" at bounding box center [684, 585] width 375 height 50
click at [597, 581] on textarea "**********" at bounding box center [684, 585] width 375 height 50
click at [572, 594] on textarea "**********" at bounding box center [684, 585] width 375 height 50
click at [608, 593] on textarea "**********" at bounding box center [684, 585] width 375 height 50
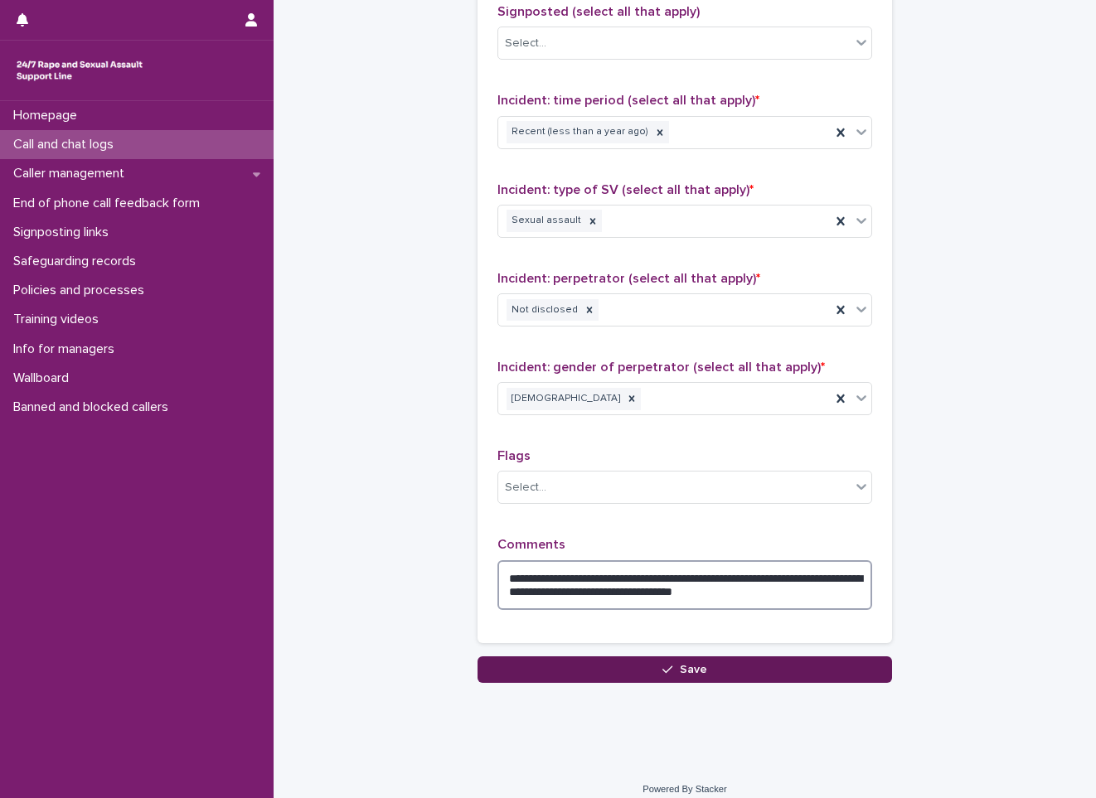
type textarea "**********"
click at [641, 682] on button "Save" at bounding box center [684, 670] width 414 height 27
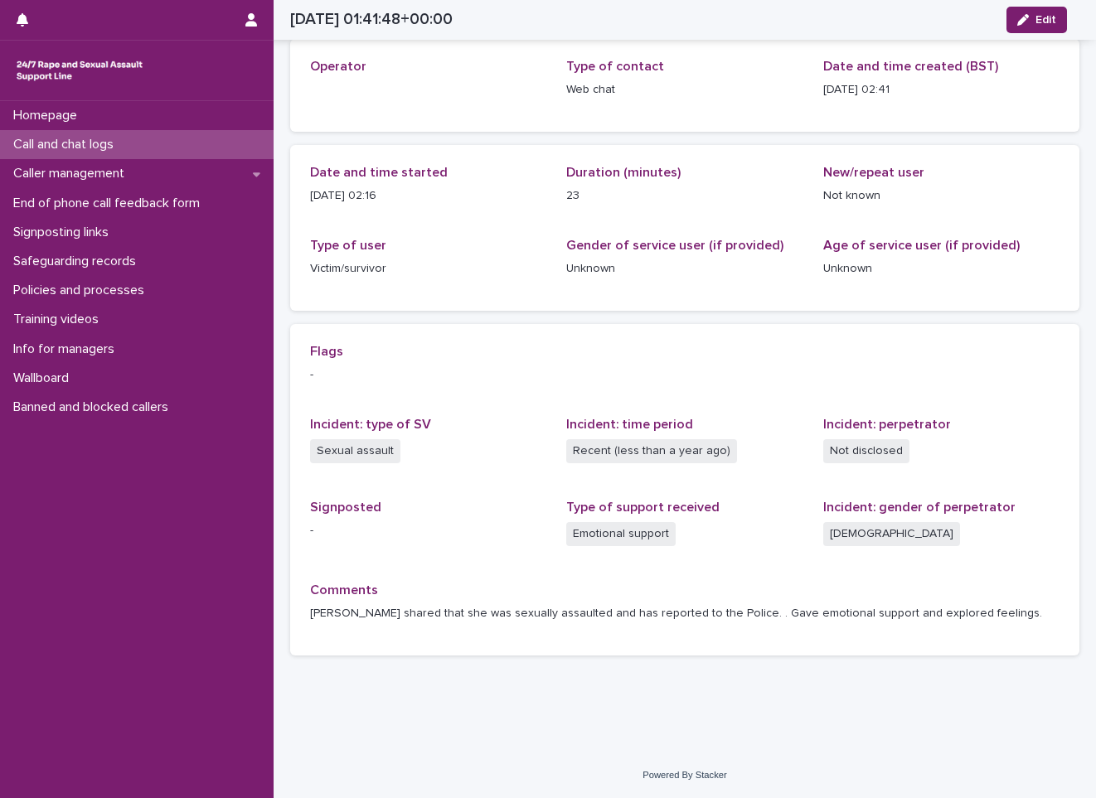
scroll to position [82, 0]
click at [238, 145] on div "Call and chat logs" at bounding box center [137, 144] width 274 height 29
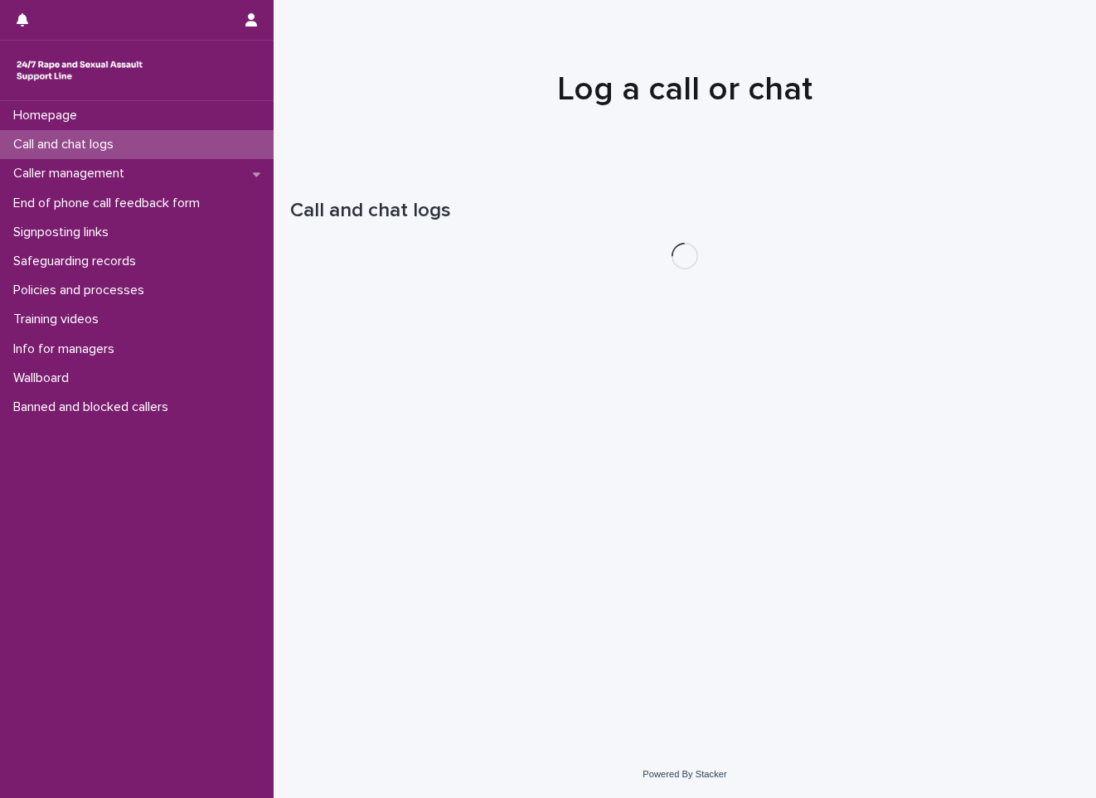
click at [238, 145] on div "Call and chat logs" at bounding box center [137, 144] width 274 height 29
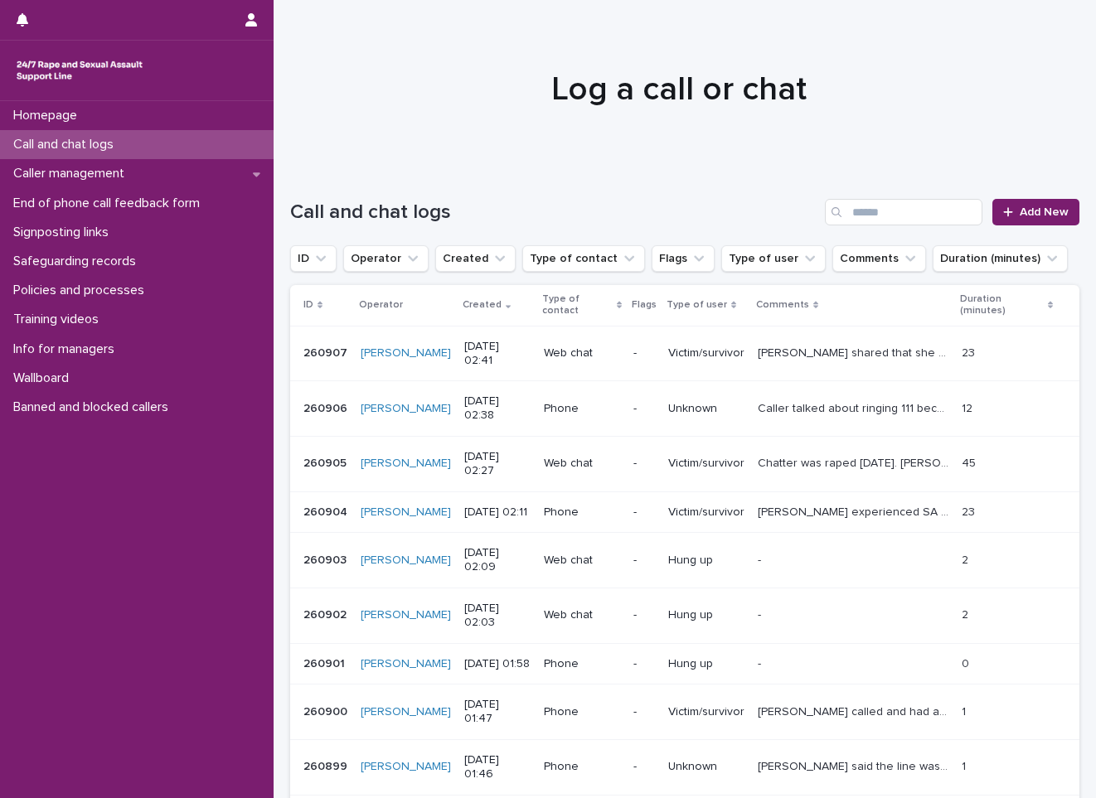
click at [176, 659] on div "Homepage Call and chat logs Caller management End of phone call feedback form S…" at bounding box center [137, 449] width 274 height 697
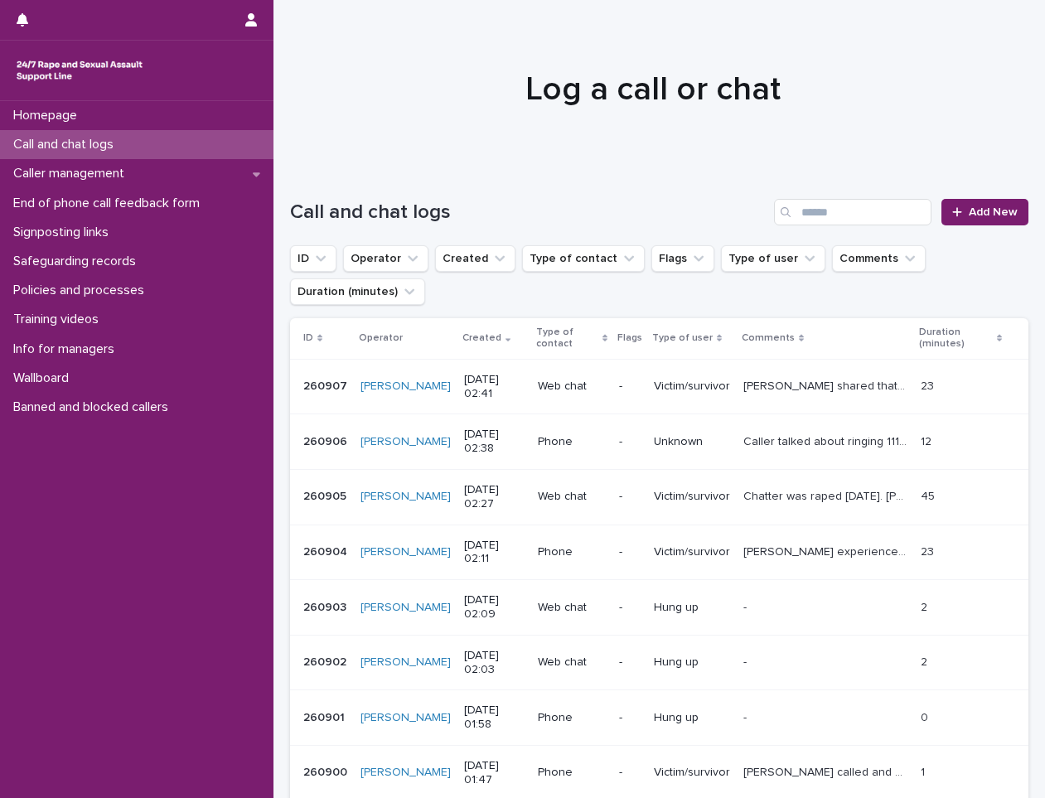
click at [202, 151] on div "Call and chat logs" at bounding box center [137, 144] width 274 height 29
click at [971, 224] on link "Add New" at bounding box center [985, 212] width 87 height 27
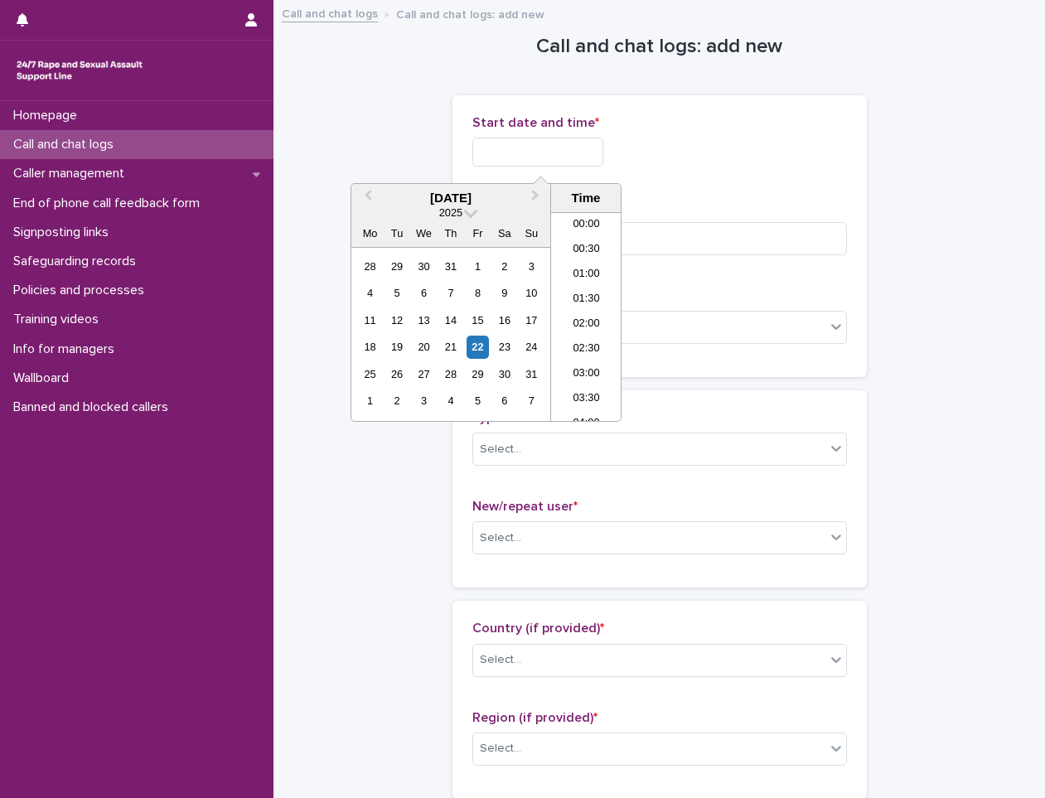
click at [589, 162] on input "text" at bounding box center [537, 152] width 131 height 29
click at [474, 341] on div "22" at bounding box center [478, 347] width 22 height 22
click at [590, 323] on li "02:30" at bounding box center [586, 316] width 70 height 25
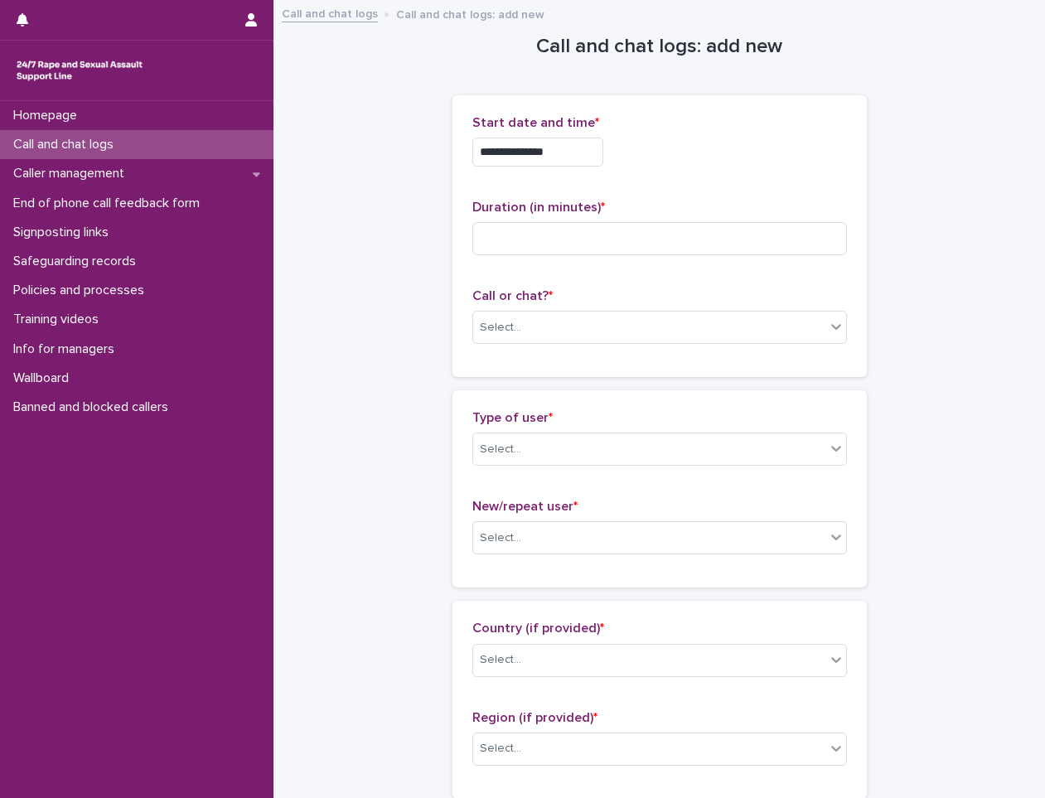
click at [574, 152] on input "**********" at bounding box center [537, 152] width 131 height 29
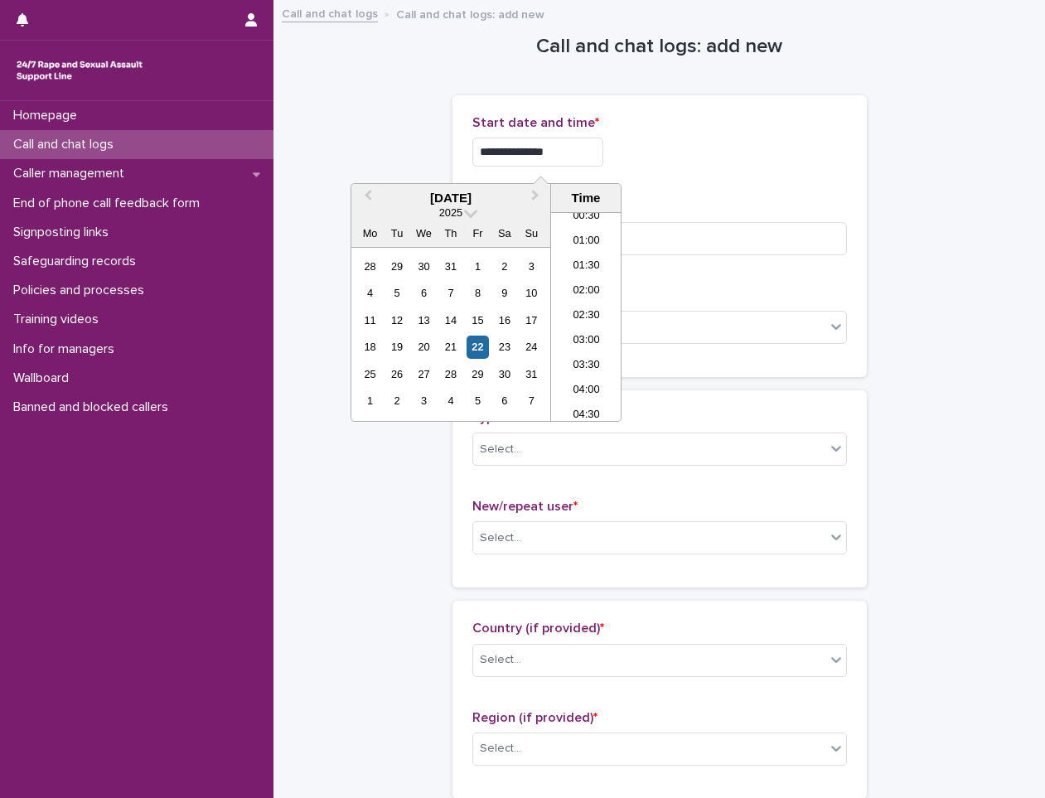
type input "**********"
drag, startPoint x: 720, startPoint y: 141, endPoint x: 696, endPoint y: 206, distance: 69.0
click at [719, 141] on div "**********" at bounding box center [659, 152] width 375 height 29
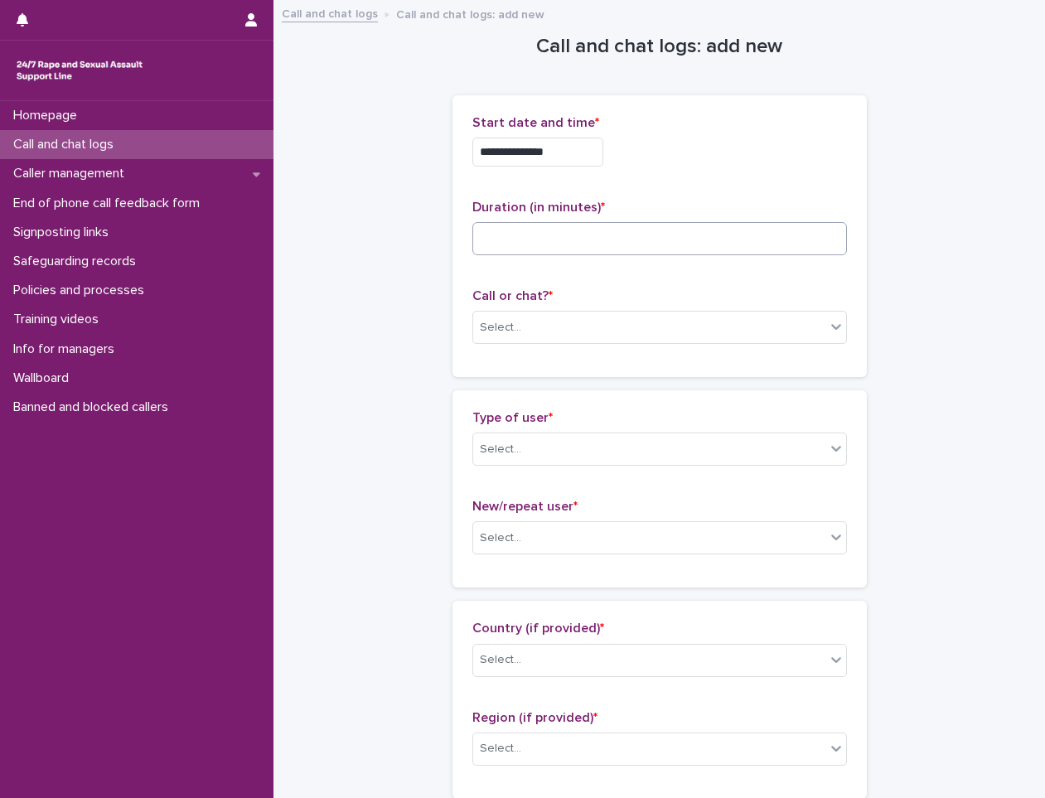
drag, startPoint x: 697, startPoint y: 216, endPoint x: 694, endPoint y: 225, distance: 9.7
click at [694, 225] on div "Duration (in minutes) *" at bounding box center [659, 234] width 375 height 69
click at [693, 231] on input at bounding box center [659, 238] width 375 height 33
type input "*"
click at [580, 337] on div "Select..." at bounding box center [649, 327] width 352 height 27
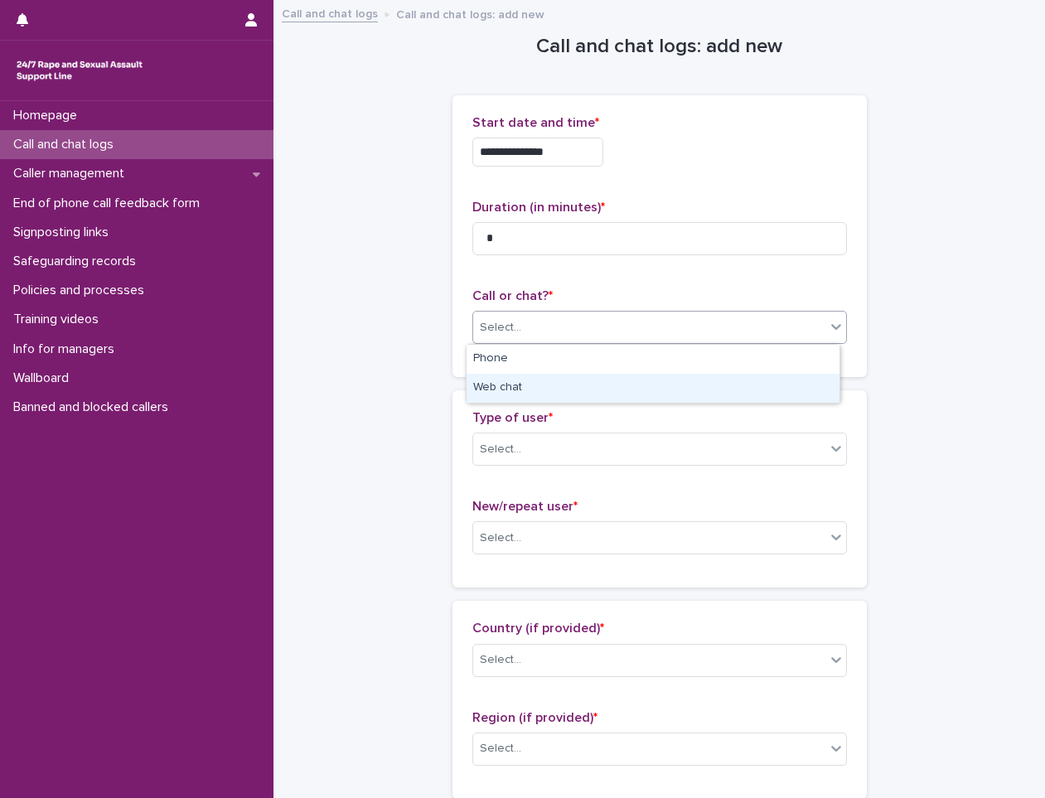
drag, startPoint x: 581, startPoint y: 365, endPoint x: 585, endPoint y: 409, distance: 45.0
click at [583, 384] on div "Web chat" at bounding box center [653, 388] width 373 height 29
drag, startPoint x: 584, startPoint y: 439, endPoint x: 582, endPoint y: 465, distance: 25.7
click at [583, 440] on div "Select..." at bounding box center [649, 449] width 352 height 27
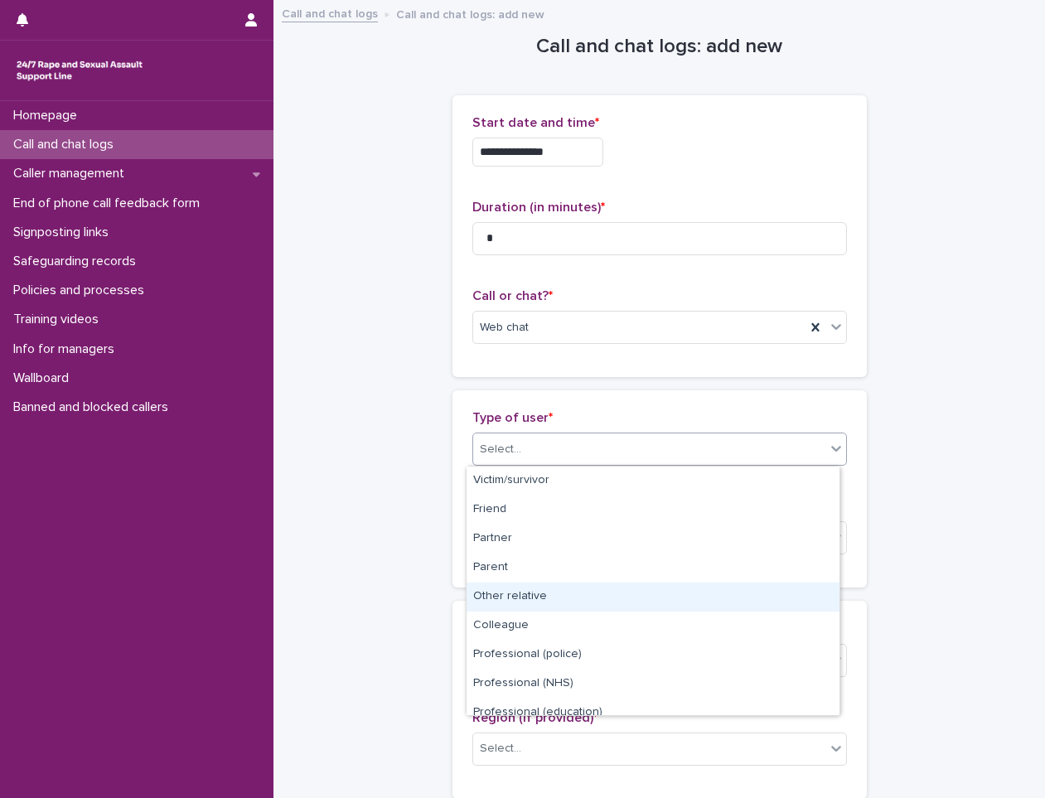
scroll to position [187, 0]
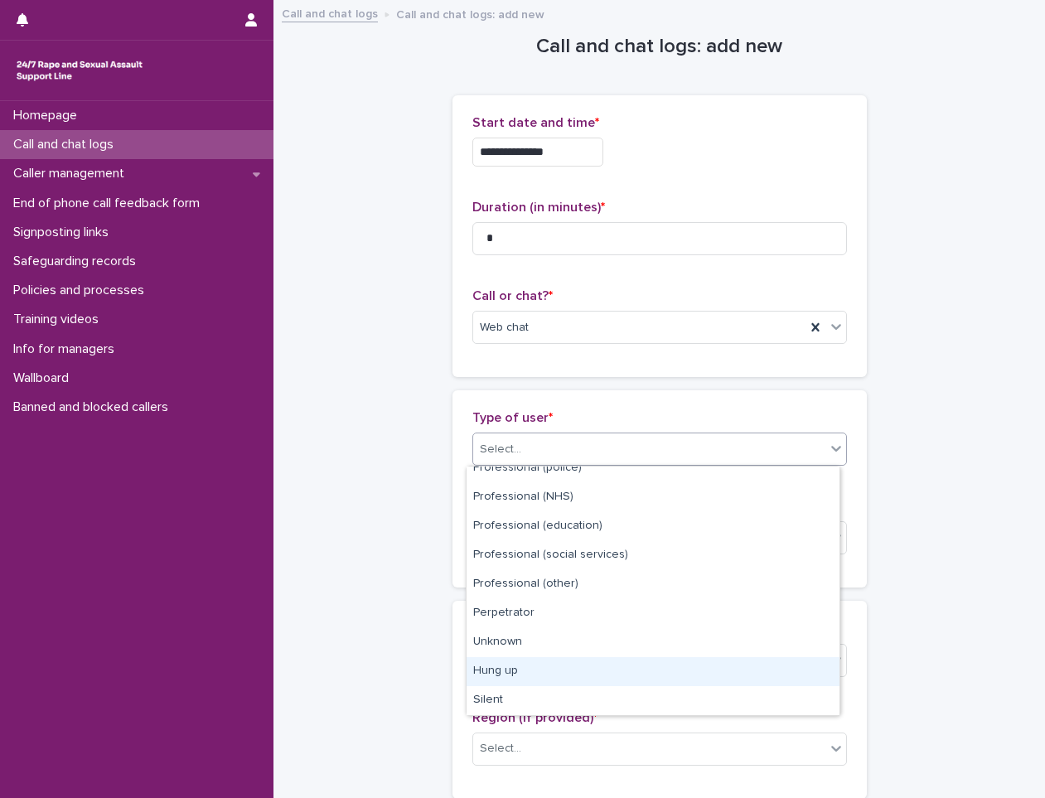
click at [497, 664] on div "Hung up" at bounding box center [653, 671] width 373 height 29
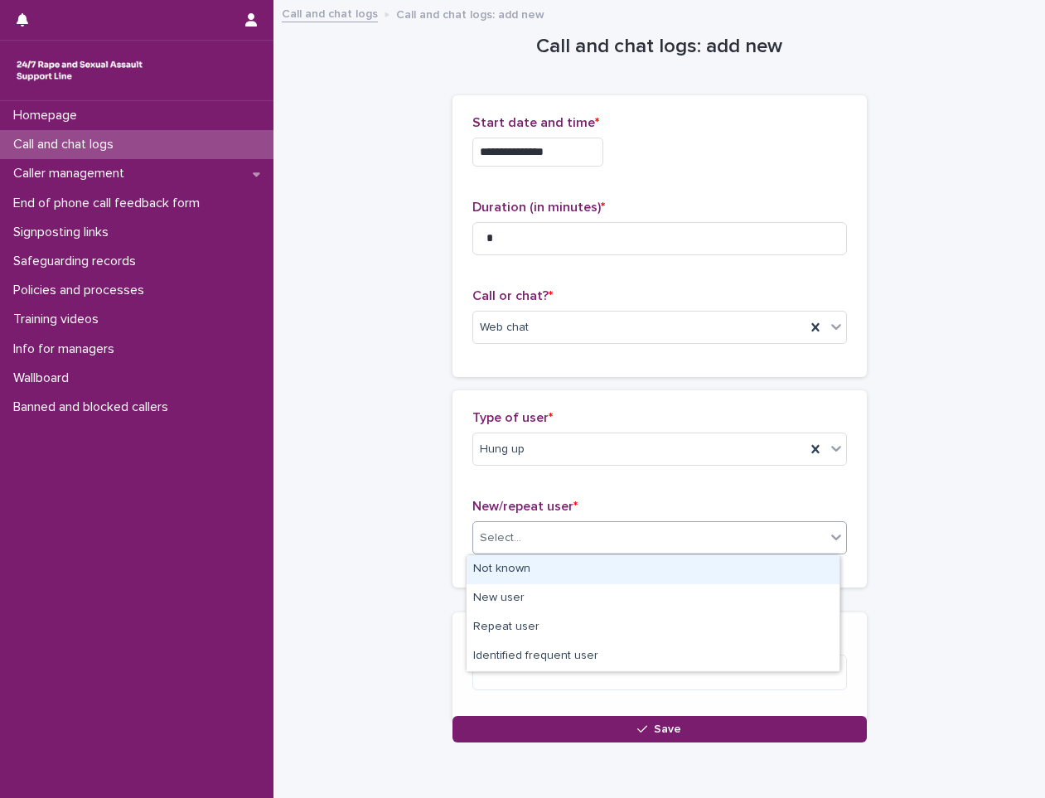
click at [548, 551] on div "Select..." at bounding box center [649, 538] width 352 height 27
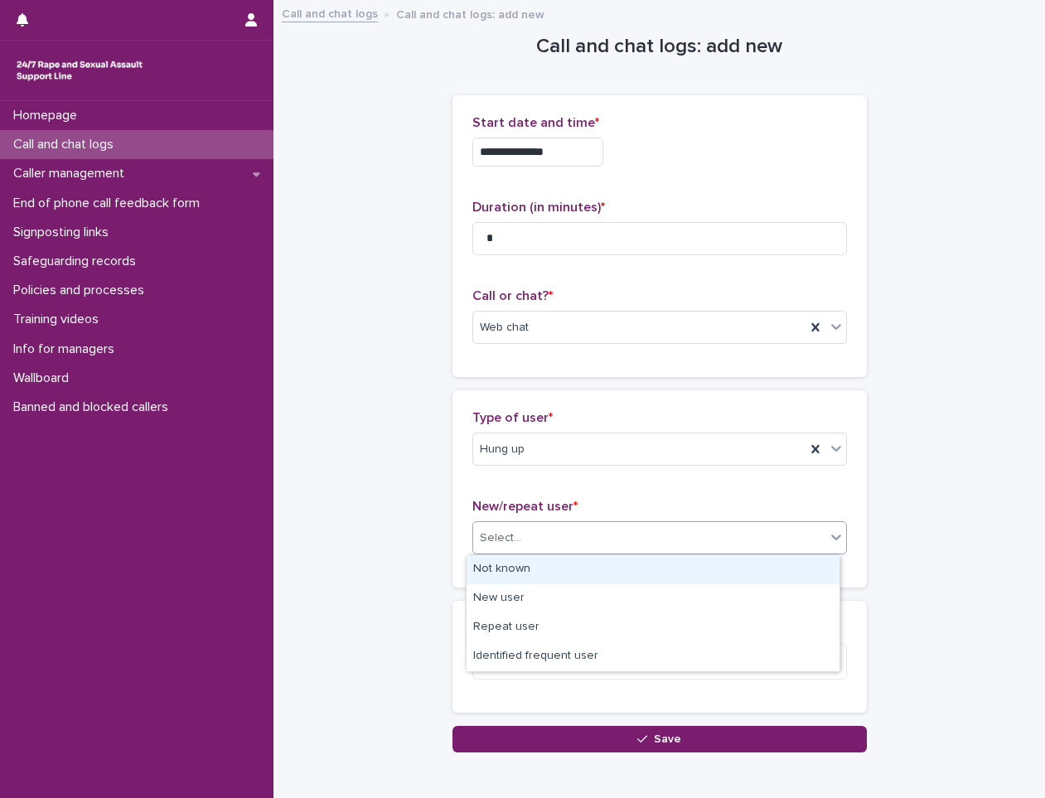
click at [540, 578] on div "Not known" at bounding box center [653, 569] width 373 height 29
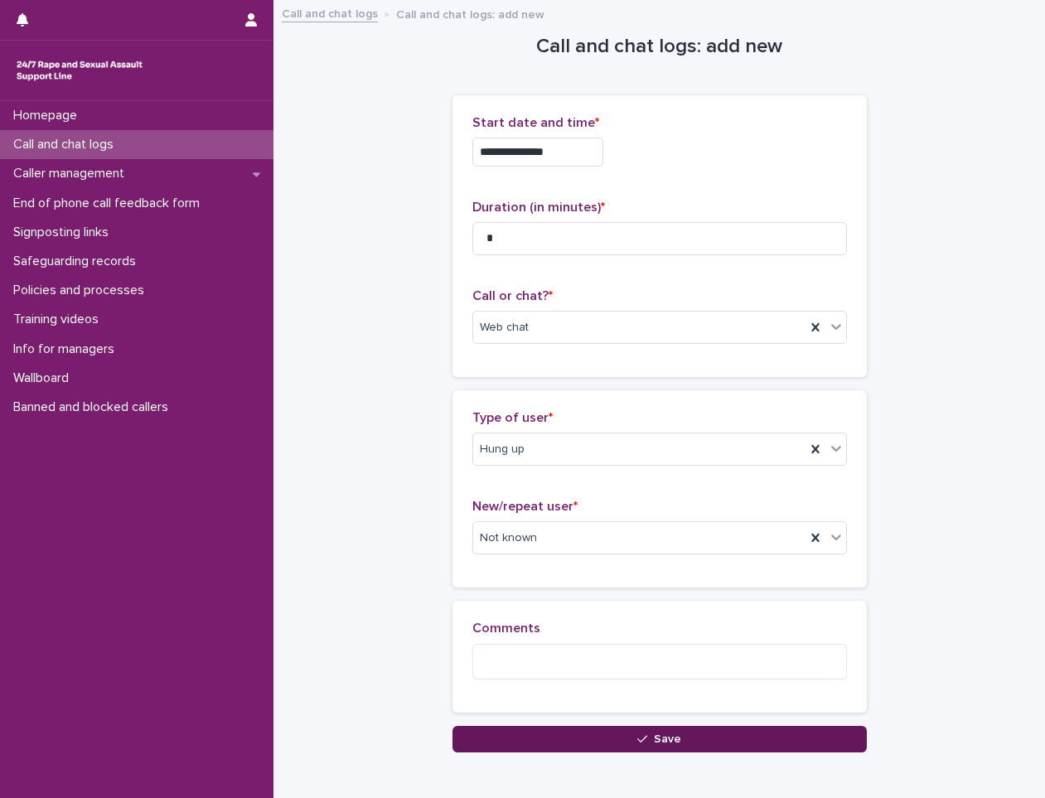
click at [526, 734] on button "Save" at bounding box center [660, 739] width 414 height 27
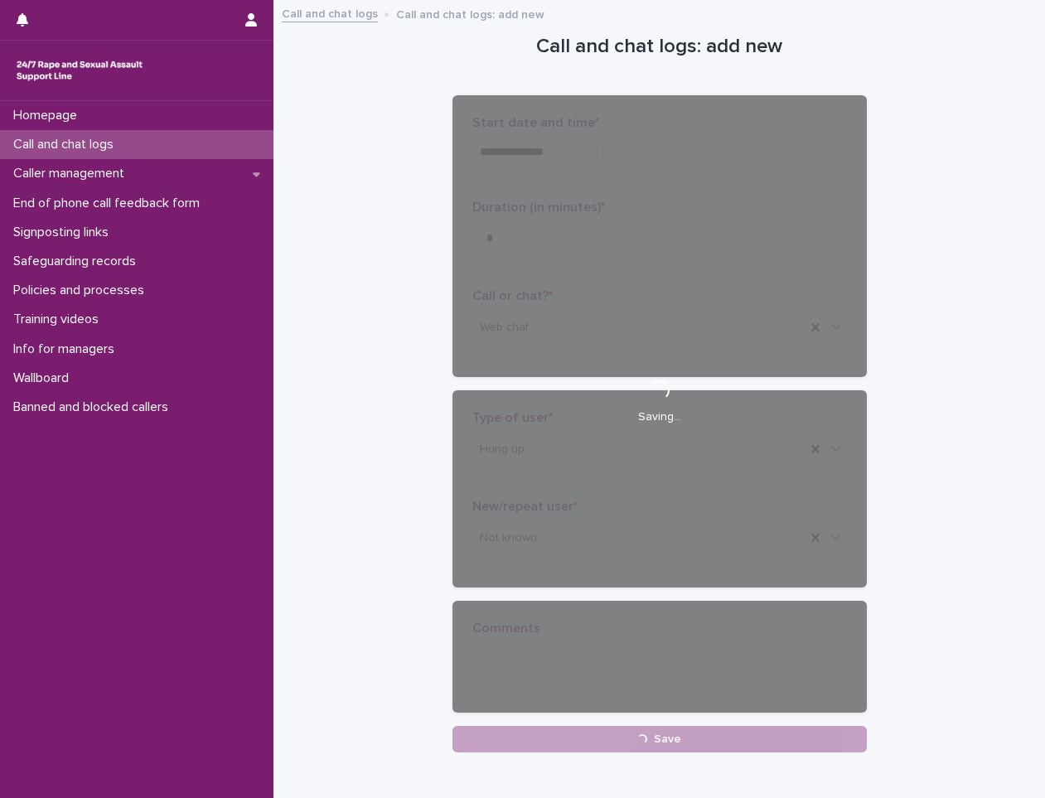
click at [144, 142] on div "Call and chat logs" at bounding box center [137, 144] width 274 height 29
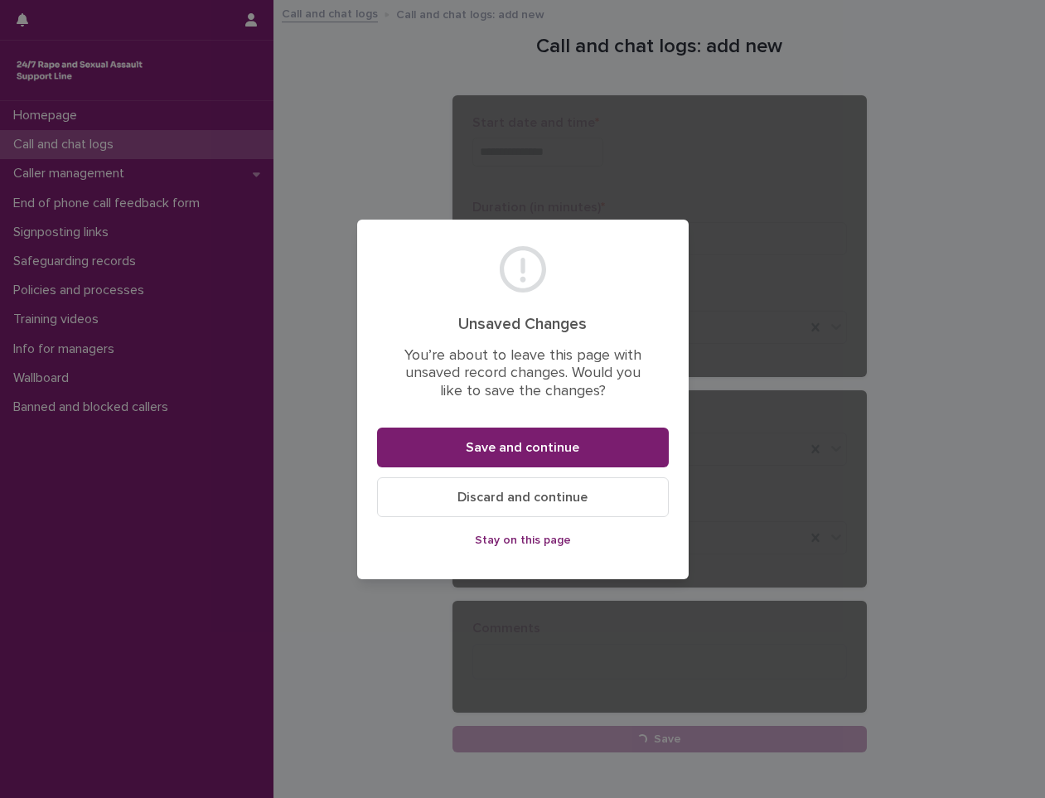
click at [508, 535] on span "Stay on this page" at bounding box center [523, 541] width 96 height 12
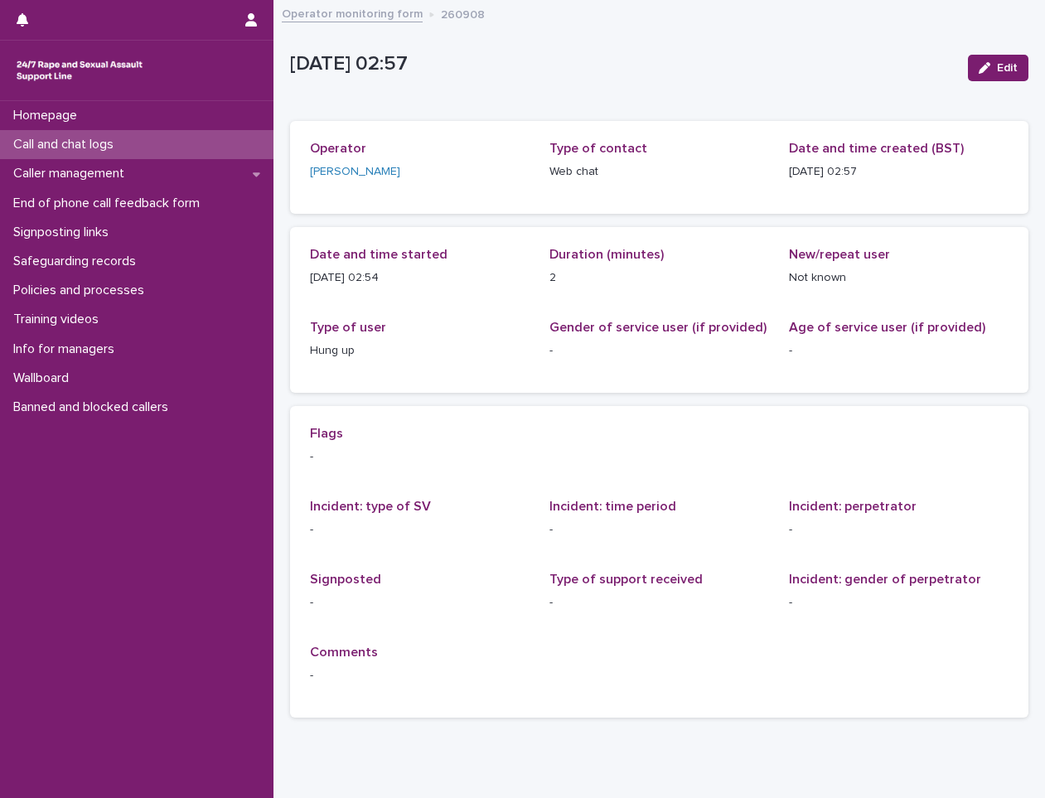
click at [175, 142] on div "Call and chat logs" at bounding box center [137, 144] width 274 height 29
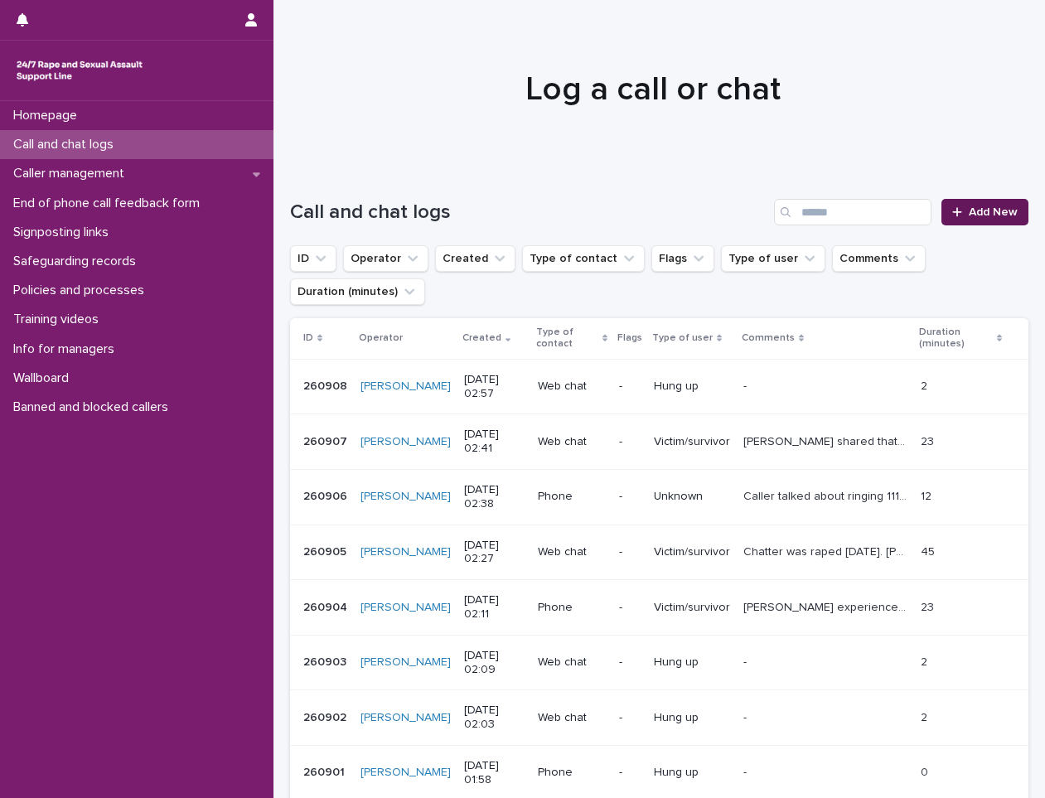
click at [952, 213] on icon at bounding box center [957, 212] width 10 height 12
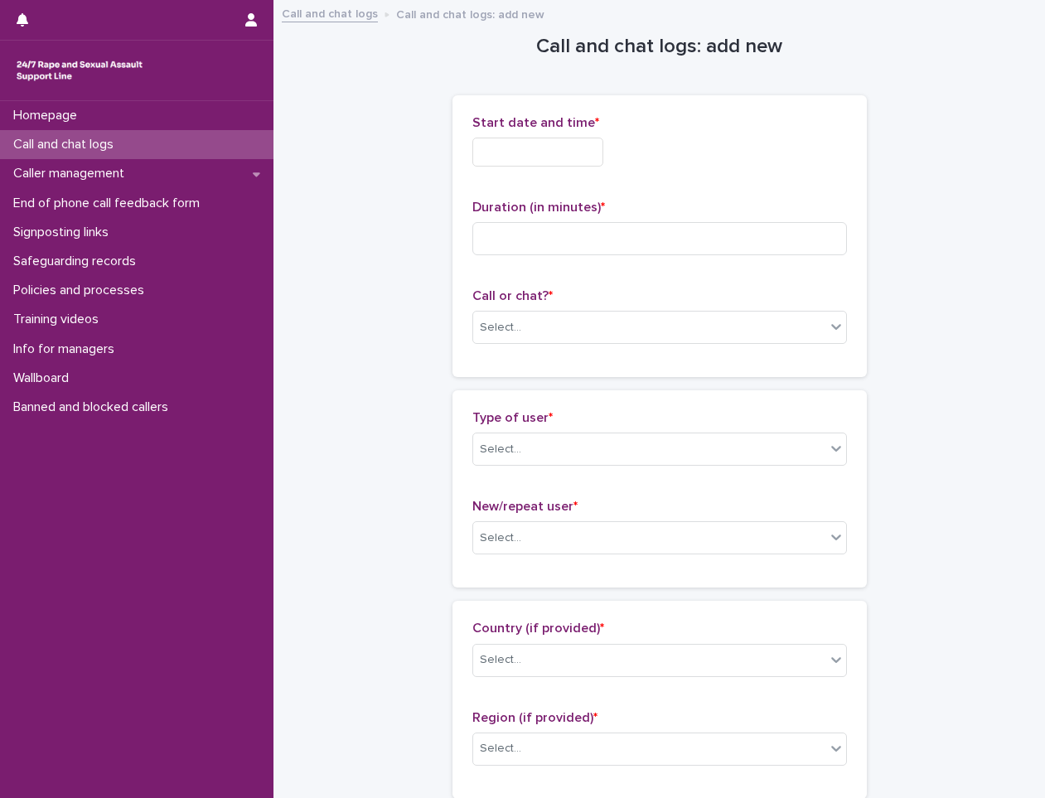
click at [533, 148] on input "text" at bounding box center [537, 152] width 131 height 29
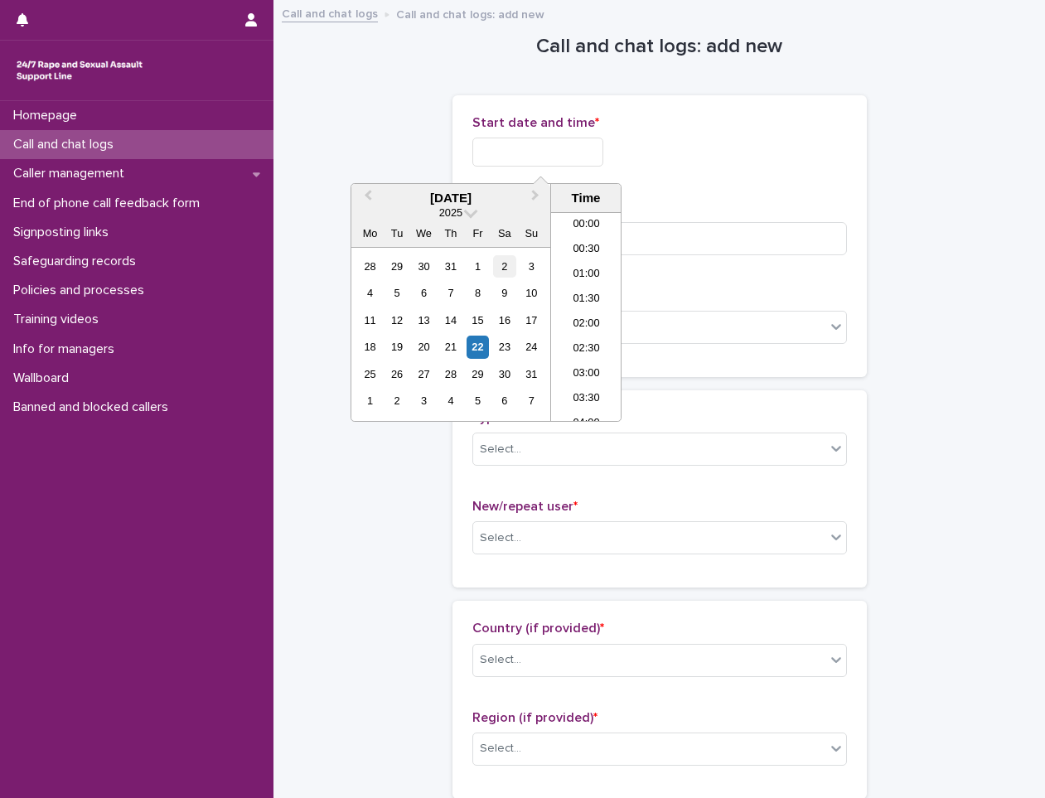
scroll to position [33, 0]
click at [472, 344] on div "22" at bounding box center [478, 347] width 22 height 22
click at [582, 315] on li "02:30" at bounding box center [586, 316] width 70 height 25
click at [574, 157] on input "**********" at bounding box center [537, 152] width 131 height 29
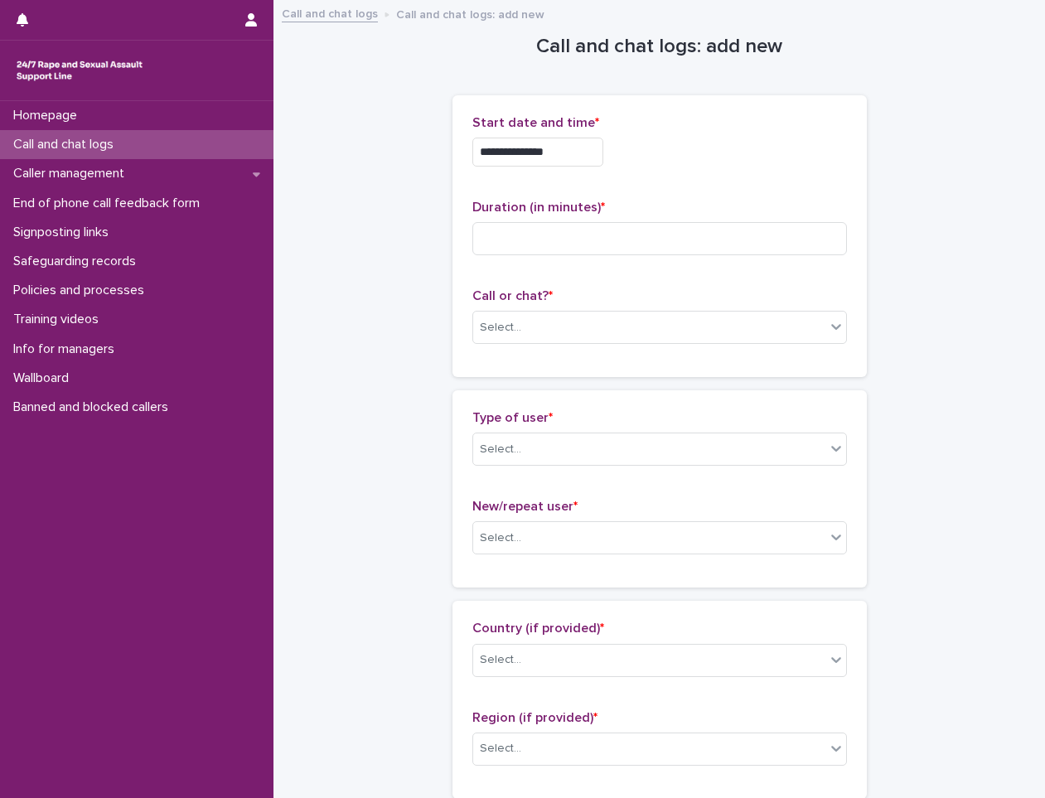
click at [727, 148] on div "**********" at bounding box center [659, 152] width 375 height 29
click at [586, 229] on input at bounding box center [659, 238] width 375 height 33
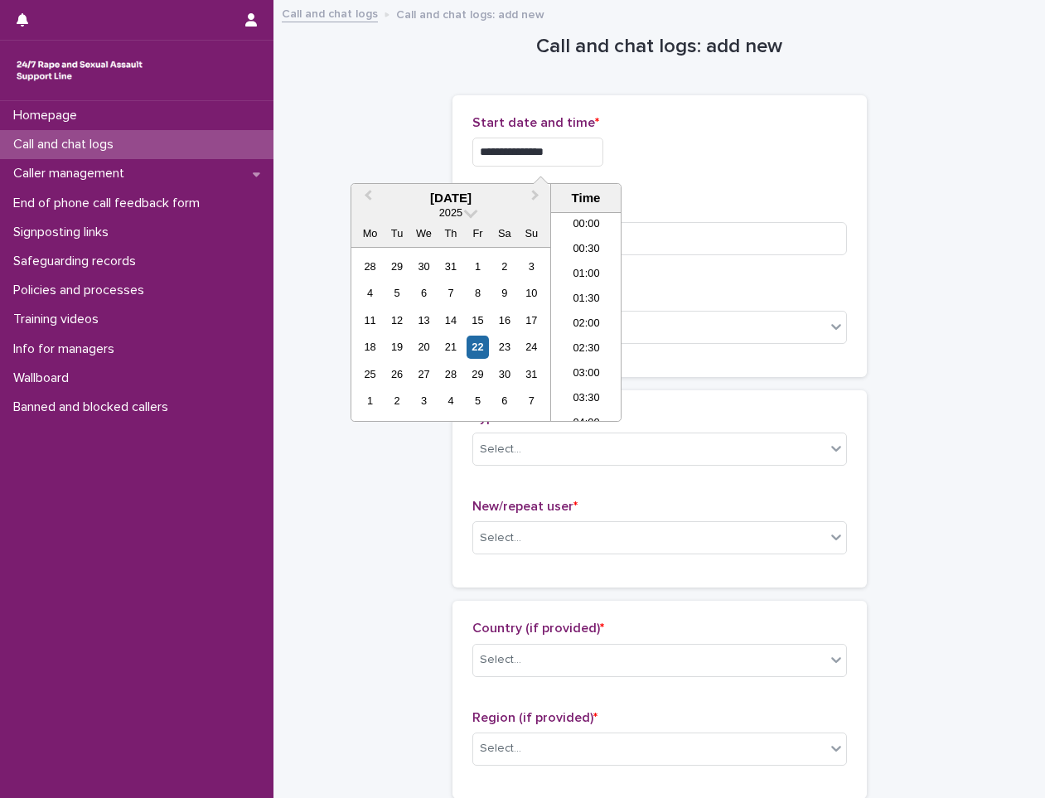
click at [574, 162] on input "**********" at bounding box center [537, 152] width 131 height 29
type input "**********"
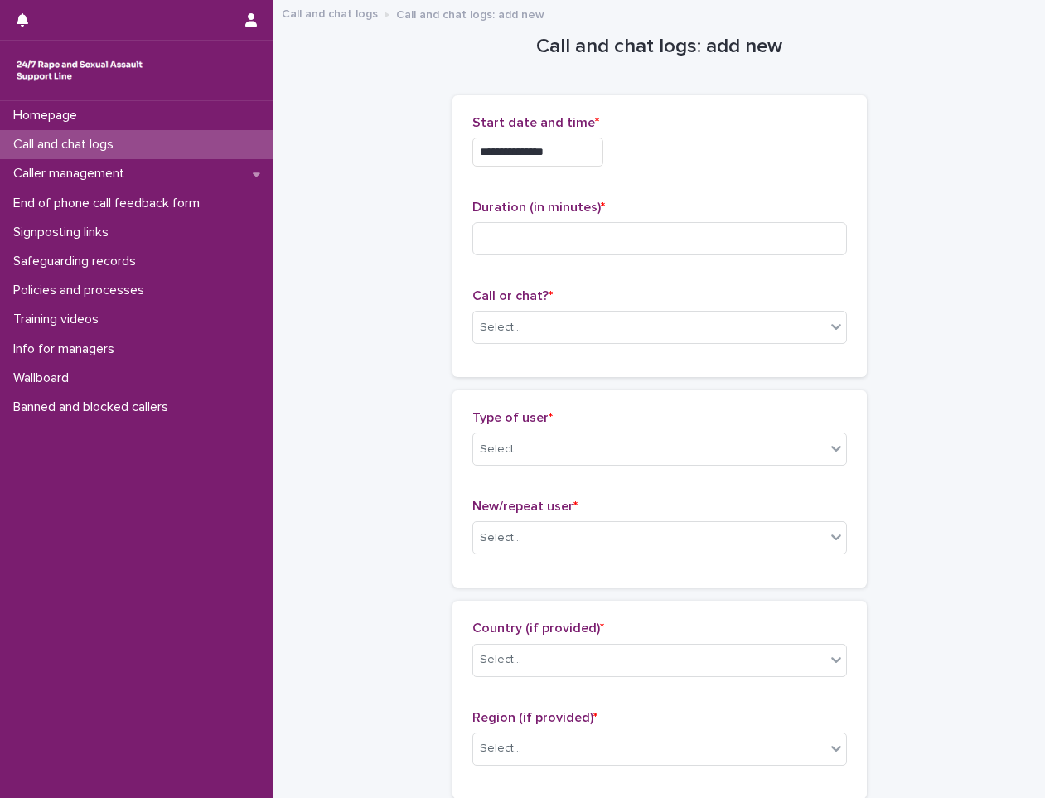
click at [644, 168] on div "**********" at bounding box center [659, 147] width 375 height 65
click at [635, 230] on input at bounding box center [659, 238] width 375 height 33
type input "*"
click at [606, 328] on div "Select..." at bounding box center [649, 327] width 352 height 27
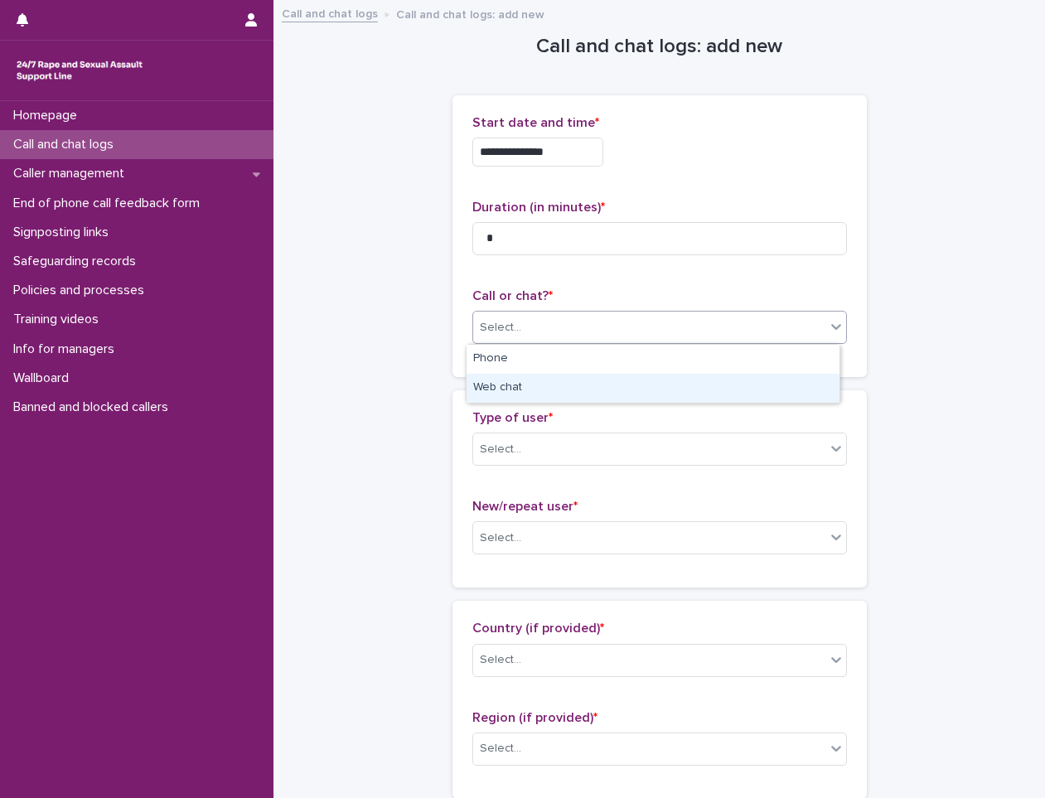
click at [587, 380] on div "Web chat" at bounding box center [653, 388] width 373 height 29
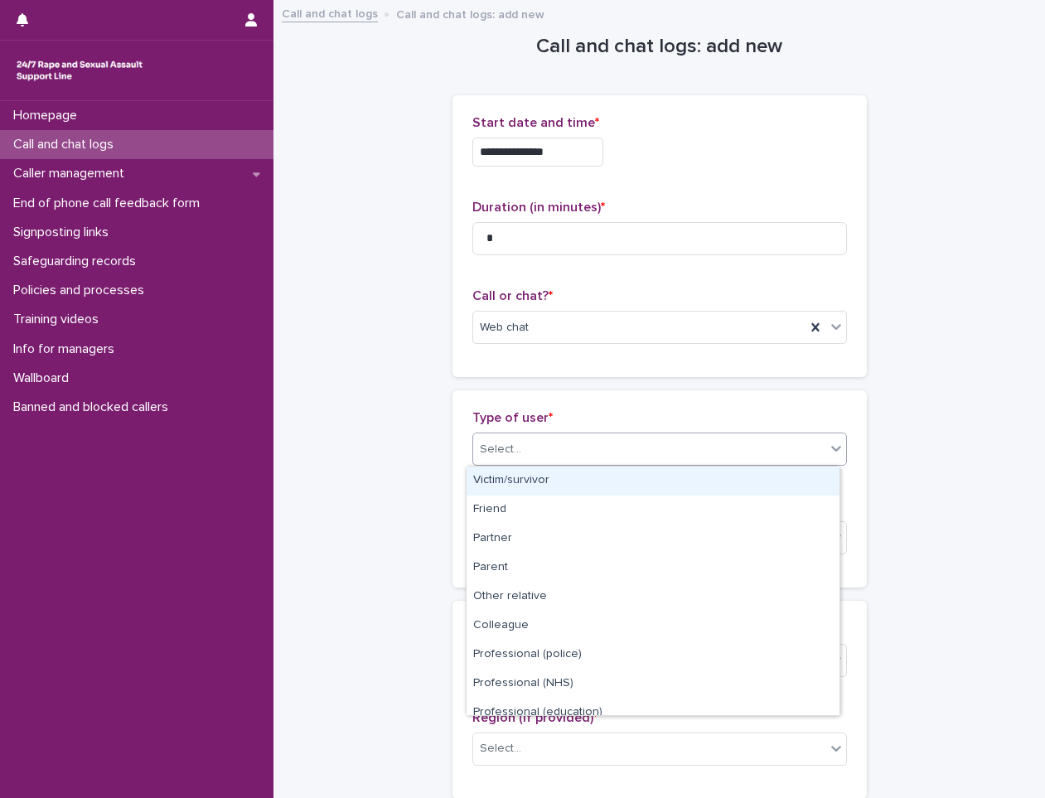
click at [589, 459] on div "Select..." at bounding box center [649, 449] width 352 height 27
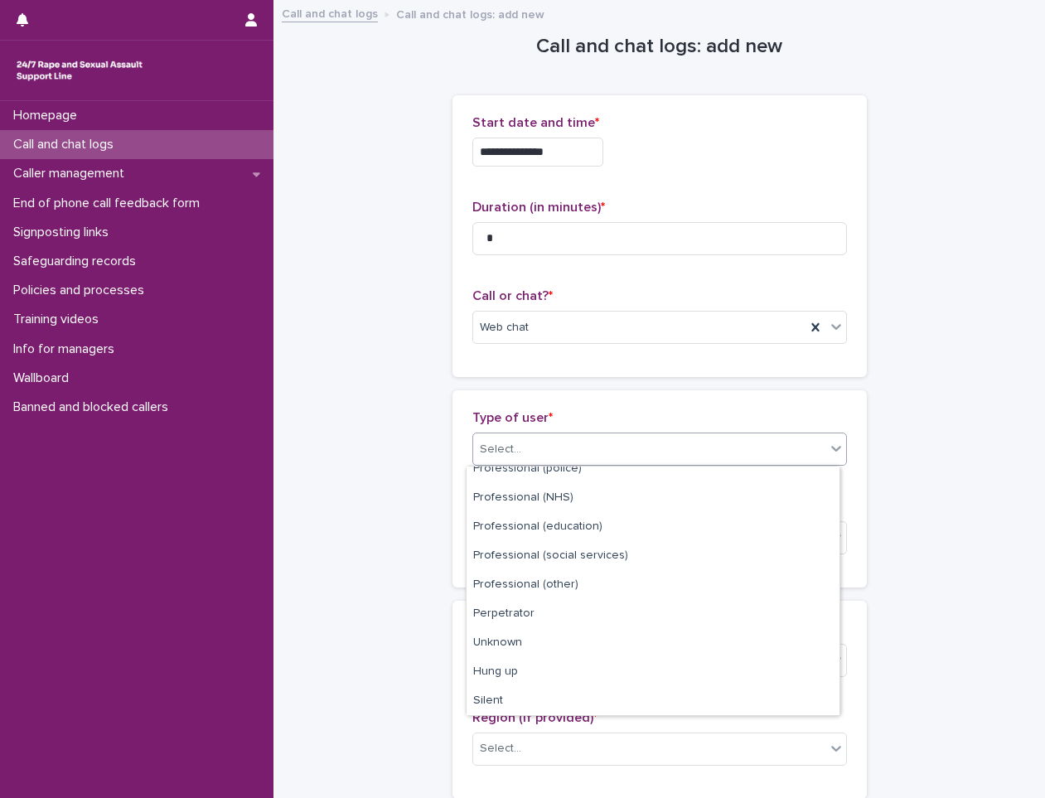
scroll to position [187, 0]
click at [498, 668] on div "Hung up" at bounding box center [653, 671] width 373 height 29
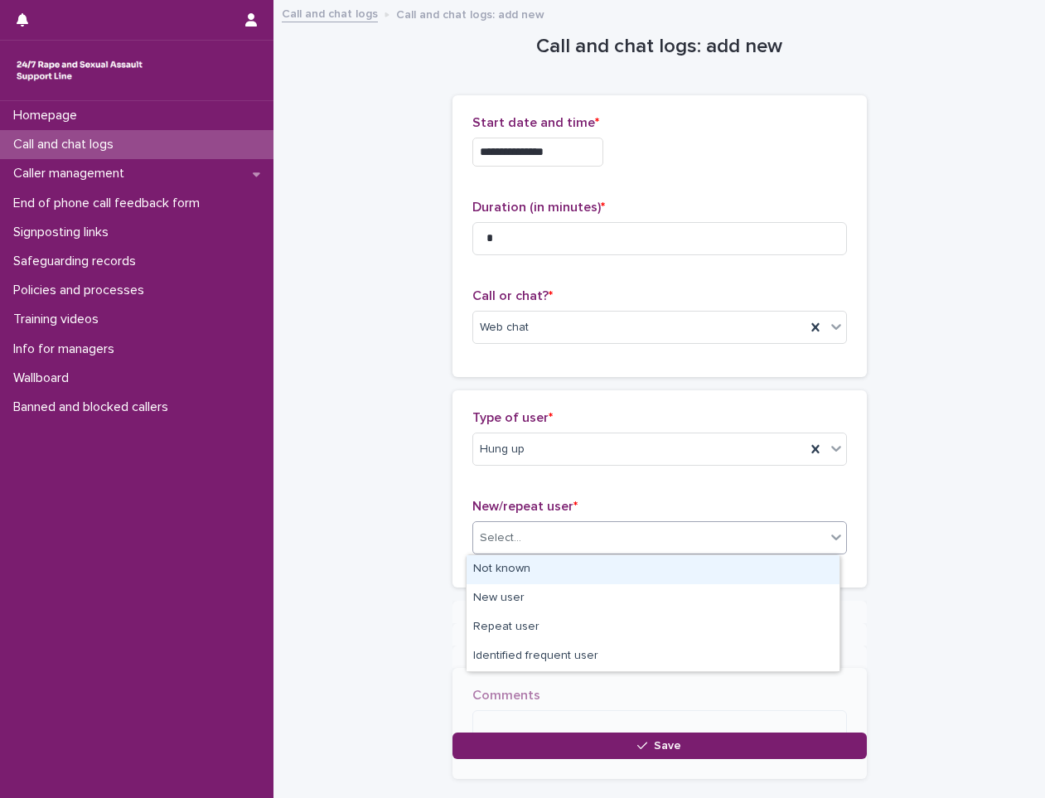
click at [558, 545] on div "Select..." at bounding box center [649, 538] width 352 height 27
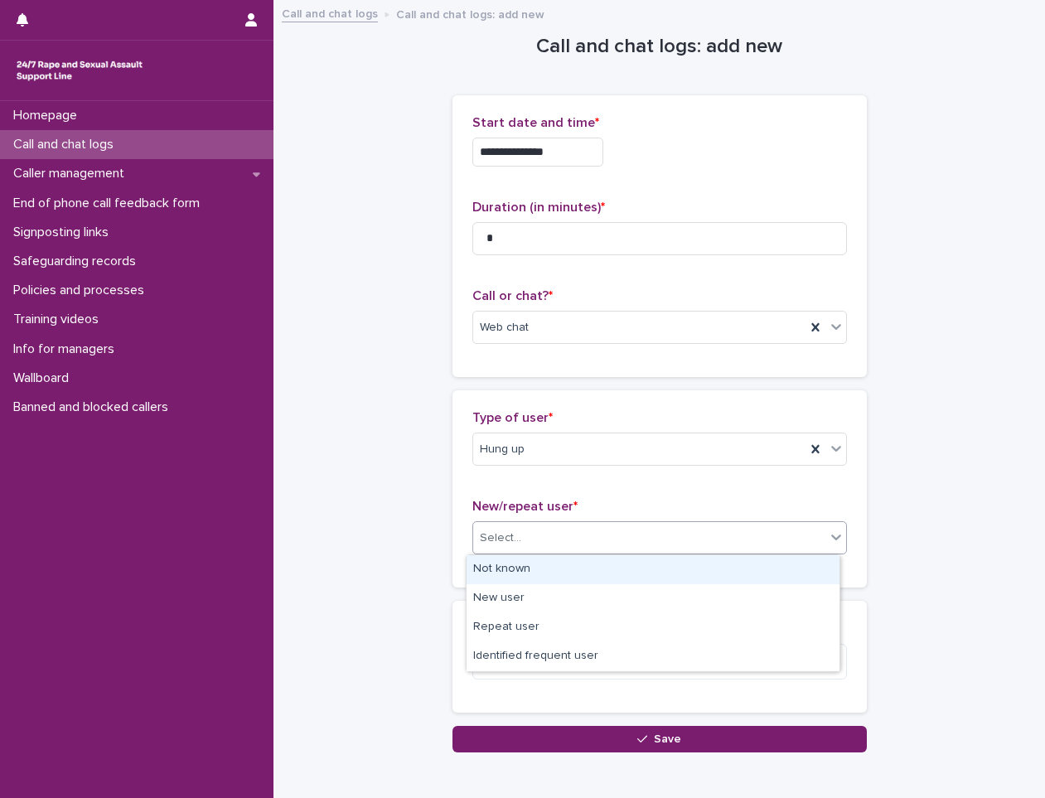
click at [550, 569] on div "Not known" at bounding box center [653, 569] width 373 height 29
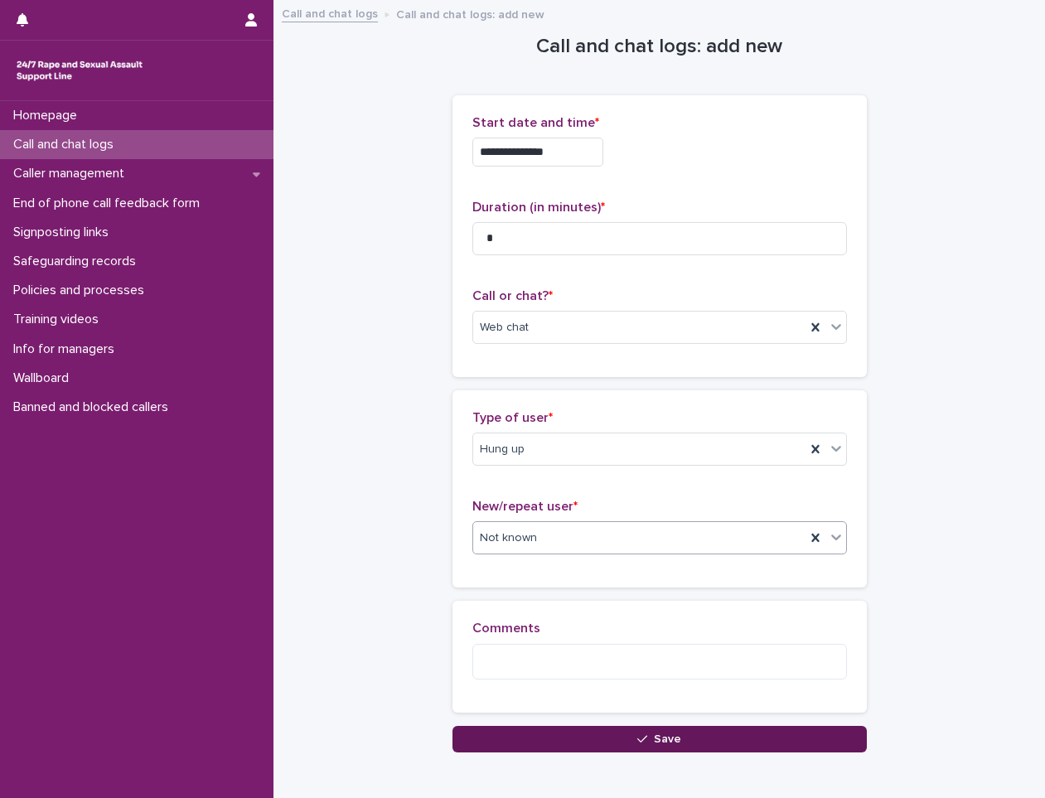
click at [524, 736] on button "Save" at bounding box center [660, 739] width 414 height 27
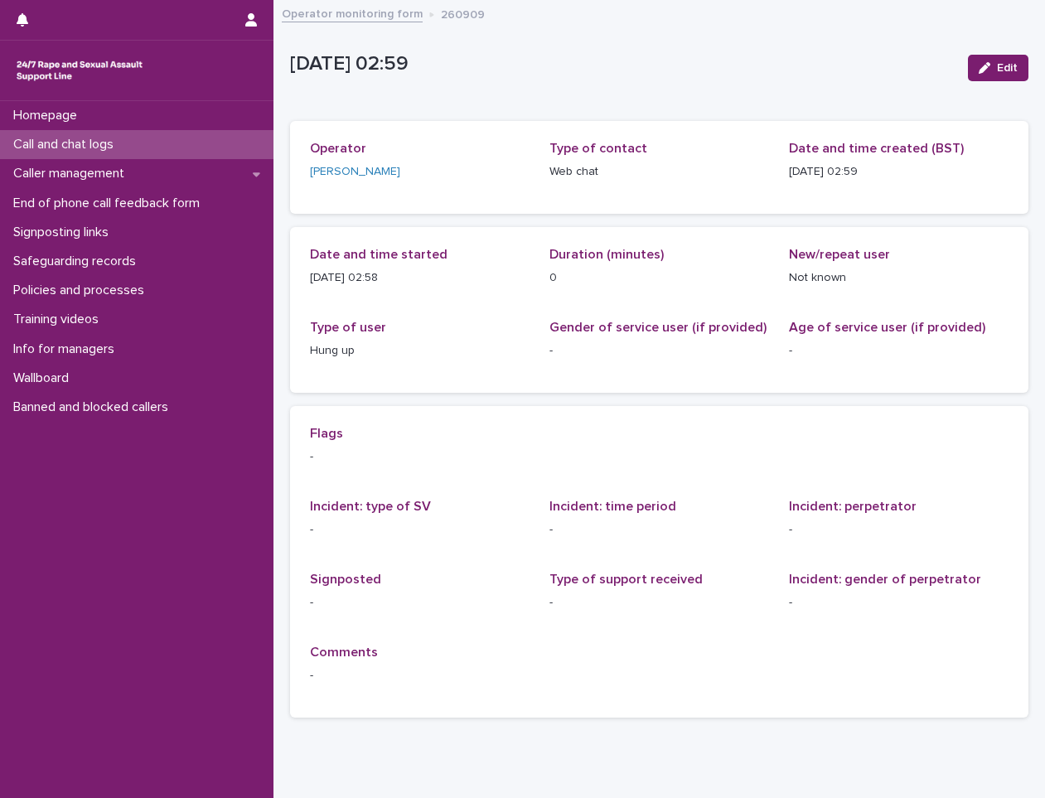
click at [204, 146] on div "Call and chat logs" at bounding box center [137, 144] width 274 height 29
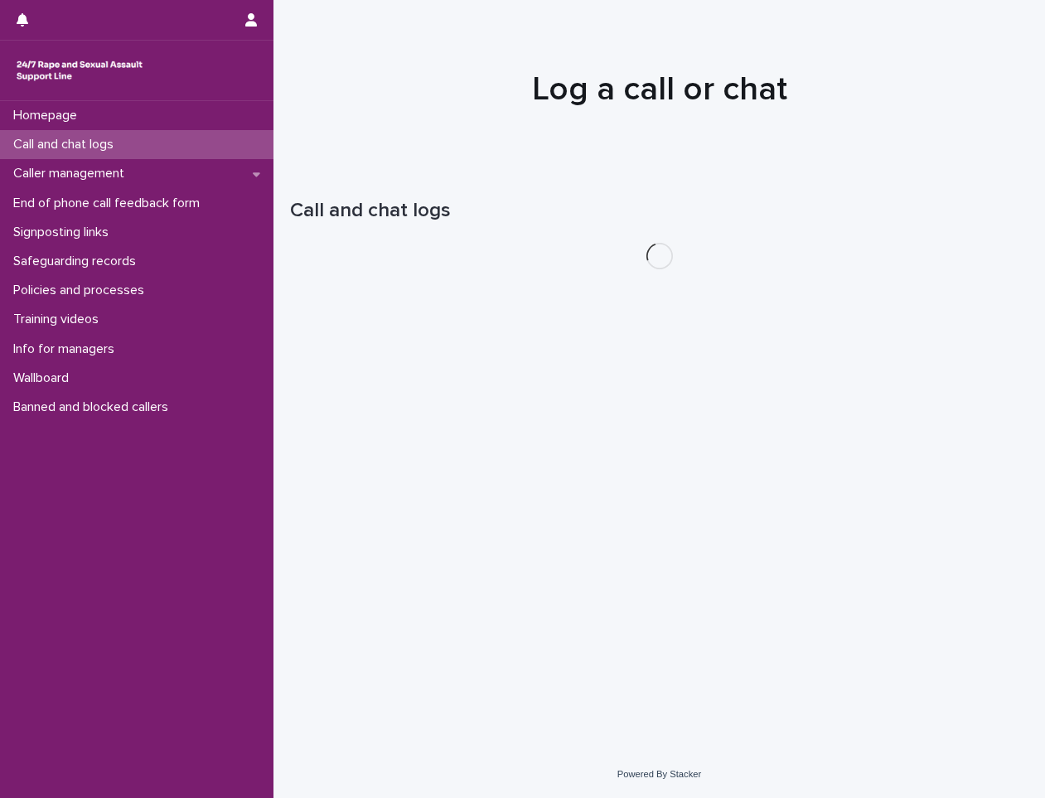
click at [204, 146] on div "Call and chat logs" at bounding box center [137, 144] width 274 height 29
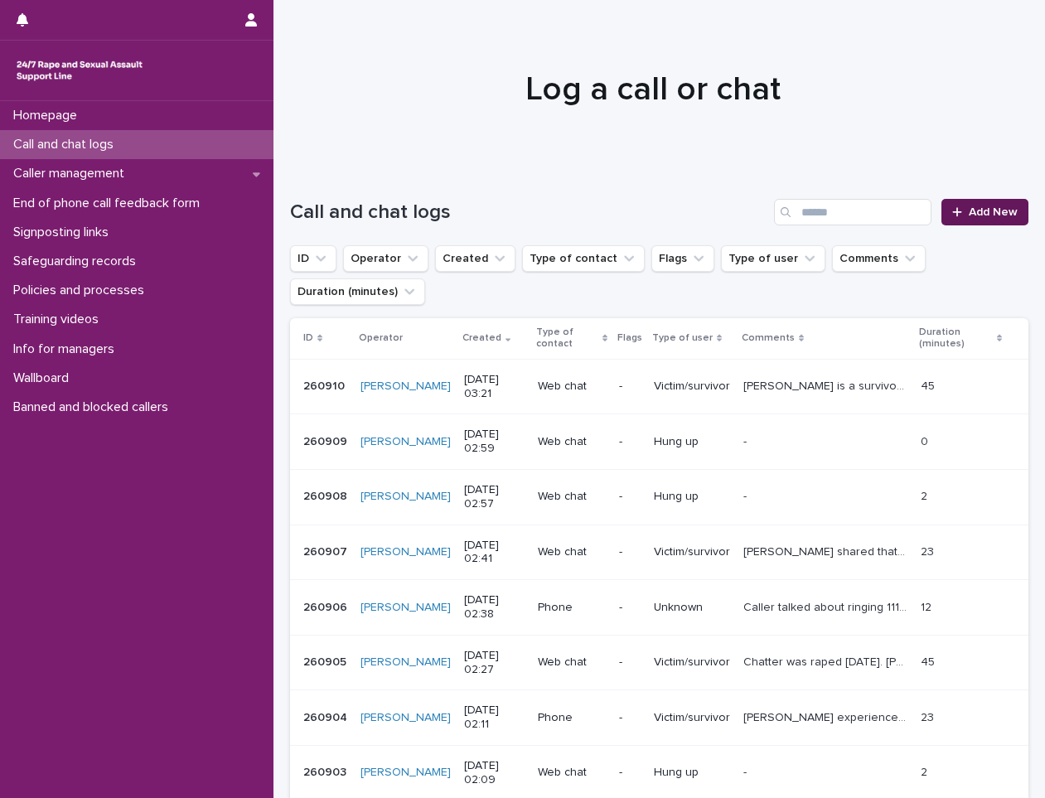
click at [975, 217] on span "Add New" at bounding box center [993, 212] width 49 height 12
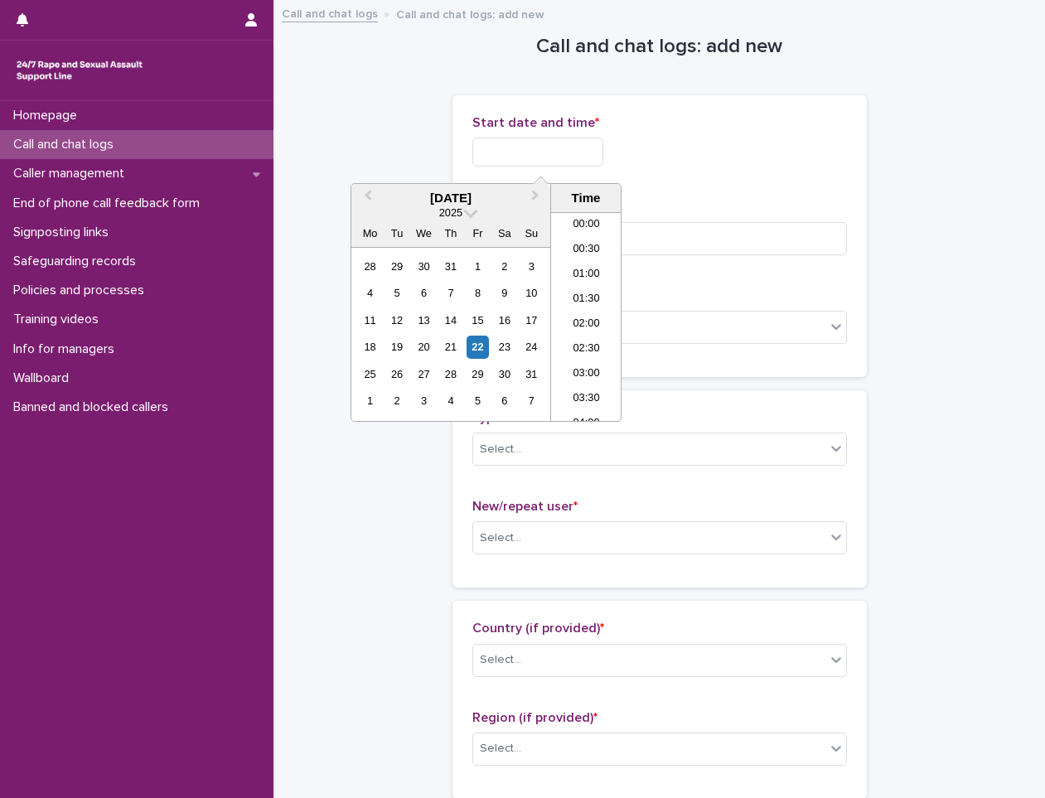
click at [475, 153] on input "text" at bounding box center [537, 152] width 131 height 29
click at [477, 344] on div "22" at bounding box center [478, 347] width 22 height 22
click at [591, 318] on li "03:00" at bounding box center [586, 316] width 70 height 25
click at [580, 155] on input "**********" at bounding box center [537, 152] width 131 height 29
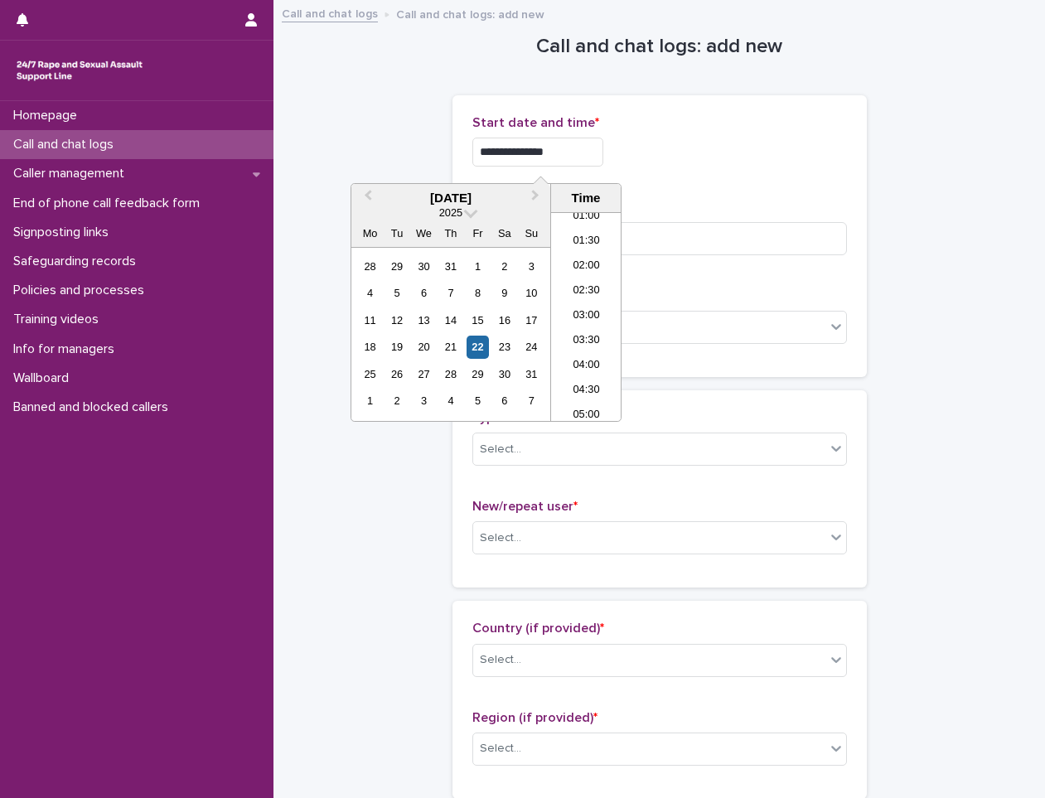
type input "**********"
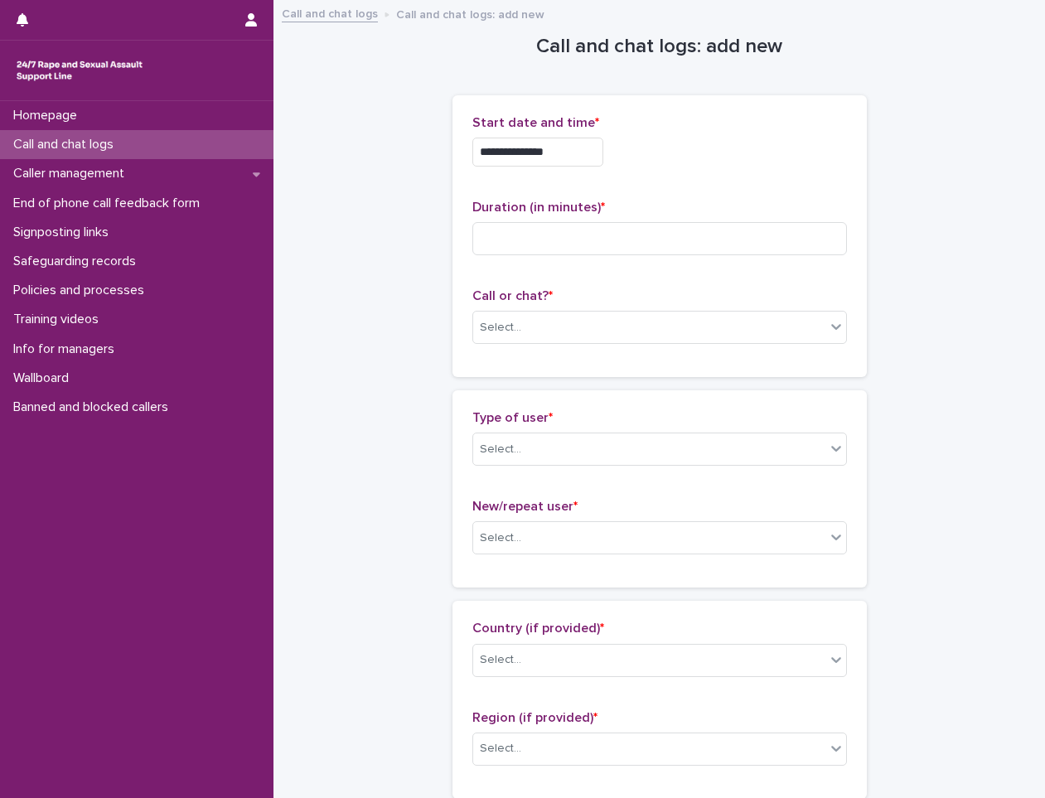
click at [660, 141] on div "**********" at bounding box center [659, 152] width 375 height 29
click at [627, 225] on input at bounding box center [659, 238] width 375 height 33
type input "*"
click at [591, 317] on div "Select..." at bounding box center [649, 327] width 352 height 27
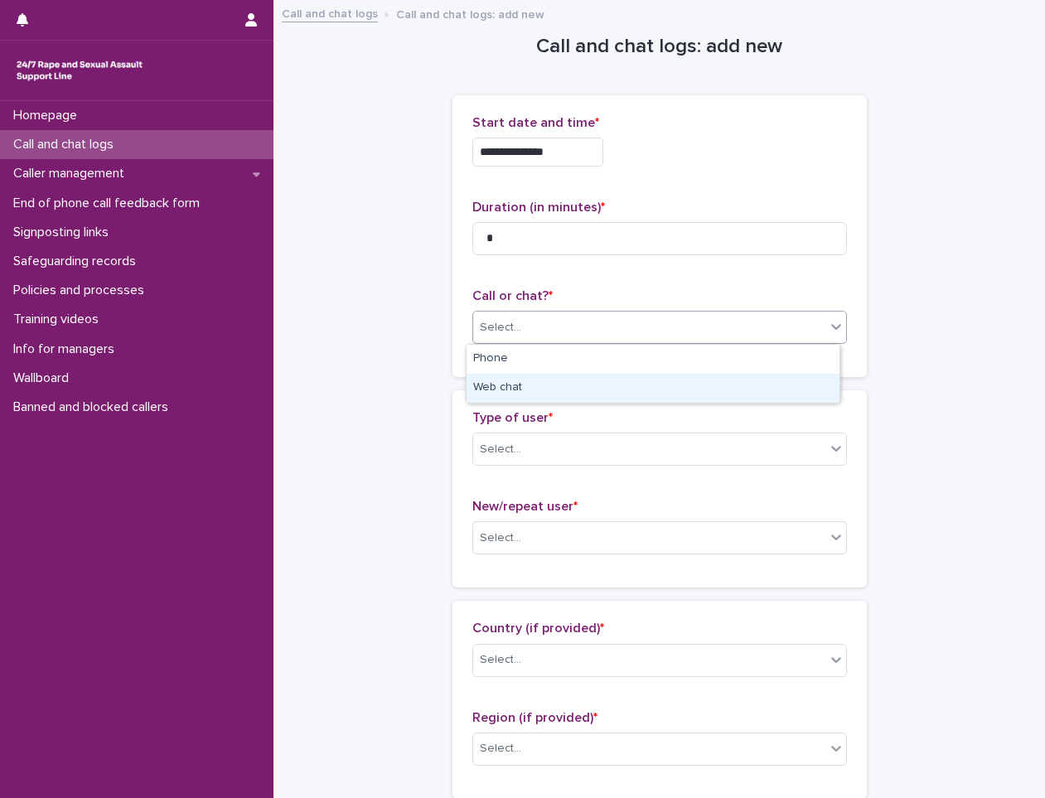
click at [546, 395] on div "Web chat" at bounding box center [653, 388] width 373 height 29
click at [542, 438] on div "Select..." at bounding box center [649, 449] width 352 height 27
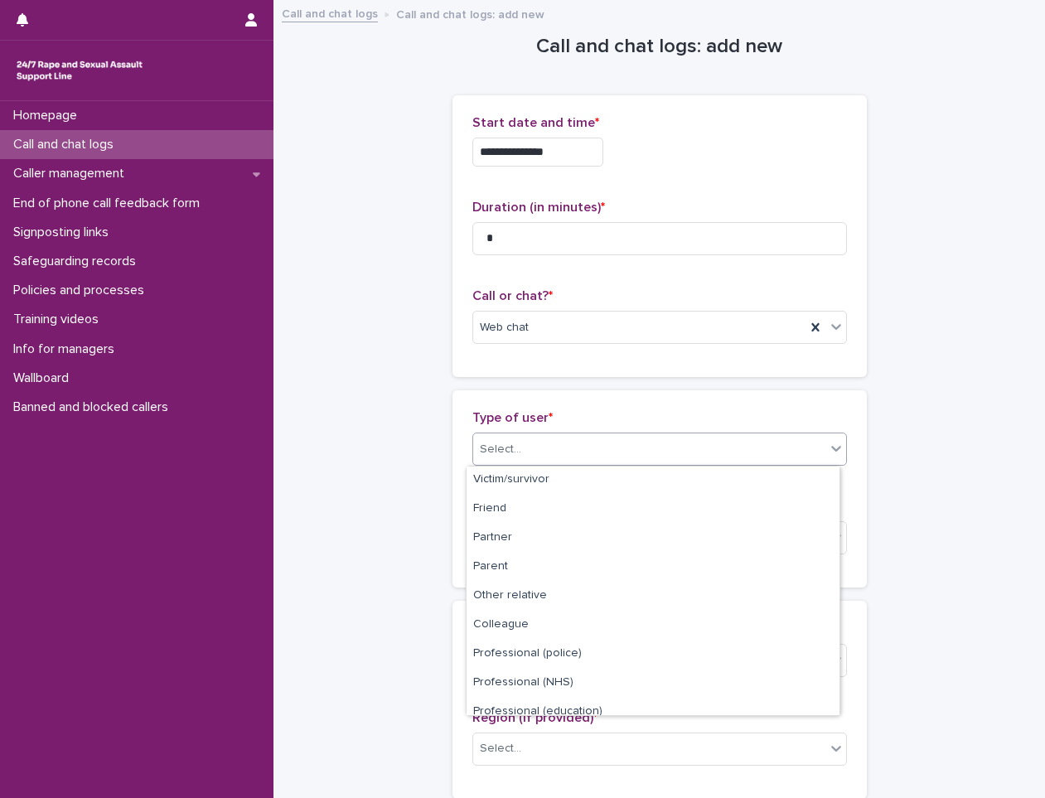
scroll to position [0, 0]
click at [618, 483] on div "Victim/survivor" at bounding box center [653, 481] width 373 height 29
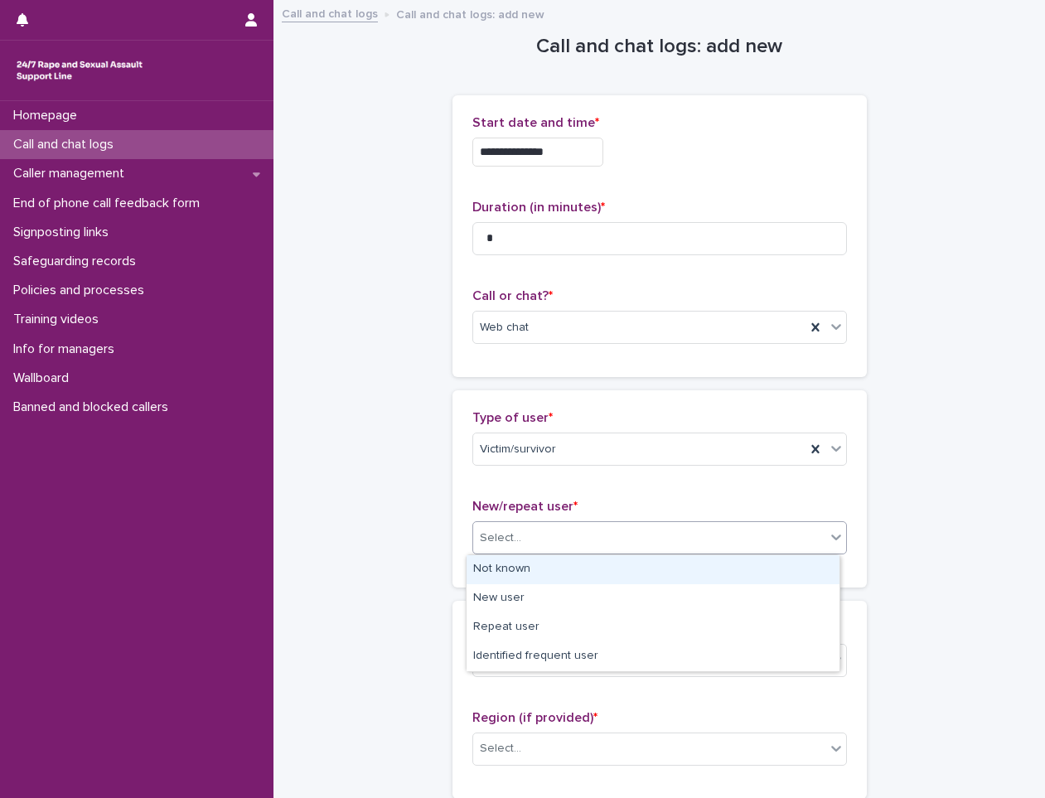
drag, startPoint x: 598, startPoint y: 528, endPoint x: 584, endPoint y: 573, distance: 46.9
click at [597, 529] on div "Select..." at bounding box center [649, 538] width 352 height 27
click at [583, 569] on div "Not known" at bounding box center [653, 569] width 373 height 29
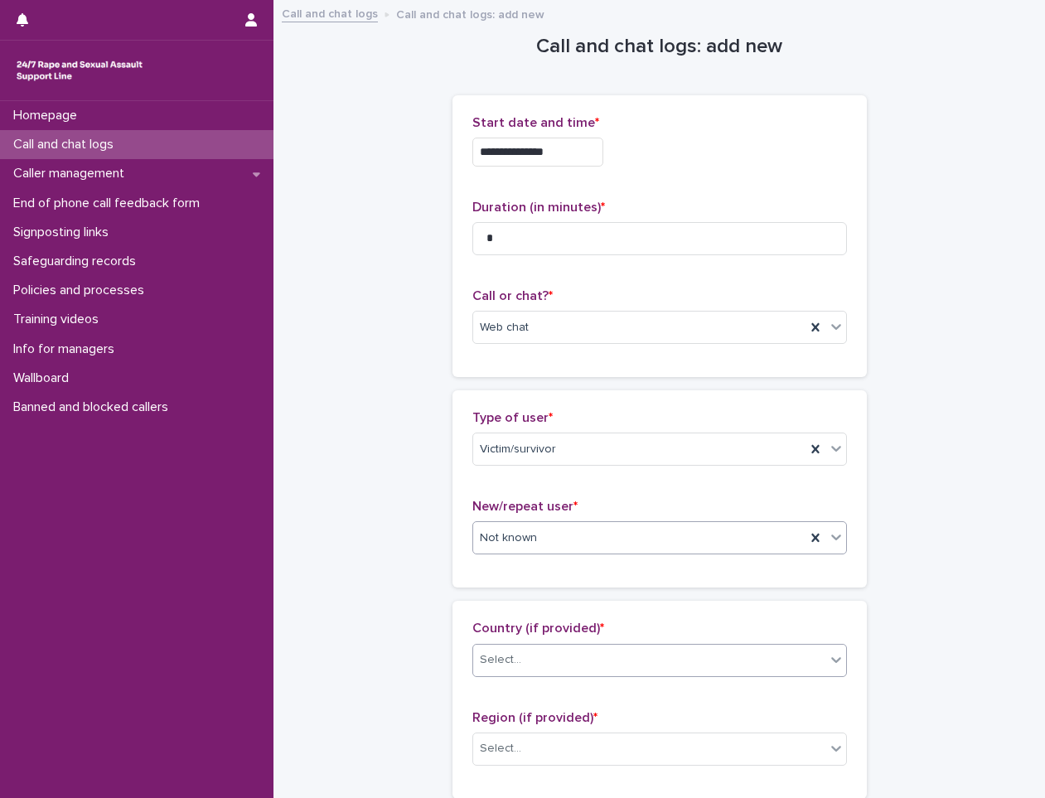
click at [563, 668] on div "Select..." at bounding box center [649, 660] width 352 height 27
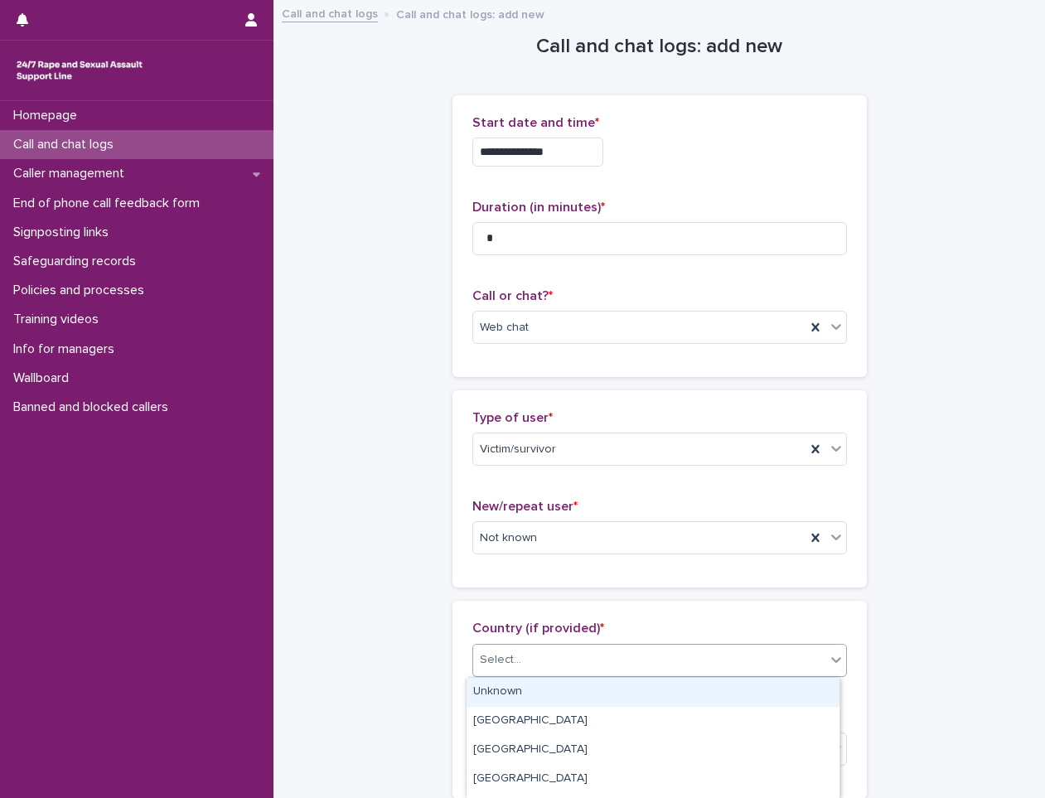
click at [550, 684] on div "Unknown" at bounding box center [653, 692] width 373 height 29
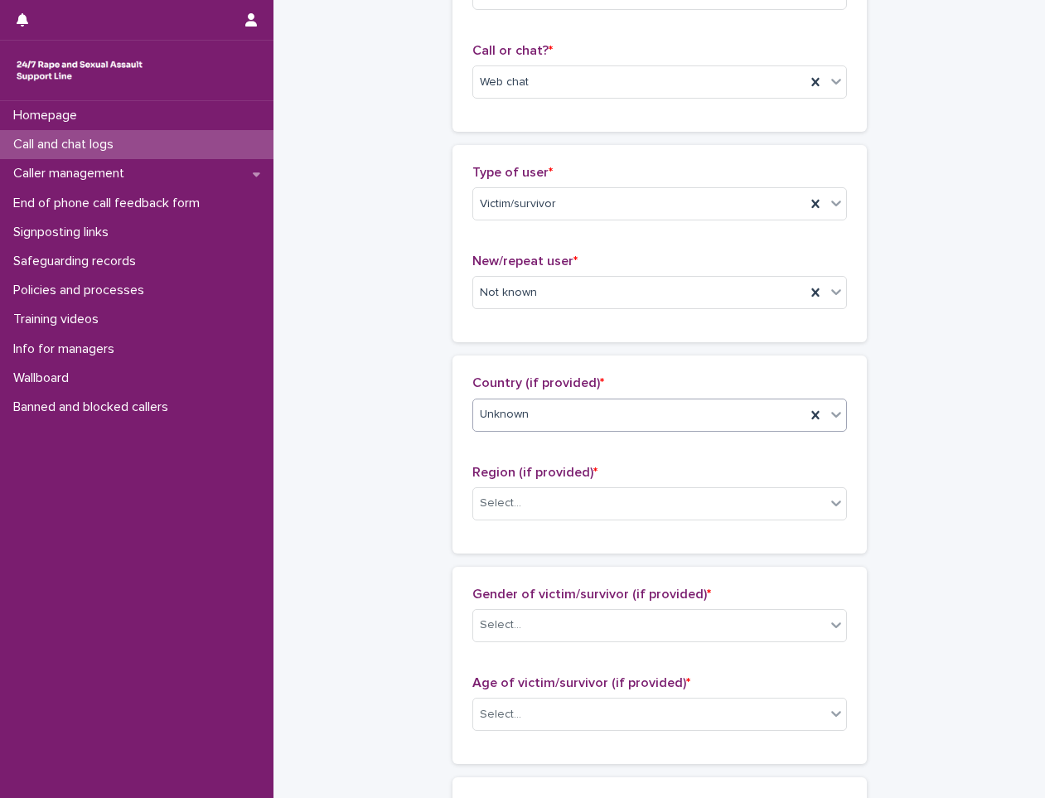
scroll to position [332, 0]
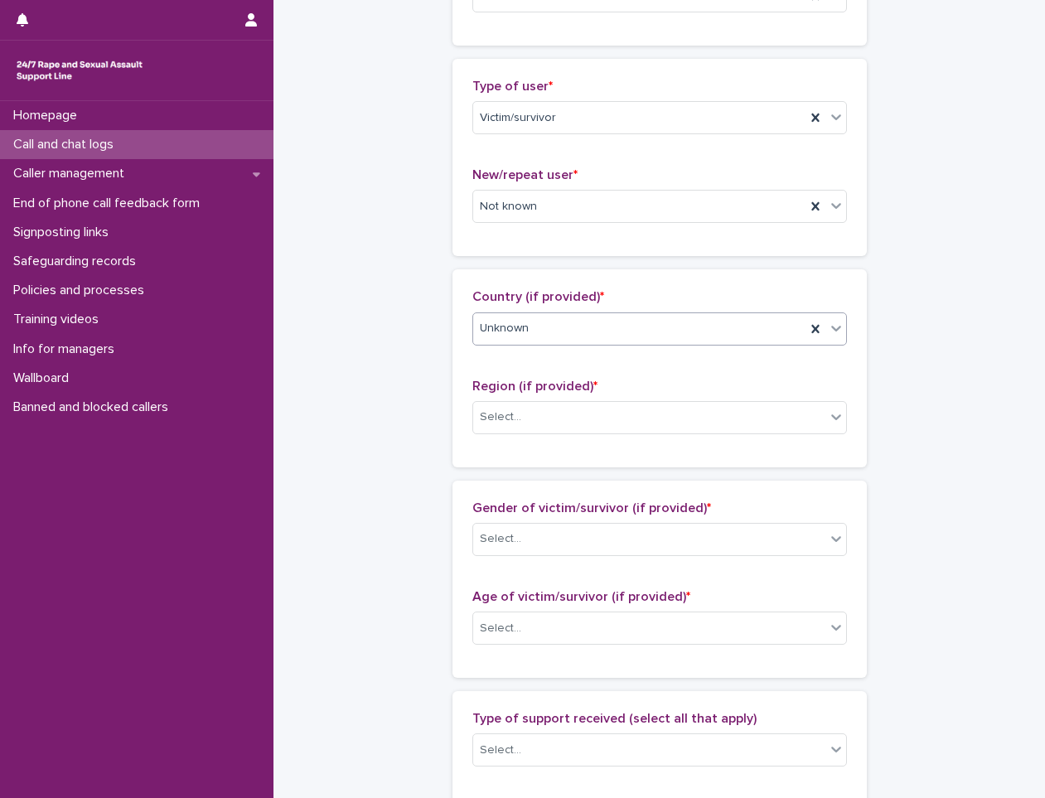
click at [599, 380] on p "Region (if provided) *" at bounding box center [659, 387] width 375 height 16
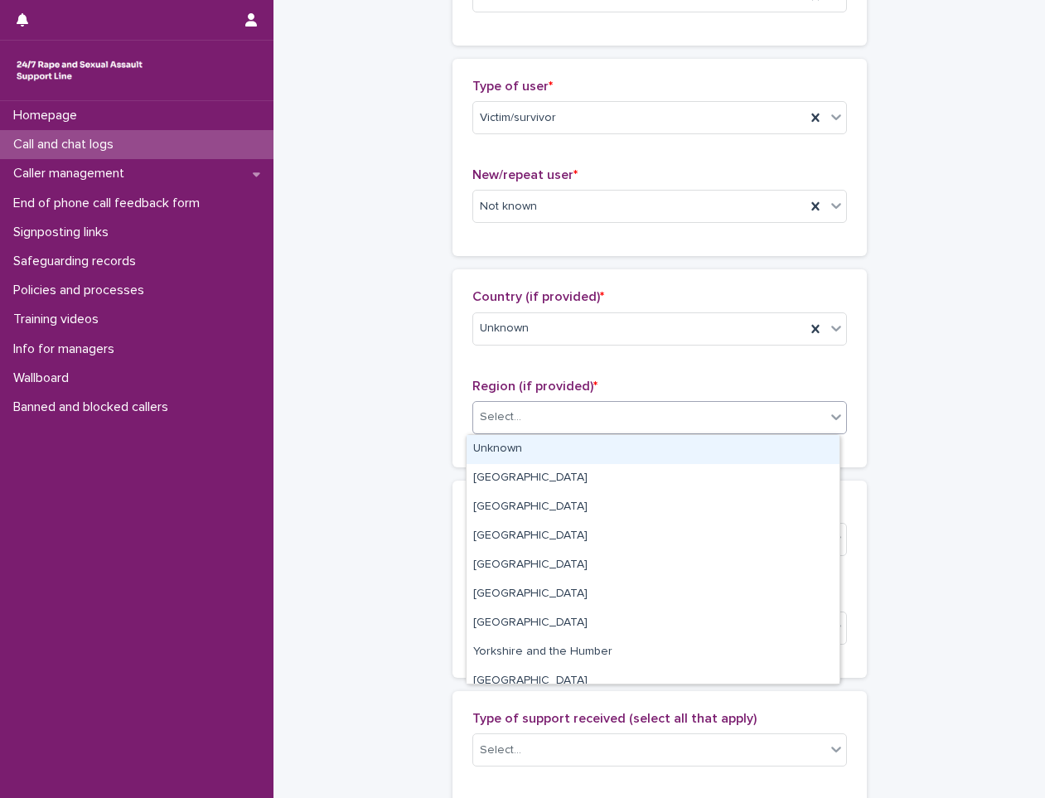
click at [589, 409] on div "Select..." at bounding box center [649, 417] width 352 height 27
drag, startPoint x: 565, startPoint y: 472, endPoint x: 574, endPoint y: 463, distance: 12.3
click at [574, 452] on div "Unknown" at bounding box center [653, 449] width 373 height 29
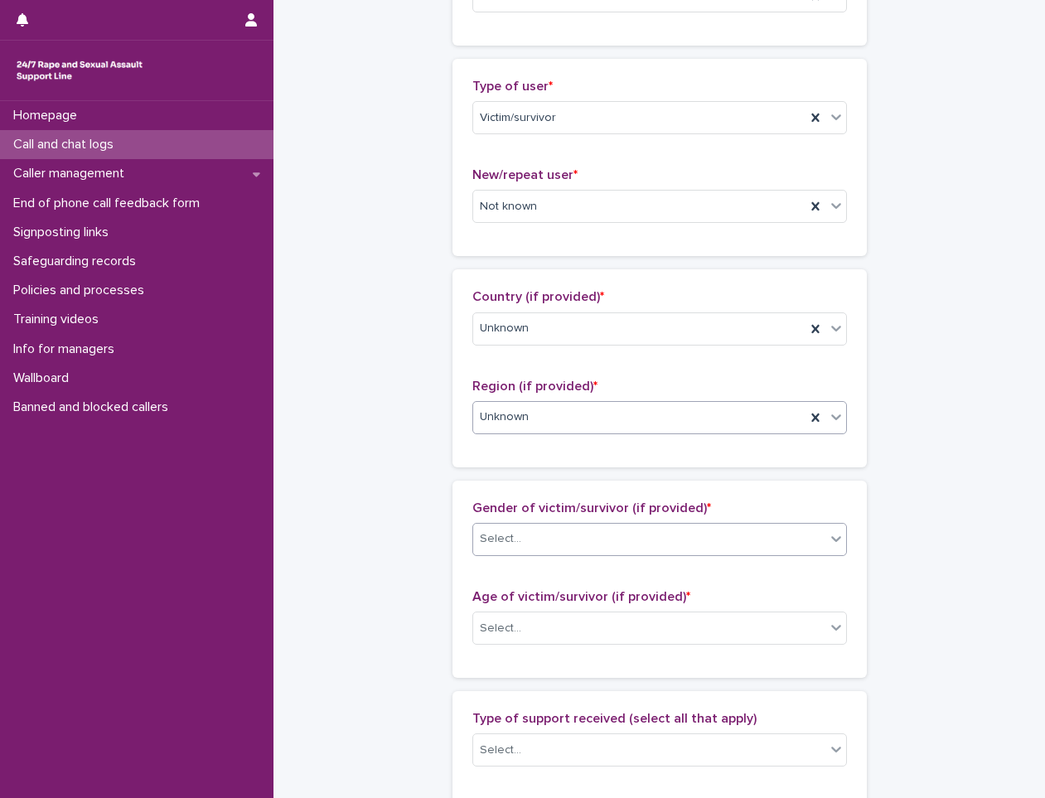
click at [567, 540] on div "Select..." at bounding box center [649, 539] width 352 height 27
click at [436, 546] on div "**********" at bounding box center [659, 567] width 739 height 1795
click at [626, 575] on div "Gender of victim/survivor (if provided) * Select... Age of victim/survivor (if …" at bounding box center [659, 579] width 375 height 157
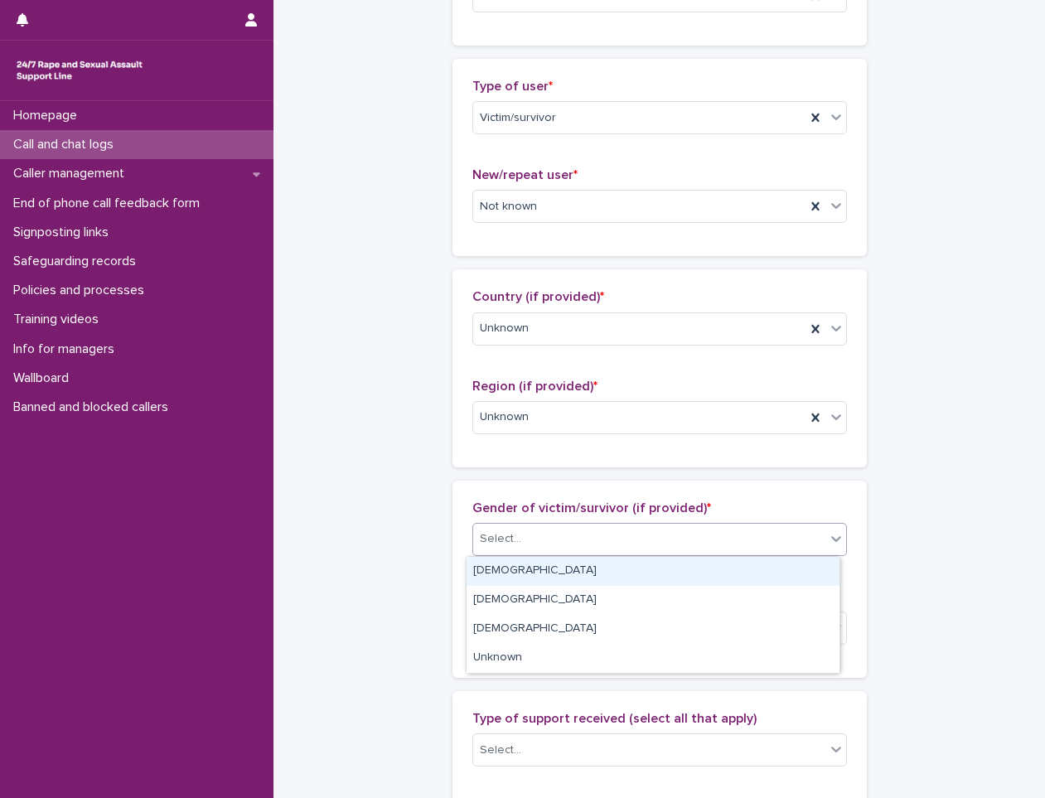
click at [633, 550] on div "Select..." at bounding box center [649, 539] width 352 height 27
click at [552, 571] on div "[DEMOGRAPHIC_DATA]" at bounding box center [653, 571] width 373 height 29
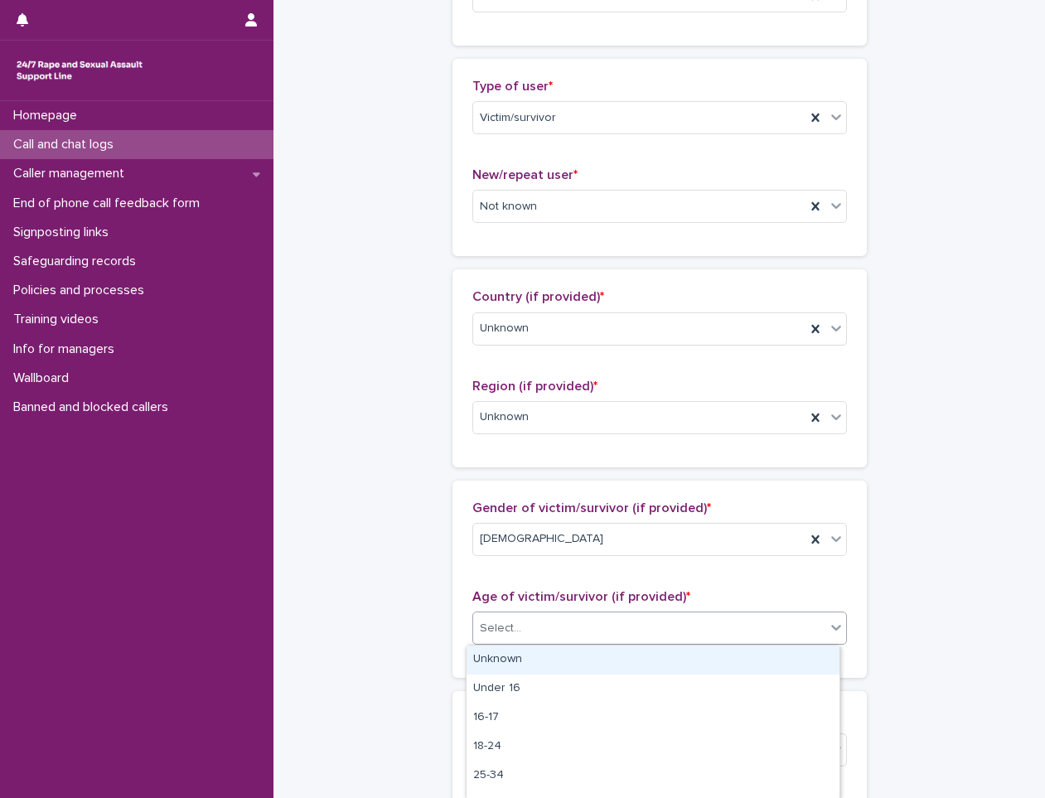
click at [545, 627] on div "Select..." at bounding box center [649, 628] width 352 height 27
click at [539, 652] on div "Unknown" at bounding box center [653, 660] width 373 height 29
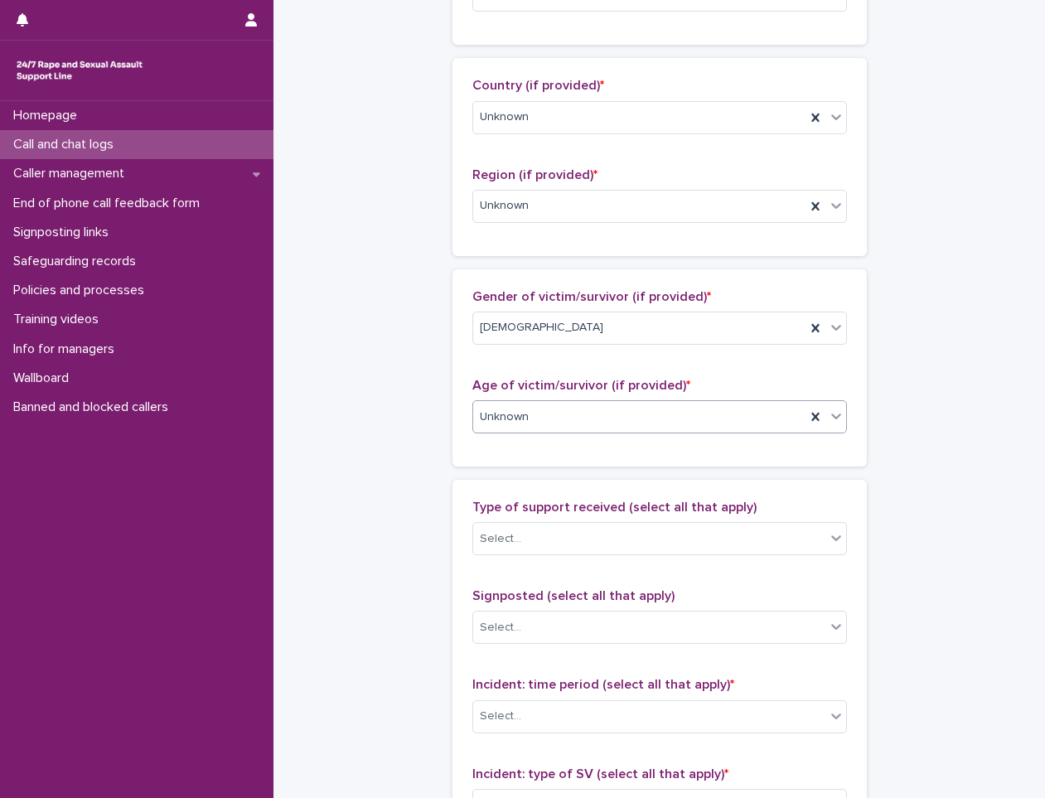
scroll to position [580, 0]
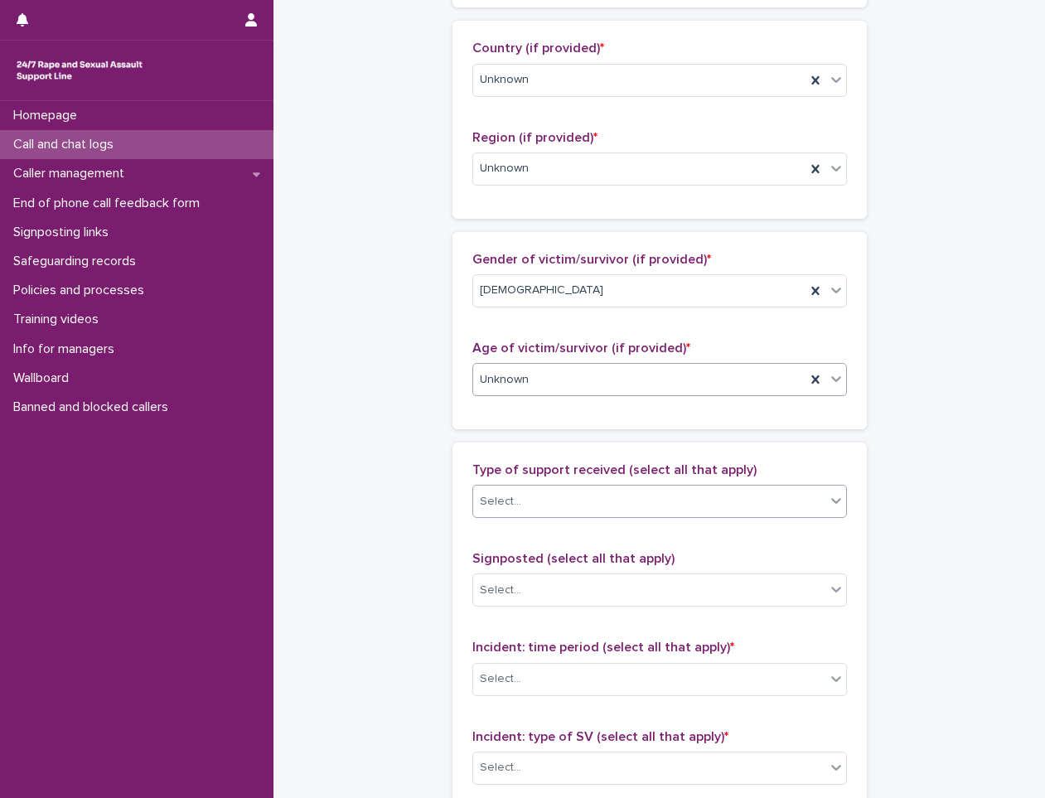
click at [574, 513] on div "Select..." at bounding box center [649, 501] width 352 height 27
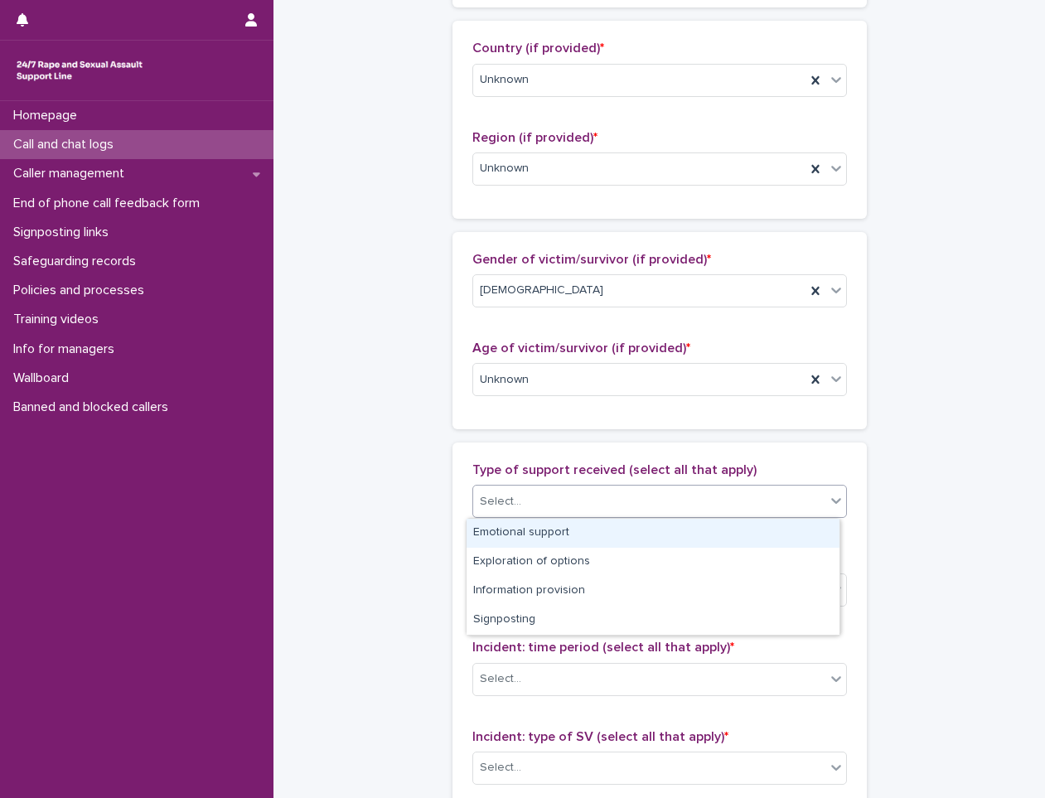
click at [557, 543] on div "Emotional support" at bounding box center [653, 533] width 373 height 29
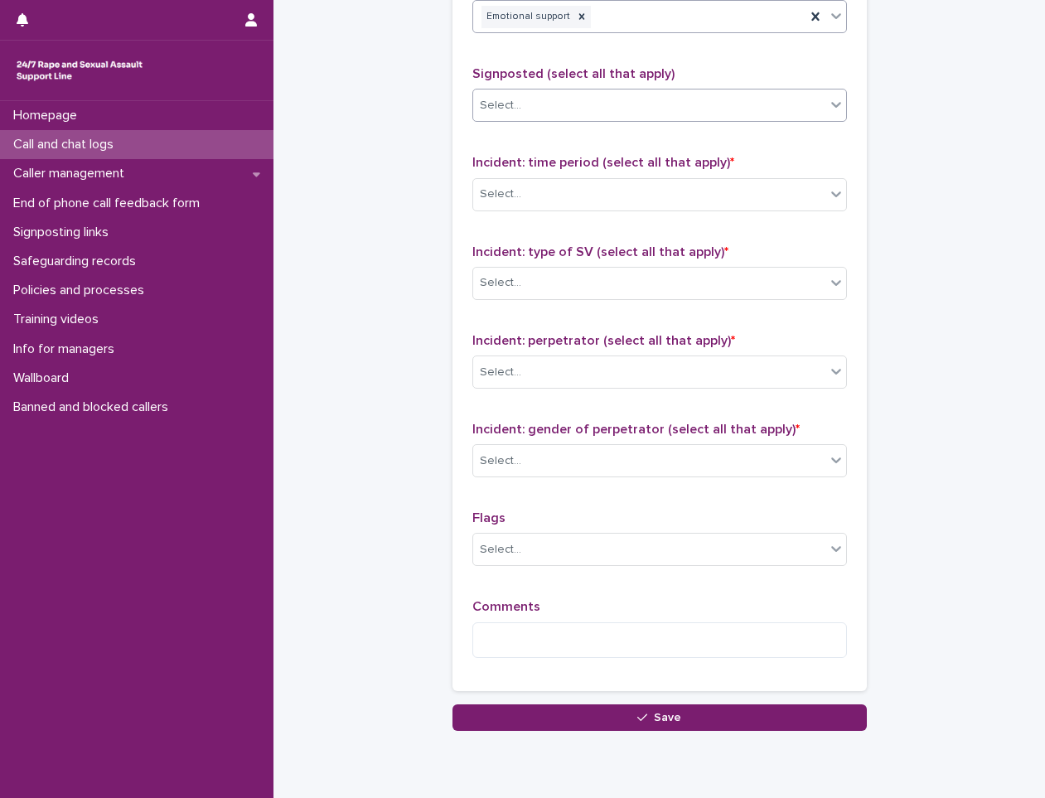
scroll to position [1078, 0]
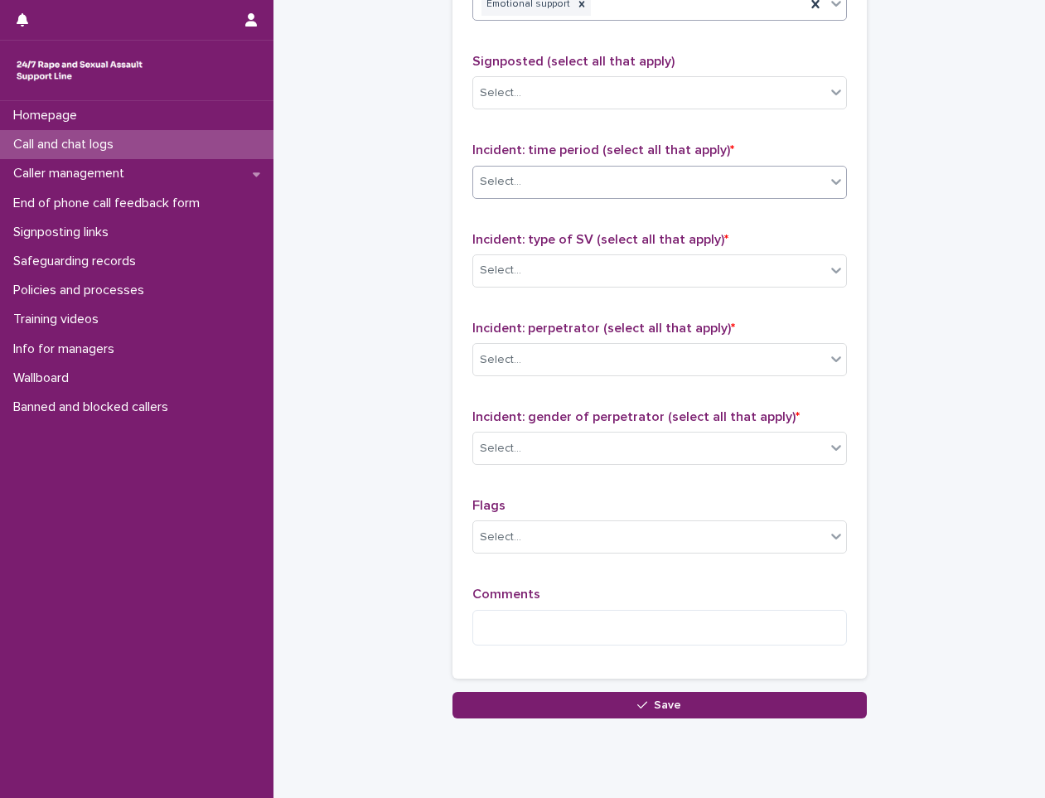
click at [603, 181] on div "Select..." at bounding box center [649, 181] width 352 height 27
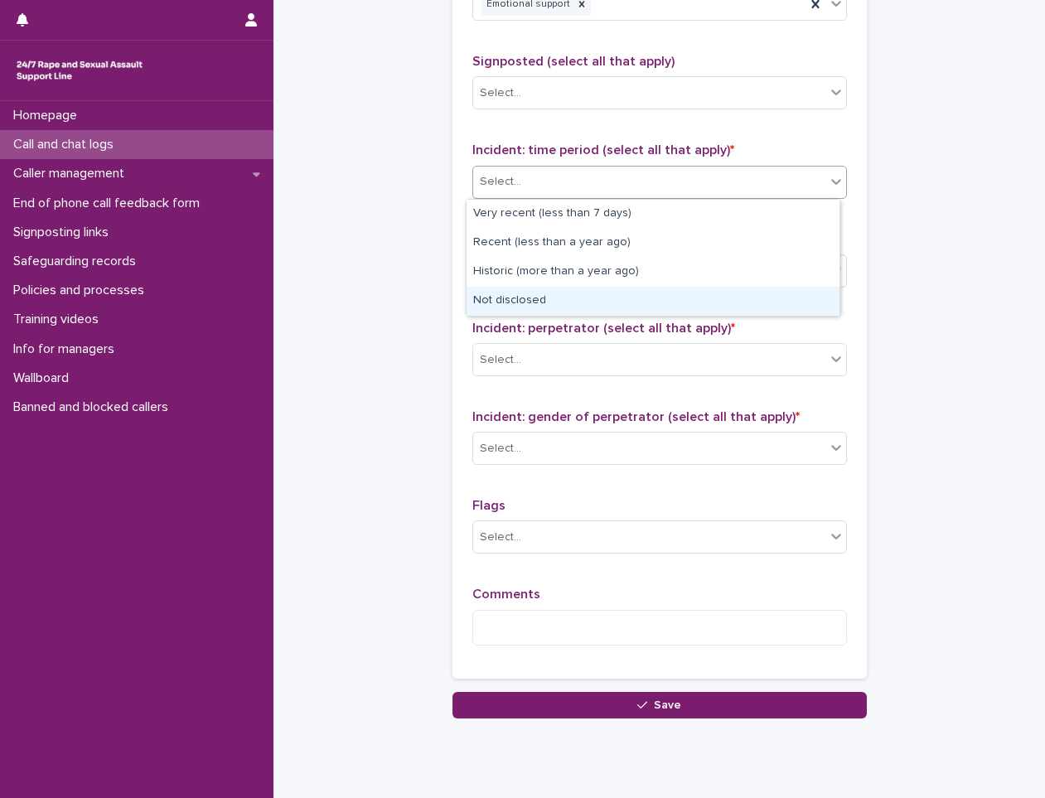
click at [576, 305] on div "Not disclosed" at bounding box center [653, 301] width 373 height 29
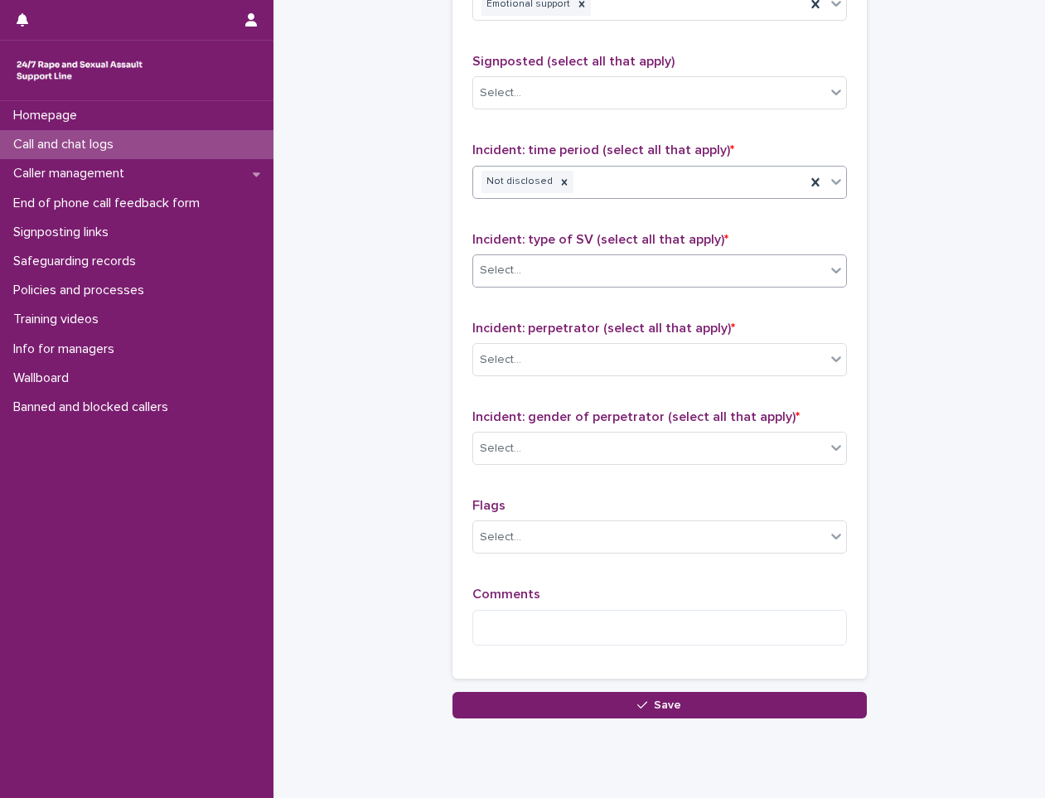
click at [591, 277] on div "Select..." at bounding box center [649, 270] width 352 height 27
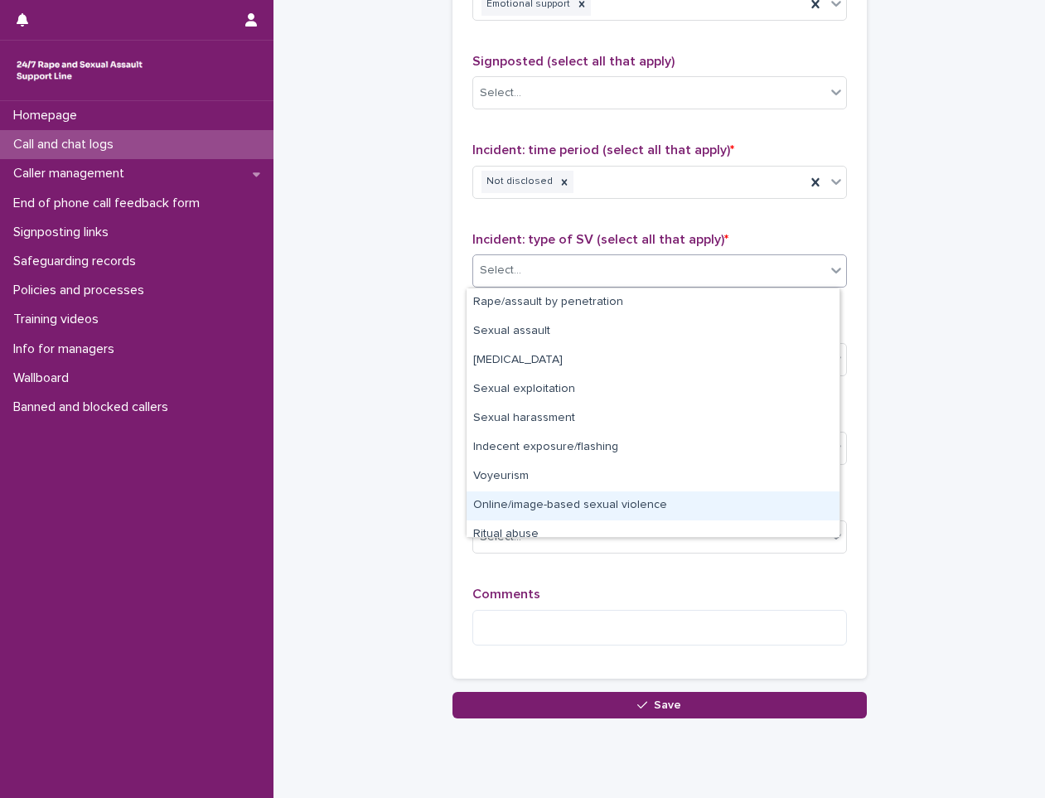
scroll to position [41, 0]
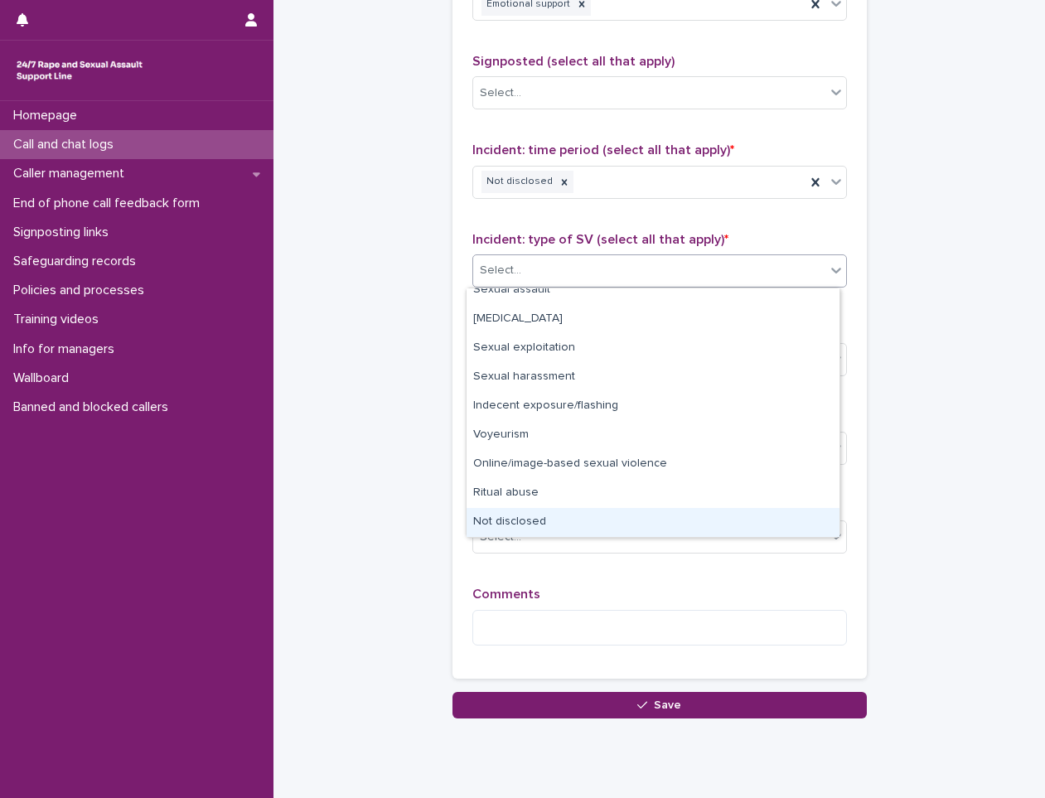
click at [560, 514] on div "Not disclosed" at bounding box center [653, 522] width 373 height 29
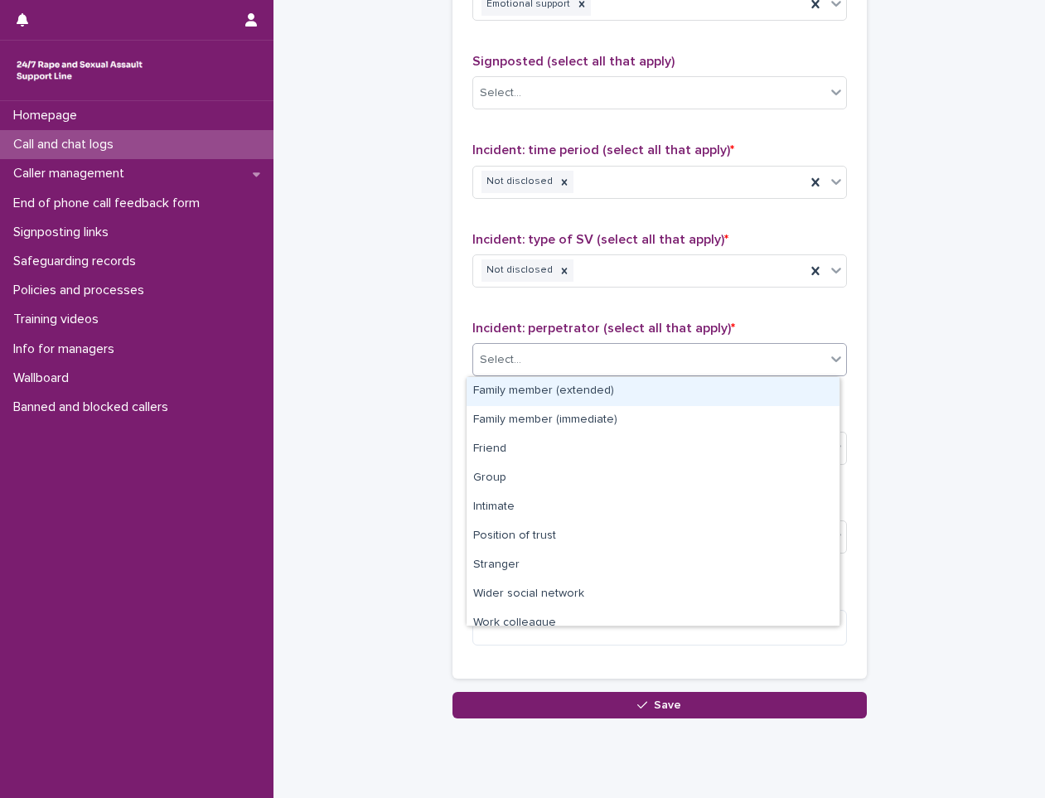
click at [584, 356] on div "Select..." at bounding box center [649, 359] width 352 height 27
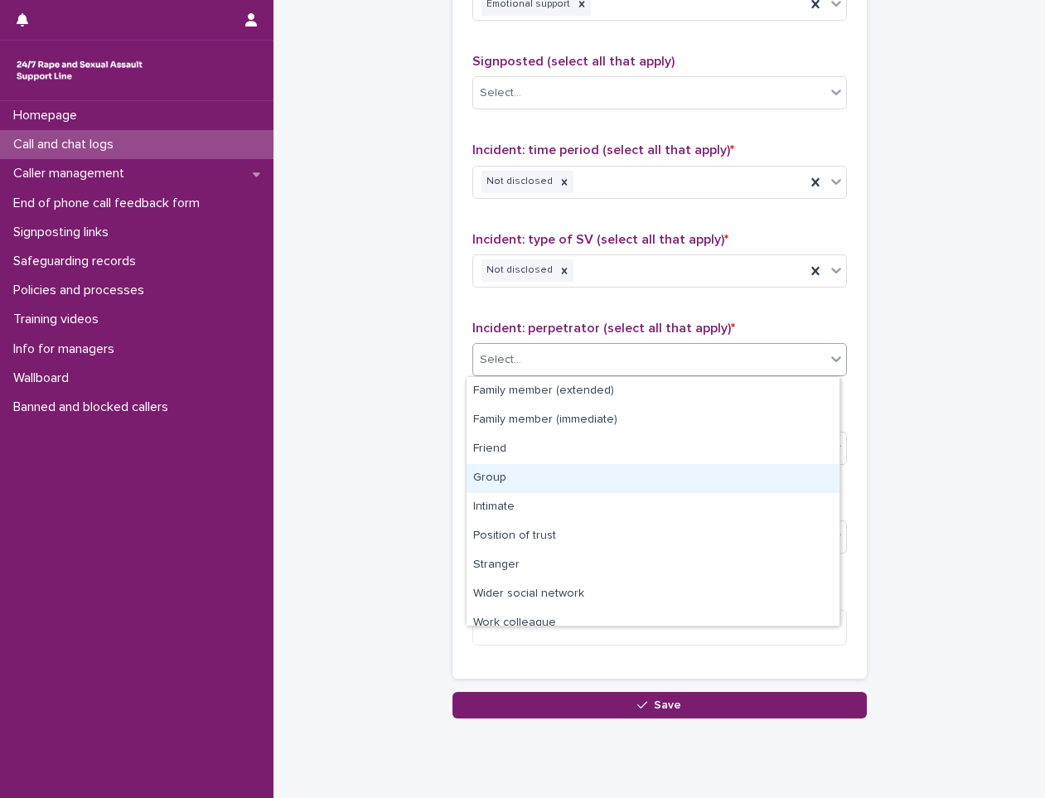
scroll to position [70, 0]
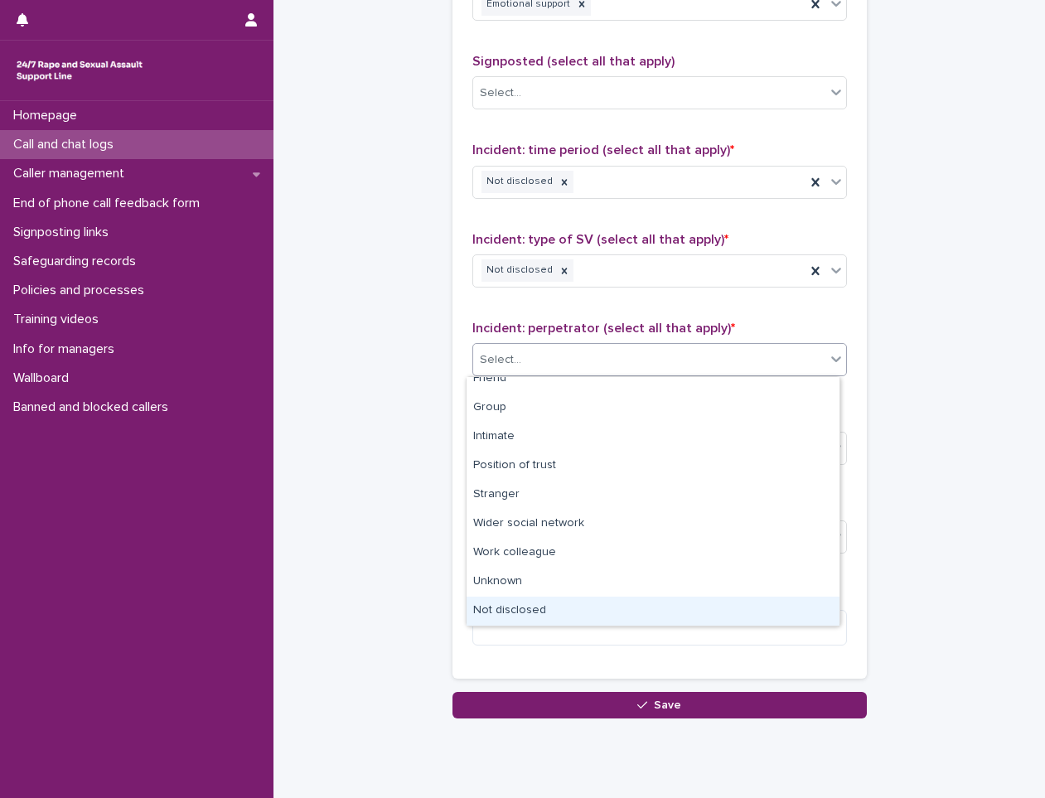
click at [528, 608] on div "Not disclosed" at bounding box center [653, 611] width 373 height 29
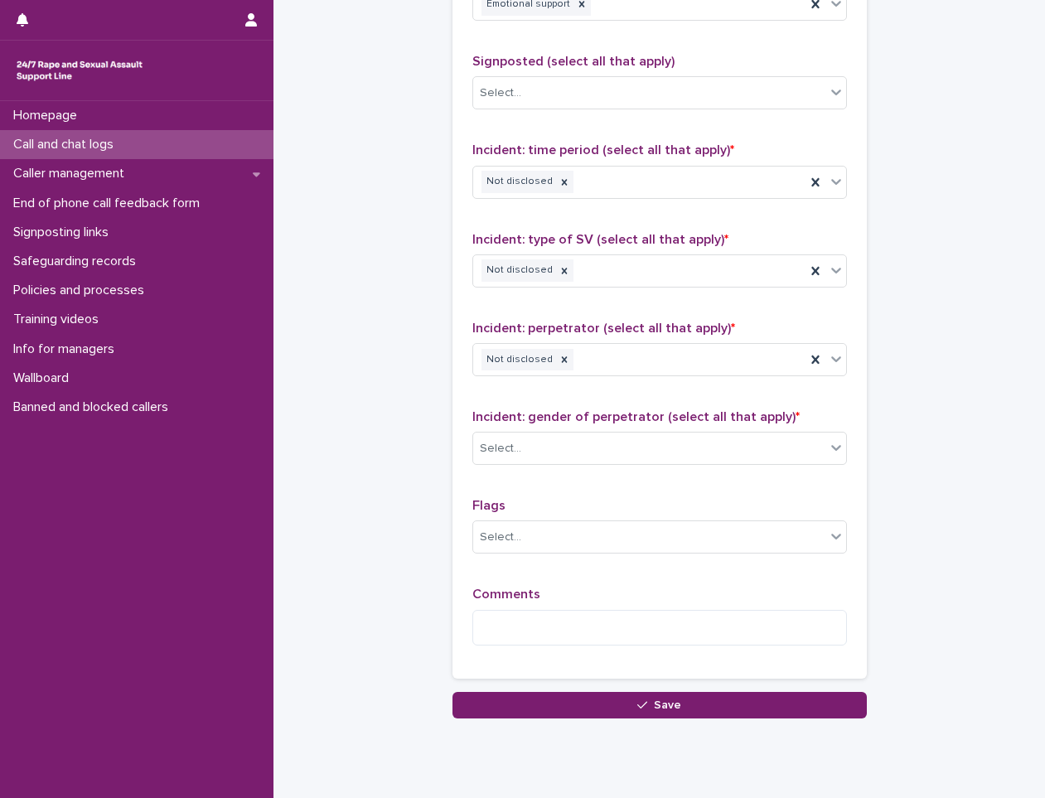
click at [559, 429] on div "Incident: gender of perpetrator (select all that apply) * Select..." at bounding box center [659, 443] width 375 height 69
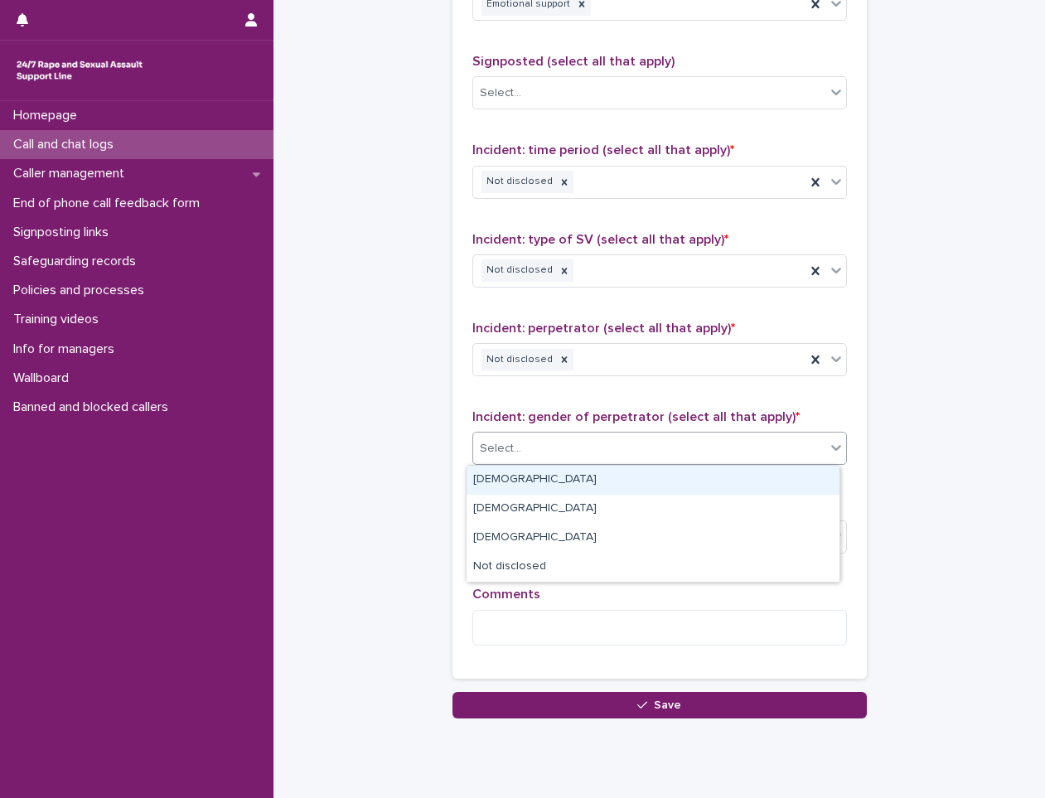
click at [560, 438] on div "Select..." at bounding box center [649, 448] width 352 height 27
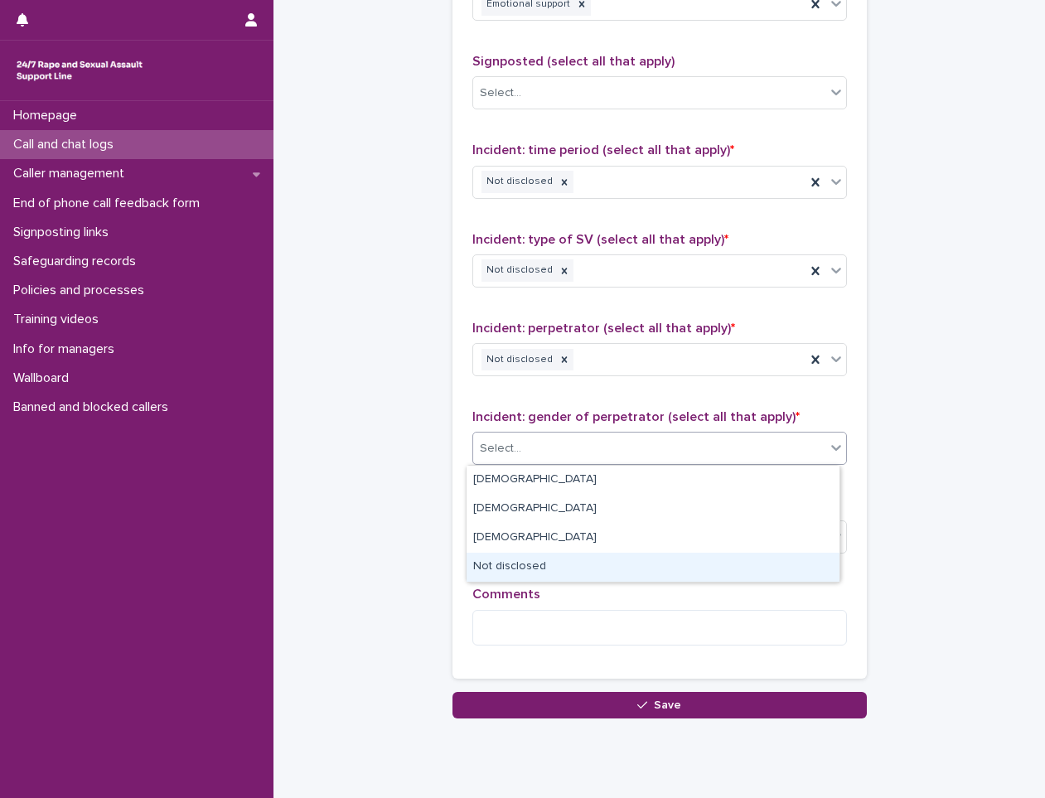
click at [546, 564] on div "Not disclosed" at bounding box center [653, 567] width 373 height 29
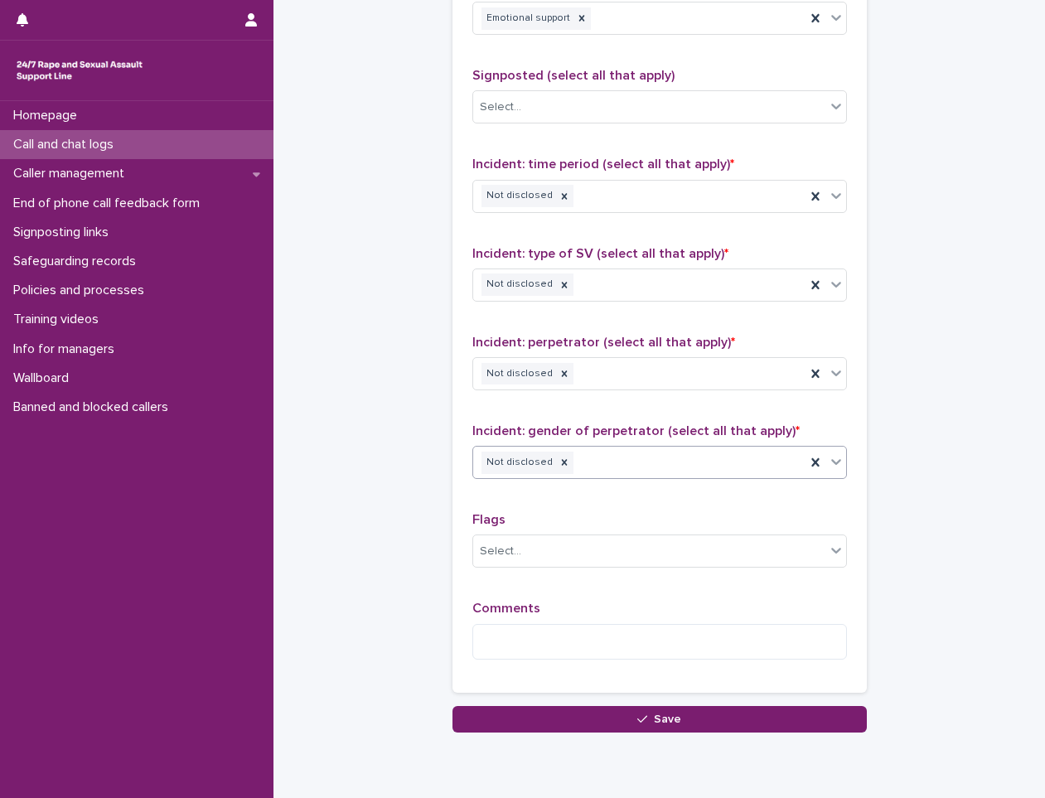
scroll to position [1127, 0]
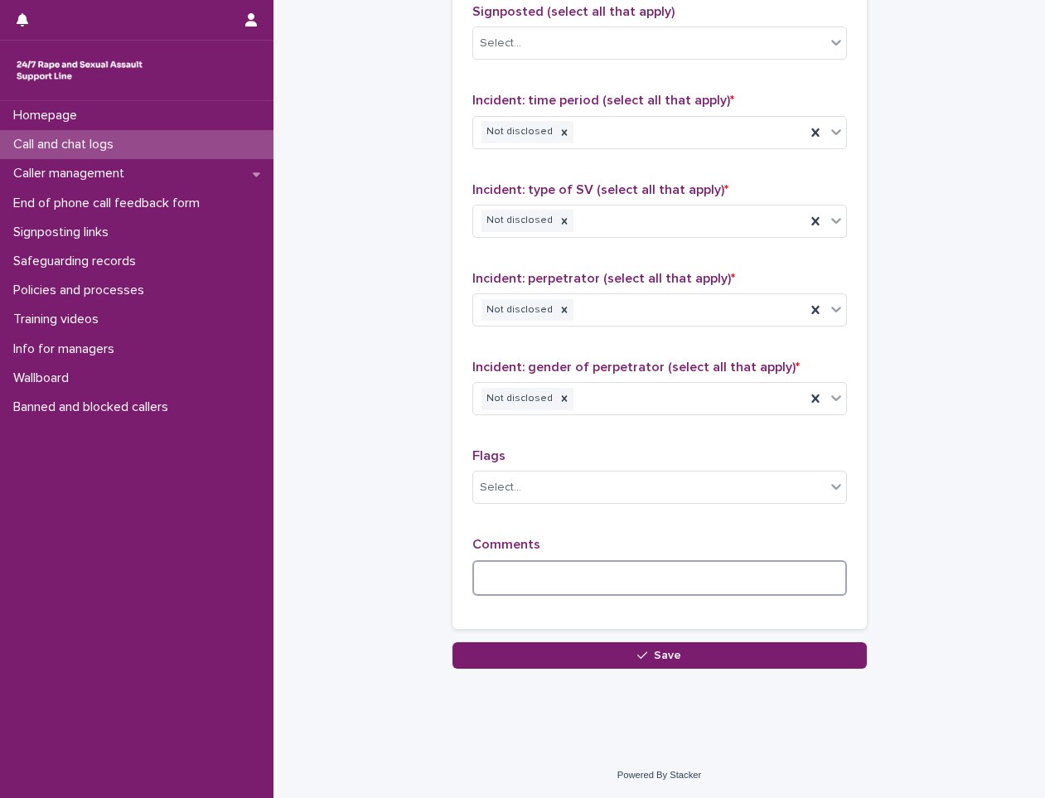
click at [536, 570] on textarea at bounding box center [659, 578] width 375 height 36
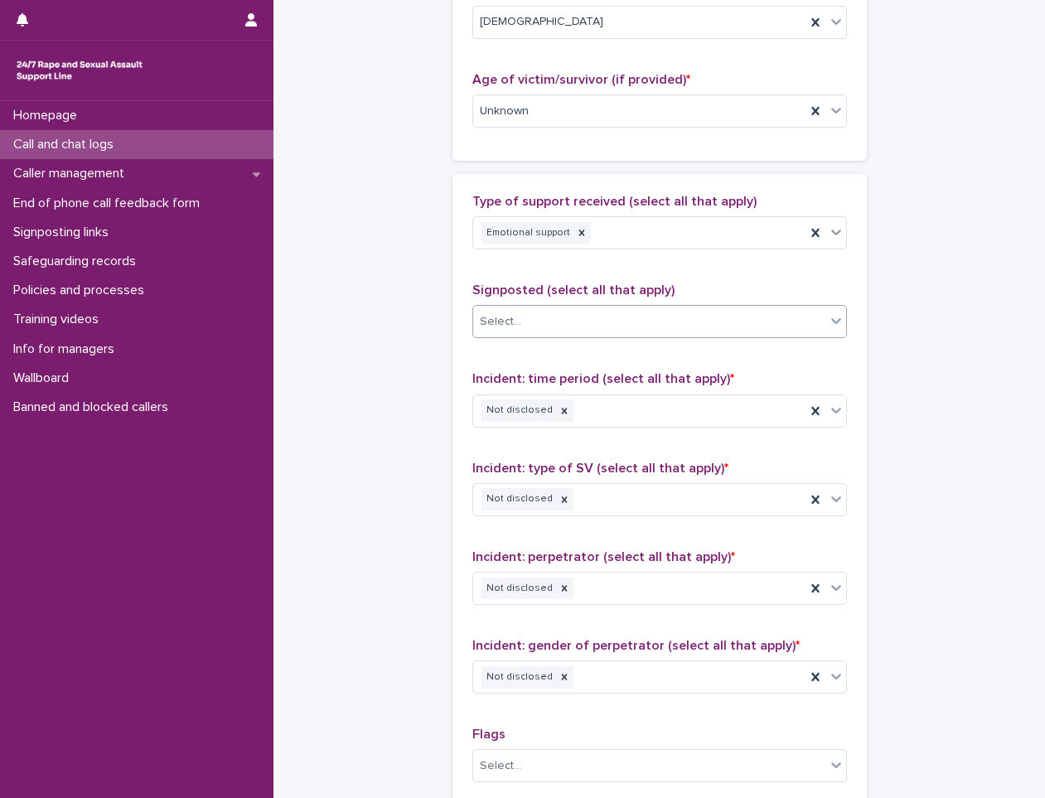
scroll to position [879, 0]
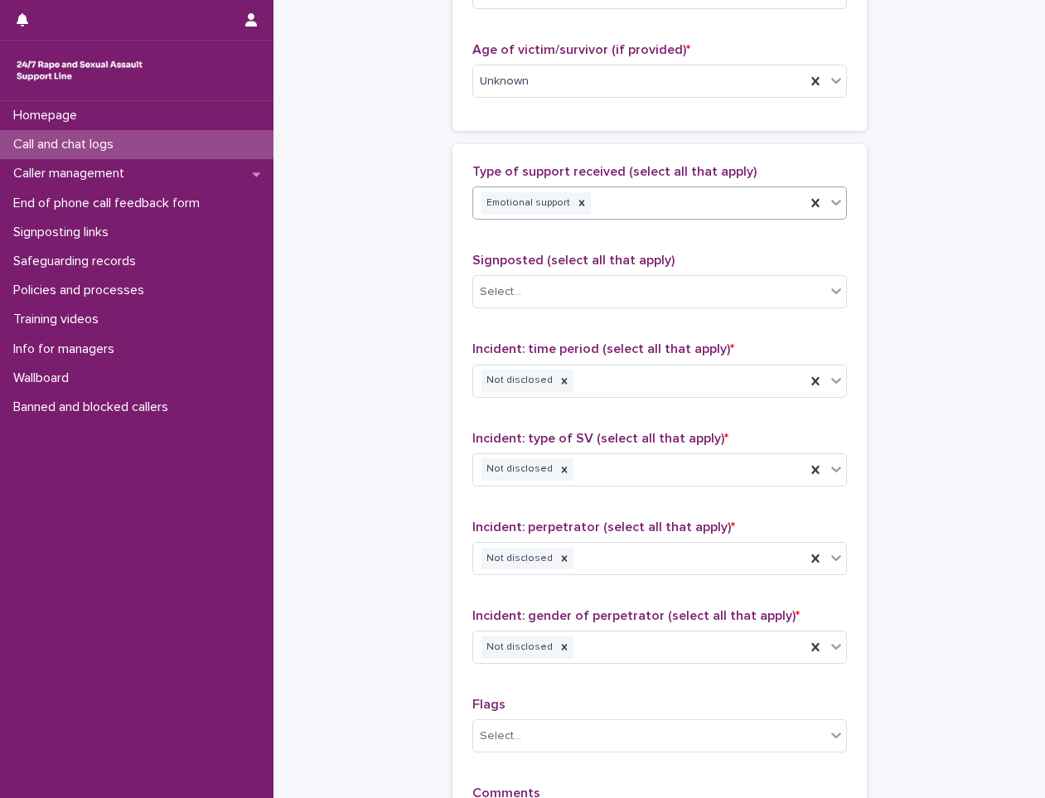
click at [641, 212] on div "Emotional support" at bounding box center [639, 203] width 332 height 29
click at [612, 260] on div "Information provision" at bounding box center [653, 264] width 373 height 29
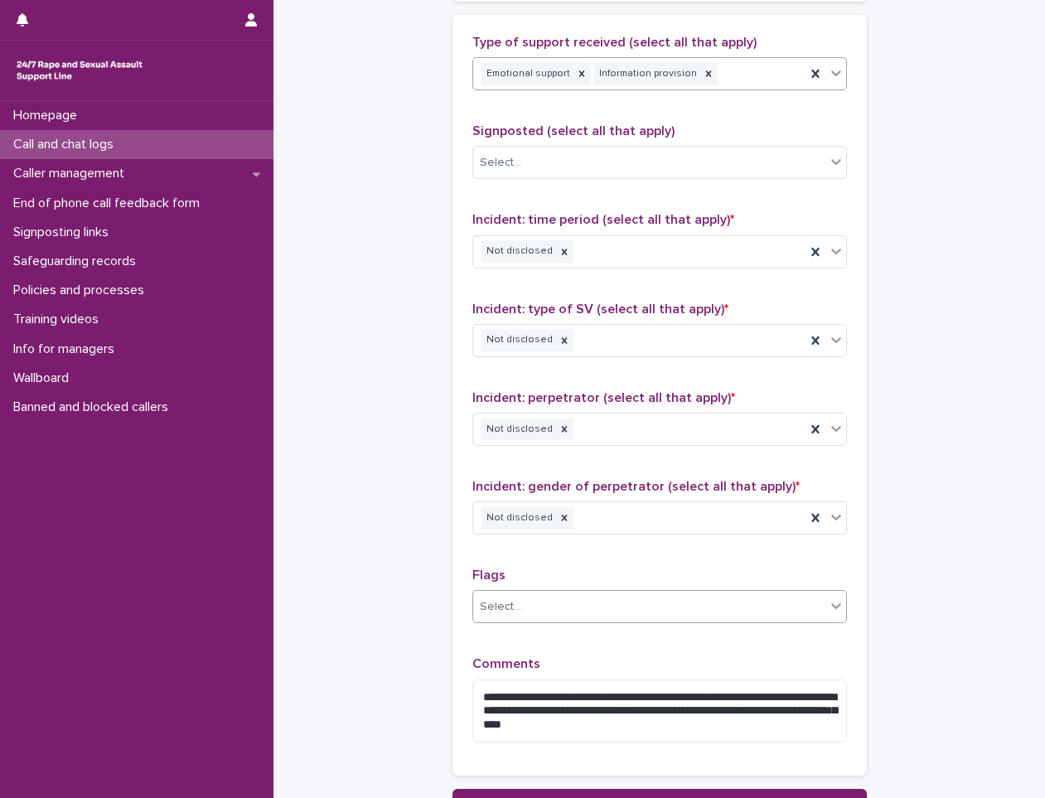
scroll to position [1155, 0]
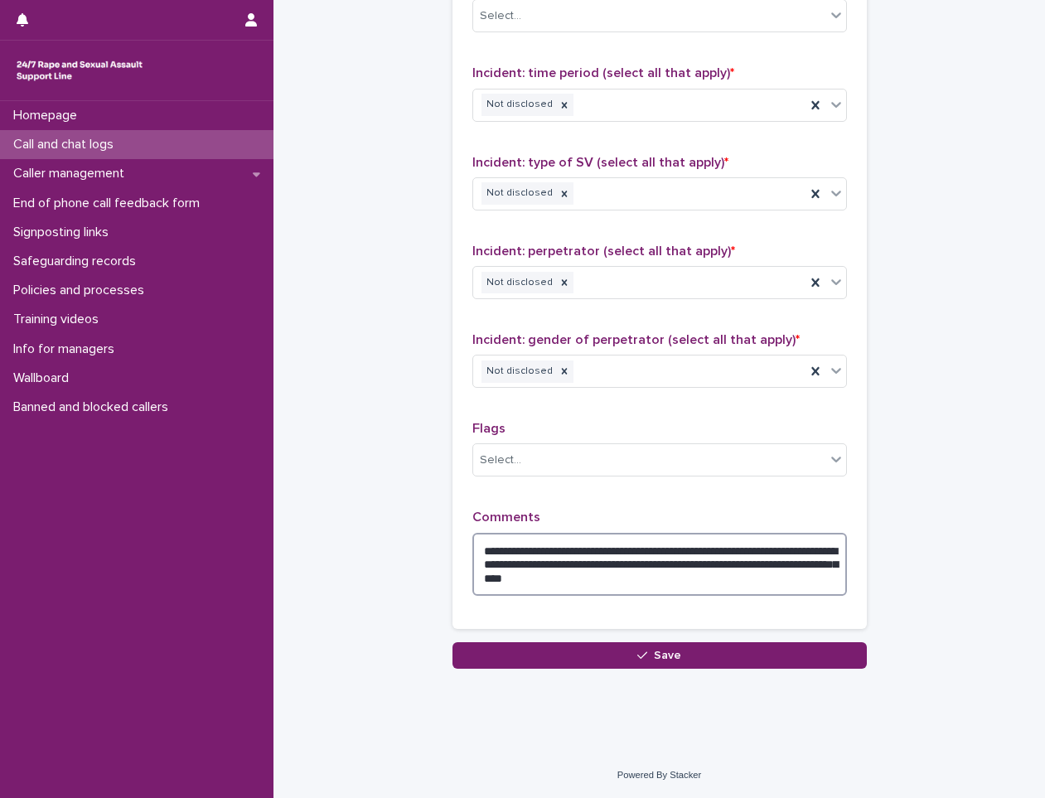
click at [749, 551] on textarea "**********" at bounding box center [659, 564] width 375 height 63
click at [758, 549] on textarea "**********" at bounding box center [659, 564] width 375 height 63
type textarea "**********"
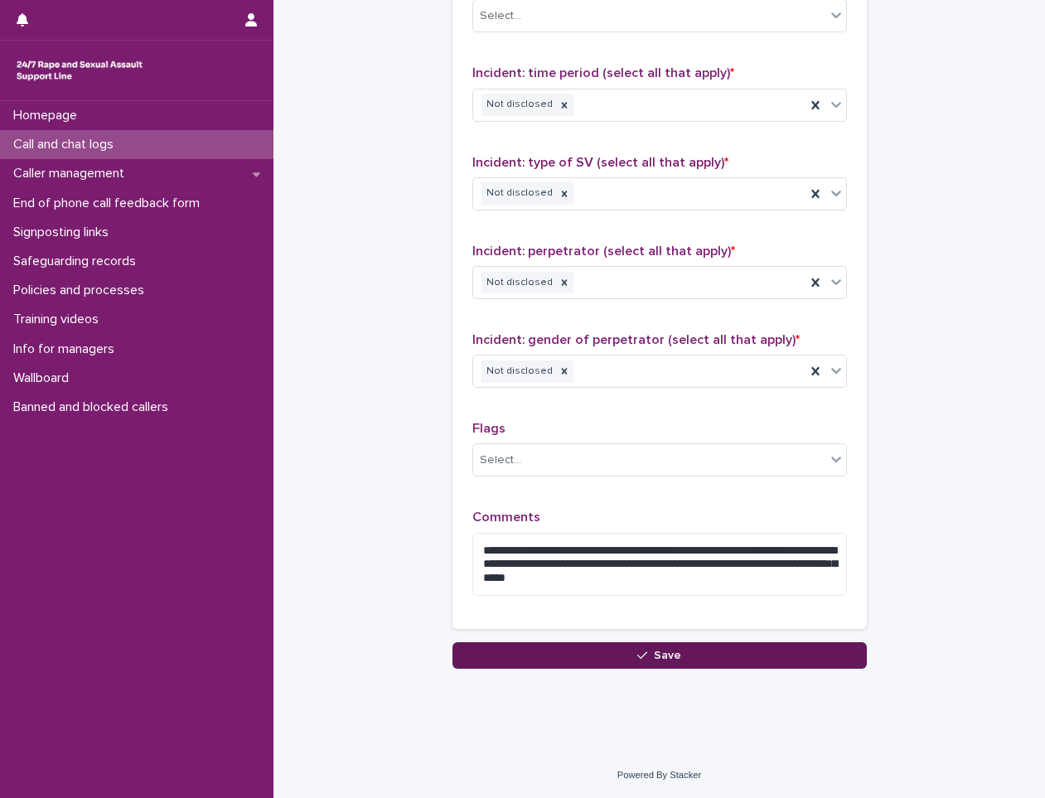
click at [774, 657] on button "Save" at bounding box center [660, 655] width 414 height 27
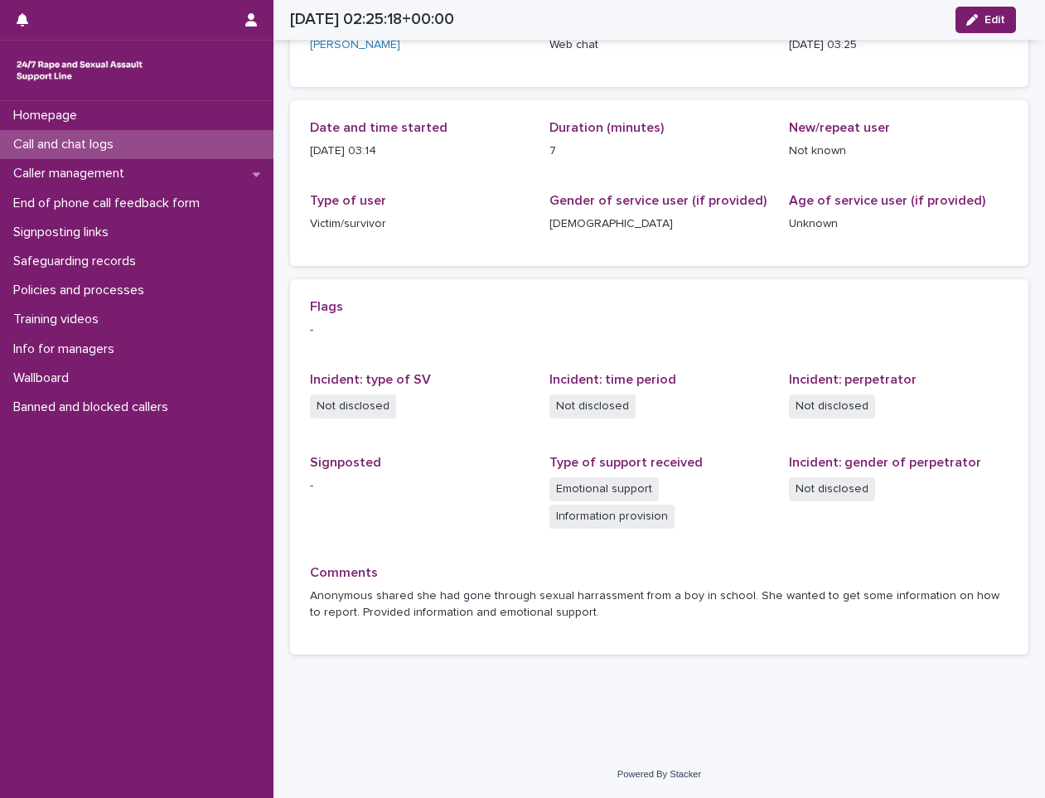
scroll to position [127, 0]
click at [974, 10] on button "Edit" at bounding box center [986, 20] width 61 height 27
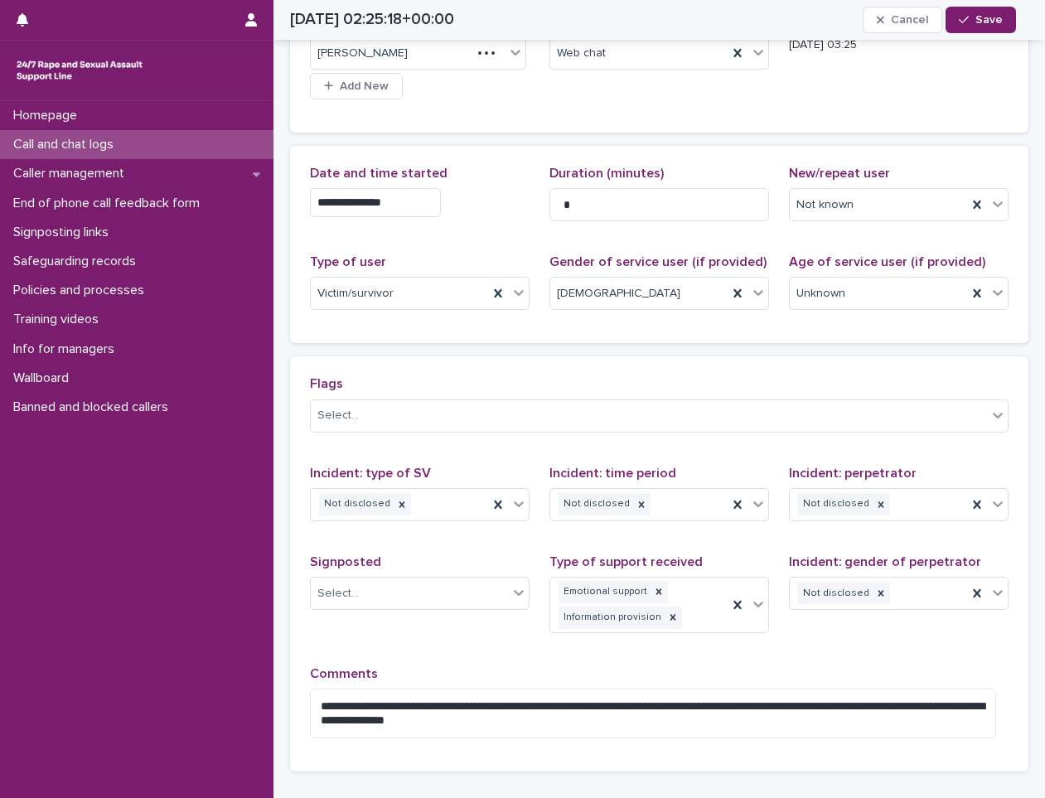
scroll to position [178, 0]
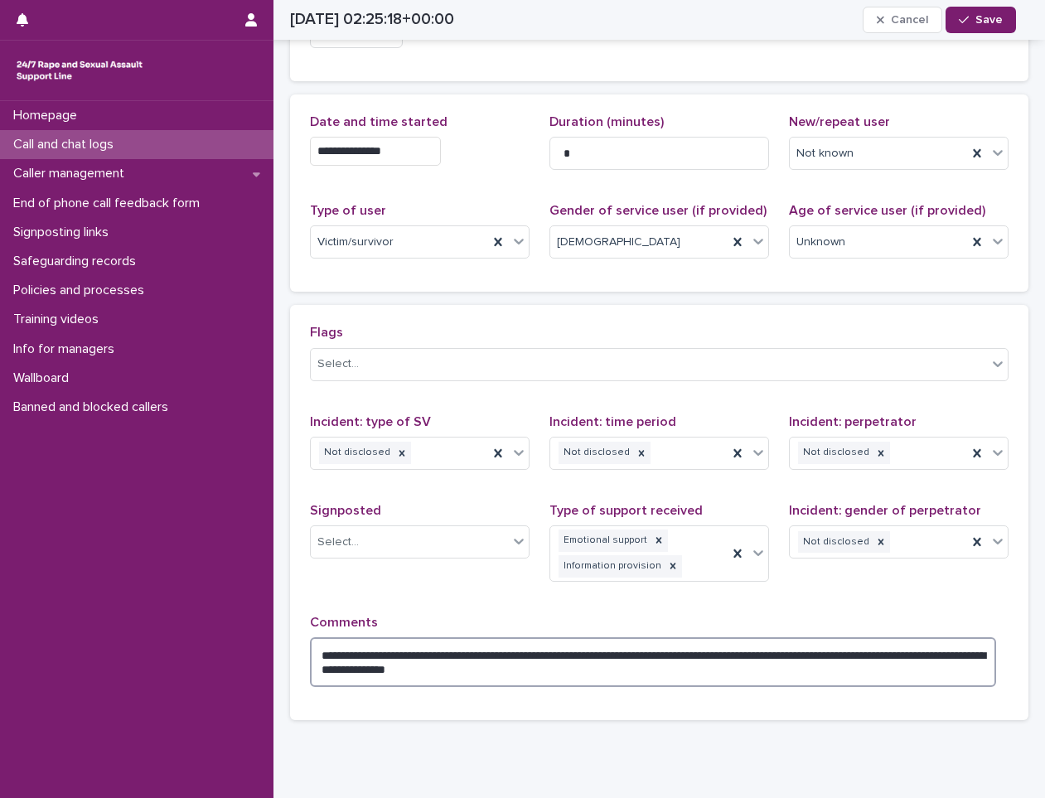
click at [591, 661] on textarea "**********" at bounding box center [653, 662] width 686 height 50
click at [612, 658] on textarea "**********" at bounding box center [653, 662] width 686 height 50
click at [594, 651] on textarea "**********" at bounding box center [653, 662] width 686 height 50
type textarea "**********"
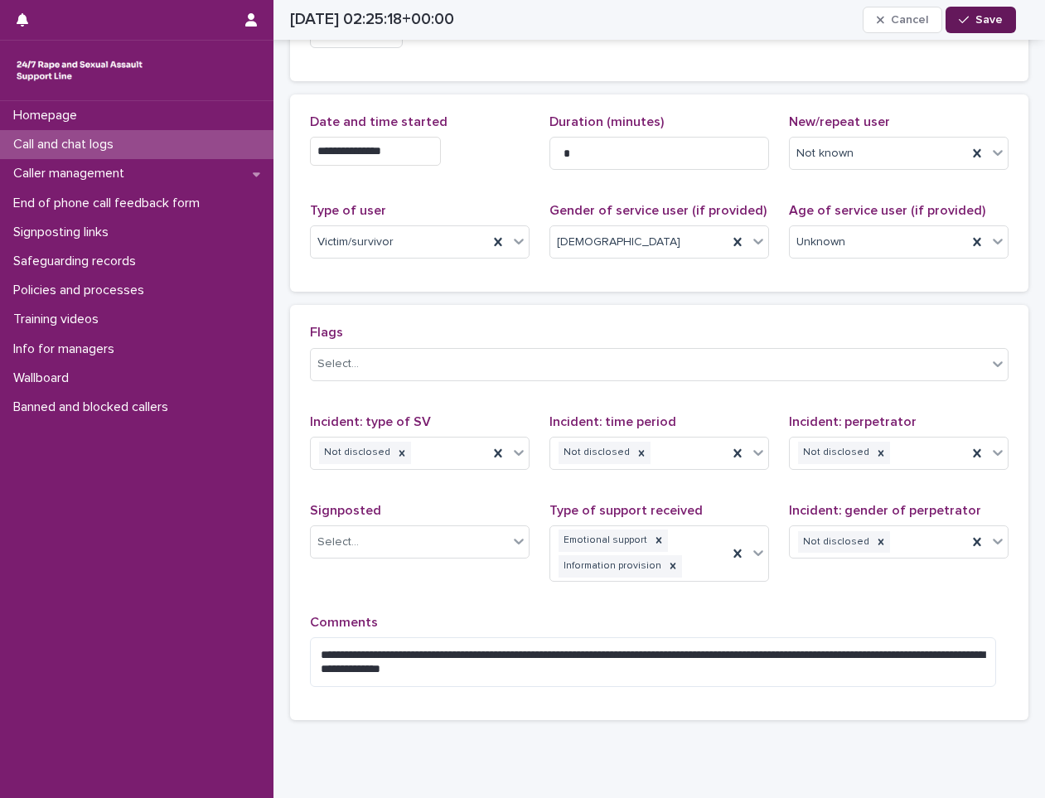
click at [961, 24] on icon "button" at bounding box center [964, 20] width 10 height 12
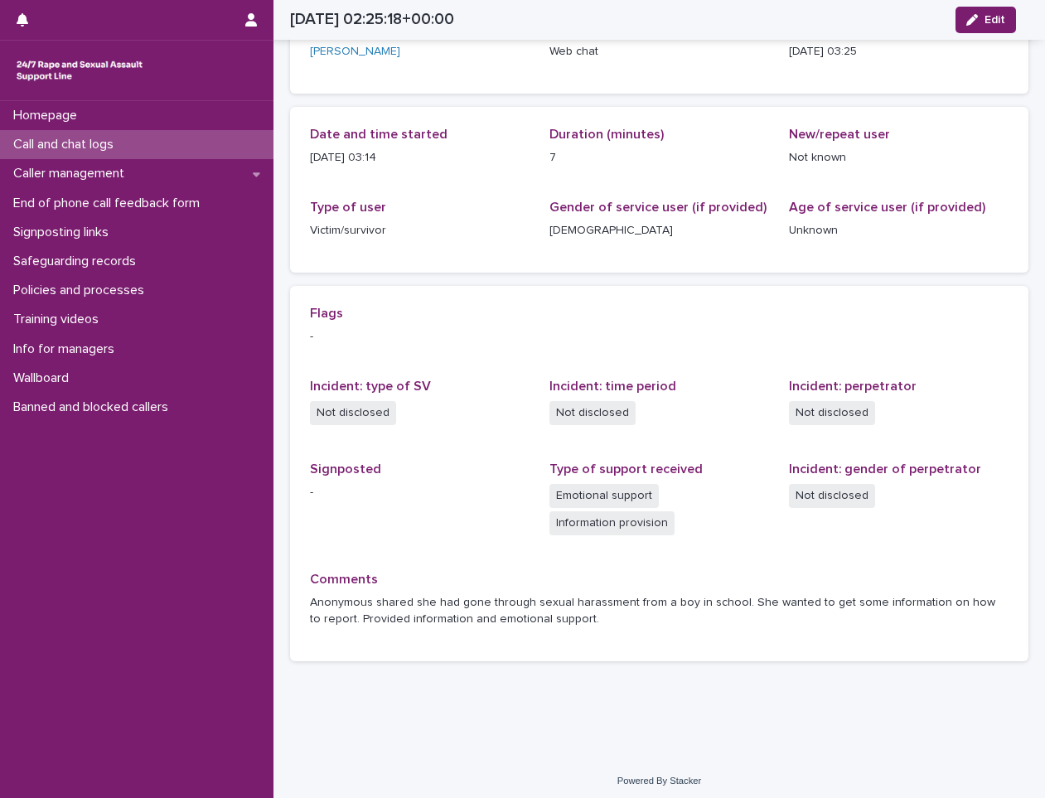
scroll to position [0, 0]
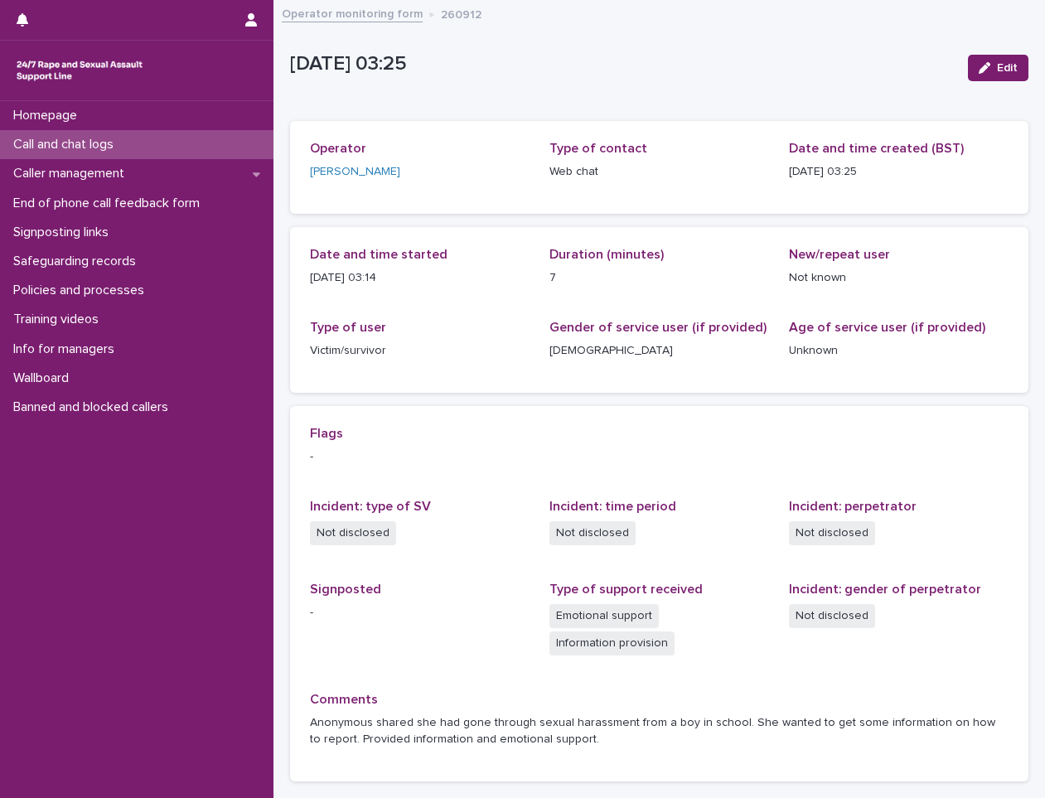
click at [206, 145] on div "Call and chat logs" at bounding box center [137, 144] width 274 height 29
